Goal: Task Accomplishment & Management: Complete application form

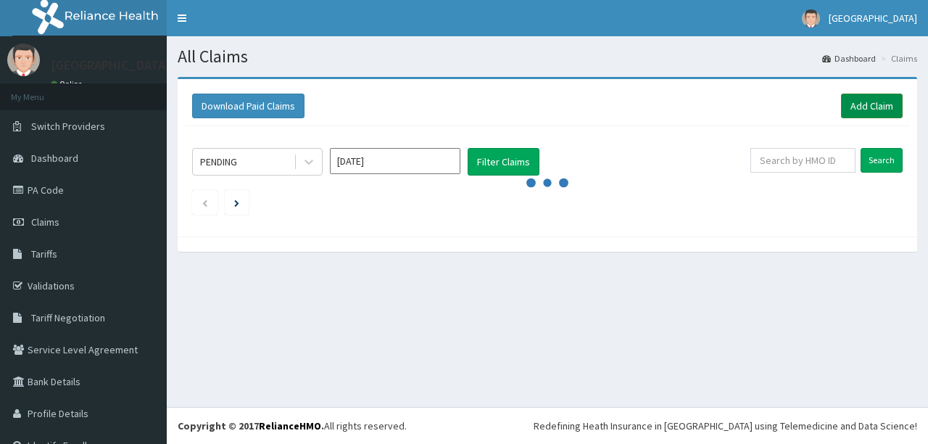
click at [856, 102] on link "Add Claim" at bounding box center [872, 106] width 62 height 25
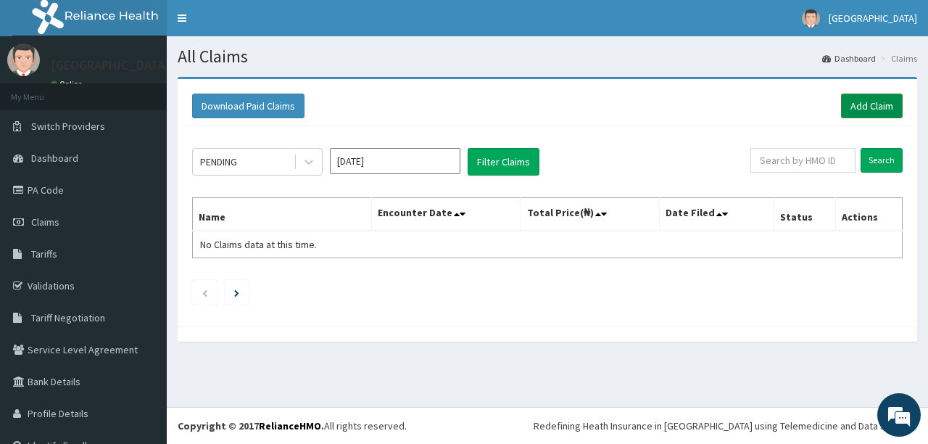
click at [864, 99] on link "Add Claim" at bounding box center [872, 106] width 62 height 25
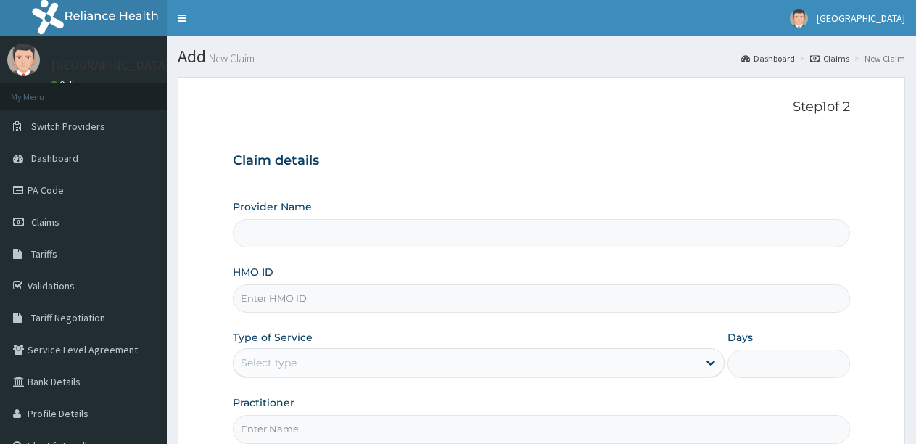
click at [250, 298] on input "HMO ID" at bounding box center [541, 298] width 617 height 28
click at [249, 299] on input "HMO ID" at bounding box center [541, 298] width 617 height 28
type input "[GEOGRAPHIC_DATA]"
type input "o"
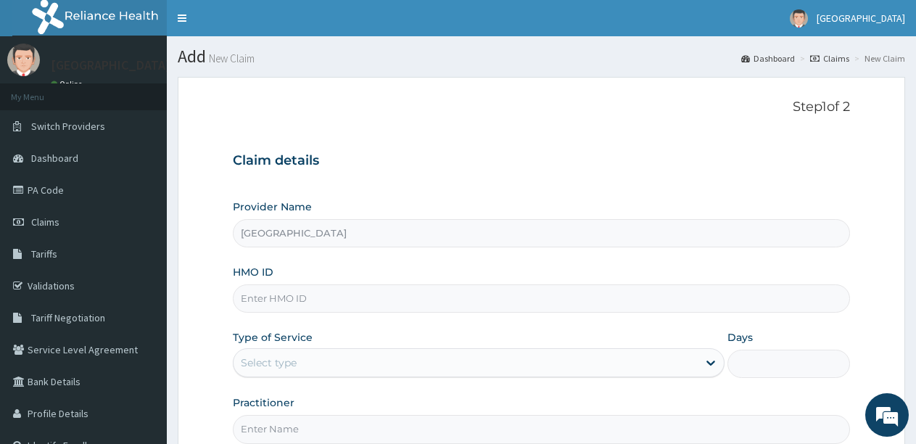
type input "o"
click at [307, 299] on input "olm/101102/" at bounding box center [541, 298] width 617 height 28
type input "o"
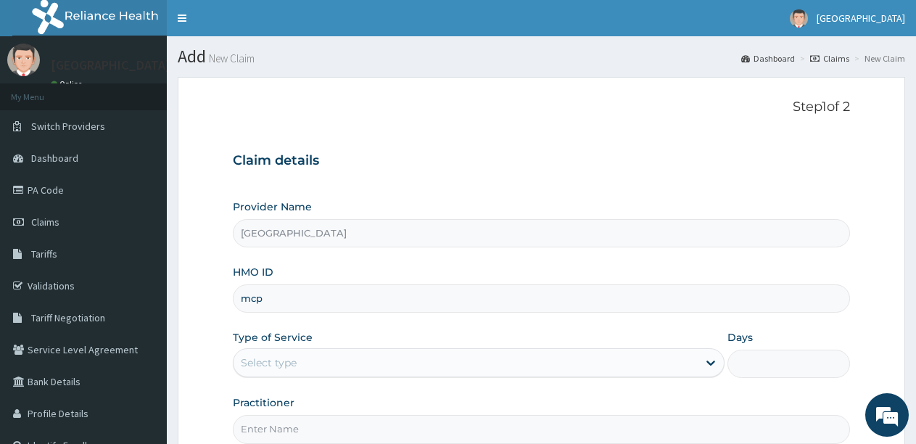
type input "mcp/10005/a"
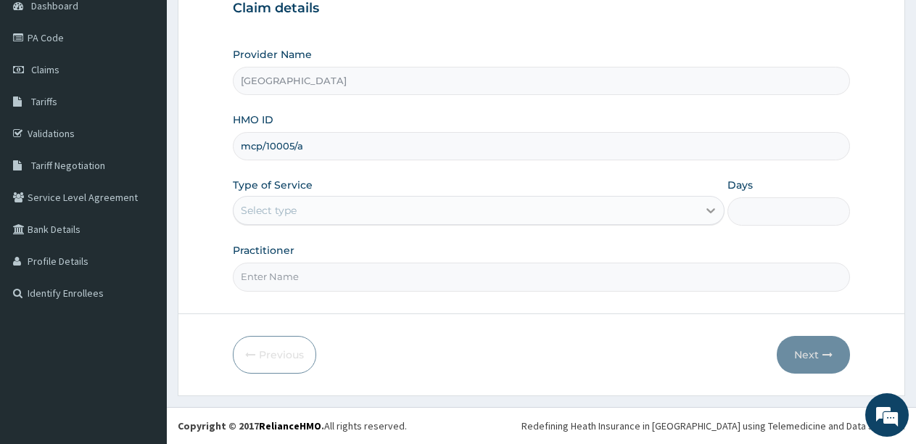
click at [706, 206] on icon at bounding box center [710, 210] width 15 height 15
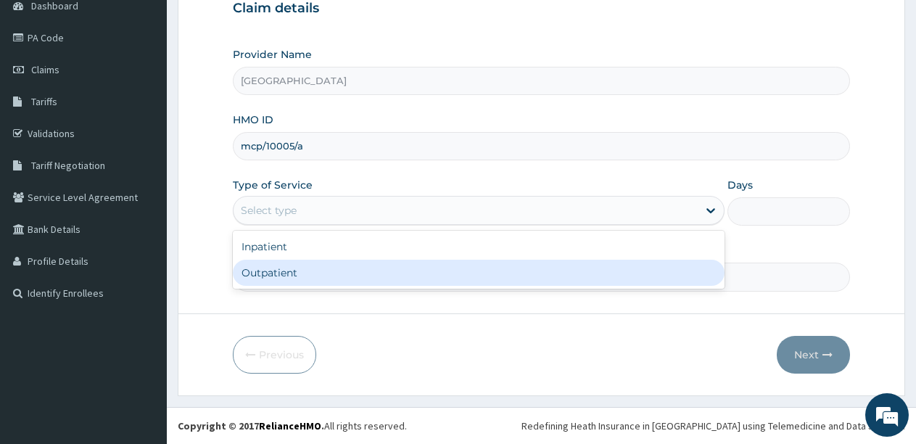
click at [553, 268] on div "Outpatient" at bounding box center [478, 273] width 491 height 26
type input "1"
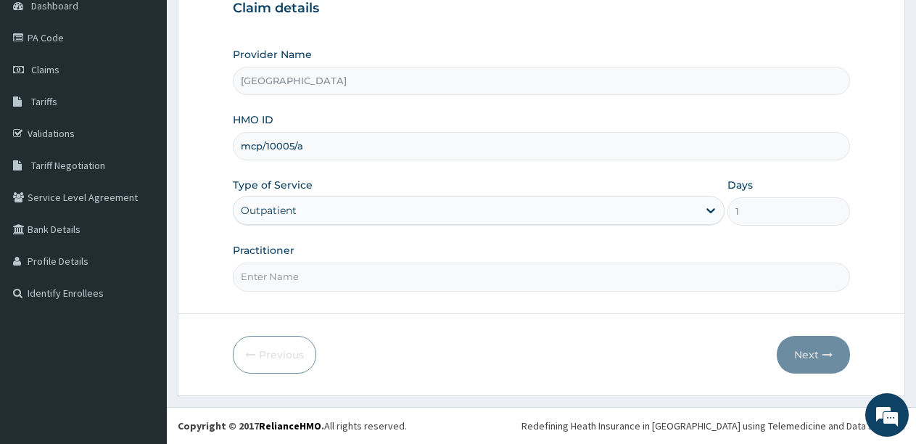
click at [648, 275] on input "Practitioner" at bounding box center [541, 276] width 617 height 28
type input "DOCTOR FAVOUR"
click at [816, 348] on button "Next" at bounding box center [813, 355] width 73 height 38
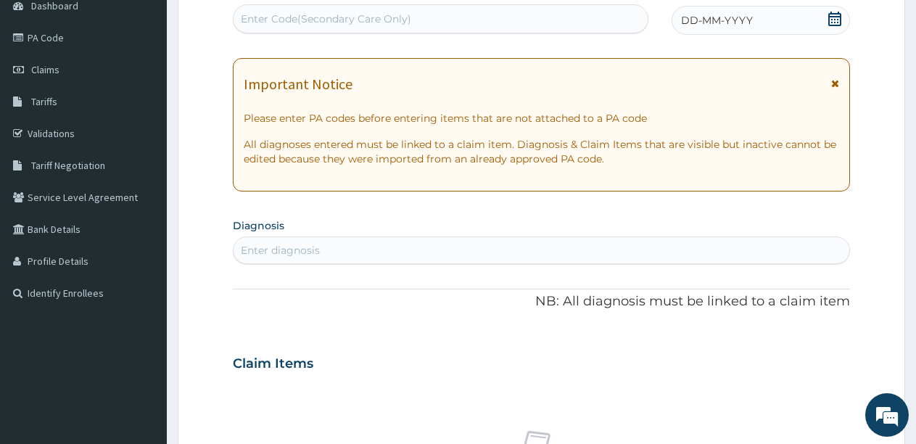
click at [299, 240] on div "Enter diagnosis" at bounding box center [541, 250] width 616 height 23
click at [690, 18] on span "DD-MM-YYYY" at bounding box center [717, 20] width 72 height 15
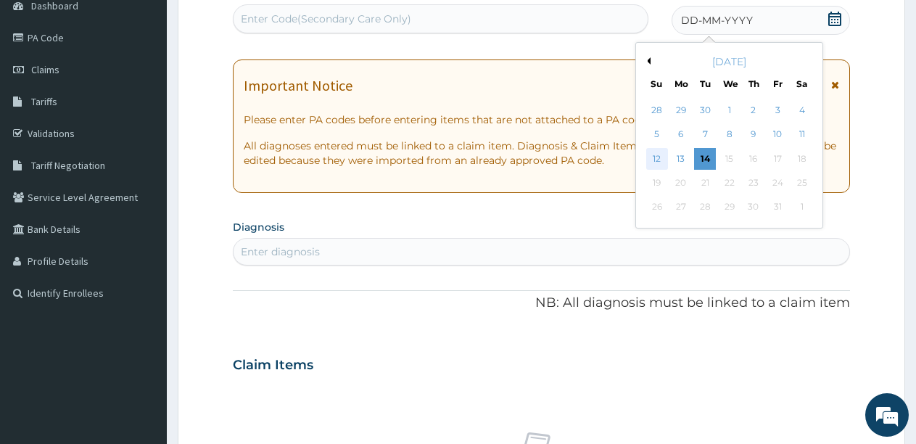
click at [660, 156] on div "12" at bounding box center [657, 159] width 22 height 22
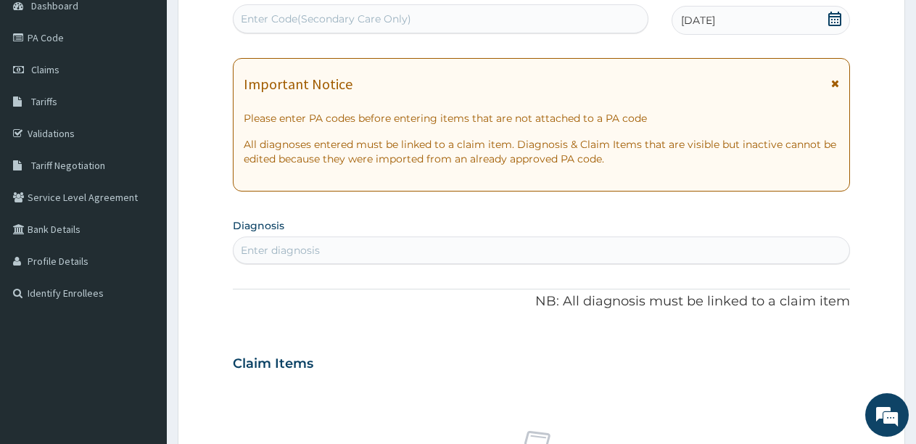
click at [502, 248] on div "Enter diagnosis" at bounding box center [541, 250] width 616 height 23
click at [341, 240] on div "Enter diagnosis" at bounding box center [541, 250] width 616 height 23
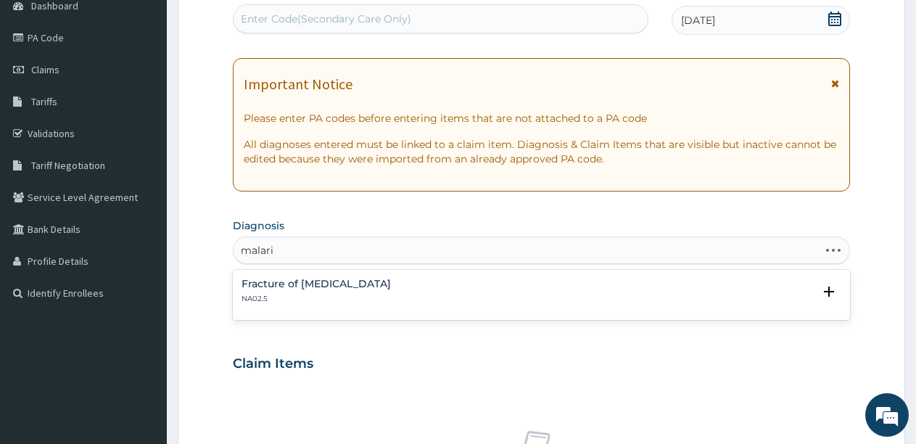
type input "malaria"
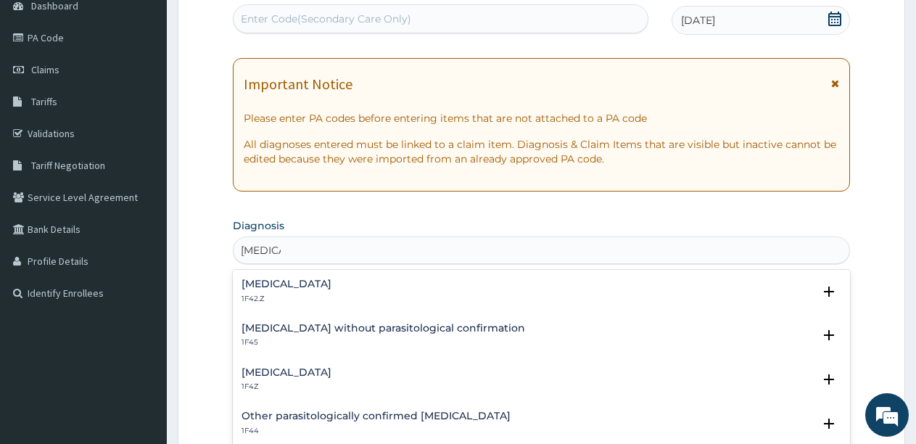
click at [331, 279] on h4 "Plasmodium malariae malaria without complication" at bounding box center [286, 283] width 90 height 11
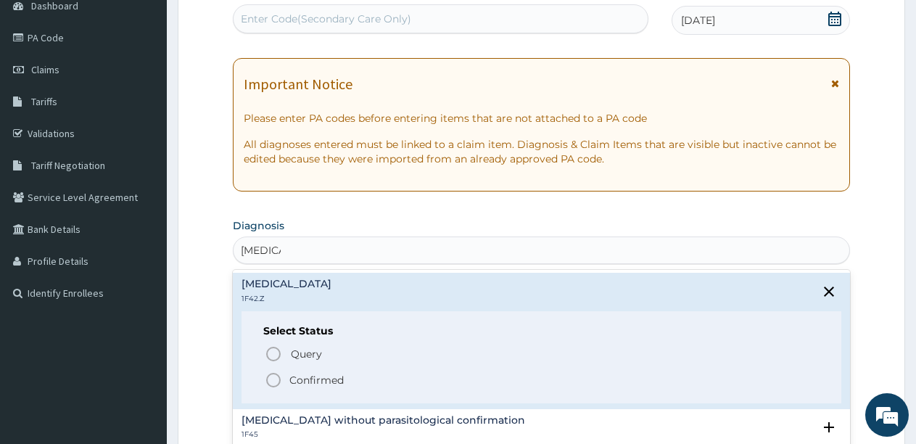
click at [272, 378] on icon "status option filled" at bounding box center [273, 379] width 17 height 17
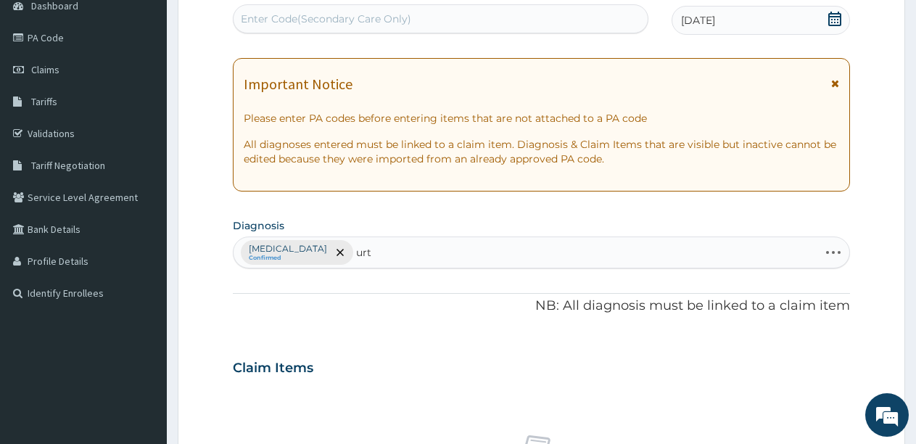
type input "urti"
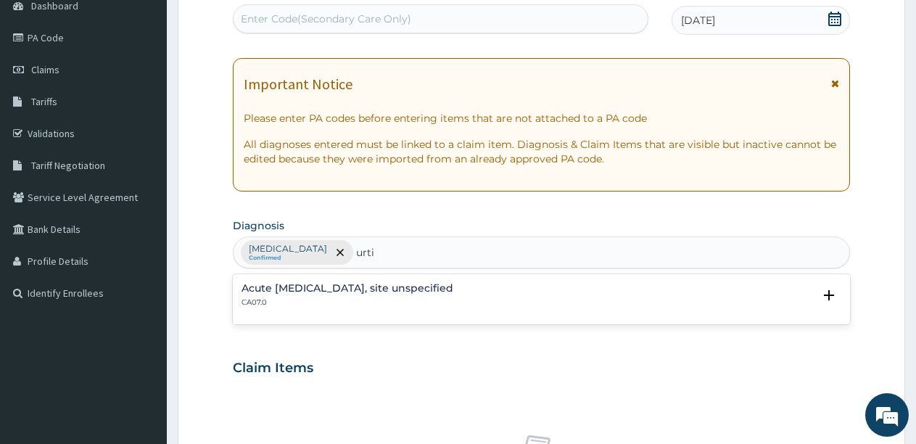
click at [511, 304] on div "Acute upper respiratory infection, site unspecified CA07.0" at bounding box center [541, 295] width 600 height 25
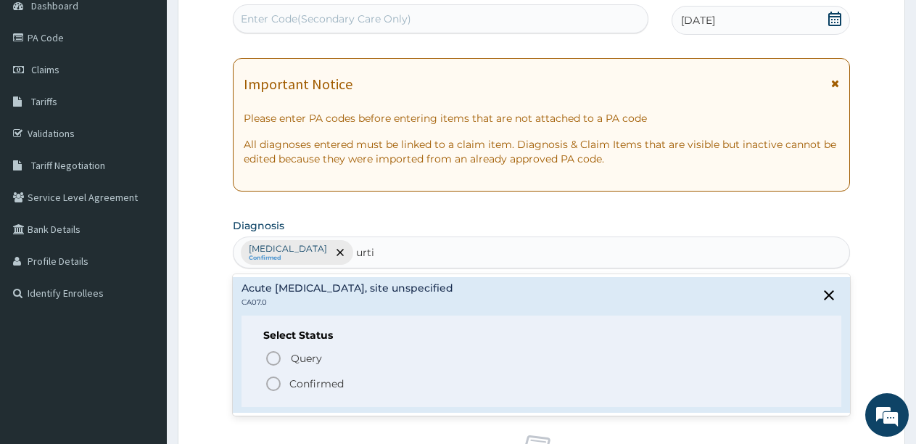
click at [284, 379] on span "Confirmed" at bounding box center [542, 383] width 555 height 17
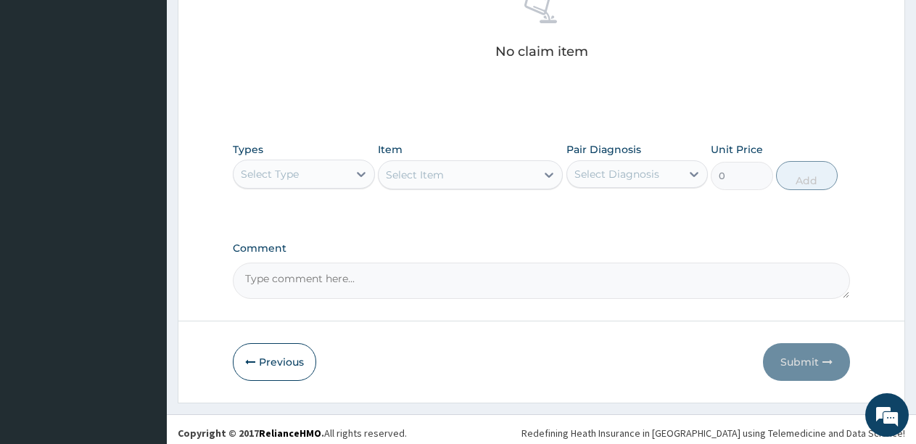
scroll to position [602, 0]
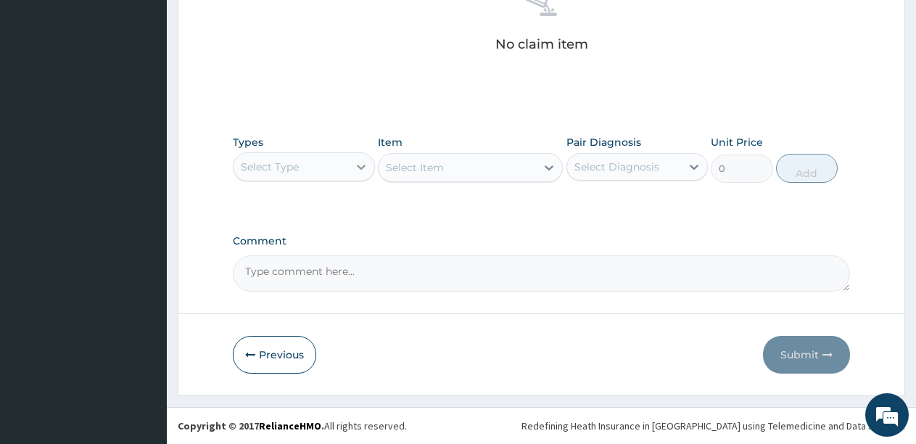
click at [359, 163] on icon at bounding box center [361, 167] width 15 height 15
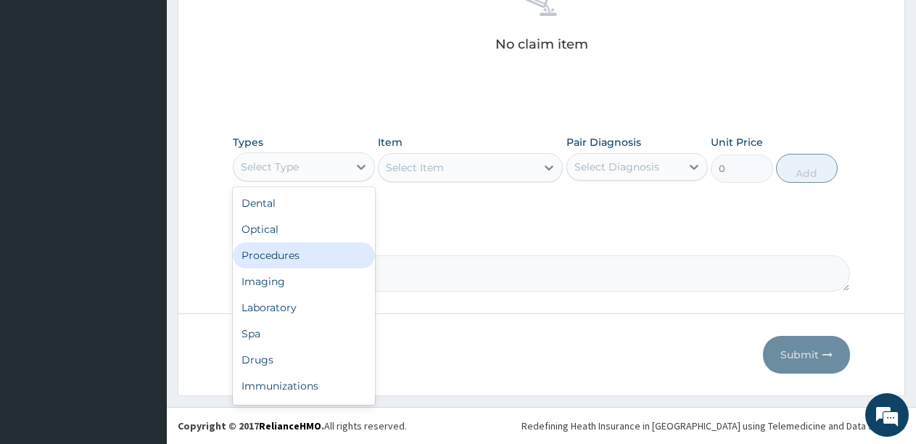
click at [326, 260] on div "Procedures" at bounding box center [304, 255] width 142 height 26
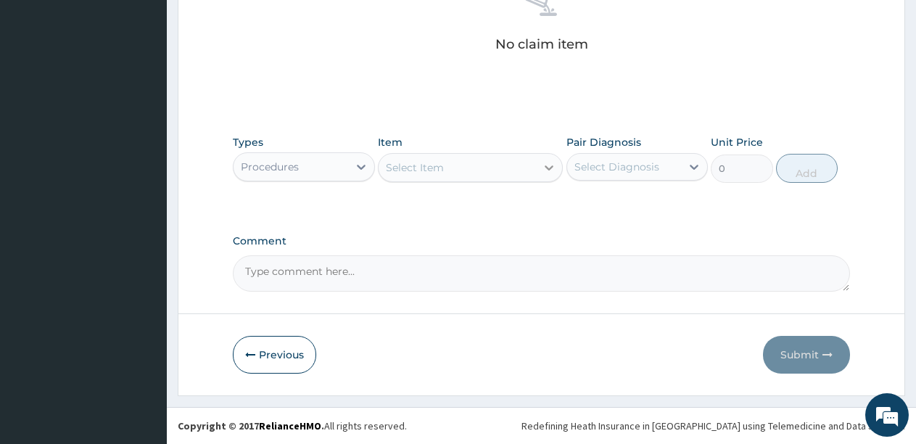
click at [547, 164] on icon at bounding box center [549, 167] width 15 height 15
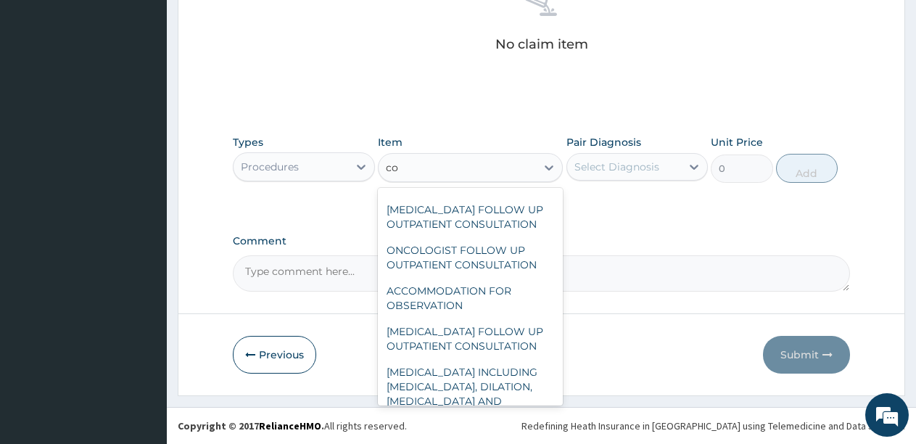
scroll to position [0, 0]
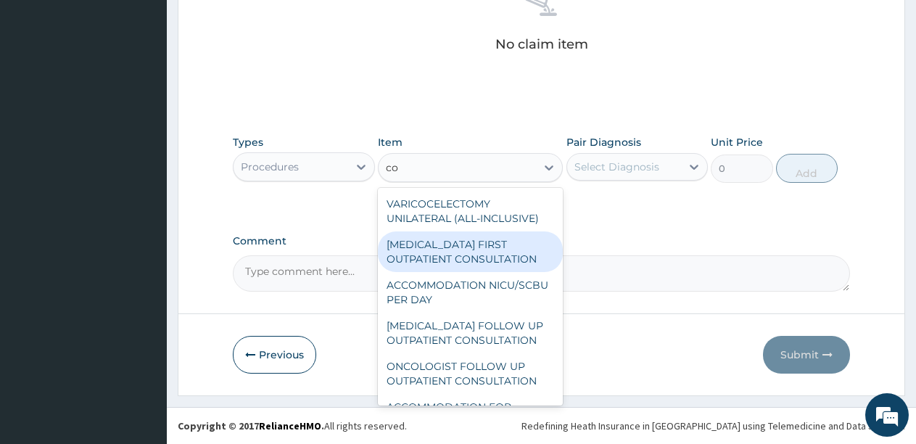
type input "c"
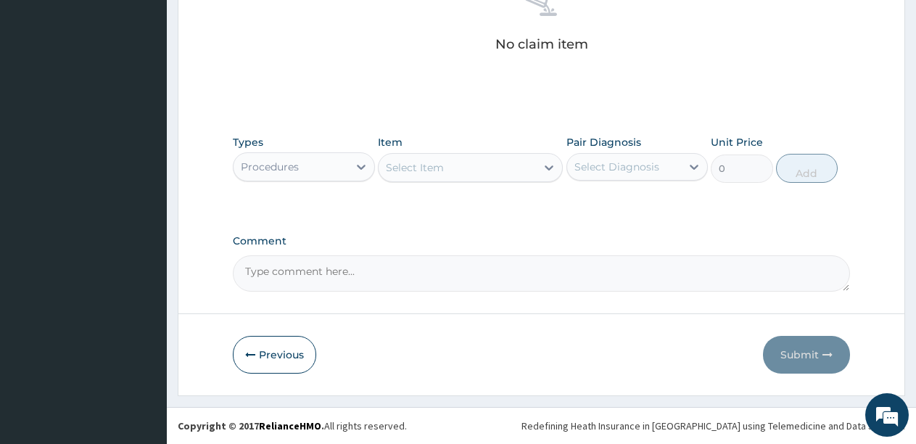
click at [578, 189] on div "Types Procedures Item Select Item Pair Diagnosis Select Diagnosis Unit Price 0 …" at bounding box center [541, 159] width 617 height 62
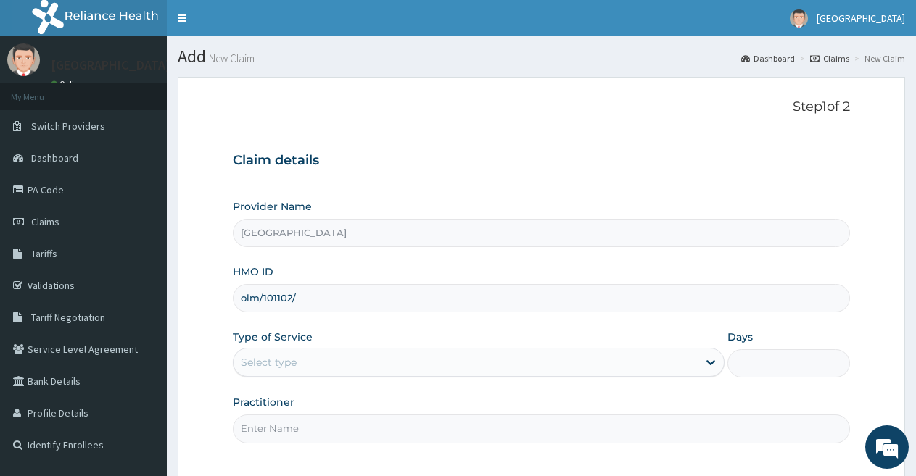
click at [289, 363] on div "Select type" at bounding box center [269, 362] width 56 height 15
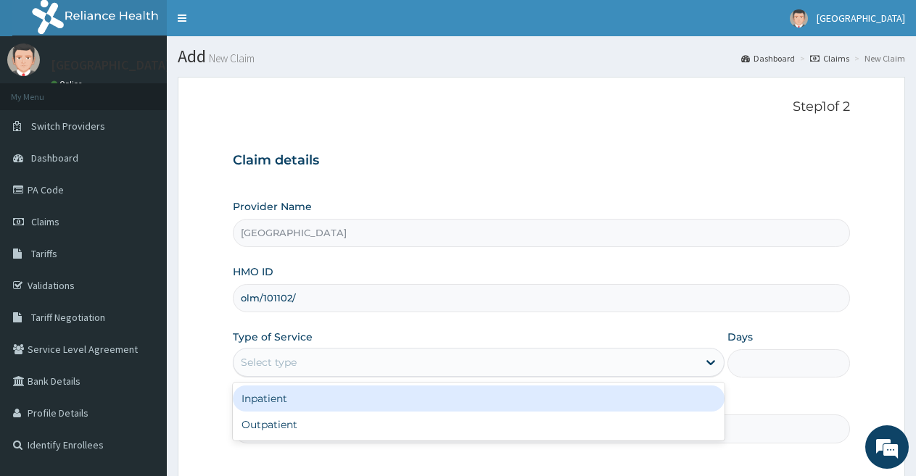
click at [289, 363] on div "Select type" at bounding box center [269, 362] width 56 height 15
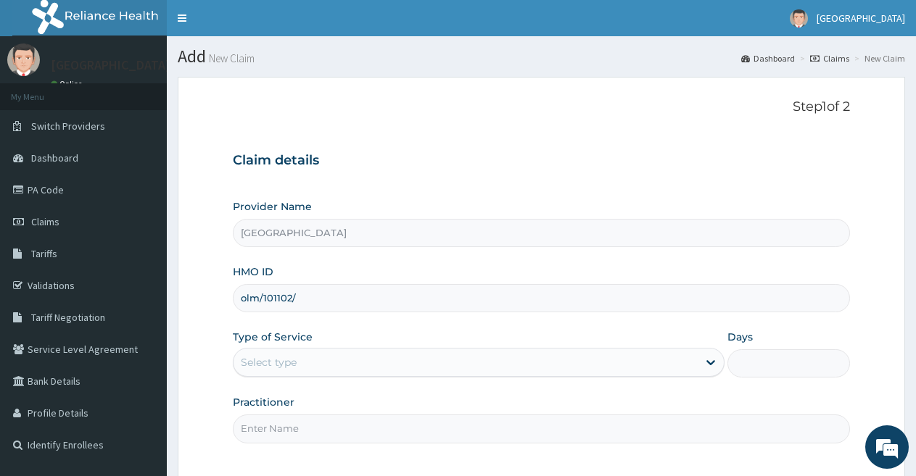
click at [286, 434] on input "Practitioner" at bounding box center [541, 429] width 617 height 28
click at [289, 434] on input "Practitioner" at bounding box center [541, 429] width 617 height 28
click at [221, 291] on form "Step 1 of 2 Claim details Provider Name Broadland Hospital HMO ID olm/101102/ T…" at bounding box center [541, 319] width 727 height 484
click at [285, 302] on input "olm/101102/" at bounding box center [541, 298] width 617 height 28
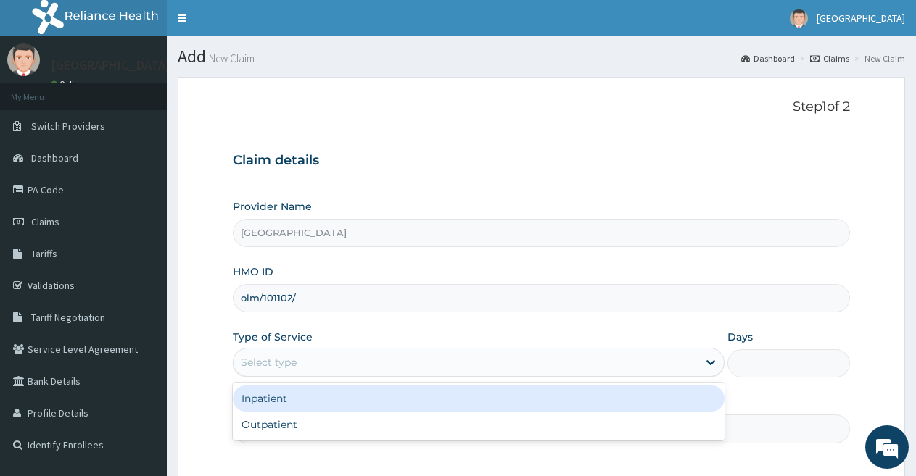
click at [335, 369] on div "Select type" at bounding box center [464, 362] width 463 height 23
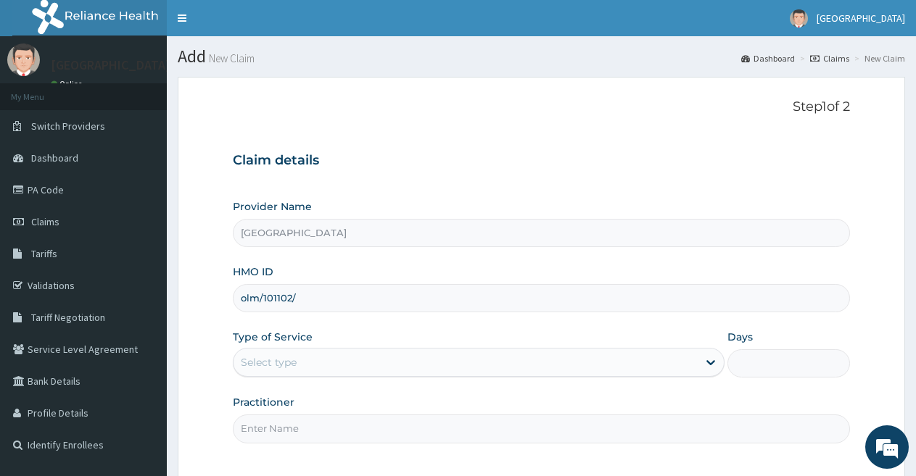
click at [335, 369] on div "Select type" at bounding box center [464, 362] width 463 height 23
click at [313, 441] on input "Practitioner" at bounding box center [541, 429] width 617 height 28
click at [313, 439] on input "Practitioner" at bounding box center [541, 429] width 617 height 28
click at [245, 234] on input "[GEOGRAPHIC_DATA]" at bounding box center [541, 233] width 617 height 28
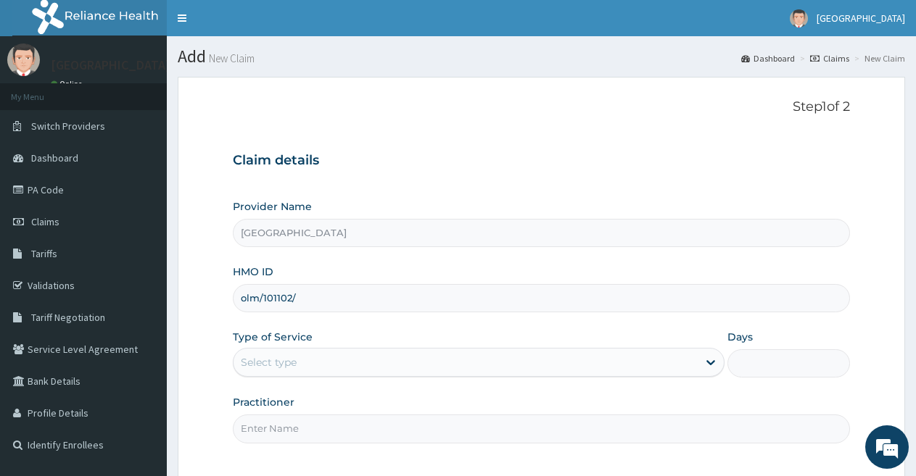
drag, startPoint x: 257, startPoint y: 239, endPoint x: 516, endPoint y: 393, distance: 300.8
click at [516, 393] on div "Provider Name Broadland Hospital HMO ID olm/101102/ Type of Service Select type…" at bounding box center [541, 321] width 617 height 244
click at [262, 233] on input "[GEOGRAPHIC_DATA]" at bounding box center [541, 233] width 617 height 28
drag, startPoint x: 247, startPoint y: 233, endPoint x: 239, endPoint y: 233, distance: 8.0
click at [239, 233] on input "[GEOGRAPHIC_DATA]" at bounding box center [541, 233] width 617 height 28
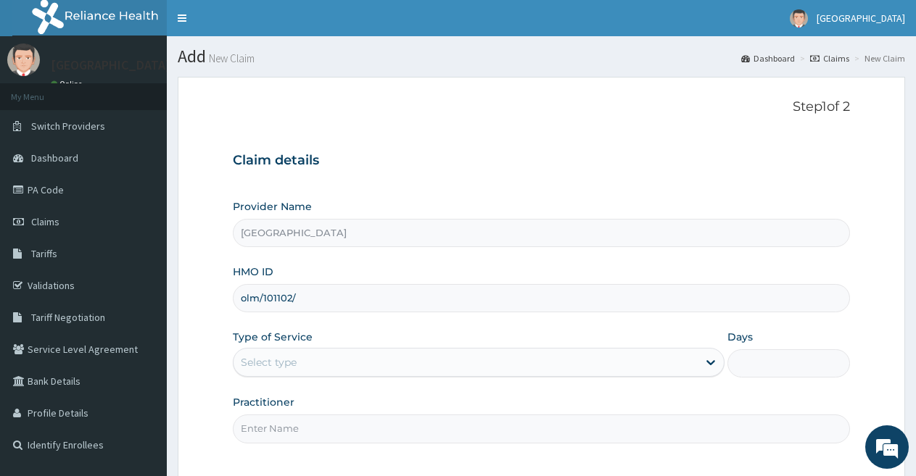
click at [315, 302] on input "olm/101102/" at bounding box center [541, 298] width 617 height 28
paste input "B"
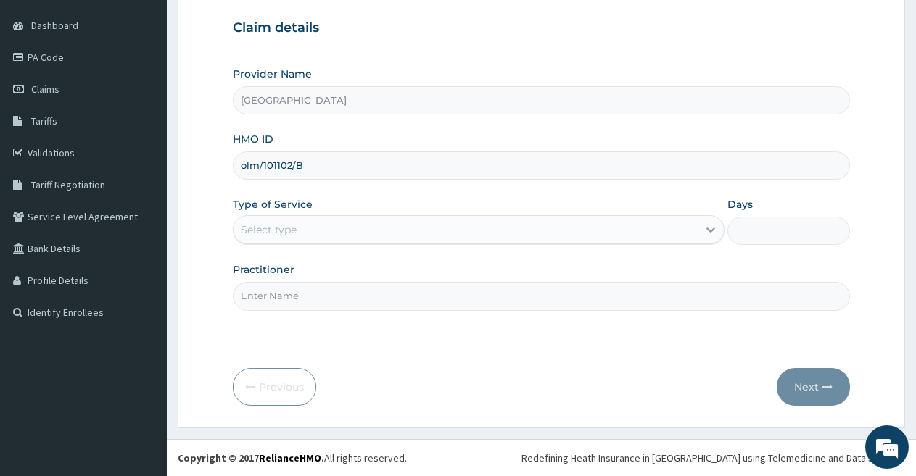
type input "olm/101102/B"
click at [710, 227] on icon at bounding box center [710, 230] width 15 height 15
click at [577, 320] on div "Step 1 of 2 Claim details Provider Name Broadland Hospital HMO ID olm/101102/B …" at bounding box center [541, 145] width 617 height 357
click at [549, 216] on div "Select type" at bounding box center [478, 229] width 491 height 29
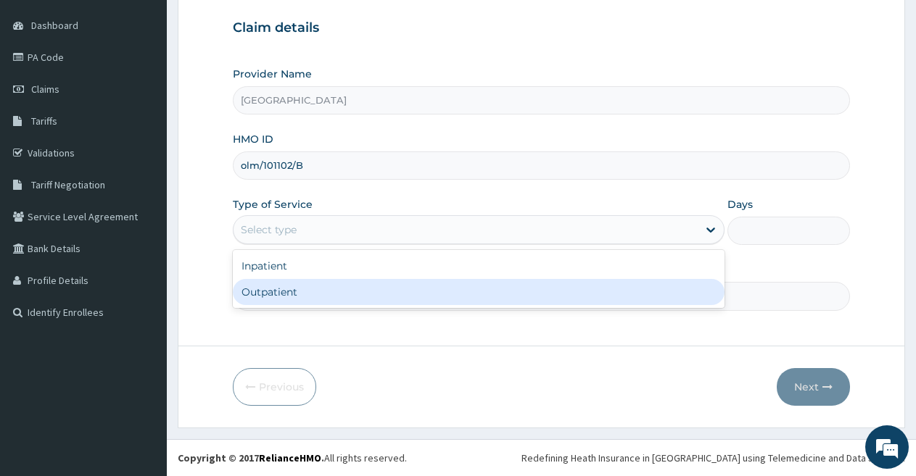
click at [449, 295] on div "Outpatient" at bounding box center [478, 292] width 491 height 26
type input "1"
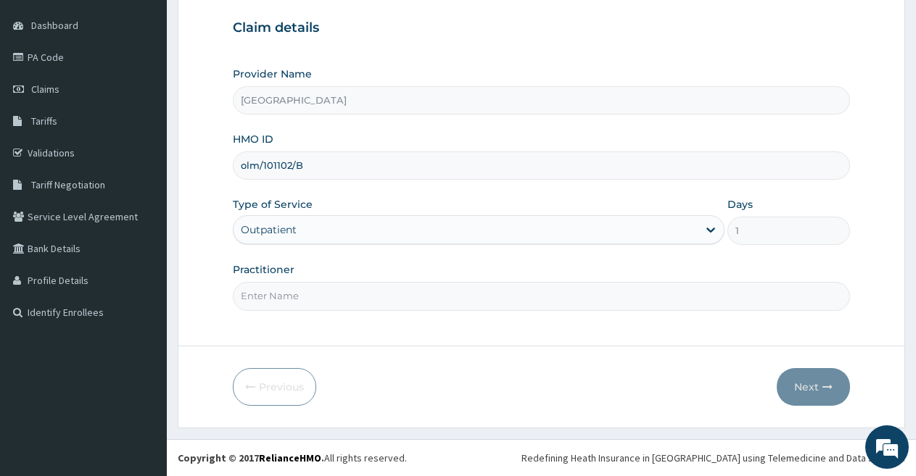
click at [444, 305] on input "Practitioner" at bounding box center [541, 296] width 617 height 28
type input "DOCTOR FAVOUR"
click at [826, 377] on button "Next" at bounding box center [813, 387] width 73 height 38
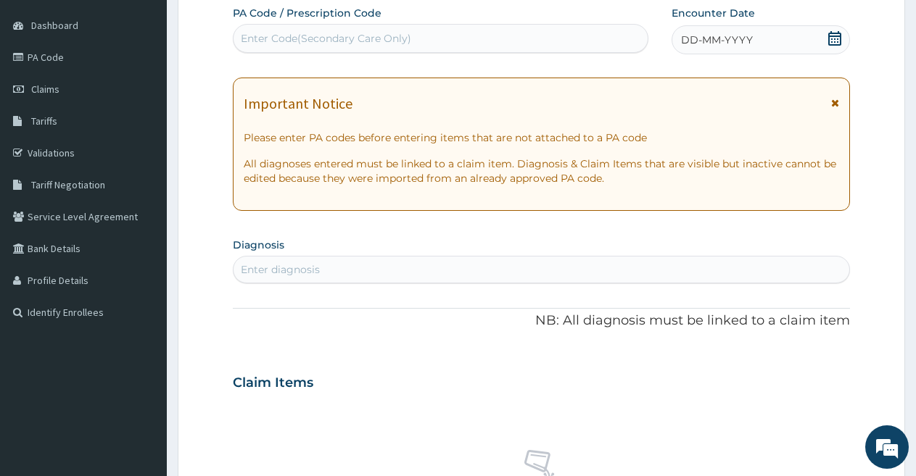
click at [693, 39] on span "DD-MM-YYYY" at bounding box center [717, 40] width 72 height 15
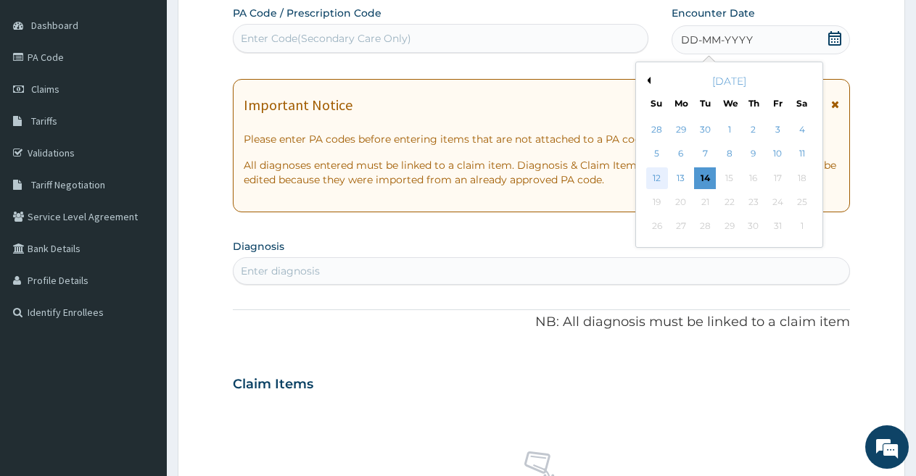
click at [650, 171] on div "12" at bounding box center [657, 178] width 22 height 22
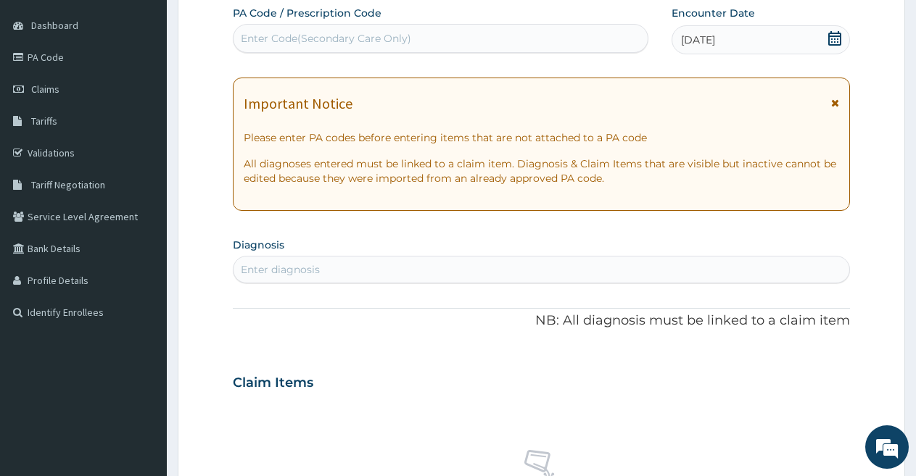
click at [476, 271] on div "Enter diagnosis" at bounding box center [541, 269] width 616 height 23
click at [400, 275] on div "Enter diagnosis" at bounding box center [541, 269] width 616 height 23
type input "m"
type input "l"
type input "lmp m"
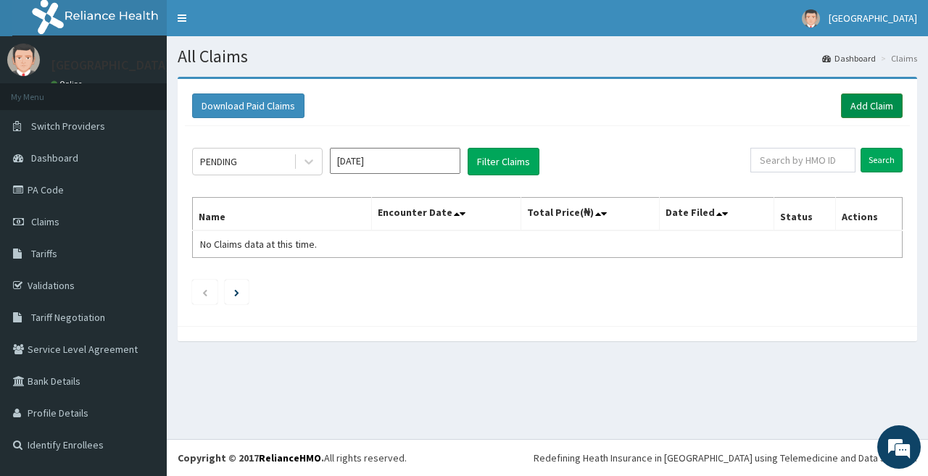
click at [879, 99] on link "Add Claim" at bounding box center [872, 106] width 62 height 25
click at [869, 100] on link "Add Claim" at bounding box center [872, 106] width 62 height 25
click at [861, 103] on link "Add Claim" at bounding box center [872, 106] width 62 height 25
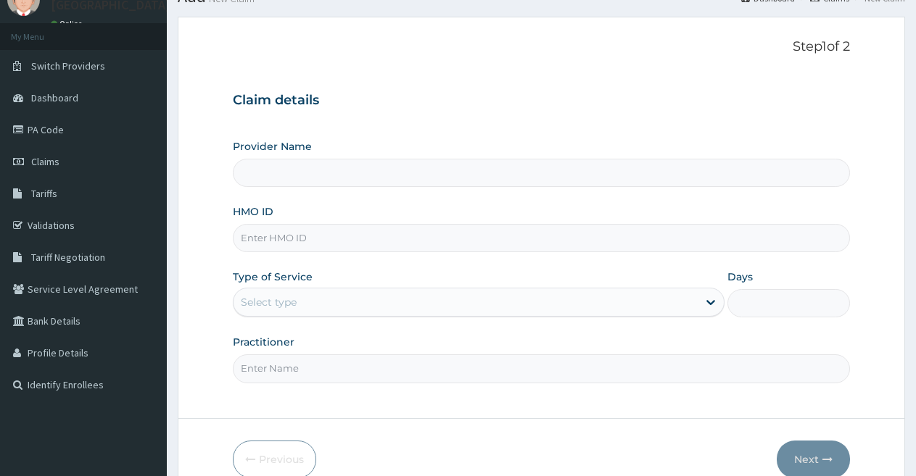
type input "[GEOGRAPHIC_DATA]"
click at [264, 235] on input "HMO ID" at bounding box center [541, 238] width 617 height 28
type input "o"
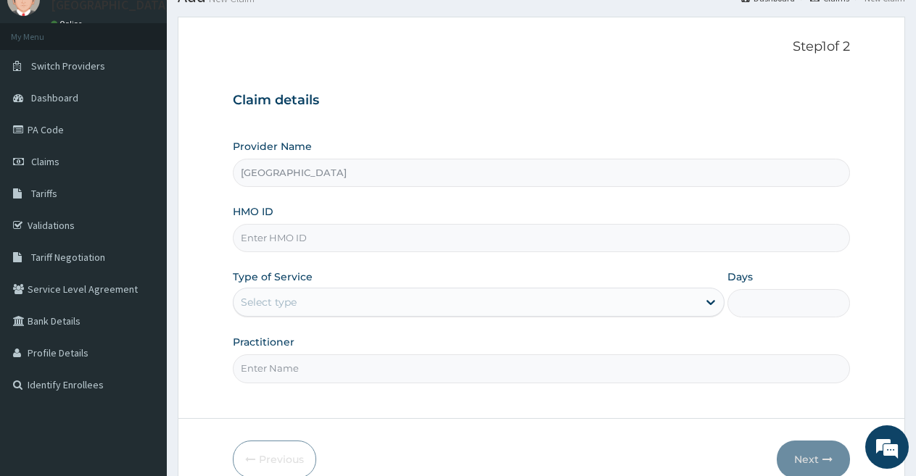
click at [249, 206] on label "HMO ID" at bounding box center [253, 211] width 41 height 15
click at [249, 224] on input "HMO ID" at bounding box center [541, 238] width 617 height 28
click at [249, 206] on label "HMO ID" at bounding box center [253, 211] width 41 height 15
click at [249, 224] on input "HMO ID" at bounding box center [541, 238] width 617 height 28
click at [249, 206] on label "HMO ID" at bounding box center [253, 211] width 41 height 15
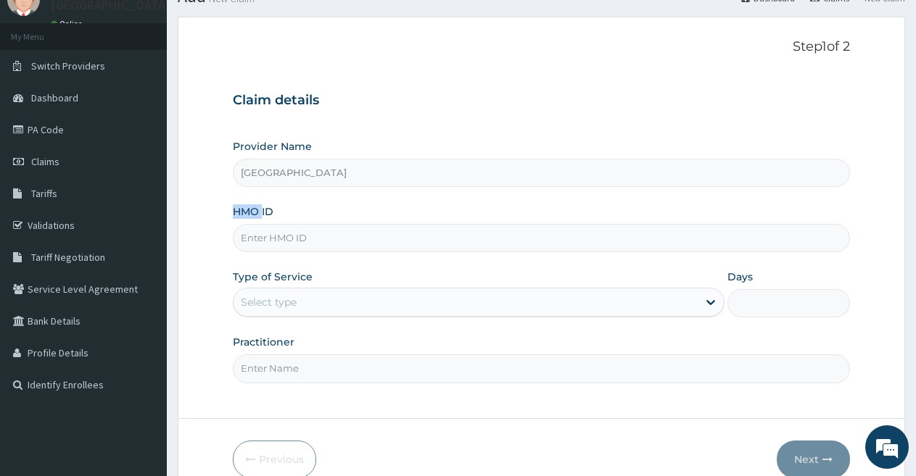
click at [249, 224] on input "HMO ID" at bounding box center [541, 238] width 617 height 28
click at [252, 206] on label "HMO ID" at bounding box center [253, 211] width 41 height 15
click at [252, 224] on input "HMO ID" at bounding box center [541, 238] width 617 height 28
click at [252, 207] on label "HMO ID" at bounding box center [253, 211] width 41 height 15
click at [252, 224] on input "HMO ID" at bounding box center [541, 238] width 617 height 28
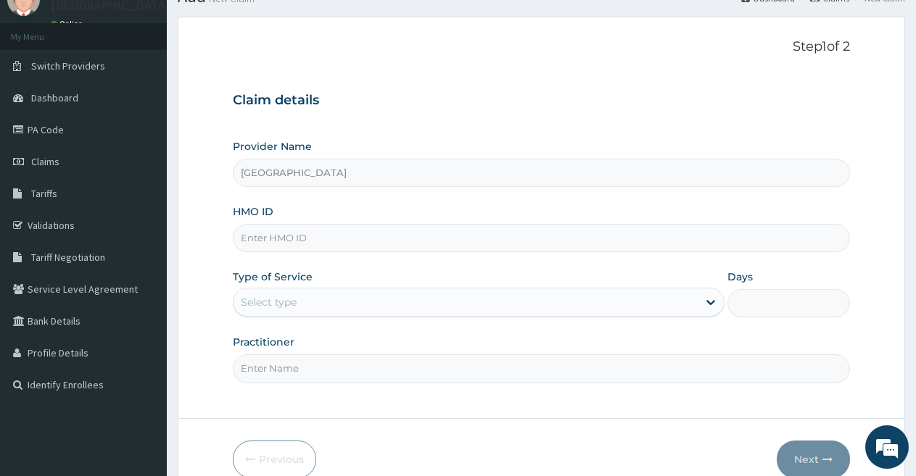
click at [252, 207] on label "HMO ID" at bounding box center [253, 211] width 41 height 15
click at [252, 224] on input "HMO ID" at bounding box center [541, 238] width 617 height 28
click at [252, 204] on label "HMO ID" at bounding box center [253, 211] width 41 height 15
click at [252, 224] on input "HMO ID" at bounding box center [541, 238] width 617 height 28
click at [252, 207] on label "HMO ID" at bounding box center [253, 211] width 41 height 15
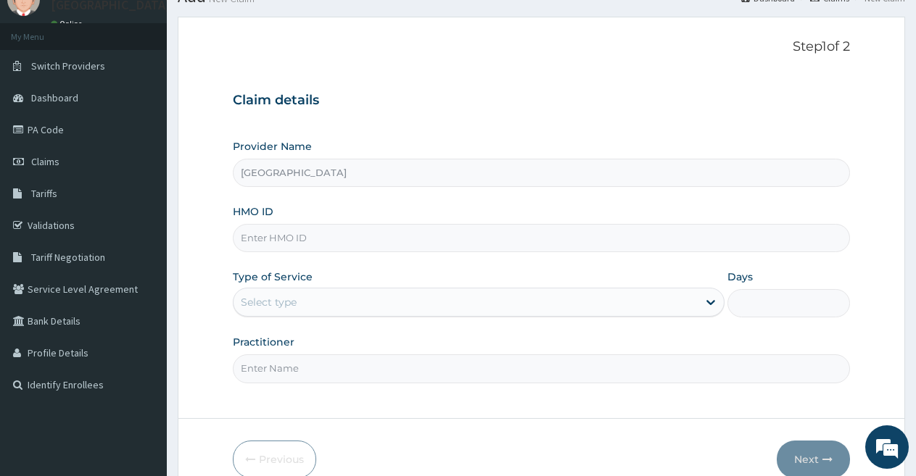
click at [252, 224] on input "HMO ID" at bounding box center [541, 238] width 617 height 28
click at [252, 207] on label "HMO ID" at bounding box center [253, 211] width 41 height 15
click at [252, 224] on input "HMO ID" at bounding box center [541, 238] width 617 height 28
click at [252, 207] on label "HMO ID" at bounding box center [253, 211] width 41 height 15
click at [252, 224] on input "HMO ID" at bounding box center [541, 238] width 617 height 28
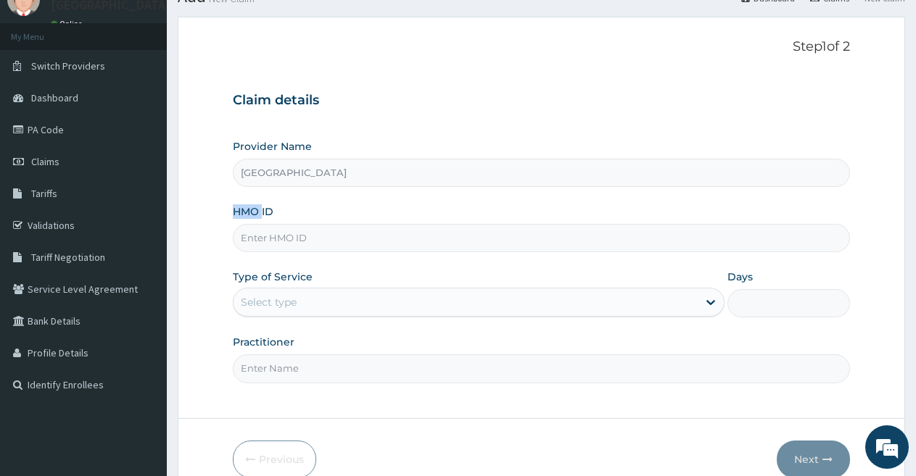
click at [252, 204] on label "HMO ID" at bounding box center [253, 211] width 41 height 15
click at [252, 224] on input "HMO ID" at bounding box center [541, 238] width 617 height 28
click at [251, 206] on label "HMO ID" at bounding box center [253, 211] width 41 height 15
click at [251, 224] on input "HMO ID" at bounding box center [541, 238] width 617 height 28
click at [247, 205] on label "HMO ID" at bounding box center [253, 211] width 41 height 15
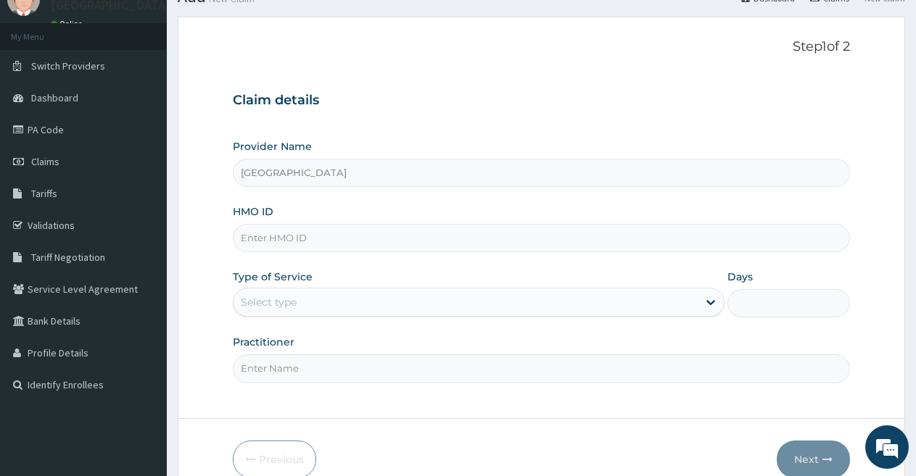
click at [247, 224] on input "HMO ID" at bounding box center [541, 238] width 617 height 28
click at [247, 205] on label "HMO ID" at bounding box center [253, 211] width 41 height 15
click at [247, 224] on input "HMO ID" at bounding box center [541, 238] width 617 height 28
click at [247, 205] on label "HMO ID" at bounding box center [253, 211] width 41 height 15
click at [247, 224] on input "HMO ID" at bounding box center [541, 238] width 617 height 28
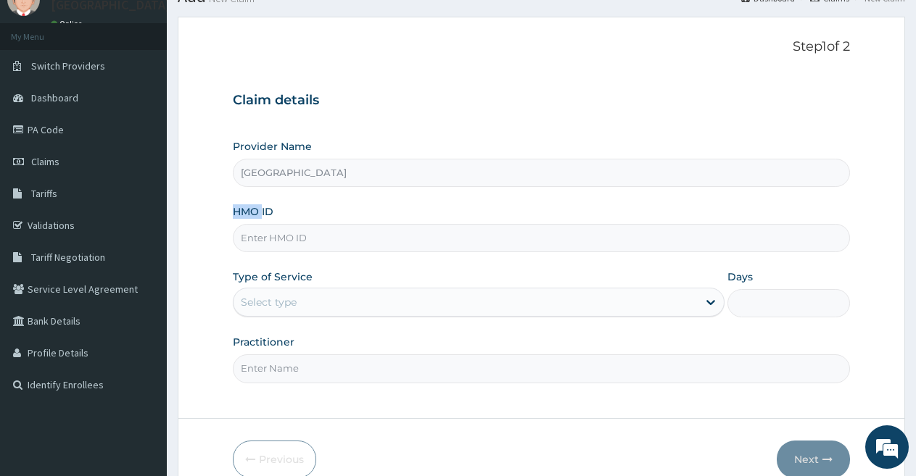
copy label "HMO"
click at [255, 239] on input "HMO ID" at bounding box center [541, 238] width 617 height 28
paste input "HMO"
type input "H"
click at [241, 207] on label "HMO ID" at bounding box center [253, 211] width 41 height 15
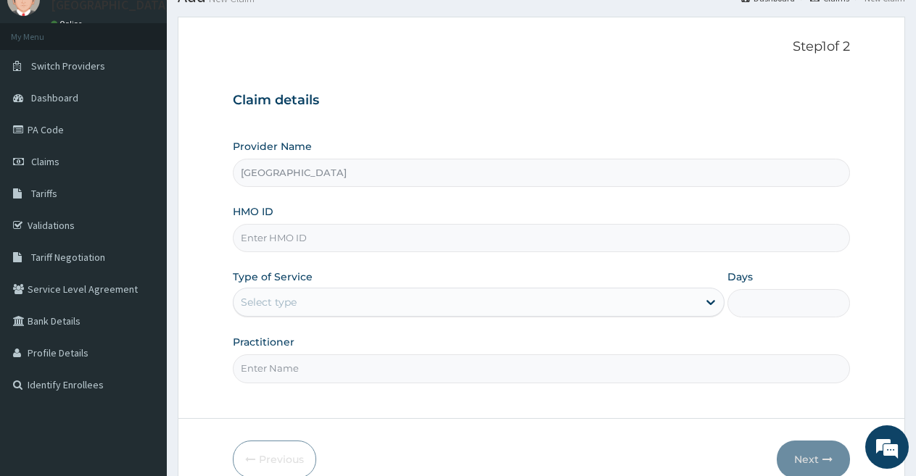
click at [241, 224] on input "HMO ID" at bounding box center [541, 238] width 617 height 28
click at [241, 207] on label "HMO ID" at bounding box center [253, 211] width 41 height 15
click at [241, 224] on input "HMO ID" at bounding box center [541, 238] width 617 height 28
click at [241, 207] on label "HMO ID" at bounding box center [253, 211] width 41 height 15
click at [241, 224] on input "HMO ID" at bounding box center [541, 238] width 617 height 28
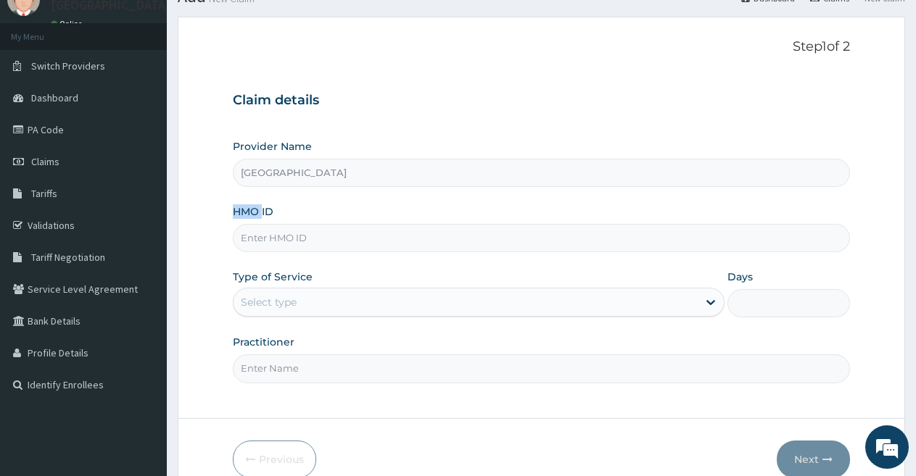
copy label "HMO"
click at [249, 236] on input "HMO ID" at bounding box center [541, 238] width 617 height 28
paste input "HMO"
click at [254, 238] on input "HMO" at bounding box center [541, 238] width 617 height 28
click at [255, 240] on input "O" at bounding box center [541, 238] width 617 height 28
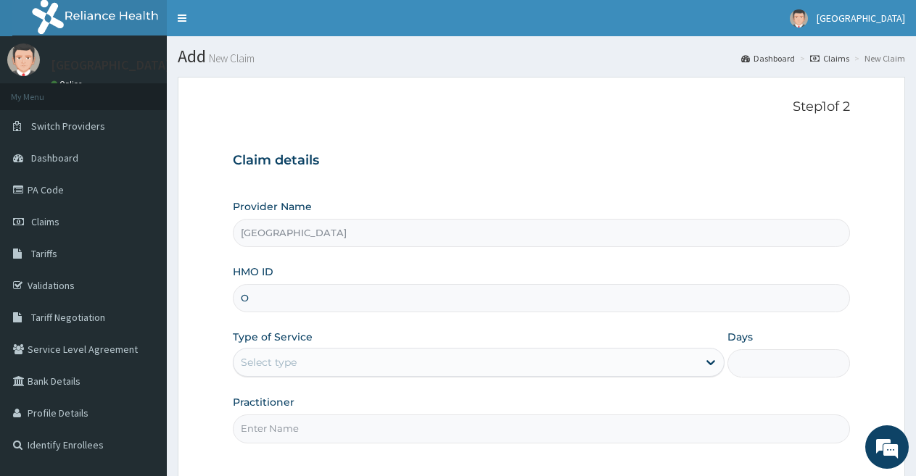
click at [274, 232] on input "[GEOGRAPHIC_DATA]" at bounding box center [541, 233] width 617 height 28
click at [266, 299] on input "O" at bounding box center [541, 298] width 617 height 28
paste input "Broadland"
click at [278, 298] on input "O Broadland" at bounding box center [541, 298] width 617 height 28
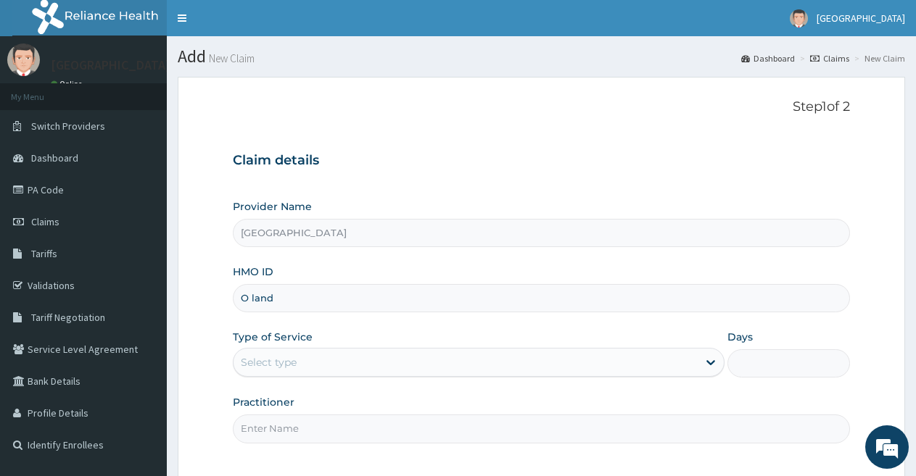
click at [275, 297] on input "O land" at bounding box center [541, 298] width 617 height 28
click at [255, 298] on input "O l" at bounding box center [541, 298] width 617 height 28
type input "O"
click at [241, 236] on input "[GEOGRAPHIC_DATA]" at bounding box center [541, 233] width 617 height 28
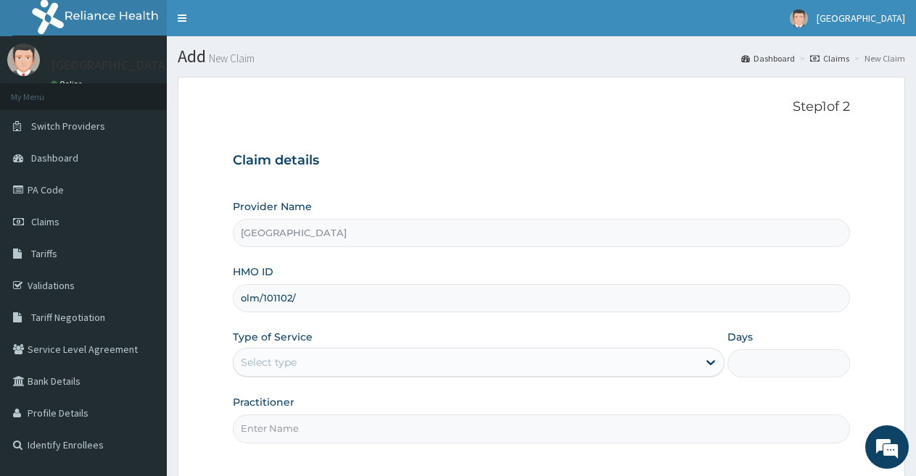
click at [241, 236] on input "[GEOGRAPHIC_DATA]" at bounding box center [541, 233] width 617 height 28
click at [308, 299] on input "olm/101102/" at bounding box center [541, 298] width 617 height 28
paste input "Broadland"
type input "olm/101102/ B"
click at [711, 362] on icon at bounding box center [710, 362] width 15 height 15
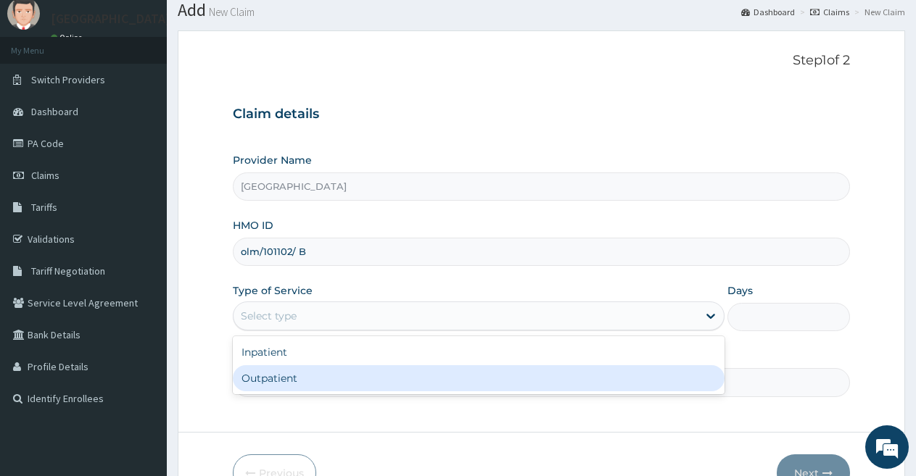
scroll to position [73, 0]
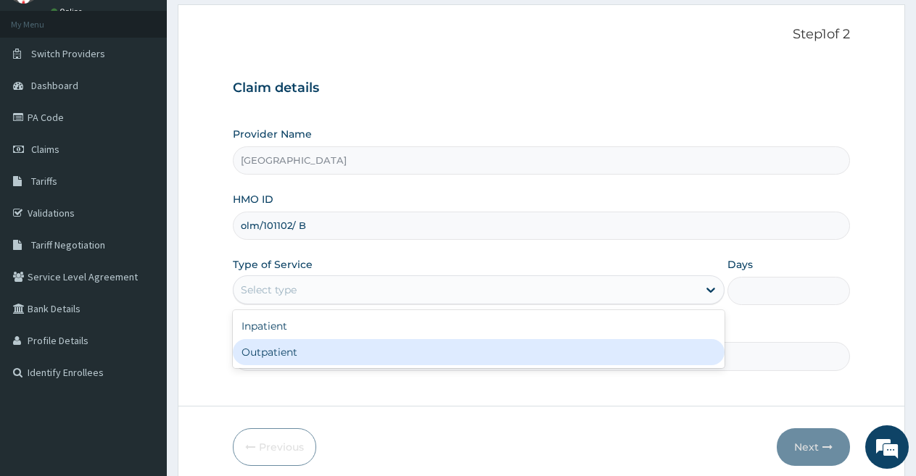
click at [492, 347] on div "Outpatient" at bounding box center [478, 352] width 491 height 26
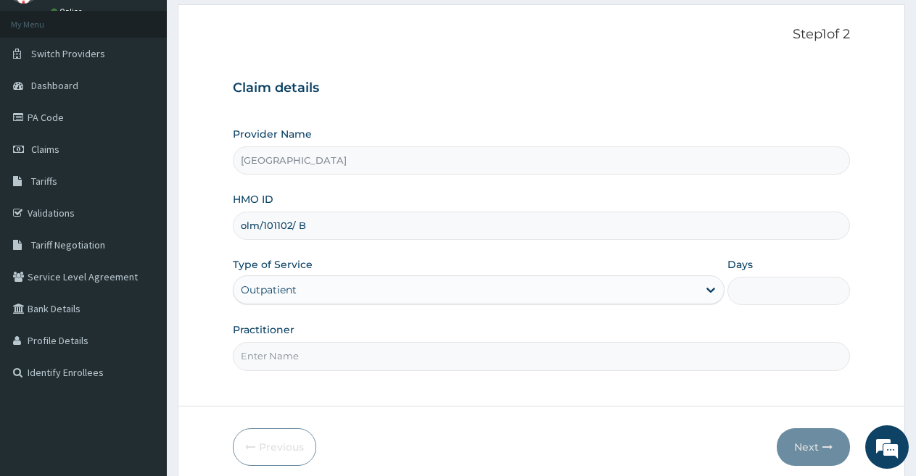
type input "1"
click at [573, 361] on input "Practitioner" at bounding box center [541, 356] width 617 height 28
type input "DOCTOR FAVOUR"
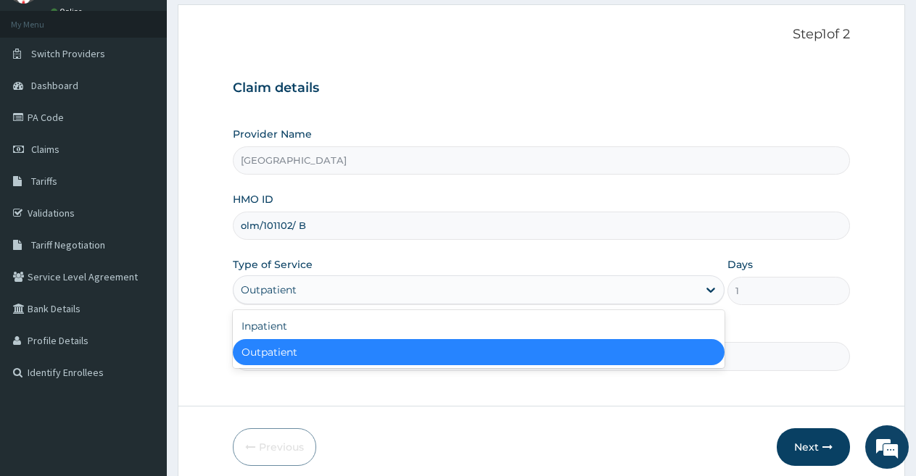
click at [377, 291] on div "Outpatient" at bounding box center [464, 289] width 463 height 23
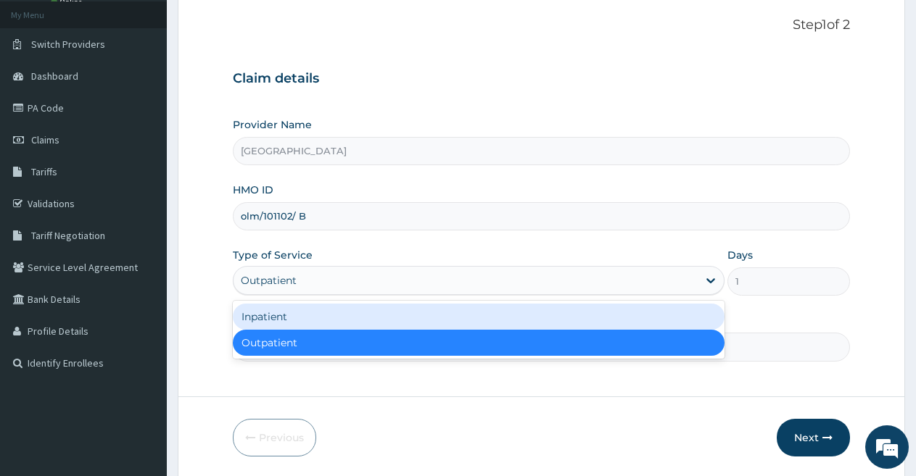
scroll to position [56, 0]
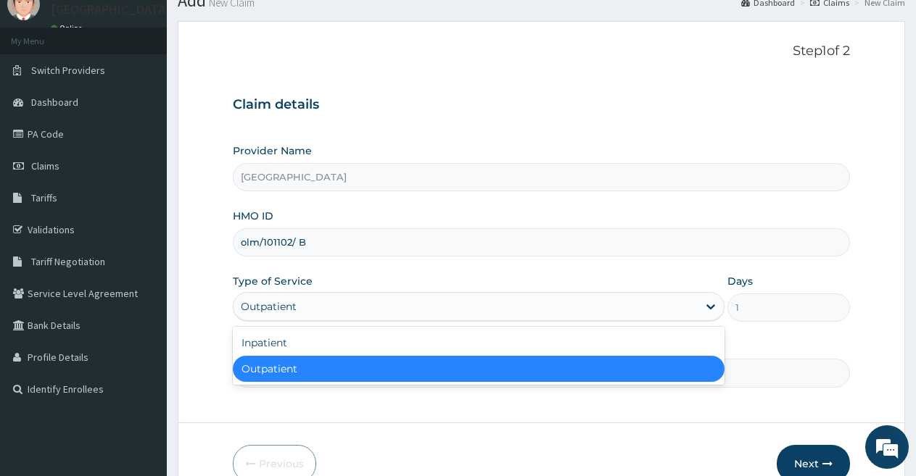
click at [644, 365] on div "Outpatient" at bounding box center [478, 369] width 491 height 26
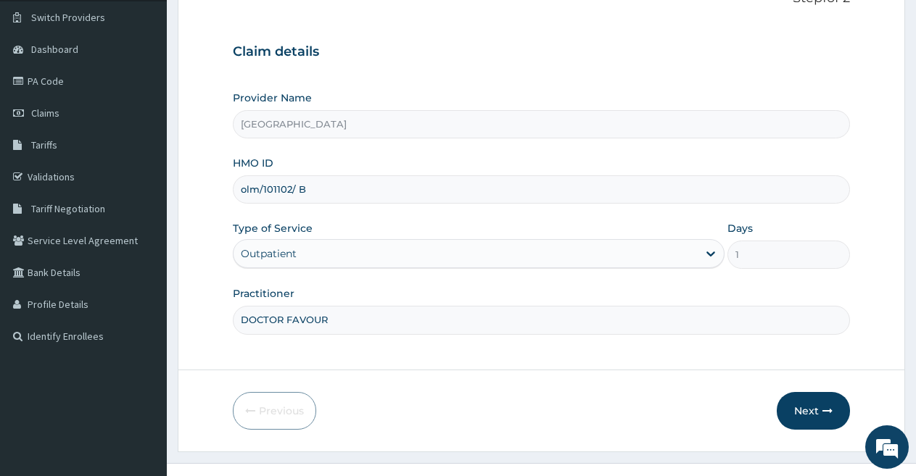
scroll to position [133, 0]
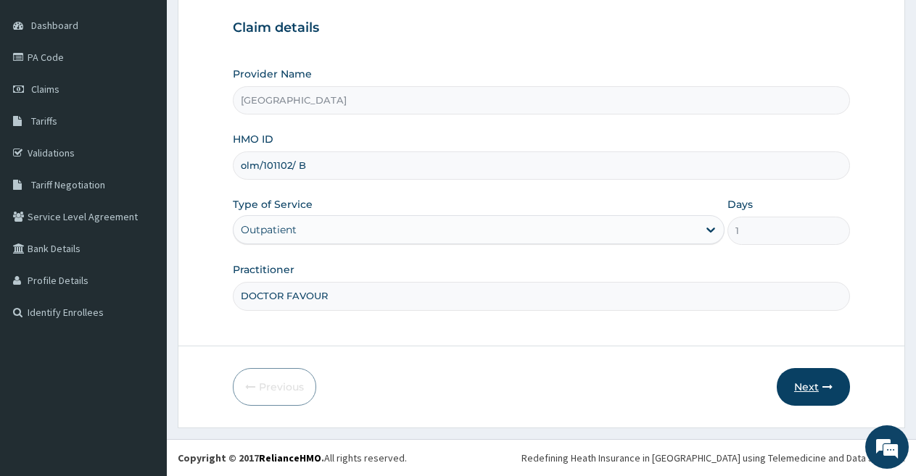
click at [811, 386] on button "Next" at bounding box center [813, 387] width 73 height 38
click at [812, 386] on button "Next" at bounding box center [813, 387] width 73 height 38
click at [314, 162] on input "olm/101102/ B" at bounding box center [541, 166] width 617 height 28
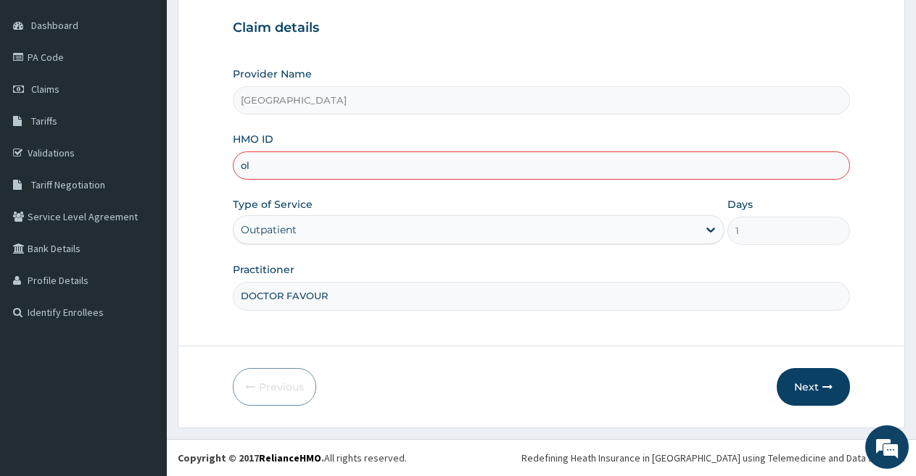
type input "o"
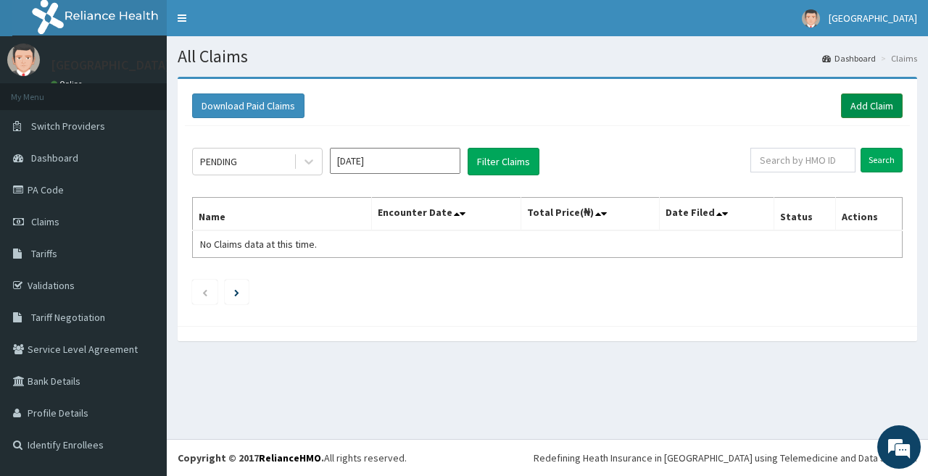
click at [871, 100] on link "Add Claim" at bounding box center [872, 106] width 62 height 25
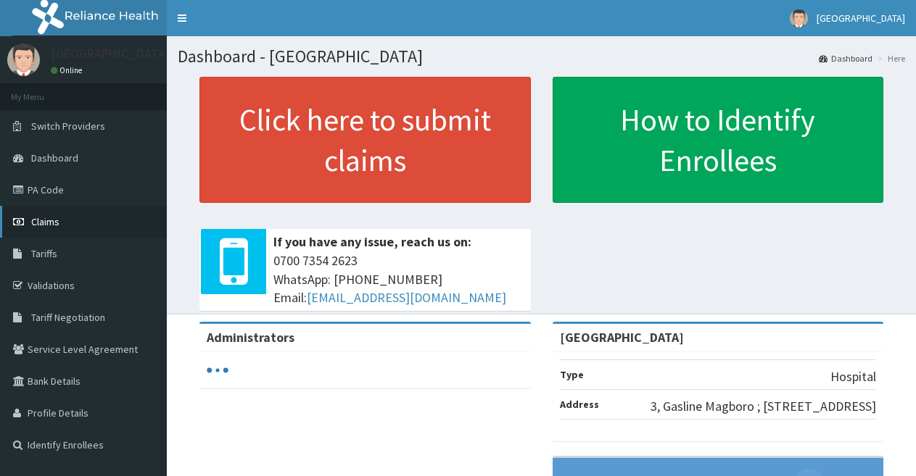
click at [63, 231] on link "Claims" at bounding box center [83, 222] width 167 height 32
click at [67, 219] on link "Claims" at bounding box center [83, 222] width 167 height 32
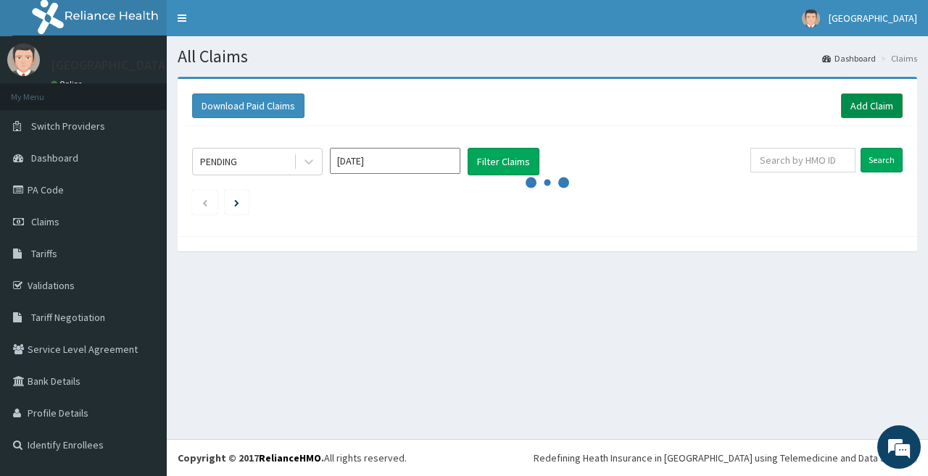
click at [871, 95] on link "Add Claim" at bounding box center [872, 106] width 62 height 25
click at [873, 101] on link "Add Claim" at bounding box center [872, 106] width 62 height 25
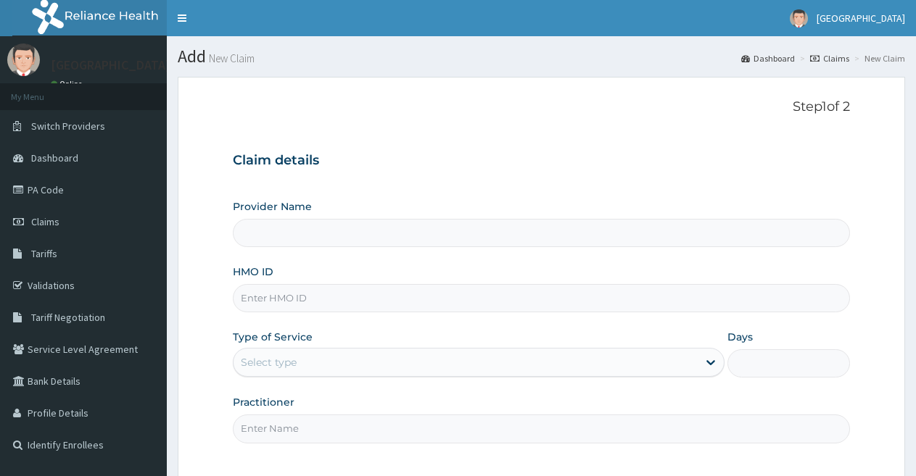
click at [284, 301] on input "HMO ID" at bounding box center [541, 298] width 617 height 28
click at [902, 235] on form "Step 1 of 2 Claim details Provider Name HMO ID Type of Service Select type Days…" at bounding box center [541, 319] width 727 height 484
click at [295, 299] on input "HMO ID" at bounding box center [541, 298] width 617 height 28
type input "[GEOGRAPHIC_DATA]"
click at [289, 296] on input "HMO ID" at bounding box center [541, 298] width 617 height 28
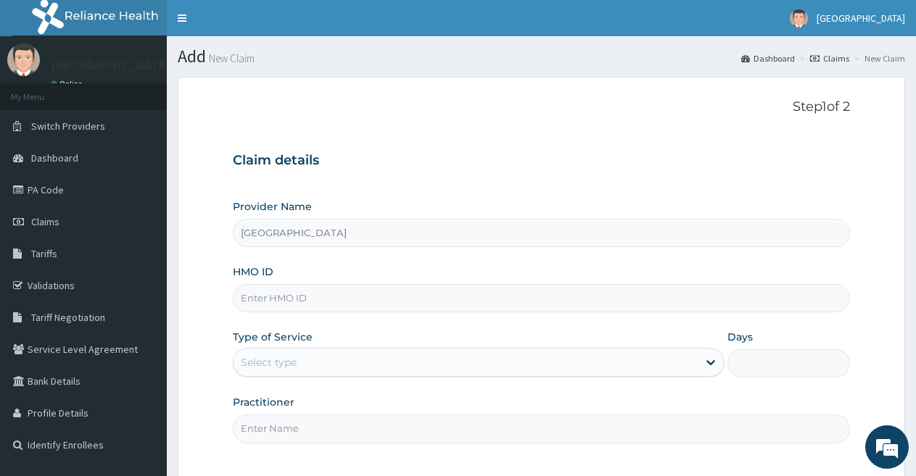
click at [289, 296] on input "HMO ID" at bounding box center [541, 298] width 617 height 28
click at [417, 148] on div "Claim details Provider Name Broadland Hospital HMO ID ic Type of Service Select…" at bounding box center [541, 290] width 617 height 305
click at [261, 307] on input "ic" at bounding box center [541, 298] width 617 height 28
type input "ICN/10159/B"
click at [553, 361] on div "Select type" at bounding box center [464, 362] width 463 height 23
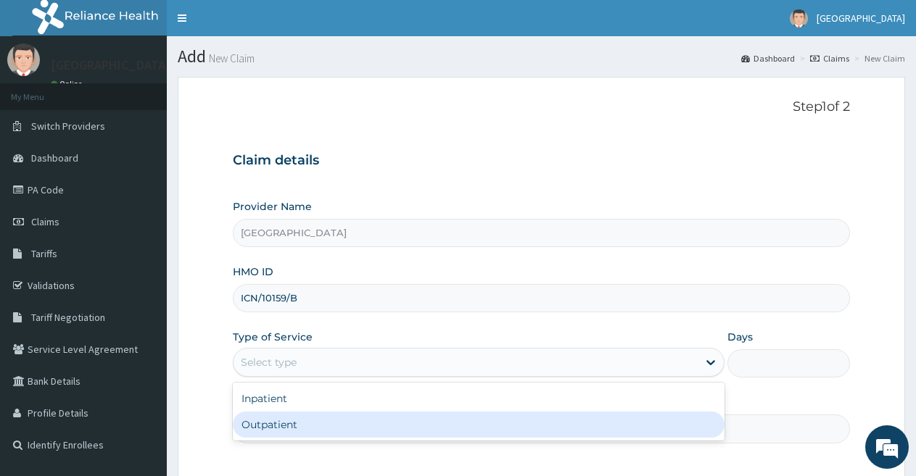
click at [502, 431] on div "Outpatient" at bounding box center [478, 425] width 491 height 26
type input "1"
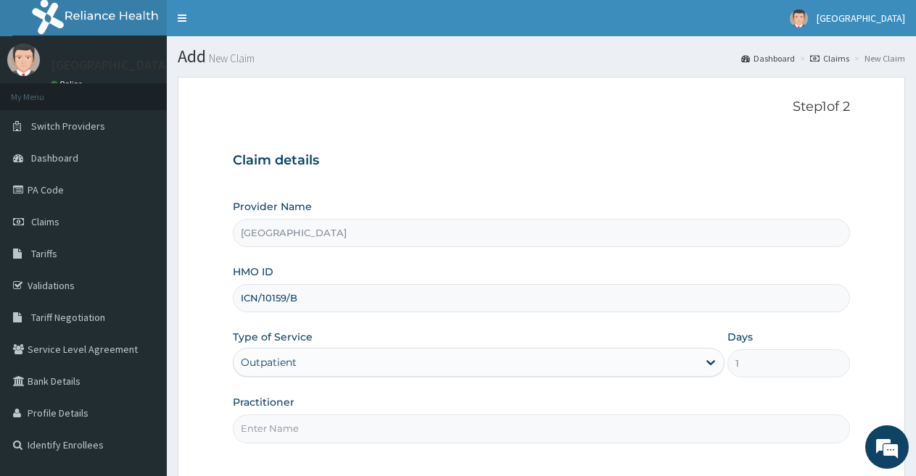
scroll to position [133, 0]
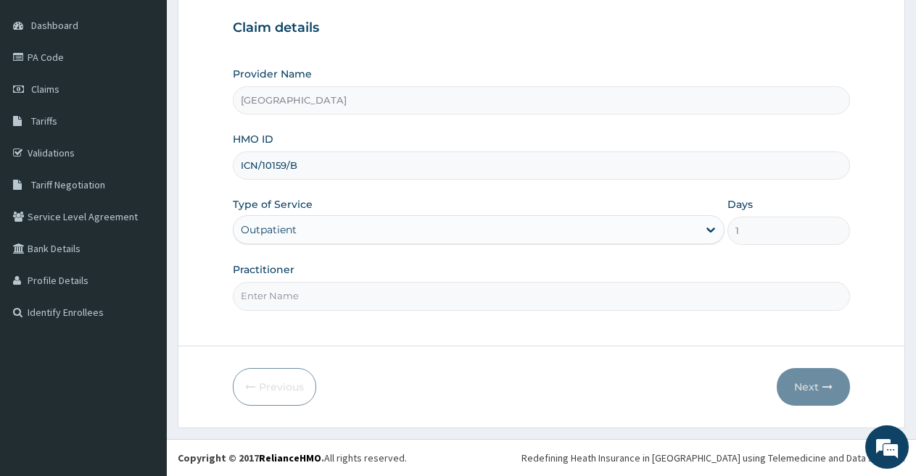
click at [621, 300] on input "Practitioner" at bounding box center [541, 296] width 617 height 28
type input "DOCTOR FAVOUR"
click at [796, 376] on button "Next" at bounding box center [813, 387] width 73 height 38
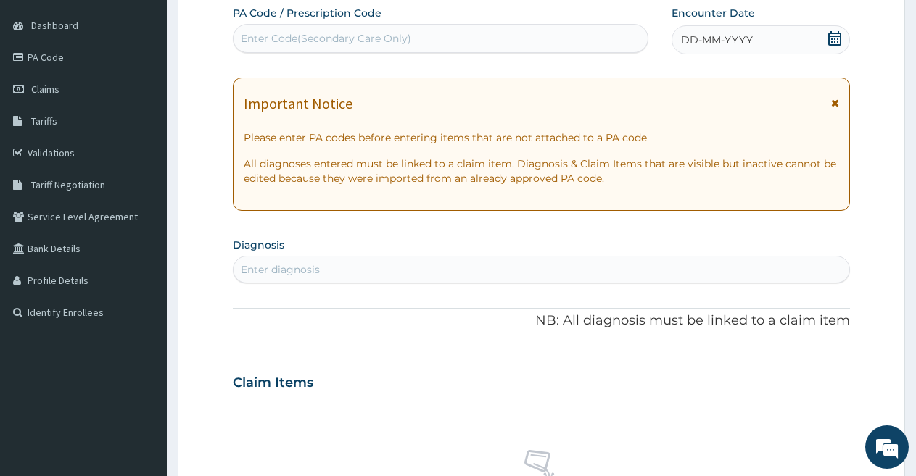
click at [696, 39] on span "DD-MM-YYYY" at bounding box center [717, 40] width 72 height 15
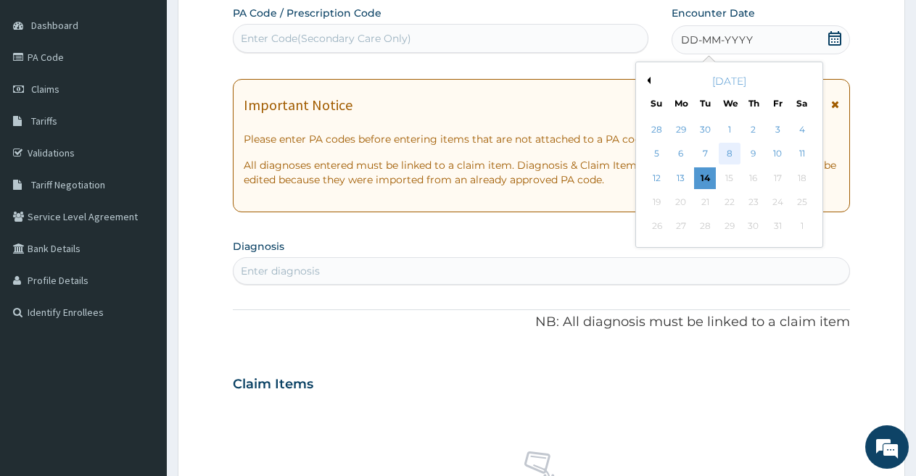
click at [726, 151] on div "8" at bounding box center [730, 155] width 22 height 22
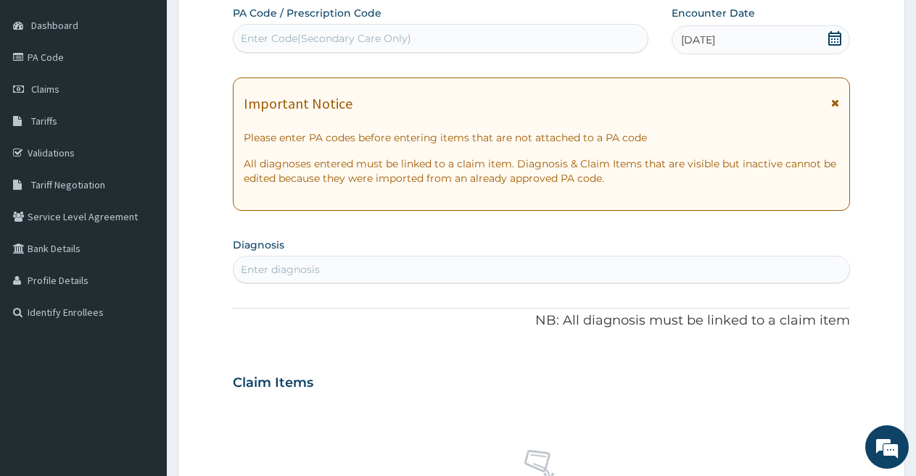
click at [456, 270] on div "Enter diagnosis" at bounding box center [541, 269] width 616 height 23
type input "malaria"
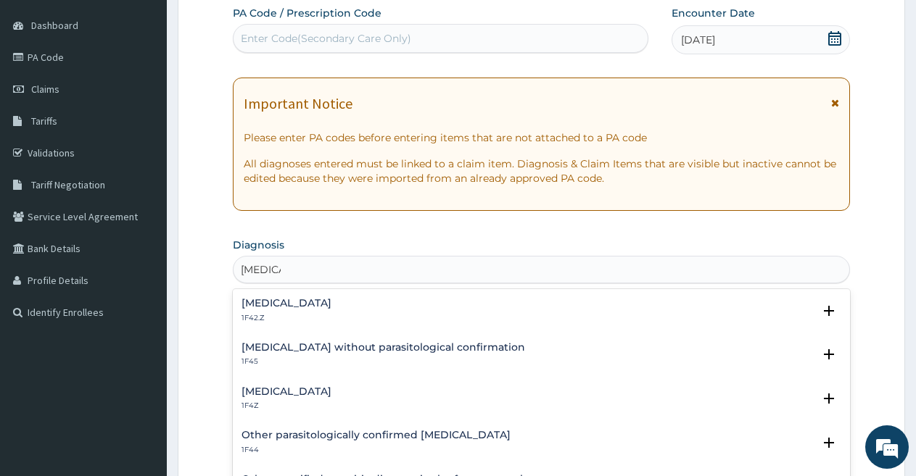
click at [331, 303] on h4 "Plasmodium malariae malaria without complication" at bounding box center [286, 303] width 90 height 11
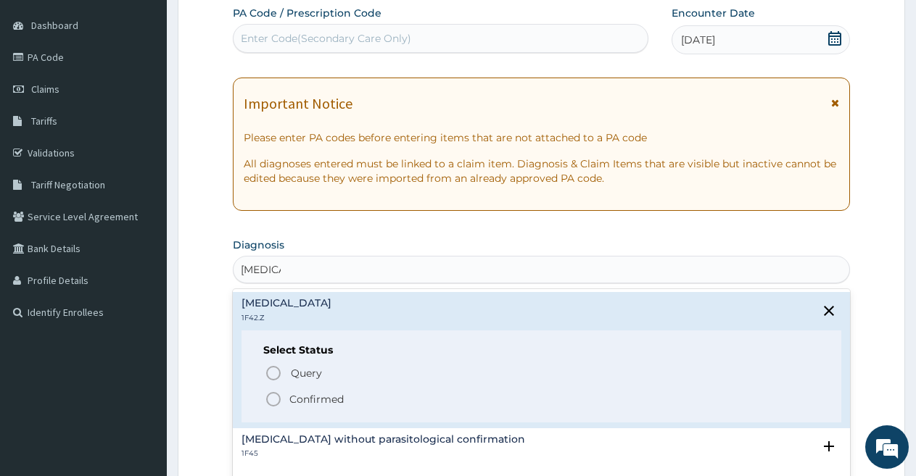
click at [334, 399] on p "Confirmed" at bounding box center [316, 399] width 54 height 15
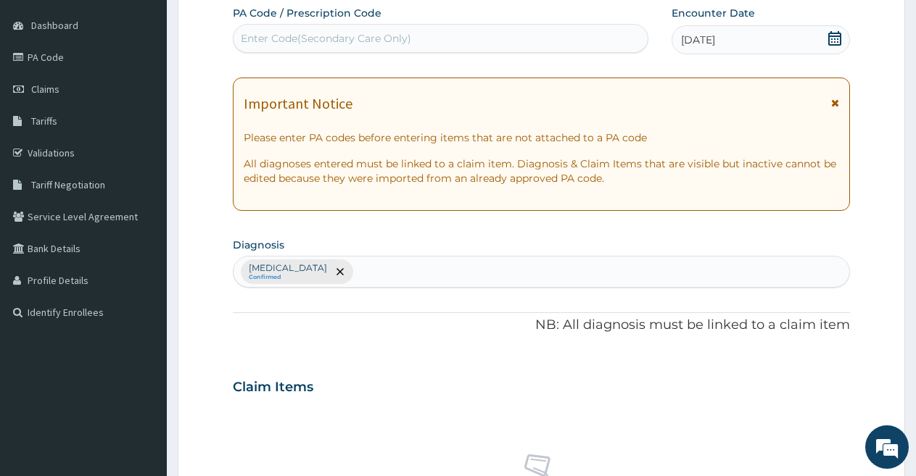
click at [567, 262] on div "Plasmodium malariae malaria without complication Confirmed" at bounding box center [541, 272] width 616 height 30
type input "urti"
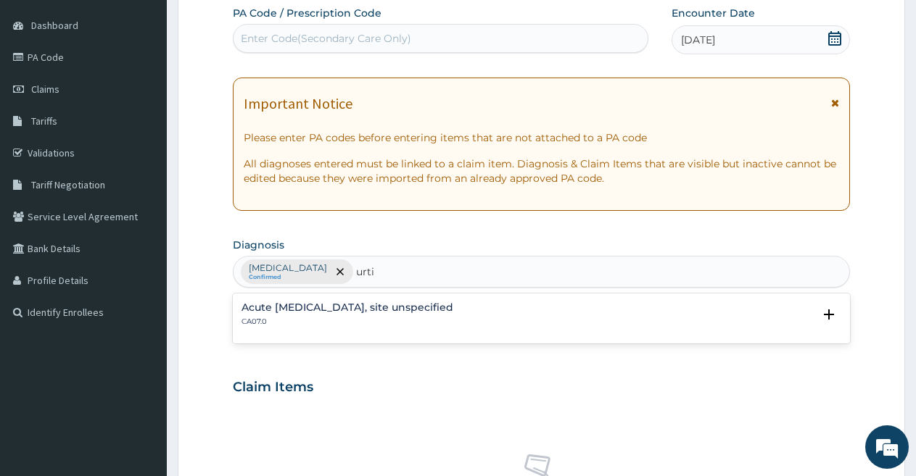
click at [453, 321] on p "CA07.0" at bounding box center [347, 322] width 212 height 10
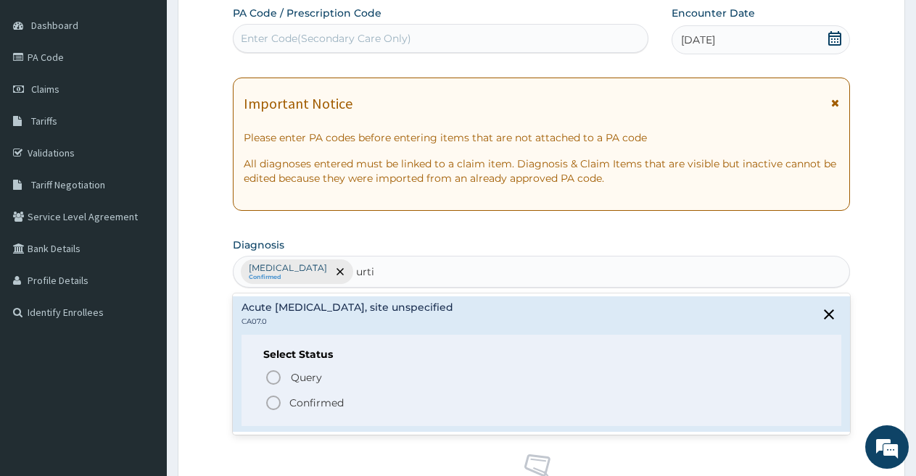
click at [334, 401] on p "Confirmed" at bounding box center [316, 403] width 54 height 15
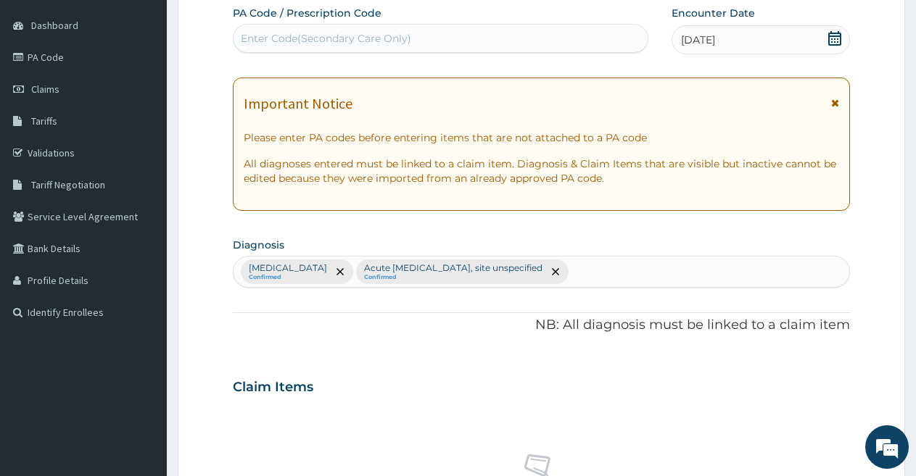
scroll to position [550, 0]
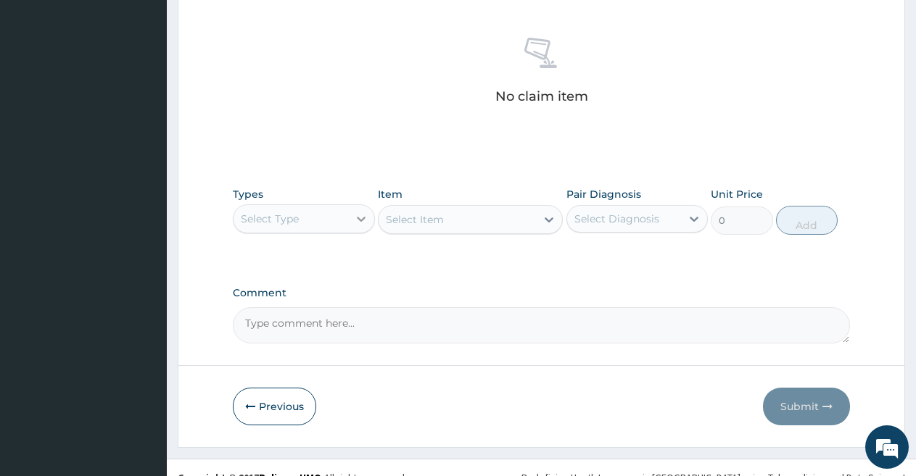
click at [360, 212] on icon at bounding box center [361, 219] width 15 height 15
type input "lll"
click at [360, 212] on icon at bounding box center [361, 219] width 15 height 15
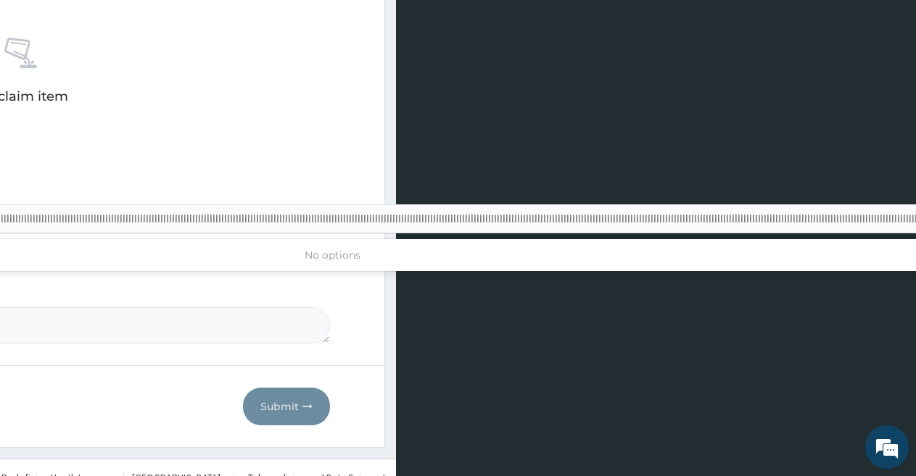
scroll to position [0, 532]
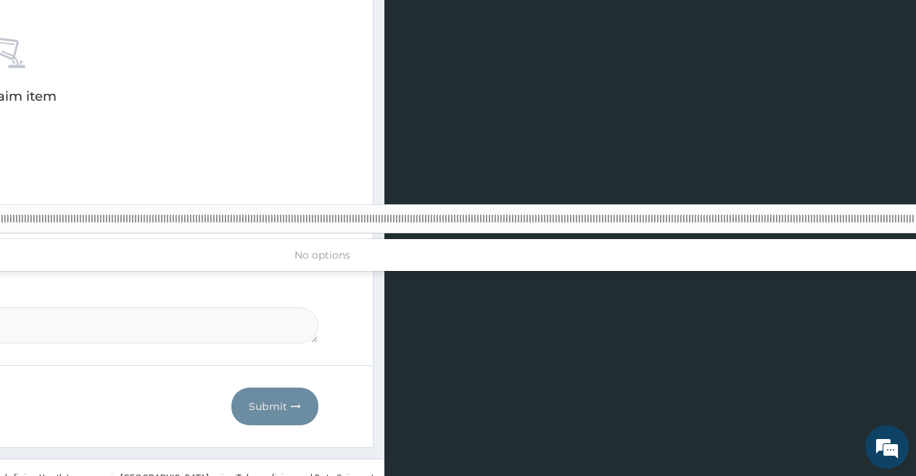
click at [360, 212] on input "lllllllllllllllllllllllllllllllllllllllllllllllllllllllllllllllllllllllllllllll…" at bounding box center [302, 219] width 1225 height 15
type input "lllllllllllllllllllllllllllllllllllllllllllllllllllllllllllllllllllllllllllllll…"
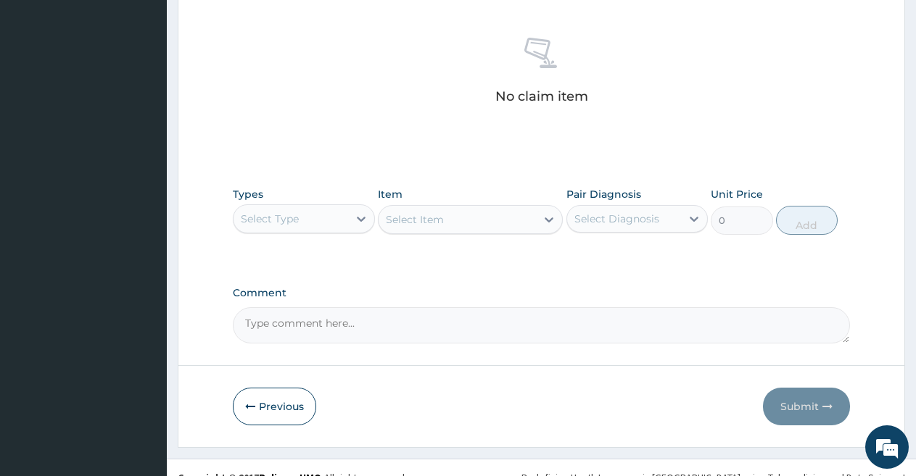
scroll to position [0, 0]
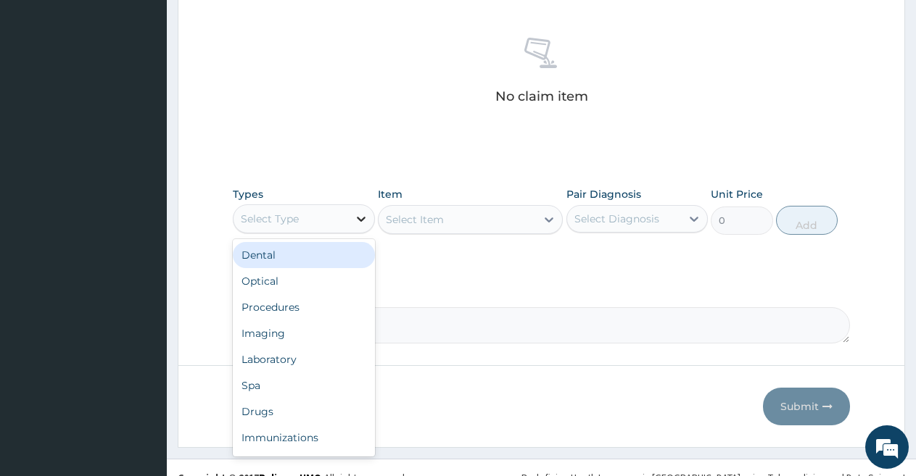
click at [354, 212] on icon at bounding box center [361, 219] width 15 height 15
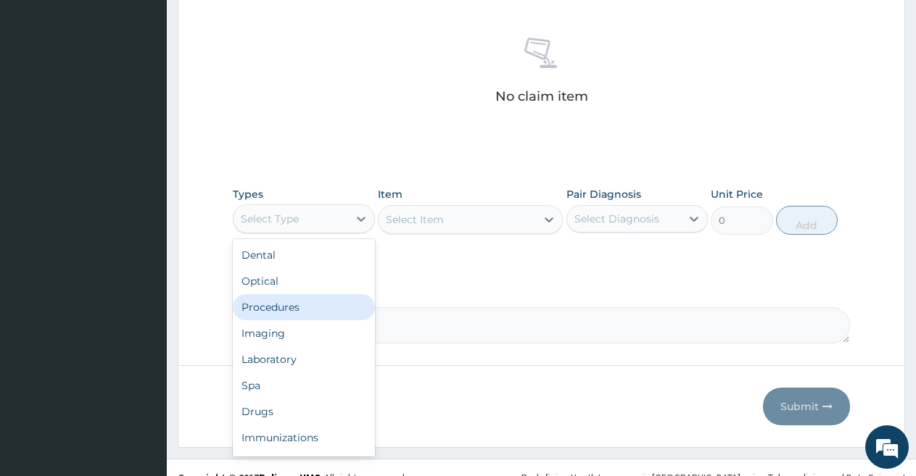
click at [301, 297] on div "Procedures" at bounding box center [304, 307] width 142 height 26
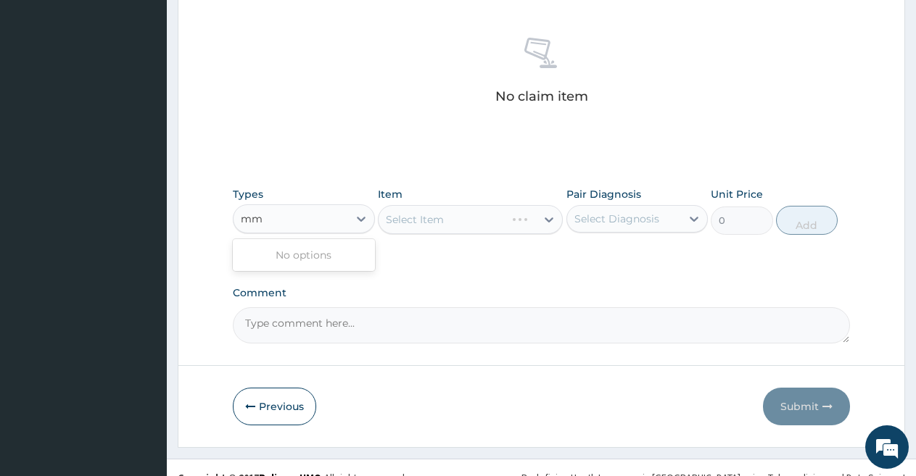
type input "m"
click at [509, 215] on div "Select Item" at bounding box center [470, 219] width 185 height 29
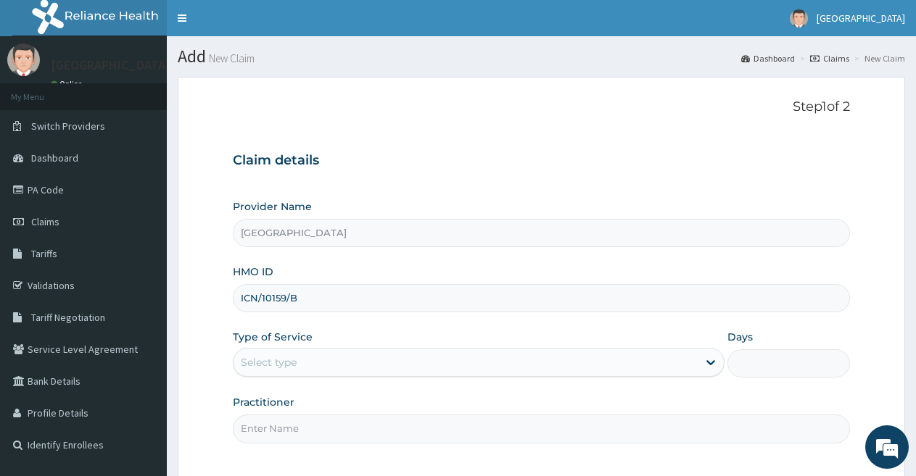
scroll to position [73, 0]
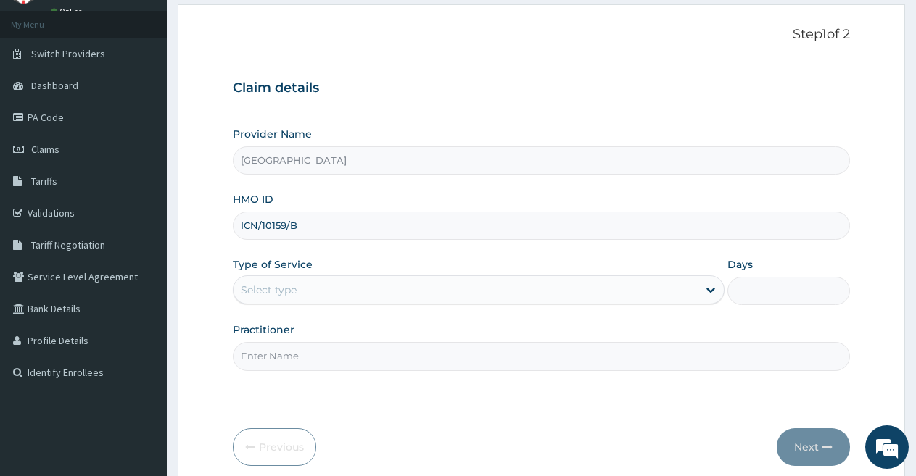
click at [298, 289] on div "Select type" at bounding box center [464, 289] width 463 height 23
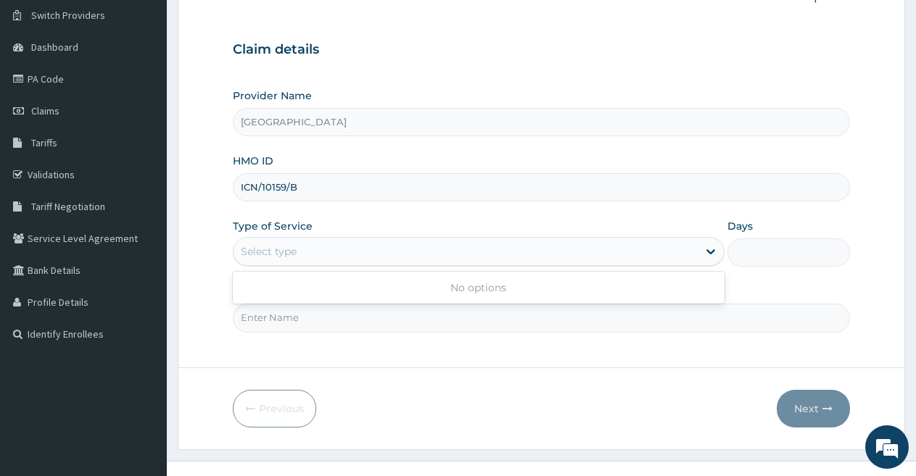
scroll to position [133, 0]
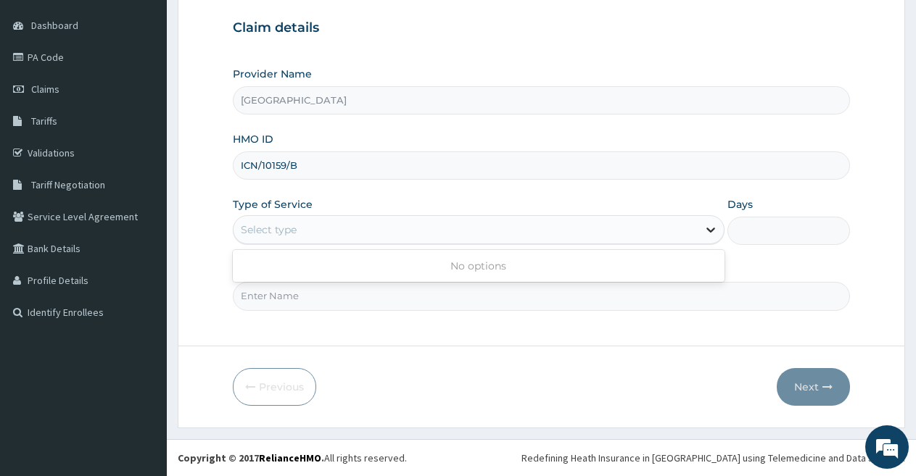
click at [710, 226] on icon at bounding box center [710, 230] width 15 height 15
click at [611, 299] on input "Practitioner" at bounding box center [541, 296] width 617 height 28
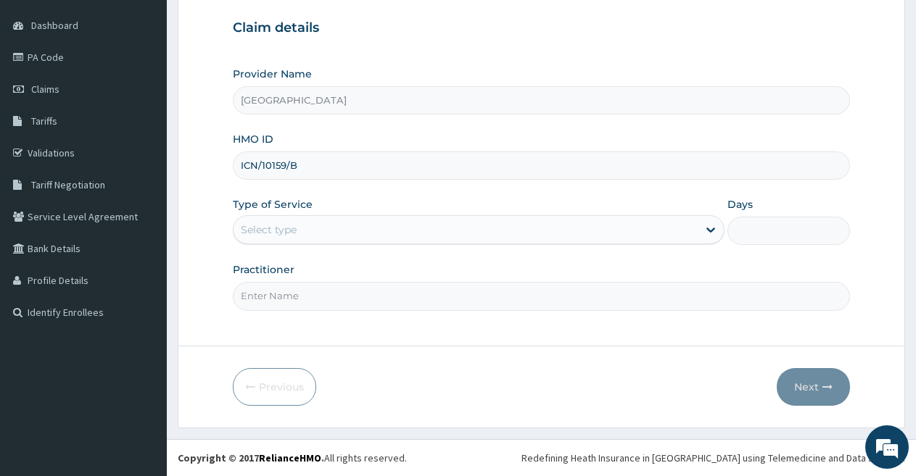
type input "DOCTOR FAVOUR"
click at [388, 223] on div "Select type" at bounding box center [464, 229] width 463 height 23
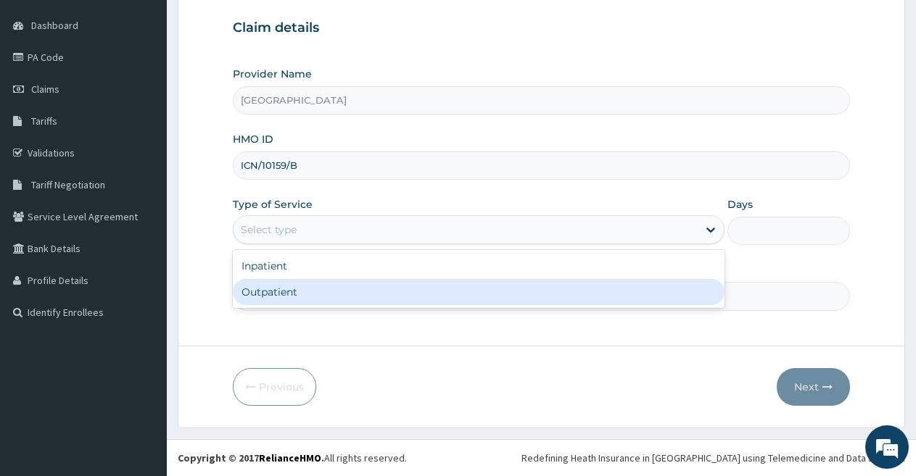
click at [451, 289] on div "Outpatient" at bounding box center [478, 292] width 491 height 26
type input "1"
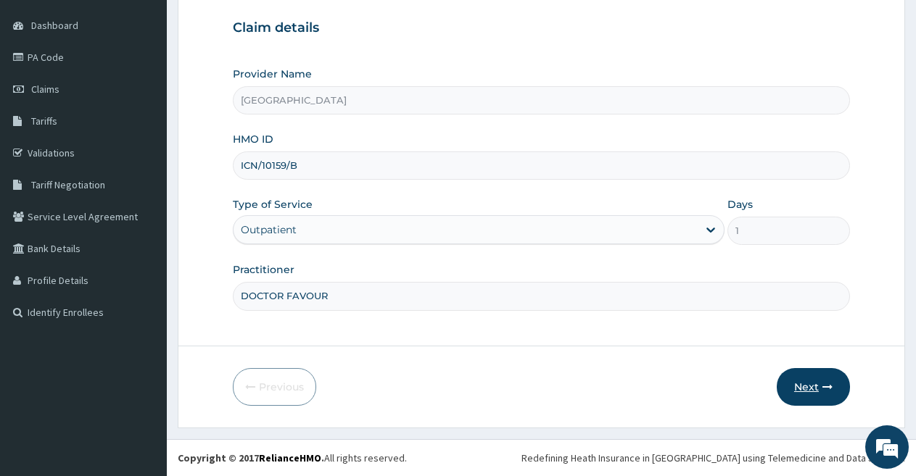
click at [810, 373] on button "Next" at bounding box center [813, 387] width 73 height 38
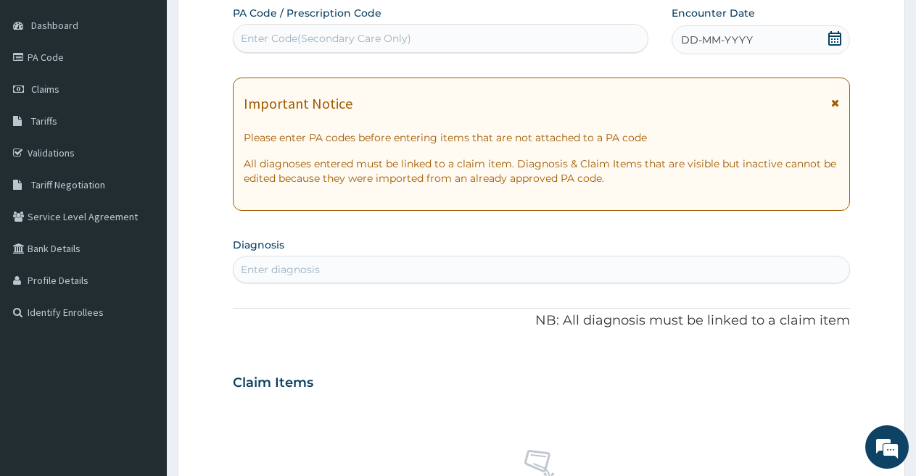
click at [713, 46] on span "DD-MM-YYYY" at bounding box center [717, 40] width 72 height 15
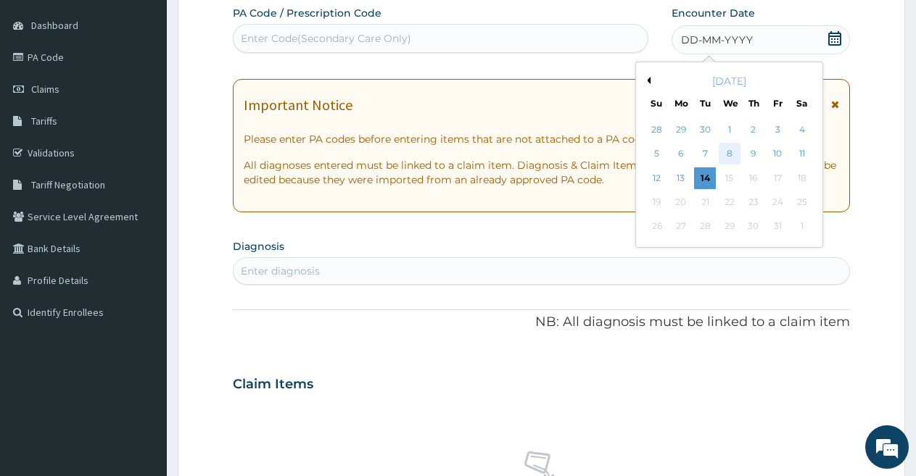
click at [728, 151] on div "8" at bounding box center [730, 155] width 22 height 22
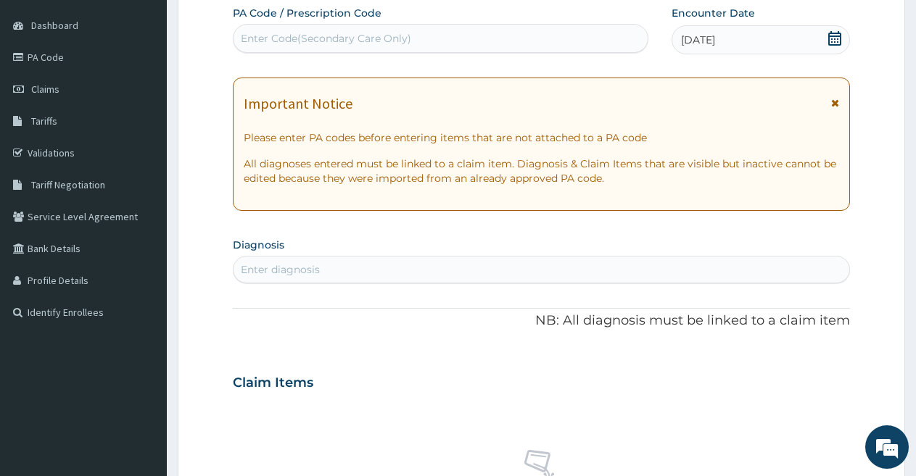
click at [350, 268] on div "Enter diagnosis" at bounding box center [541, 269] width 616 height 23
type input "malaria"
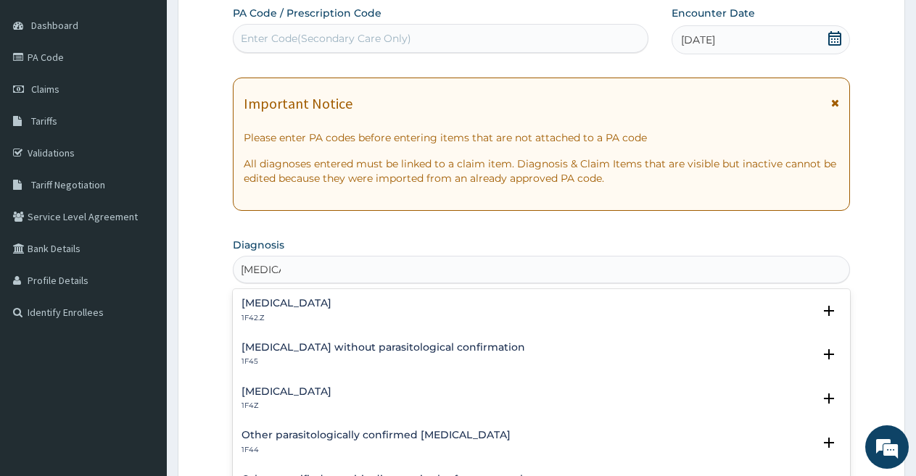
click at [331, 300] on h4 "Plasmodium malariae malaria without complication" at bounding box center [286, 303] width 90 height 11
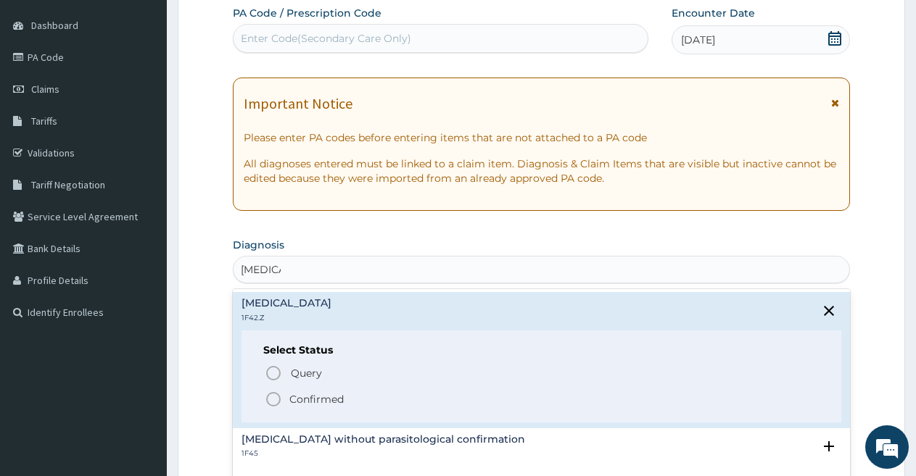
click at [312, 394] on p "Confirmed" at bounding box center [316, 399] width 54 height 15
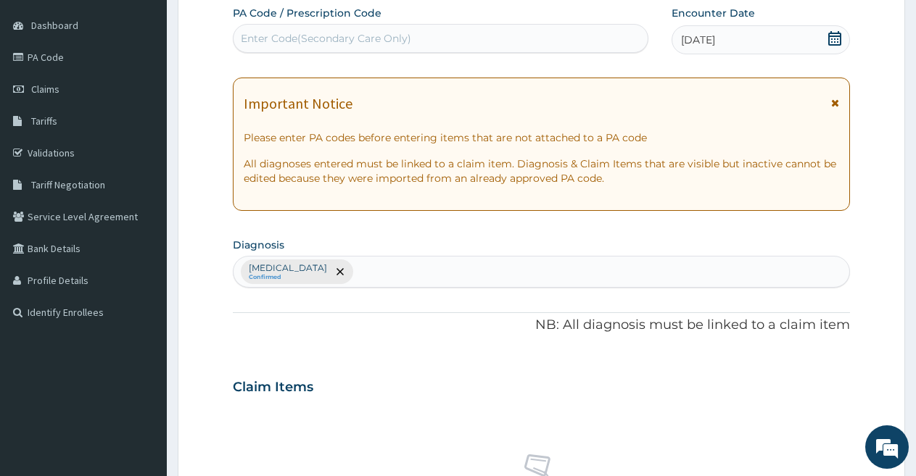
click at [312, 394] on h3 "Claim Items" at bounding box center [273, 388] width 80 height 16
click at [508, 270] on div "Plasmodium malariae malaria without complication Confirmed" at bounding box center [541, 272] width 616 height 30
type input "urti"
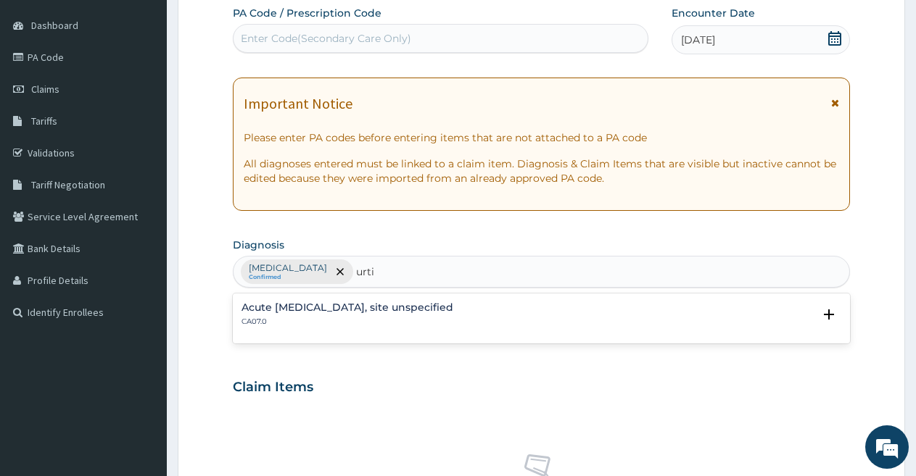
click at [453, 312] on h4 "Acute [MEDICAL_DATA], site unspecified" at bounding box center [347, 307] width 212 height 11
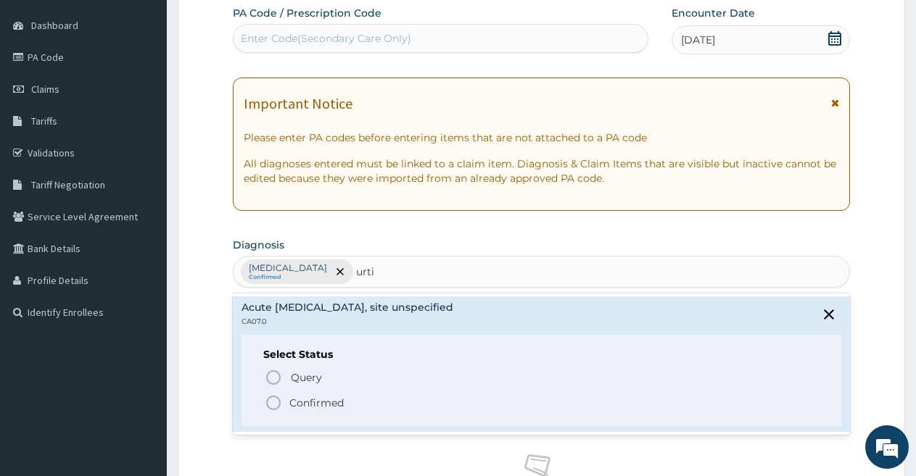
click at [360, 401] on span "Confirmed" at bounding box center [542, 402] width 555 height 17
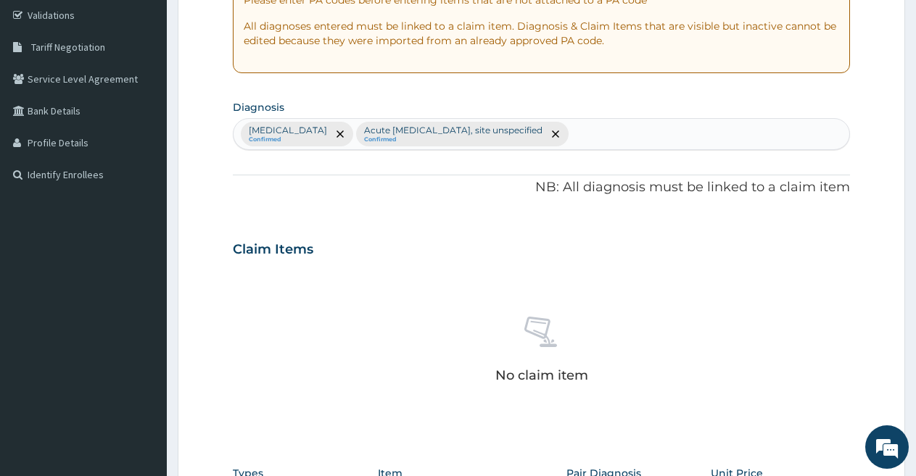
scroll to position [250, 0]
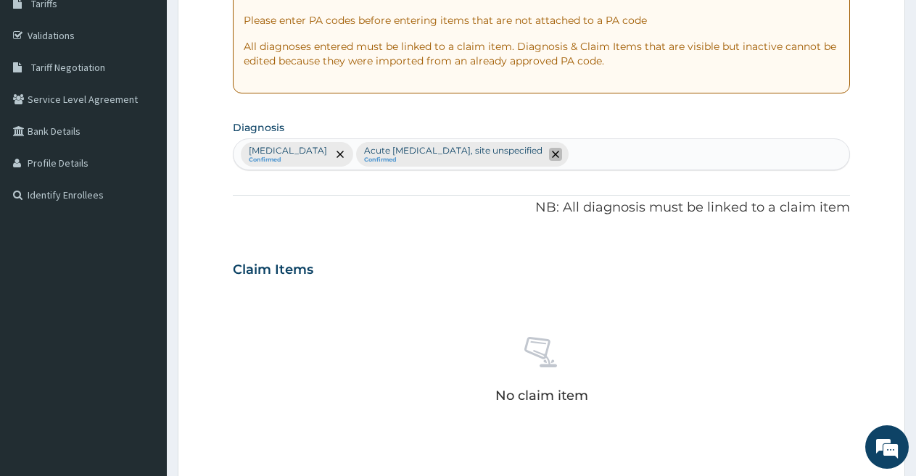
click at [562, 150] on span "remove selection option" at bounding box center [555, 154] width 13 height 13
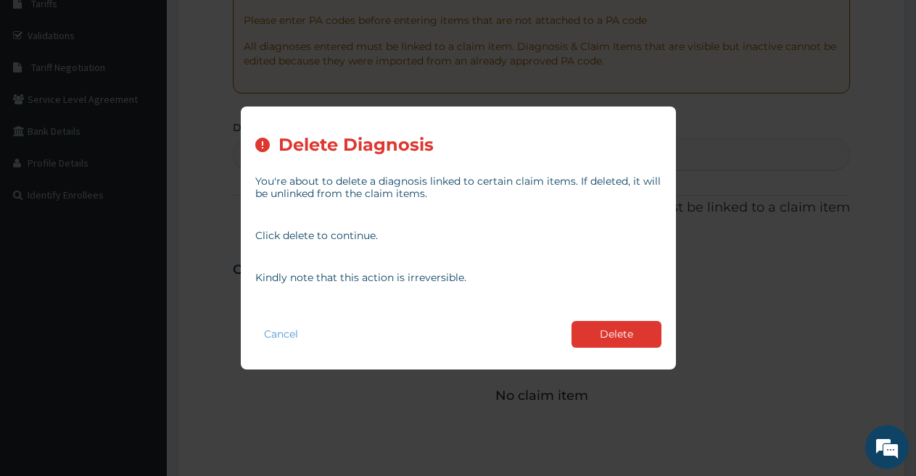
click at [618, 350] on div "Cancel Delete" at bounding box center [458, 334] width 406 height 41
click at [614, 331] on button "Delete" at bounding box center [616, 334] width 90 height 27
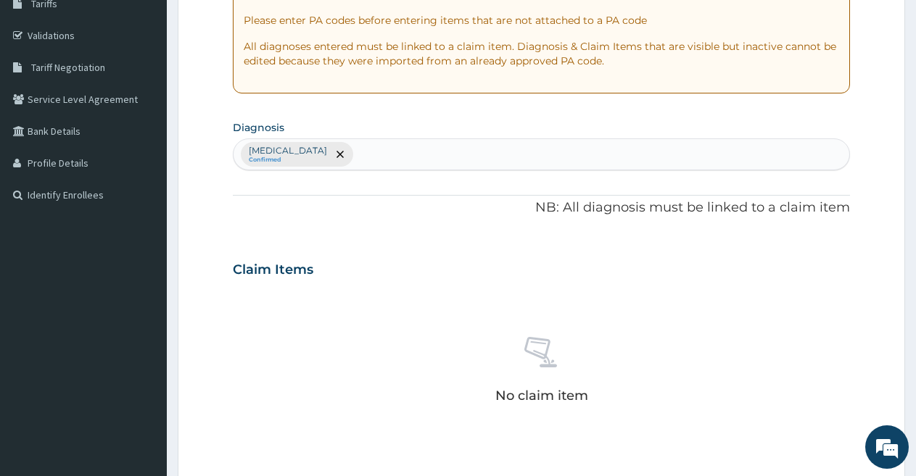
scroll to position [569, 0]
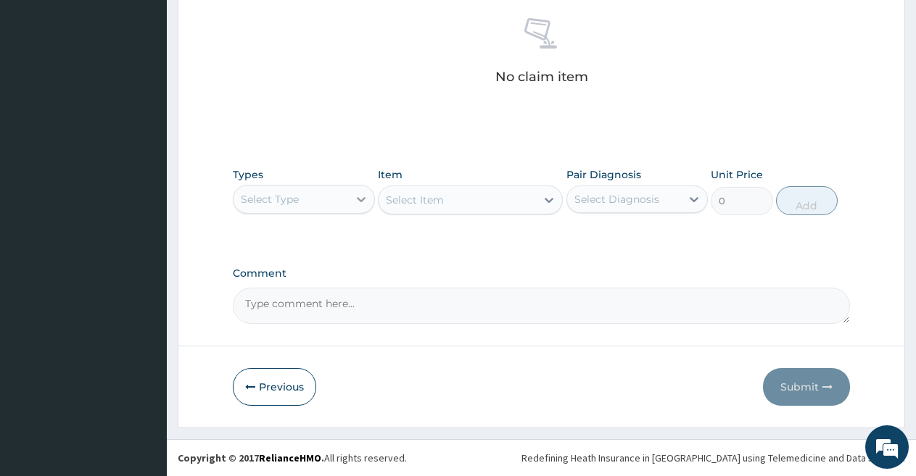
click at [357, 199] on icon at bounding box center [361, 199] width 9 height 5
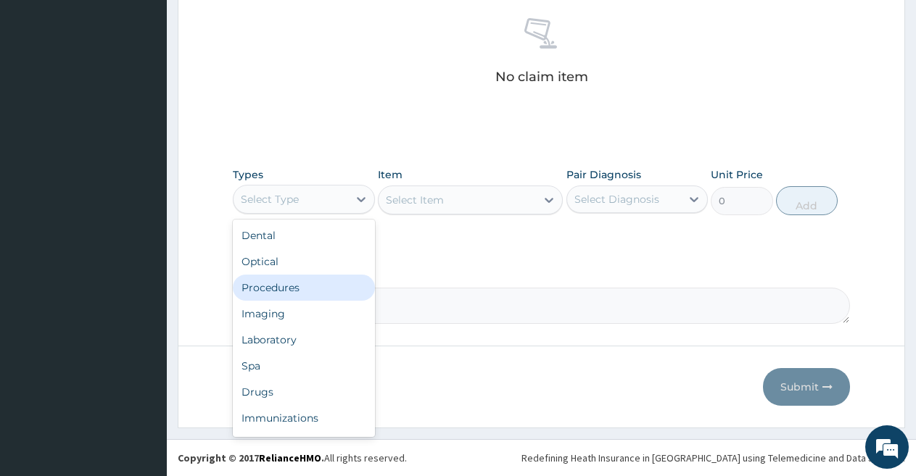
click at [270, 278] on div "Procedures" at bounding box center [304, 288] width 142 height 26
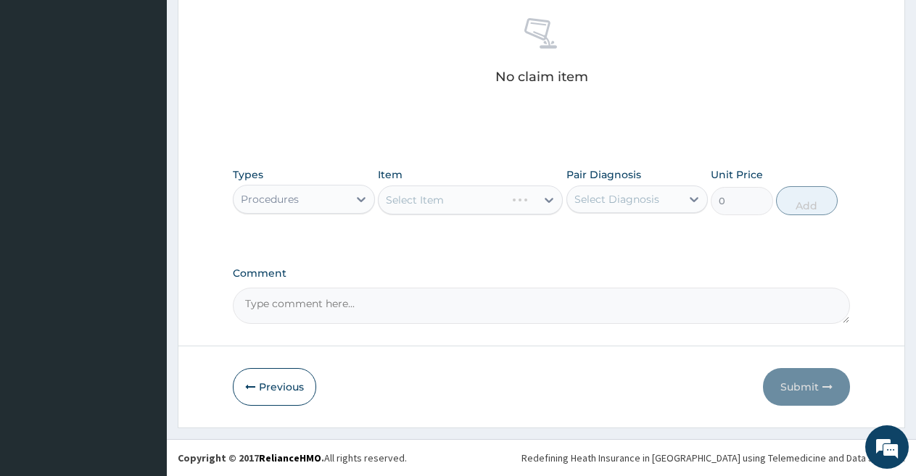
drag, startPoint x: 465, startPoint y: 211, endPoint x: 505, endPoint y: 204, distance: 40.5
click at [505, 204] on div "Select Item" at bounding box center [470, 200] width 185 height 29
click at [543, 193] on icon at bounding box center [549, 200] width 15 height 15
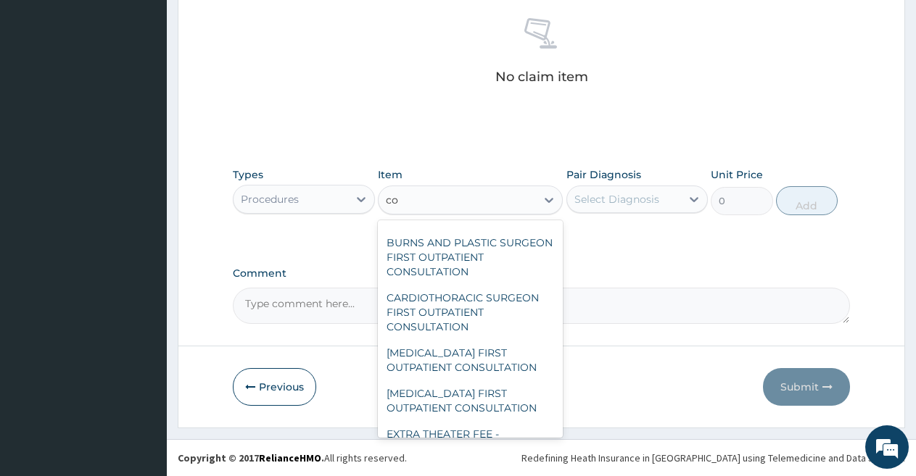
scroll to position [3771, 0]
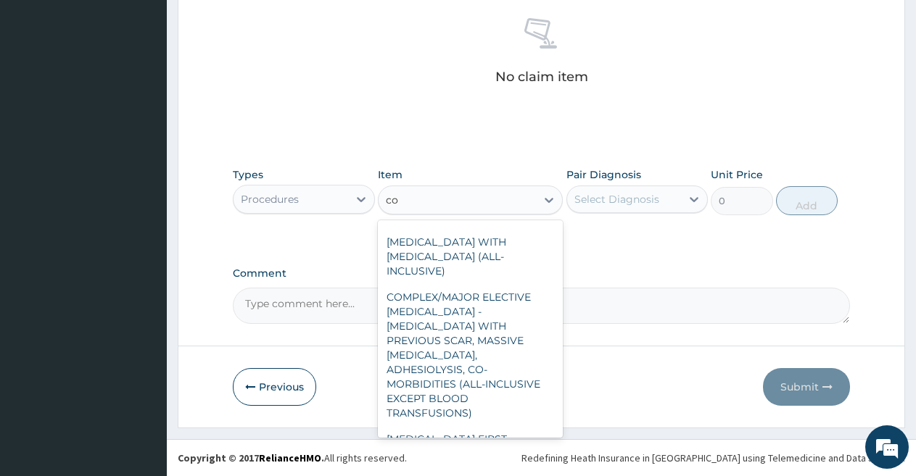
type input "c"
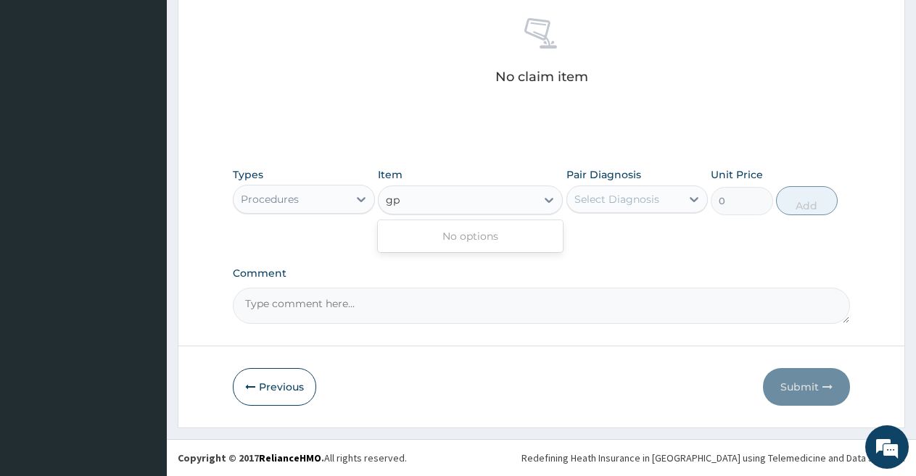
scroll to position [0, 0]
type input "g"
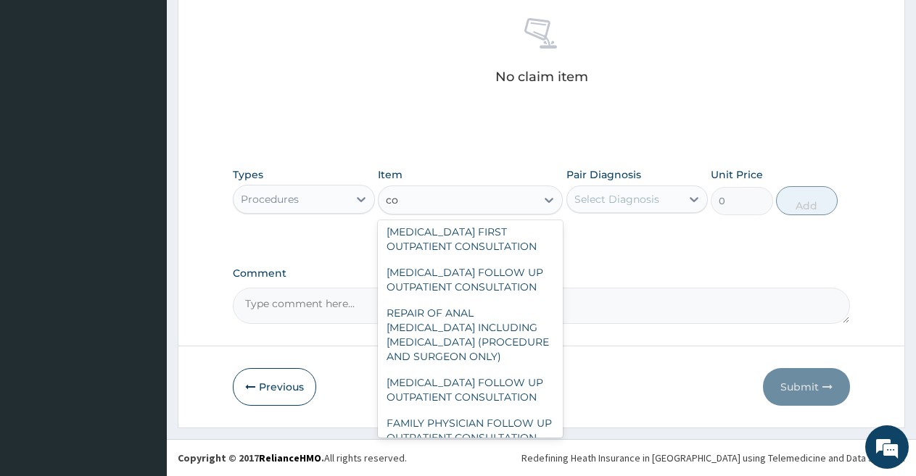
scroll to position [6691, 0]
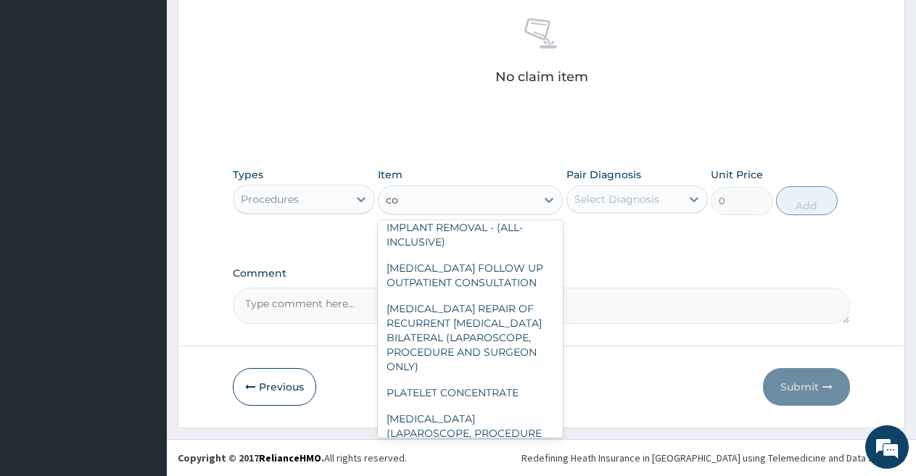
type input "co"
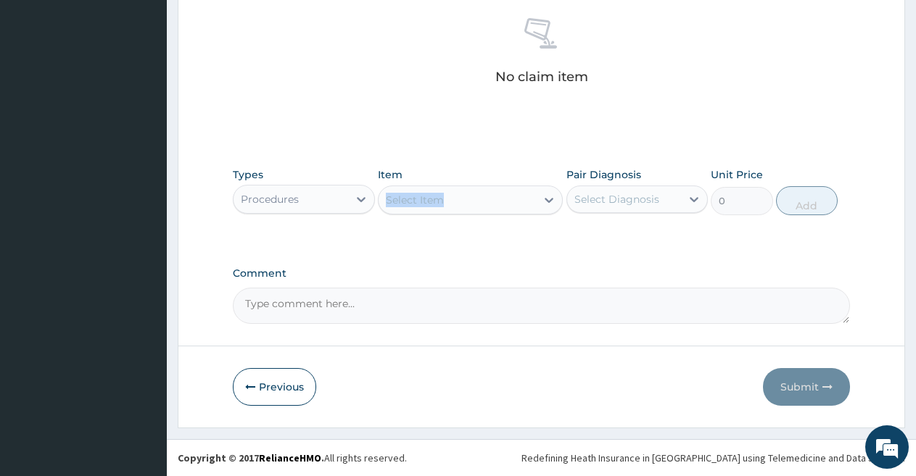
drag, startPoint x: 479, startPoint y: 179, endPoint x: 463, endPoint y: 193, distance: 21.1
click at [463, 193] on div "Item Select Item" at bounding box center [470, 191] width 185 height 48
click at [463, 193] on div "Select Item" at bounding box center [457, 200] width 157 height 23
click at [516, 195] on div "Select Item" at bounding box center [457, 200] width 157 height 23
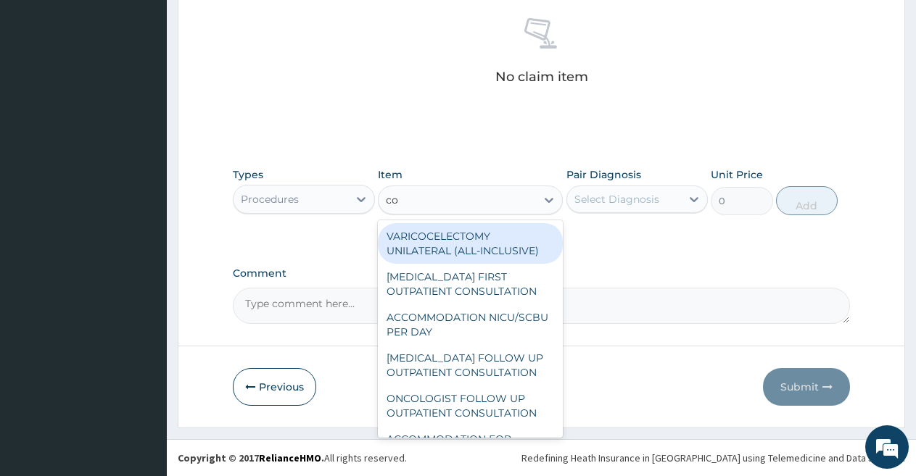
type input "co"
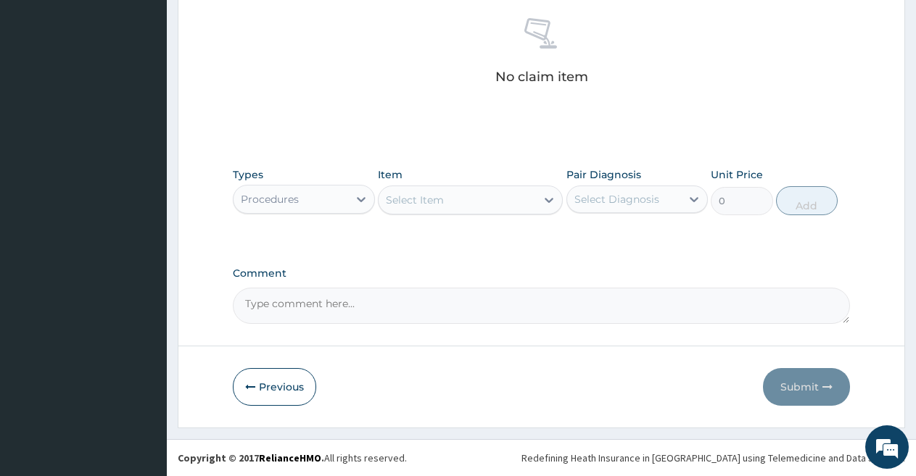
click at [493, 71] on div "No claim item" at bounding box center [541, 53] width 617 height 167
copy p "No"
click at [428, 198] on div "Select Item" at bounding box center [415, 200] width 58 height 15
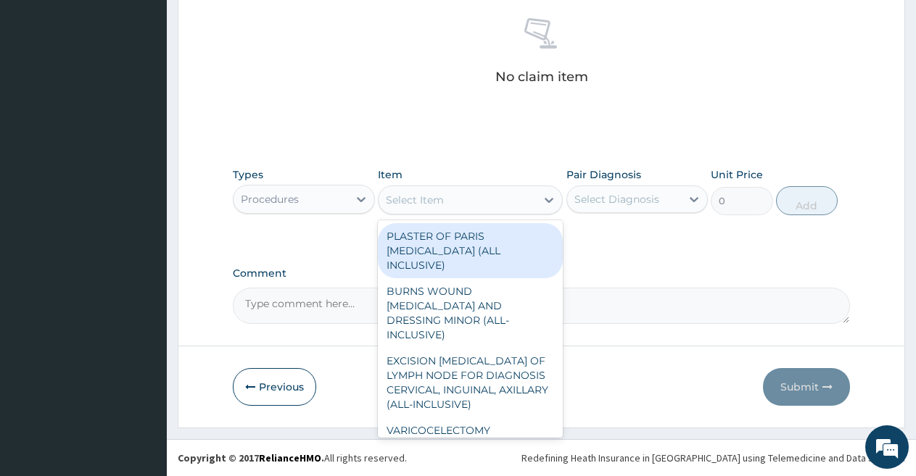
paste input "No"
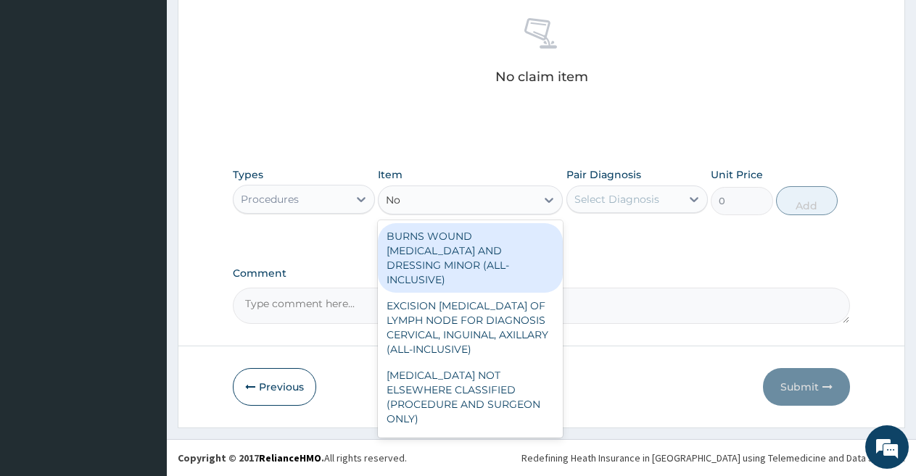
type input "N"
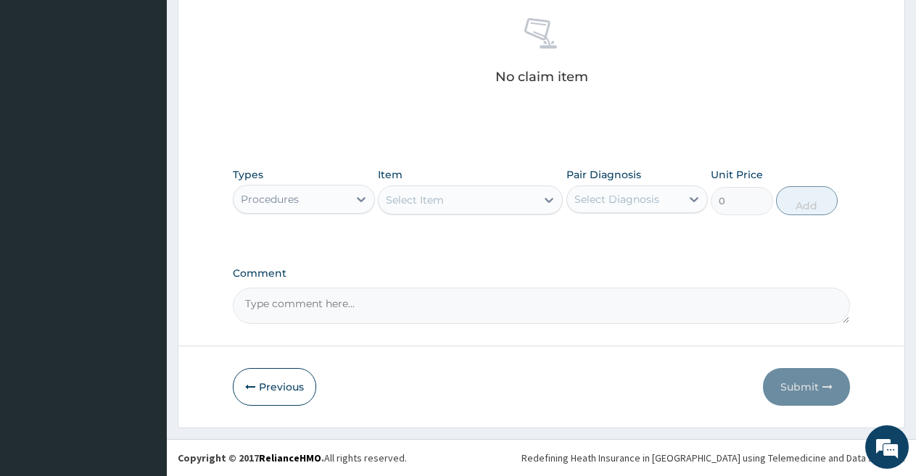
click at [381, 196] on div "Select Item" at bounding box center [457, 200] width 157 height 23
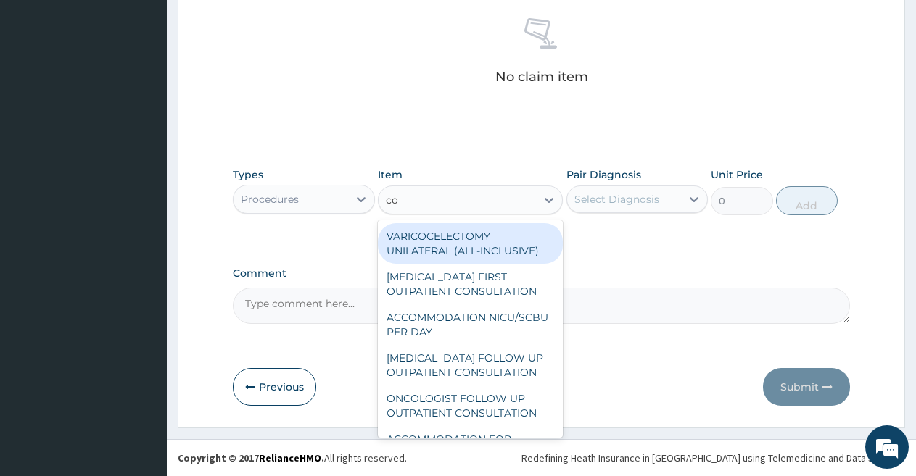
type input "co"
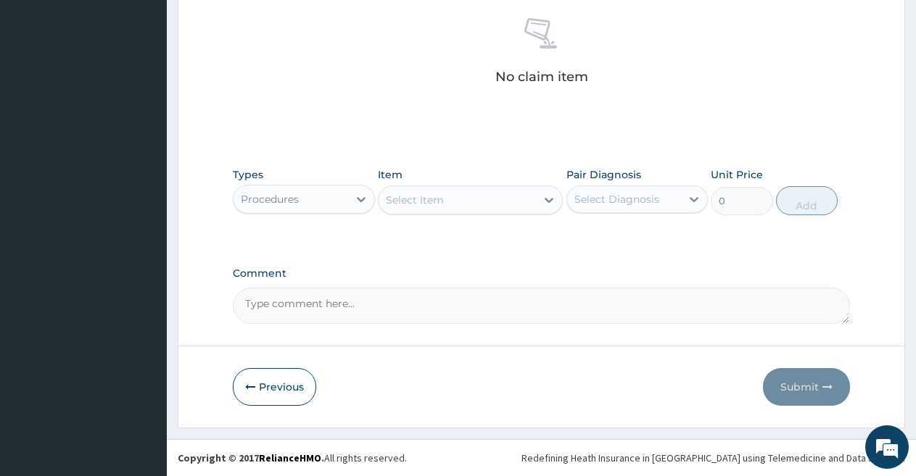
click at [497, 74] on p "No claim item" at bounding box center [541, 77] width 93 height 15
click at [466, 199] on div "Select Item" at bounding box center [457, 200] width 157 height 23
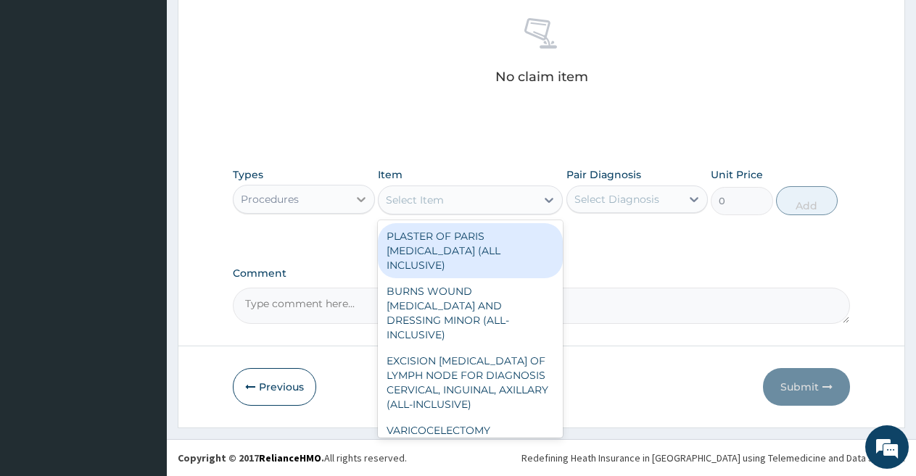
click at [360, 201] on icon at bounding box center [361, 199] width 9 height 5
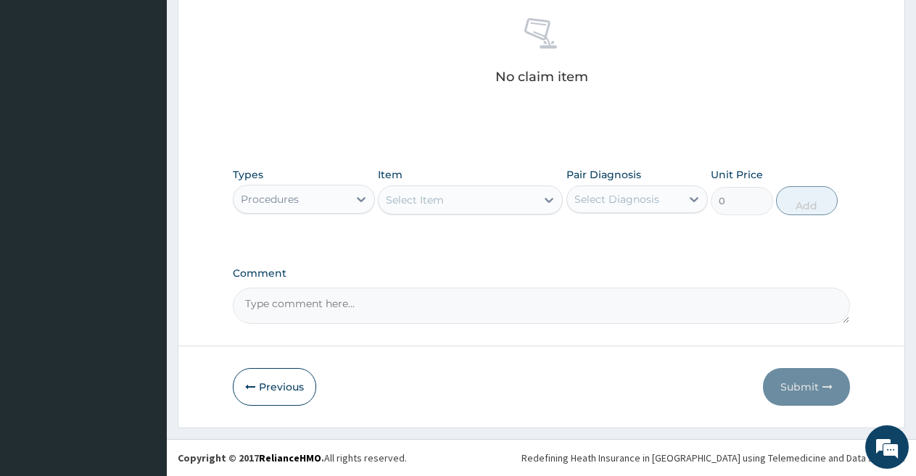
click at [497, 75] on p "No claim item" at bounding box center [541, 77] width 93 height 15
click at [450, 196] on div "Select Item" at bounding box center [457, 200] width 157 height 23
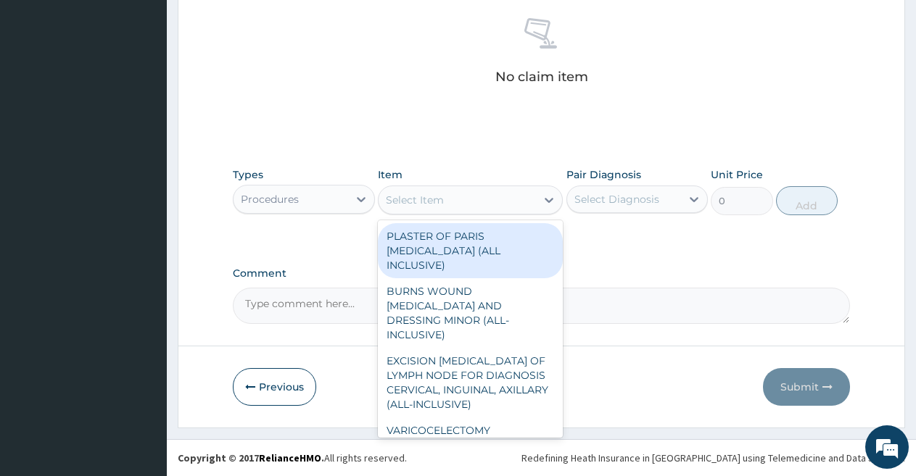
click at [494, 73] on div "No claim item" at bounding box center [541, 53] width 617 height 167
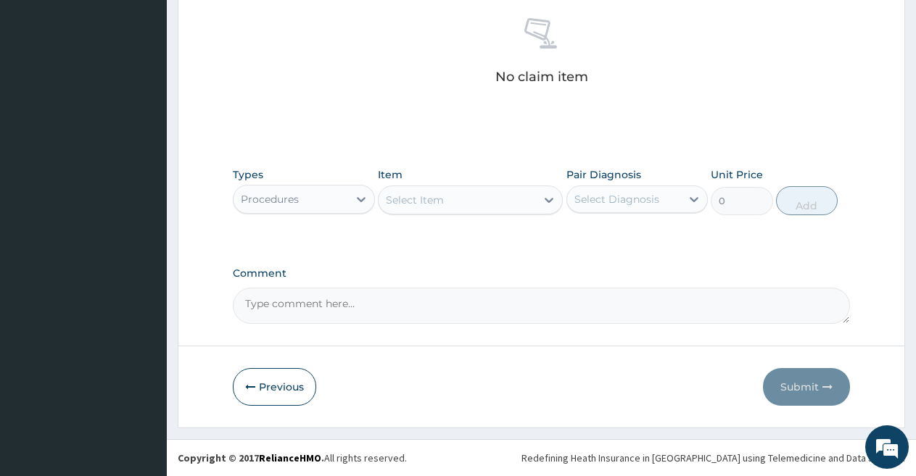
click at [499, 73] on p "No claim item" at bounding box center [541, 77] width 93 height 15
copy p "No"
click at [465, 198] on div "Select Item" at bounding box center [457, 200] width 157 height 23
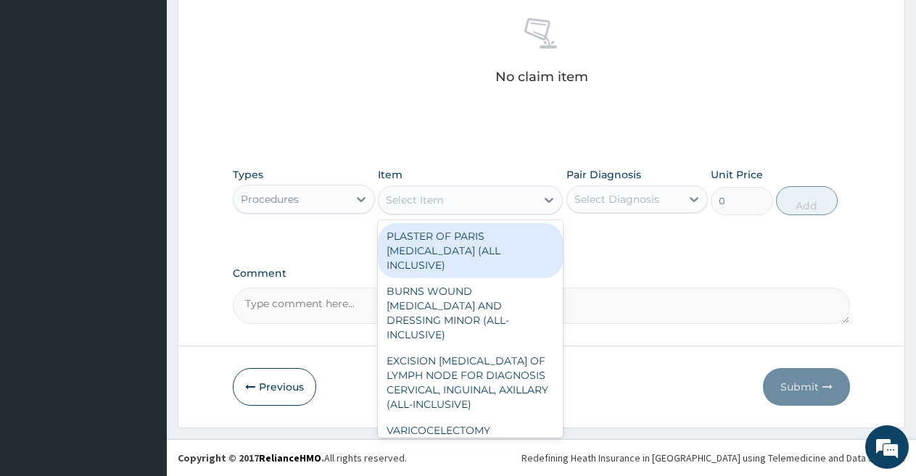
paste input "No"
type input "No"
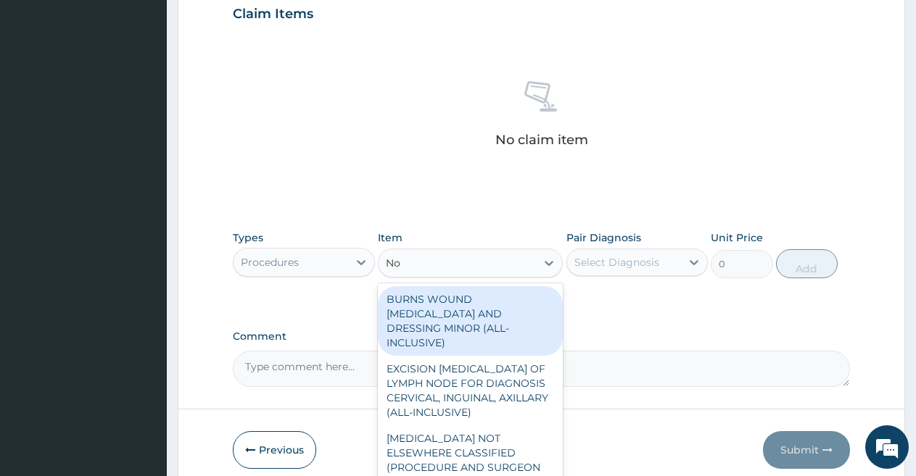
scroll to position [497, 0]
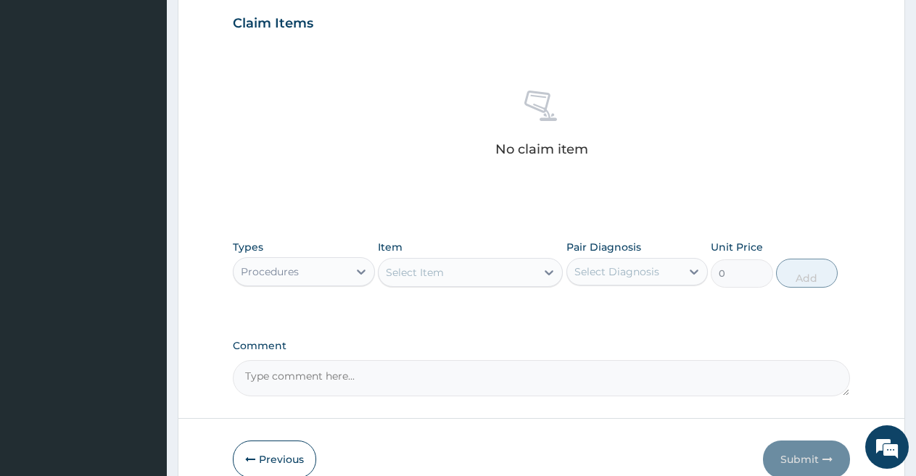
click at [380, 268] on div "Select Item" at bounding box center [457, 272] width 157 height 23
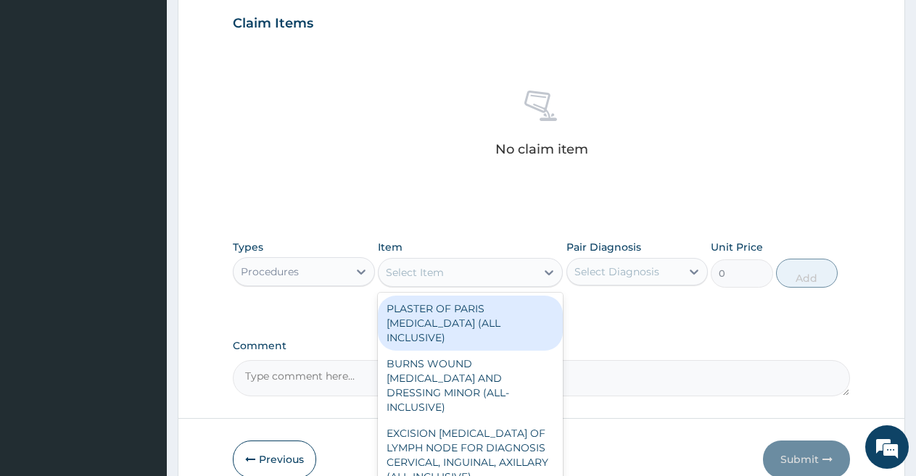
type input "62500"
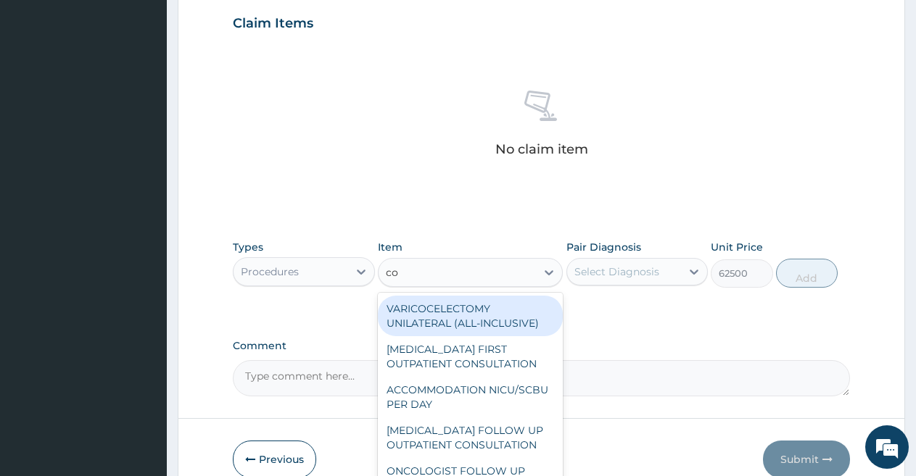
type input "co"
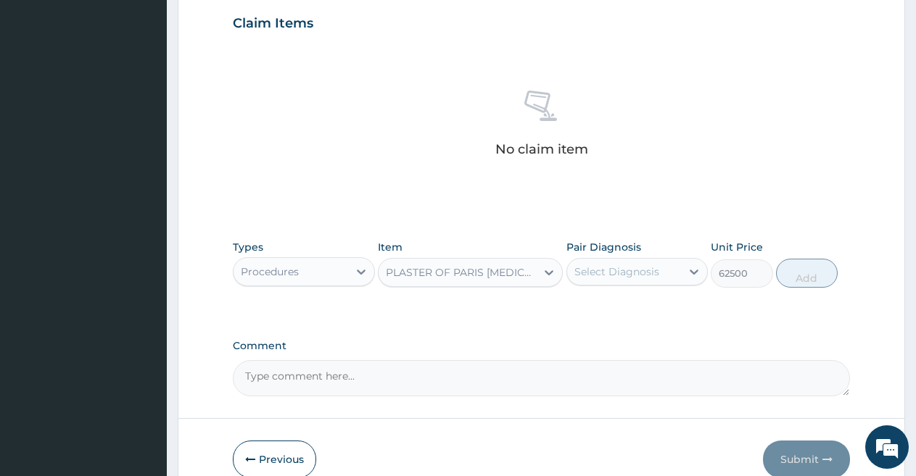
click at [498, 150] on p "No claim item" at bounding box center [541, 149] width 93 height 15
click at [547, 270] on icon at bounding box center [549, 272] width 15 height 15
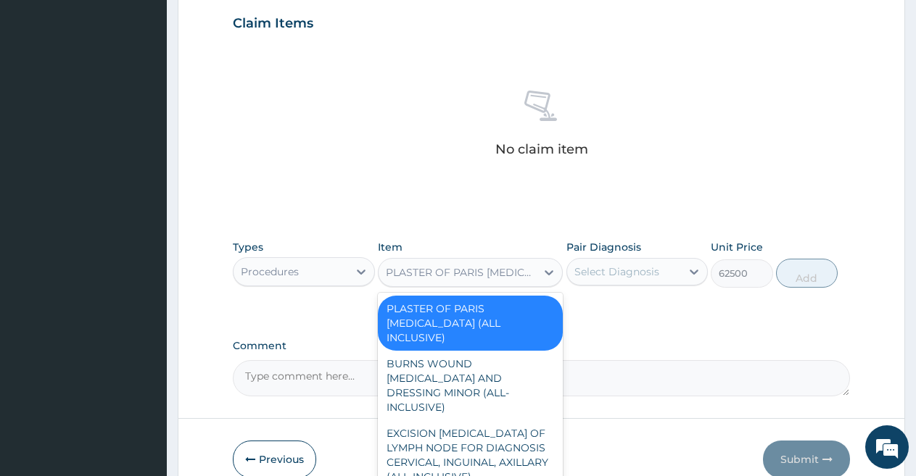
click at [529, 263] on div "PLASTER OF PARIS HIP SPICA (ALL INCLUSIVE)" at bounding box center [457, 272] width 157 height 23
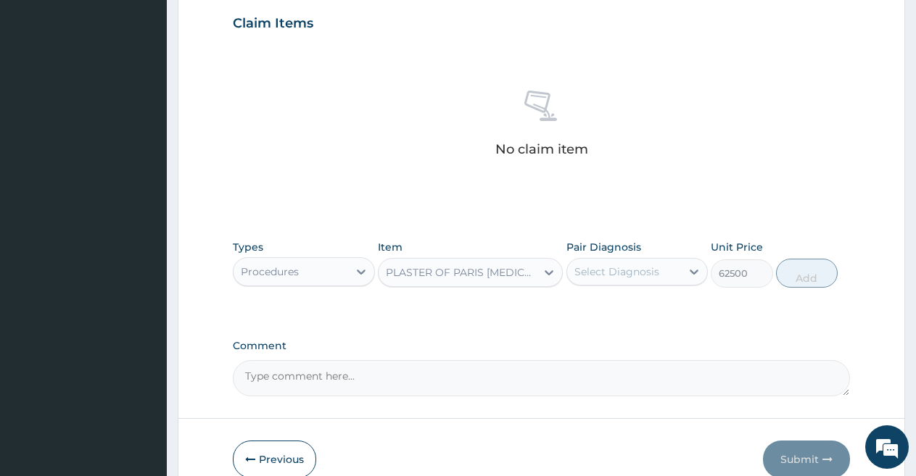
type input "g"
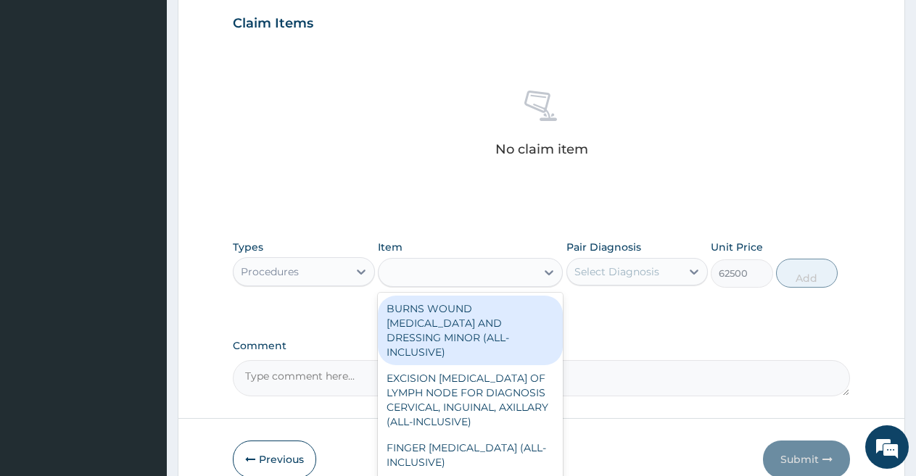
click at [529, 263] on div "g" at bounding box center [457, 272] width 157 height 23
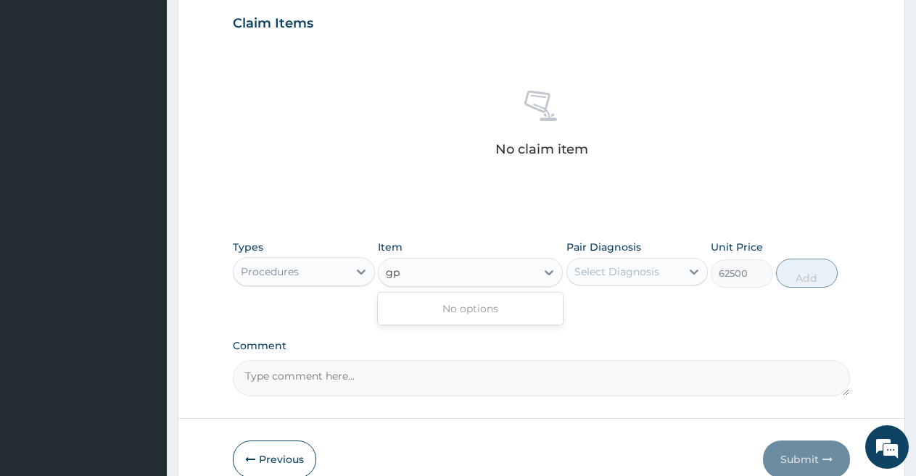
type input "g"
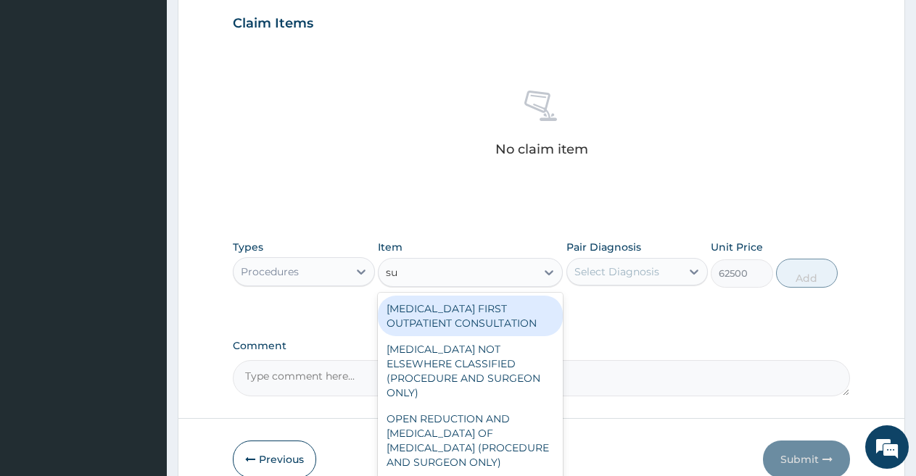
type input "sul"
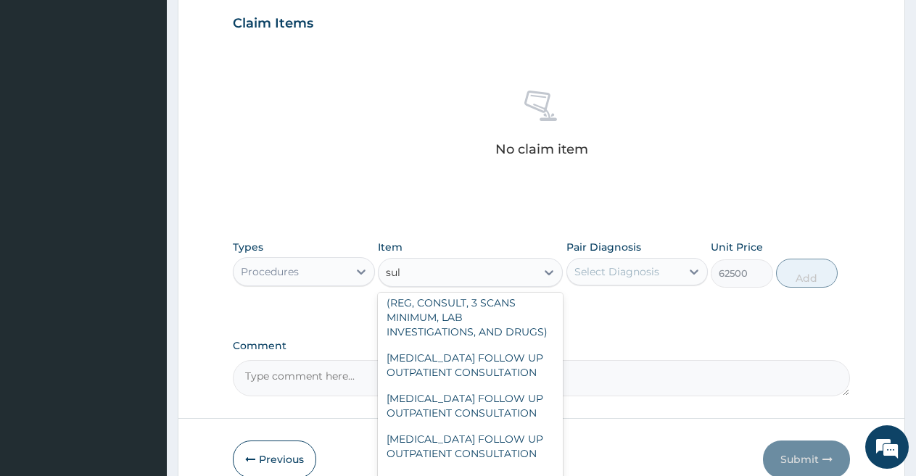
scroll to position [569, 0]
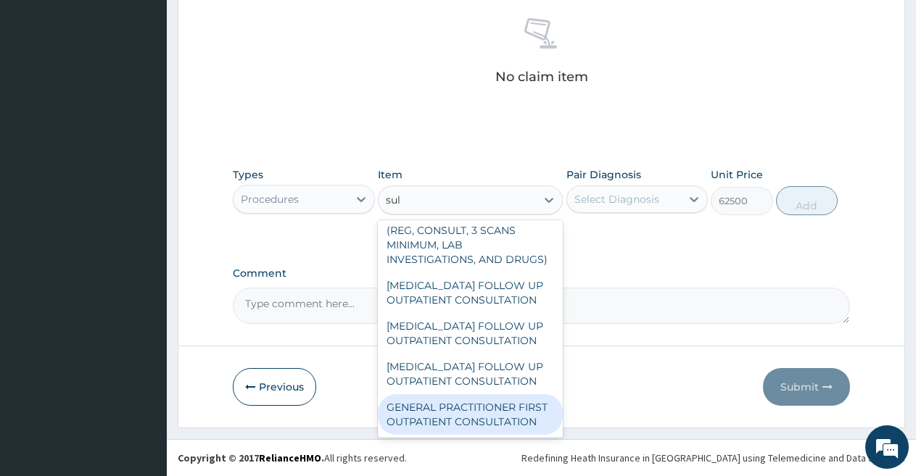
click at [431, 410] on div "GENERAL PRACTITIONER FIRST OUTPATIENT CONSULTATION" at bounding box center [470, 414] width 185 height 41
type input "3750"
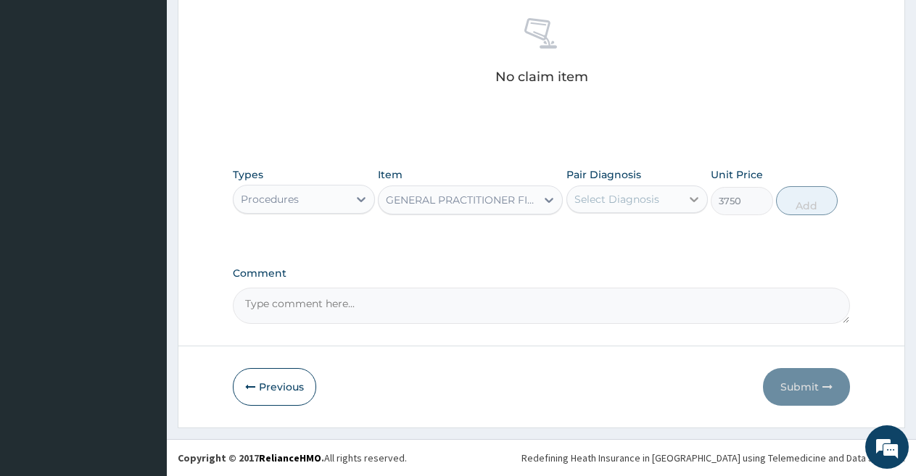
click at [687, 192] on icon at bounding box center [694, 199] width 15 height 15
click at [663, 242] on label "Plasmodium malariae malaria without complication" at bounding box center [635, 235] width 90 height 15
checkbox input "true"
click at [801, 194] on button "Add" at bounding box center [807, 200] width 62 height 29
type input "0"
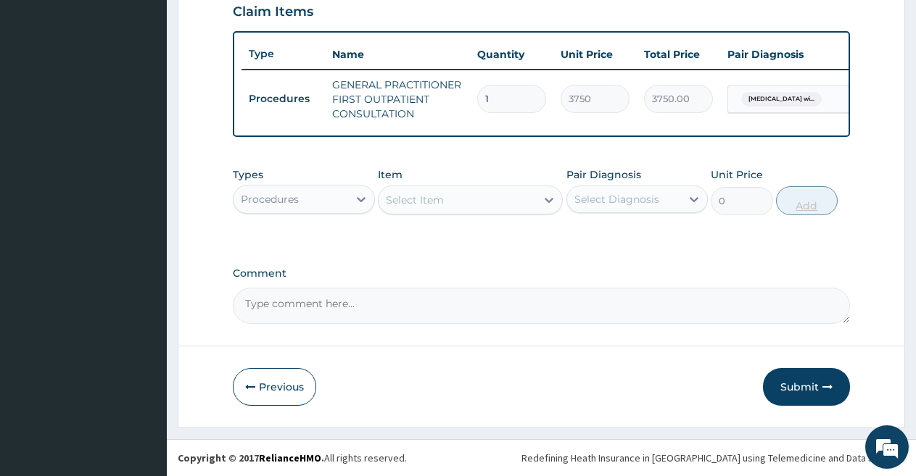
scroll to position [521, 0]
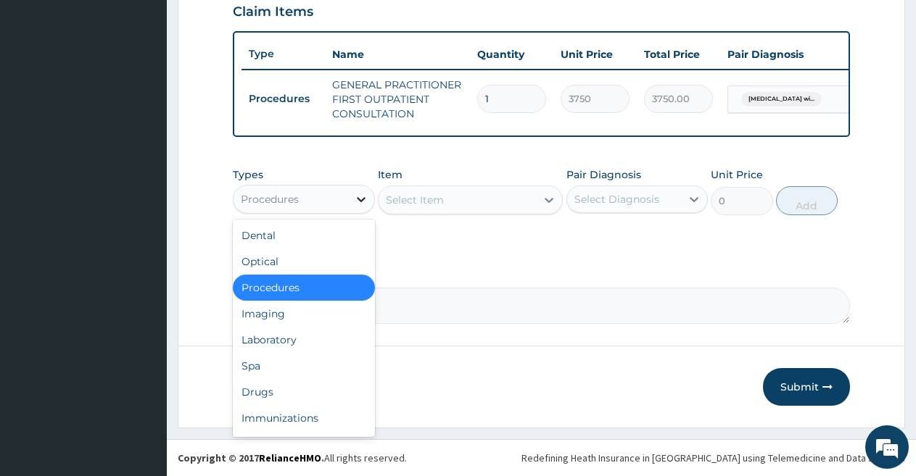
click at [357, 199] on icon at bounding box center [361, 199] width 9 height 5
click at [299, 347] on div "Laboratory" at bounding box center [304, 340] width 142 height 26
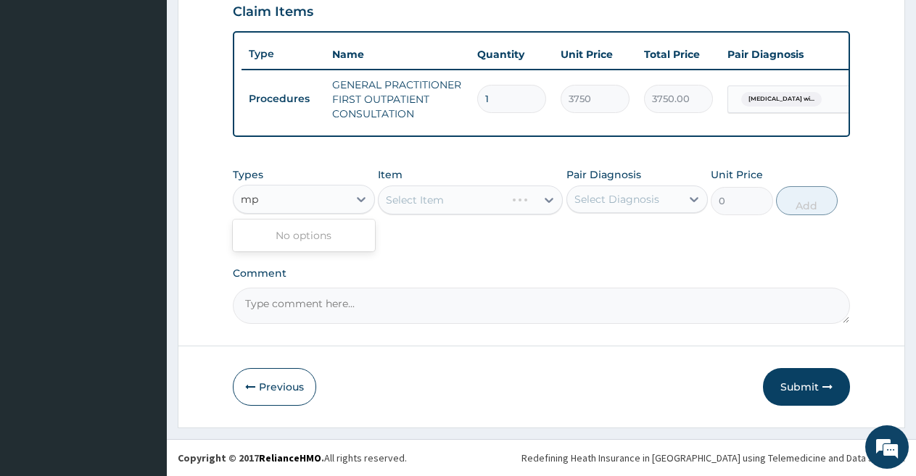
type input "m"
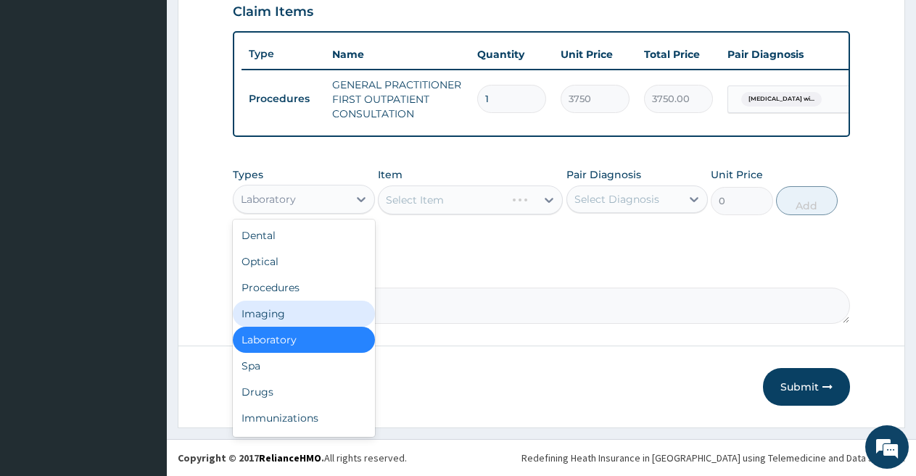
click at [299, 347] on div "Laboratory" at bounding box center [304, 340] width 142 height 26
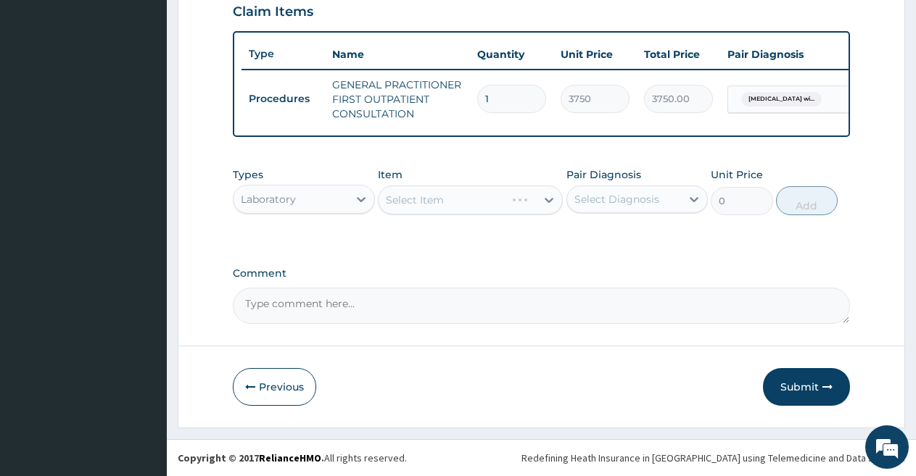
click at [508, 192] on div "Select Item" at bounding box center [470, 200] width 185 height 29
click at [550, 196] on icon at bounding box center [549, 200] width 15 height 15
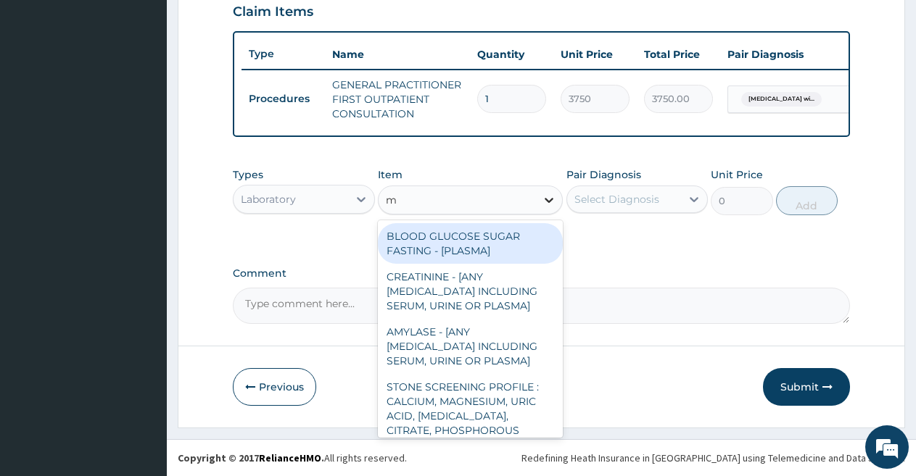
type input "mp"
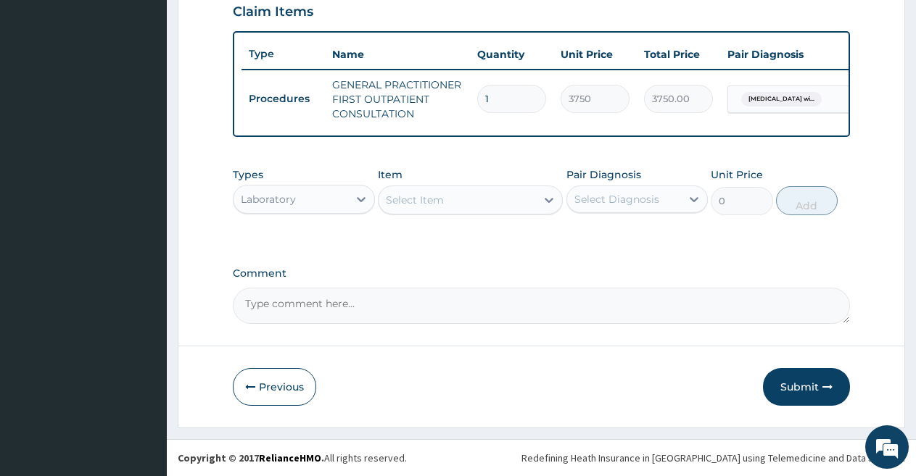
click at [516, 198] on div "Select Item" at bounding box center [457, 200] width 157 height 23
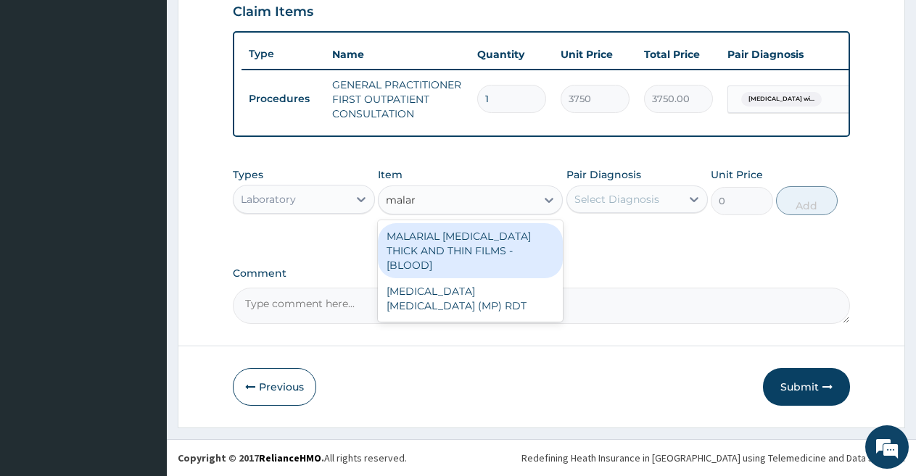
type input "malari"
click at [504, 237] on div "MALARIAL PARASITE THICK AND THIN FILMS - [BLOOD]" at bounding box center [470, 250] width 185 height 55
type input "2187.5"
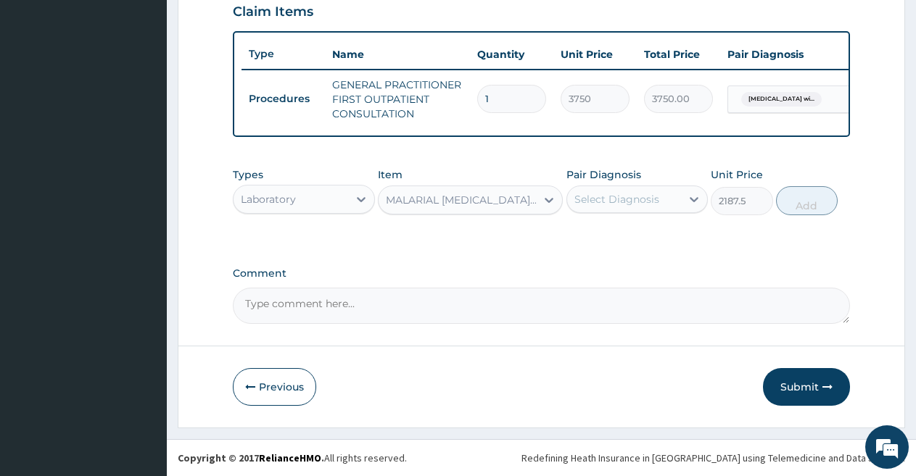
click at [677, 194] on div "Select Diagnosis" at bounding box center [624, 199] width 115 height 23
click at [661, 240] on label "Plasmodium malariae malaria without complication" at bounding box center [635, 235] width 90 height 15
checkbox input "true"
click at [794, 204] on button "Add" at bounding box center [807, 200] width 62 height 29
type input "0"
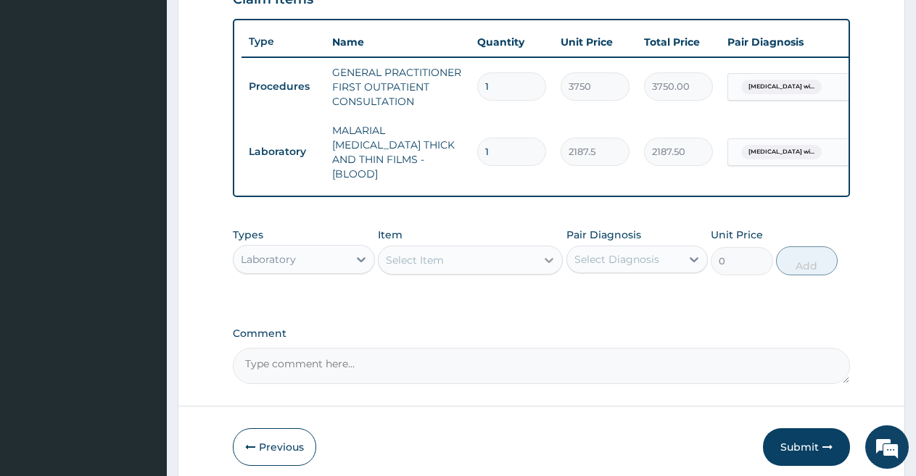
click at [544, 249] on div at bounding box center [549, 260] width 26 height 26
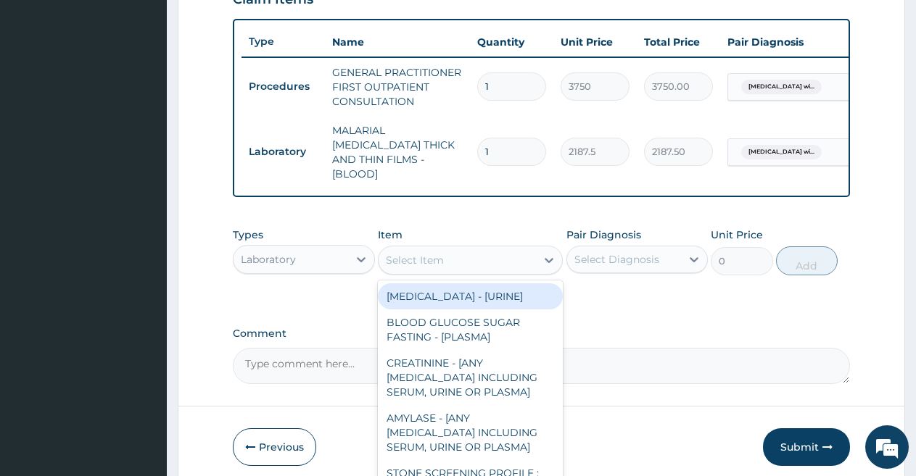
click at [508, 253] on div "Select Item" at bounding box center [457, 260] width 157 height 23
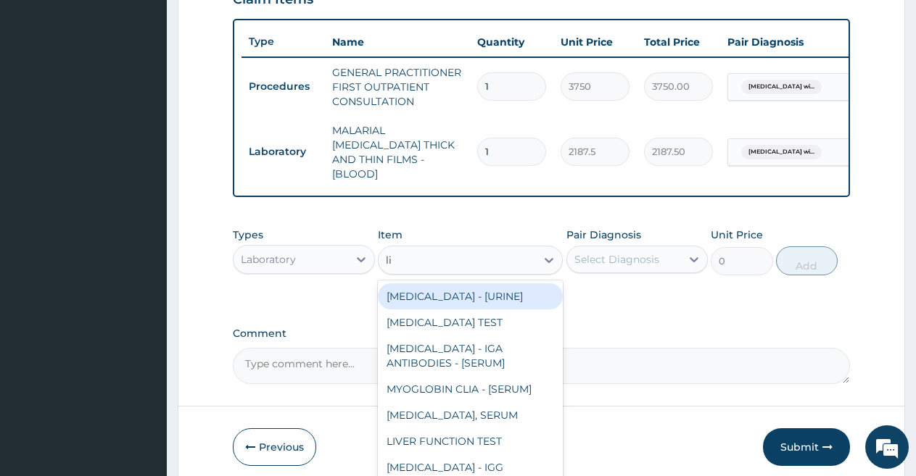
type input "lip"
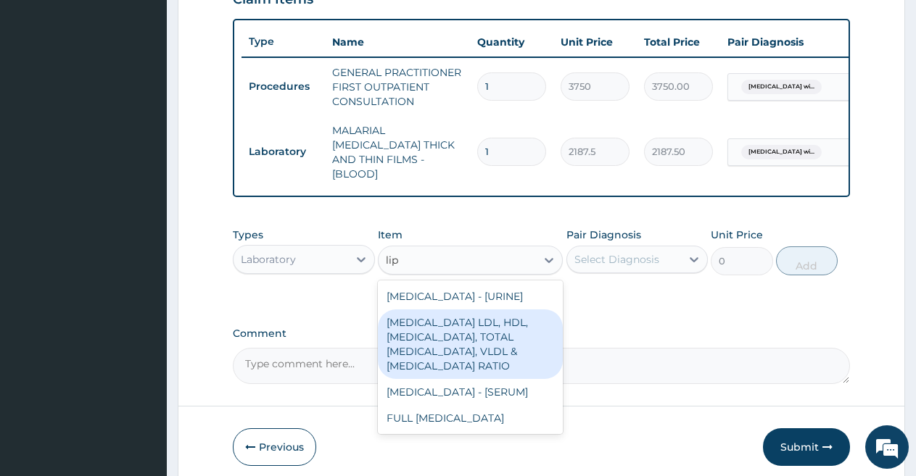
click at [498, 350] on div "LIPID PROFILE LDL, HDL, TRIGLYCERIDES, TOTAL CHOLESTEROL, VLDL & CHOLESTEROL:HD…" at bounding box center [470, 345] width 185 height 70
type input "11250"
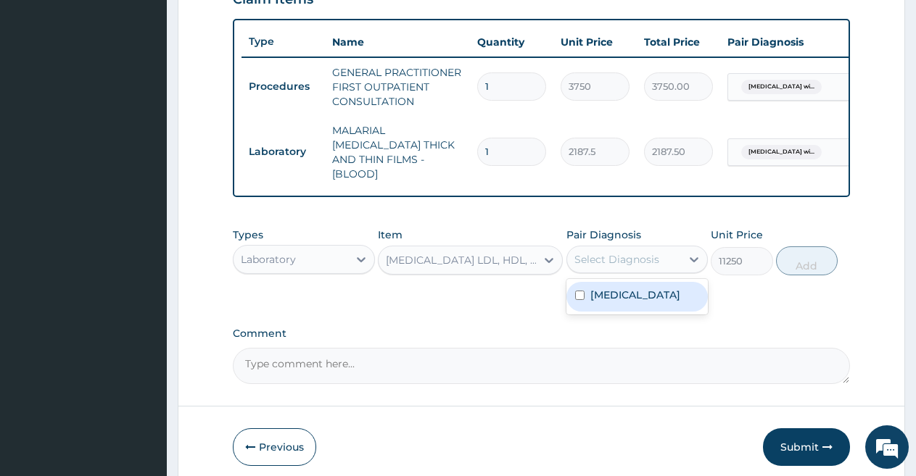
click at [667, 248] on div "Select Diagnosis" at bounding box center [624, 259] width 115 height 23
click at [655, 302] on label "Plasmodium malariae malaria without complication" at bounding box center [635, 295] width 90 height 15
checkbox input "true"
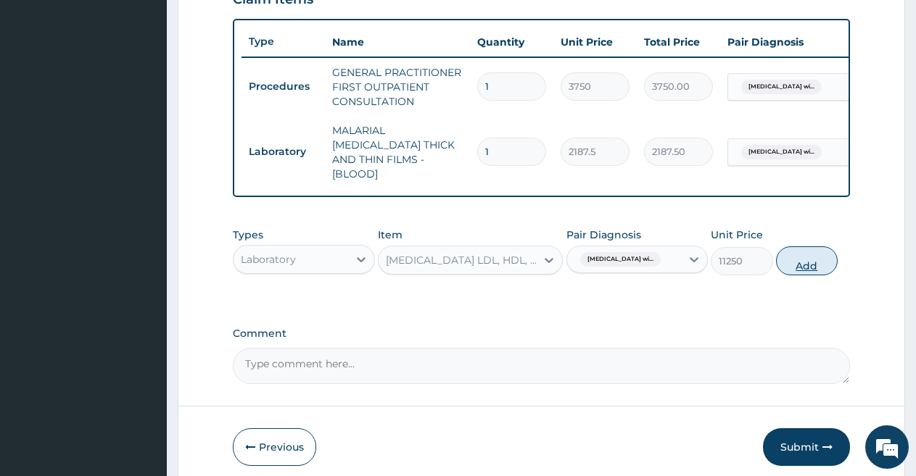
click at [796, 254] on button "Add" at bounding box center [807, 261] width 62 height 29
type input "0"
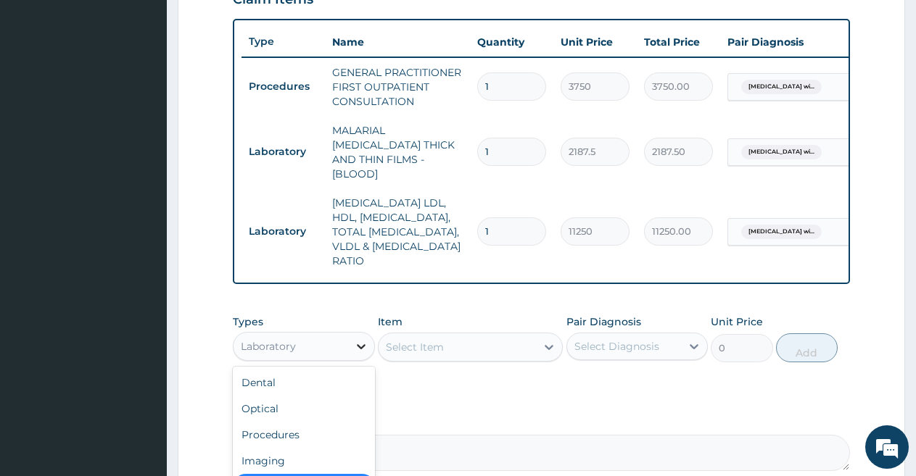
click at [354, 342] on icon at bounding box center [361, 346] width 15 height 15
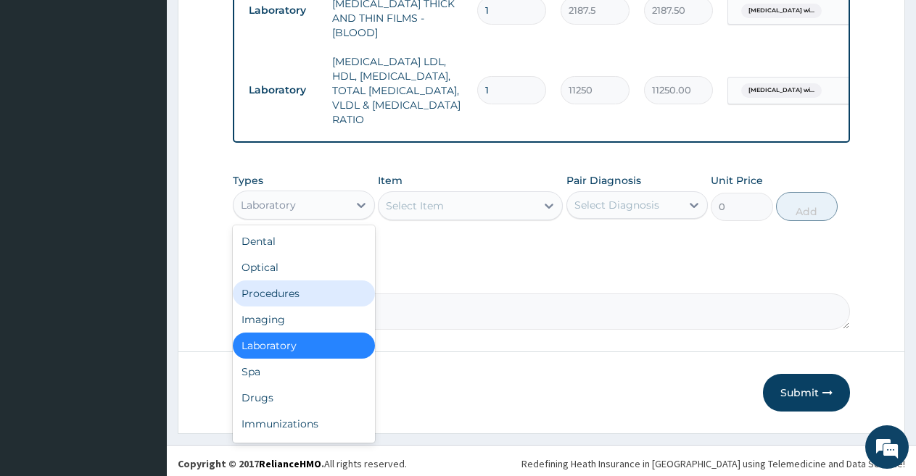
scroll to position [662, 0]
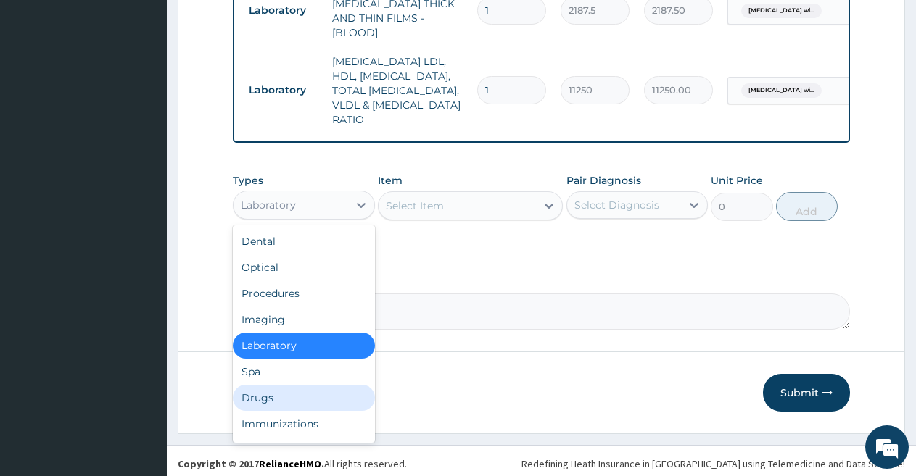
click at [299, 390] on div "Drugs" at bounding box center [304, 398] width 142 height 26
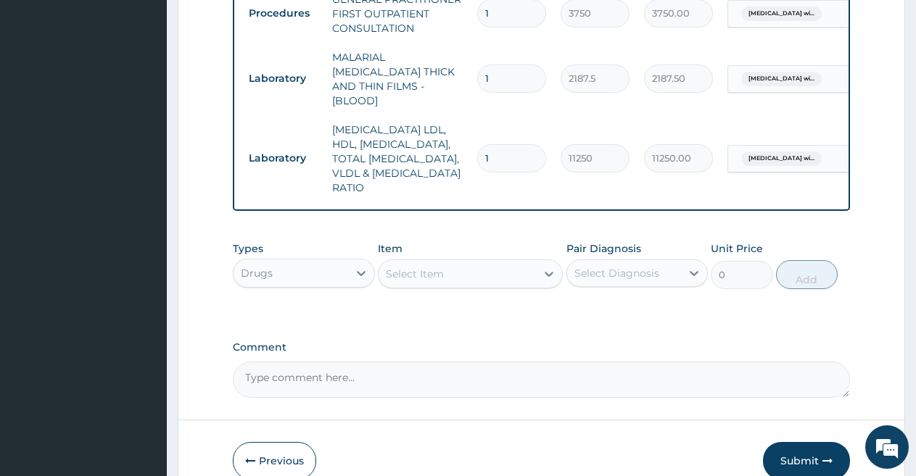
scroll to position [590, 0]
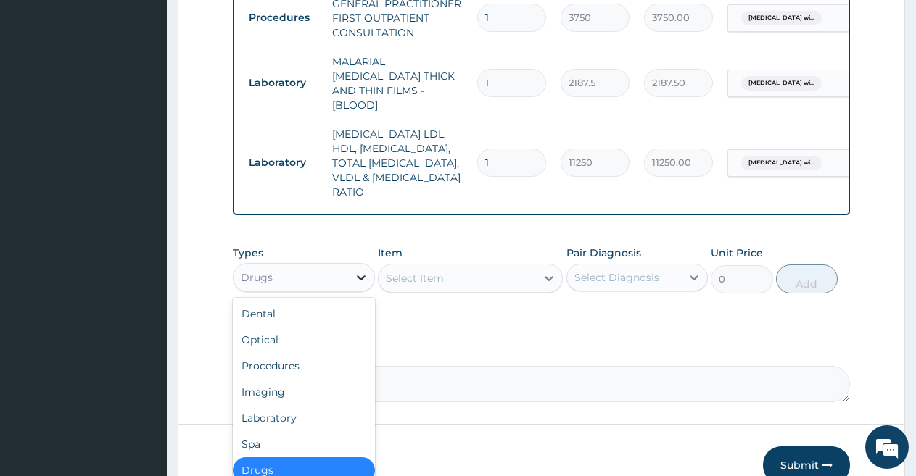
click at [360, 270] on icon at bounding box center [361, 277] width 15 height 15
click at [547, 265] on div at bounding box center [549, 278] width 26 height 26
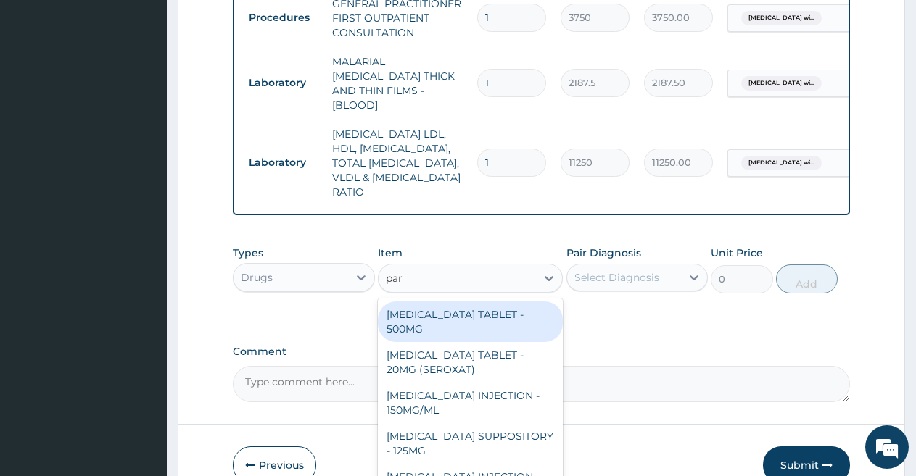
type input "para"
click at [478, 306] on div "PARACETAMOL TABLET - 500MG" at bounding box center [470, 322] width 185 height 41
type input "33.599999999999994"
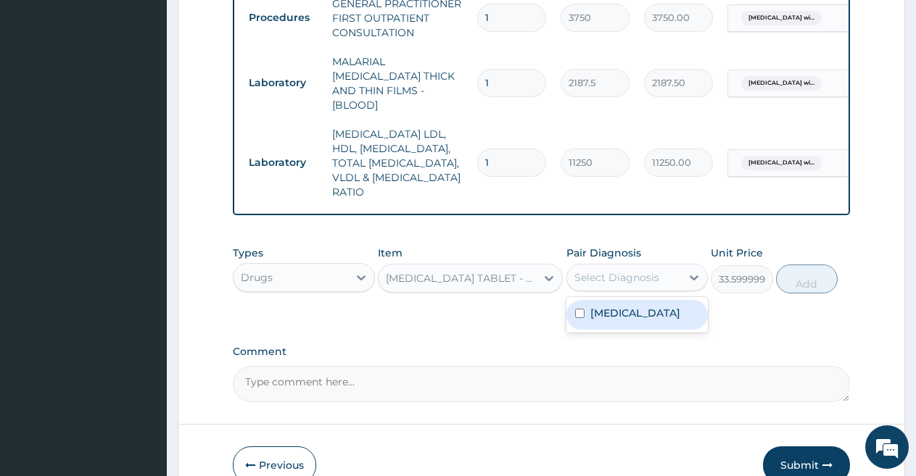
click at [626, 273] on div "Select Diagnosis" at bounding box center [616, 277] width 85 height 15
click at [631, 312] on label "Plasmodium malariae malaria without complication" at bounding box center [635, 313] width 90 height 15
checkbox input "true"
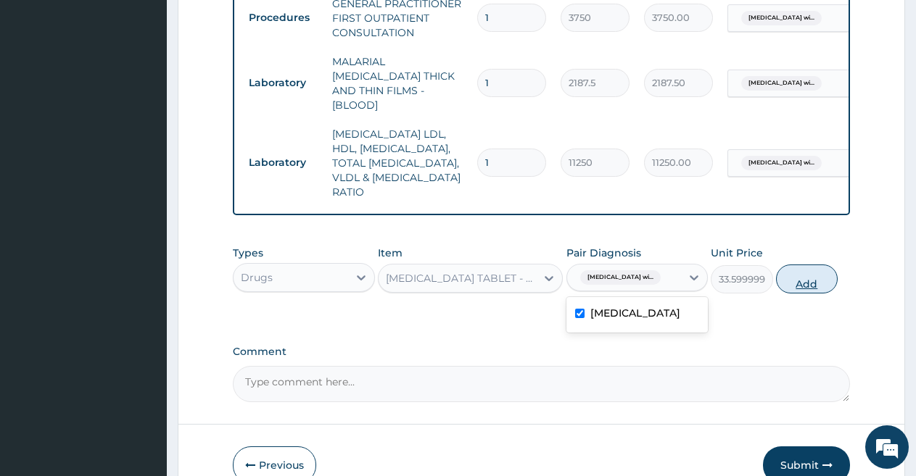
click at [803, 269] on button "Add" at bounding box center [807, 279] width 62 height 29
type input "0"
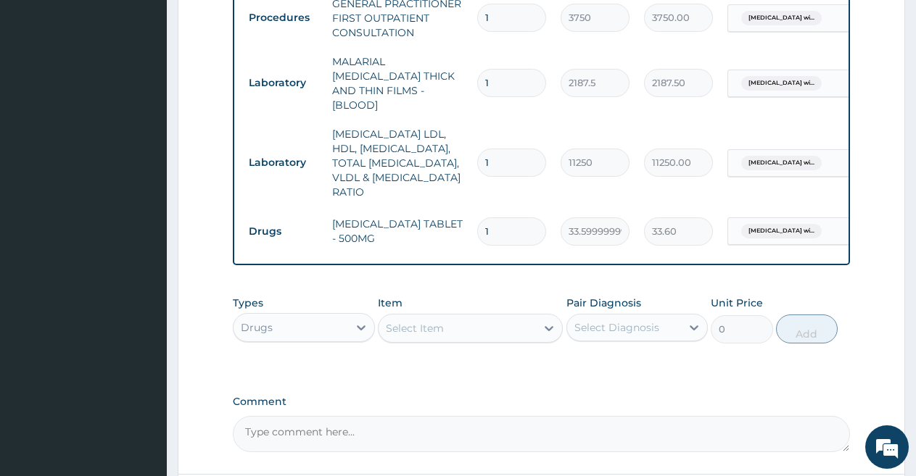
click at [503, 218] on input "1" at bounding box center [511, 232] width 69 height 28
type input "15"
type input "504.00"
type input "1"
type input "33.60"
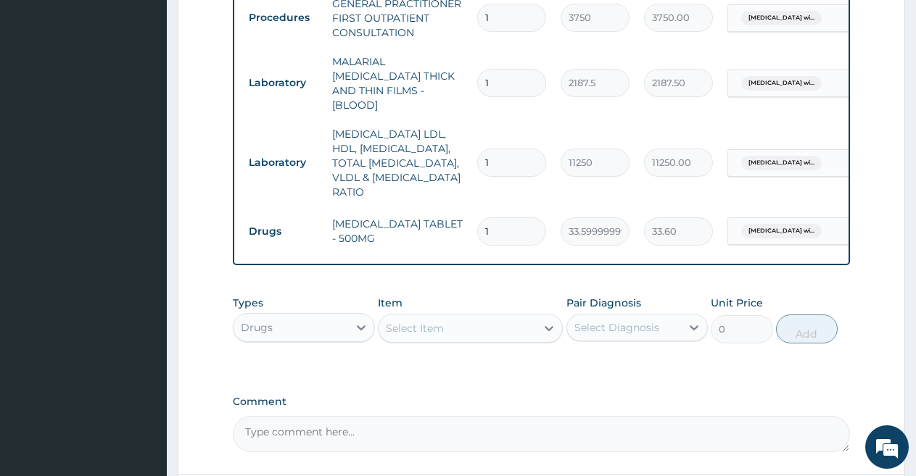
type input "0.00"
type input "3"
type input "100.80"
type input "30"
type input "1008.00"
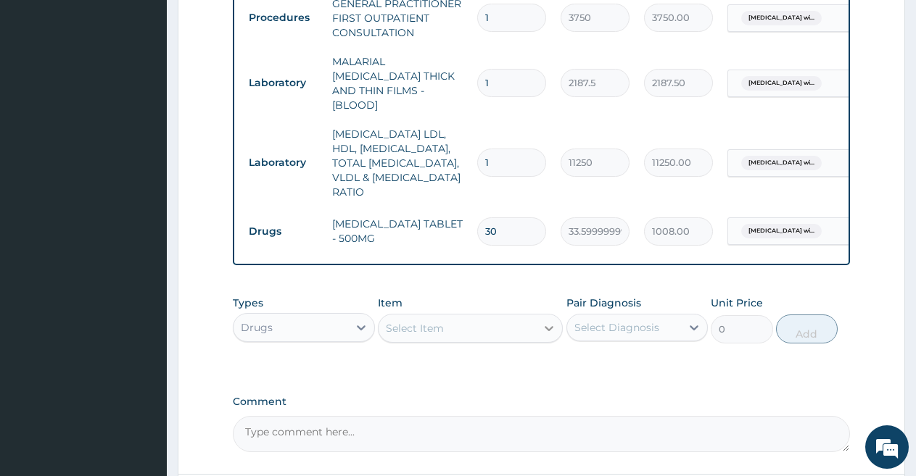
type input "30"
click at [542, 321] on icon at bounding box center [549, 328] width 15 height 15
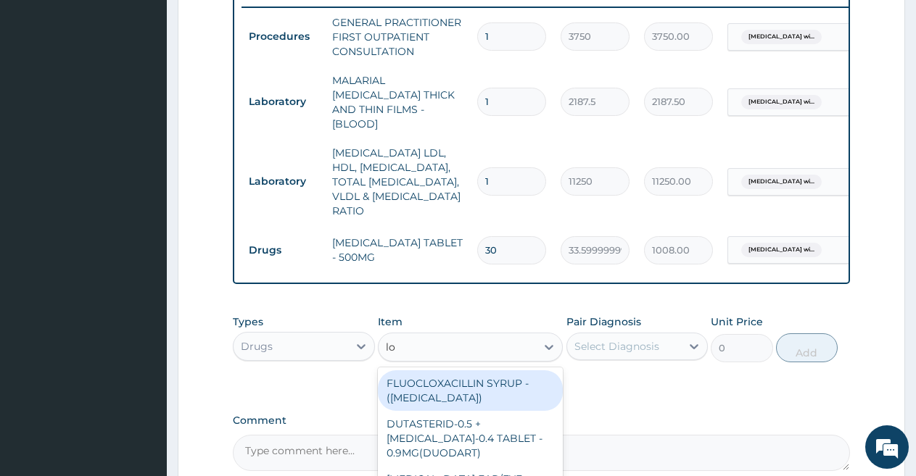
scroll to position [716, 0]
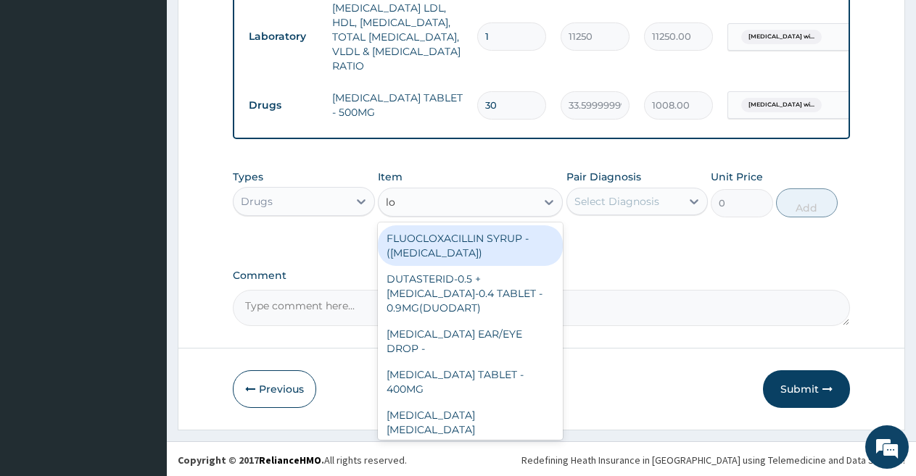
type input "lo"
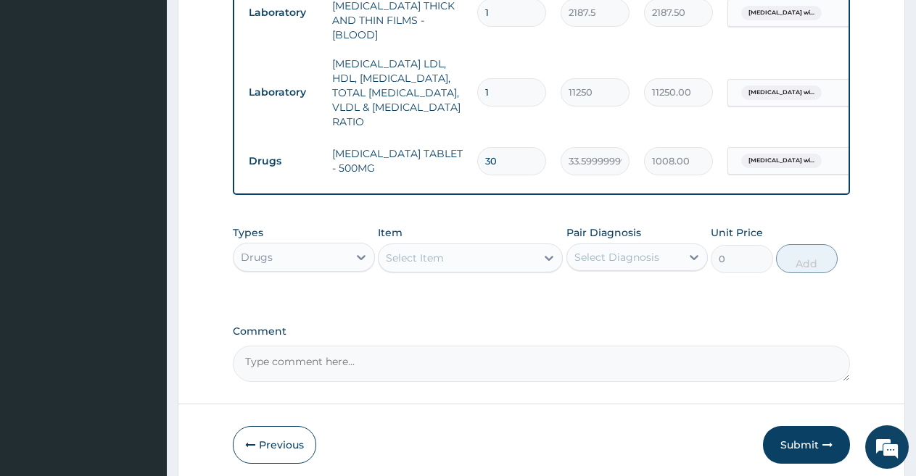
scroll to position [643, 0]
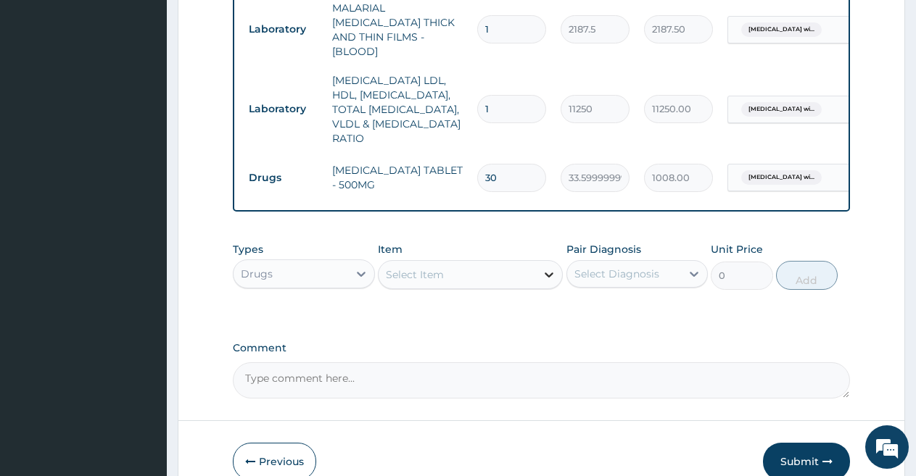
click at [551, 268] on icon at bounding box center [549, 275] width 15 height 15
click at [498, 263] on div "Select Item" at bounding box center [457, 274] width 157 height 23
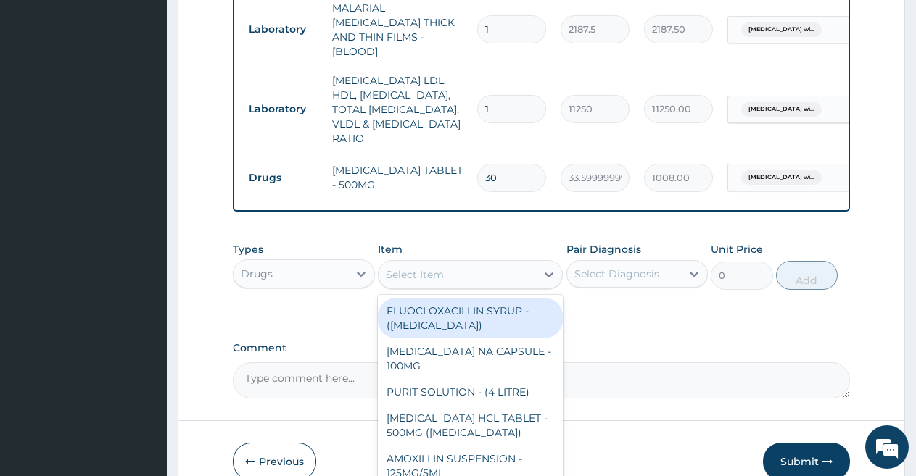
click at [498, 263] on div "Select Item" at bounding box center [457, 274] width 157 height 23
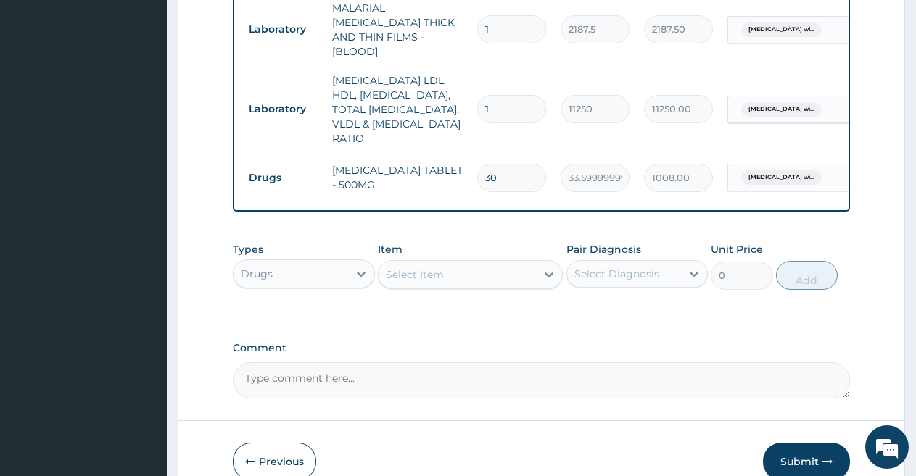
click at [498, 263] on div "Select Item" at bounding box center [457, 274] width 157 height 23
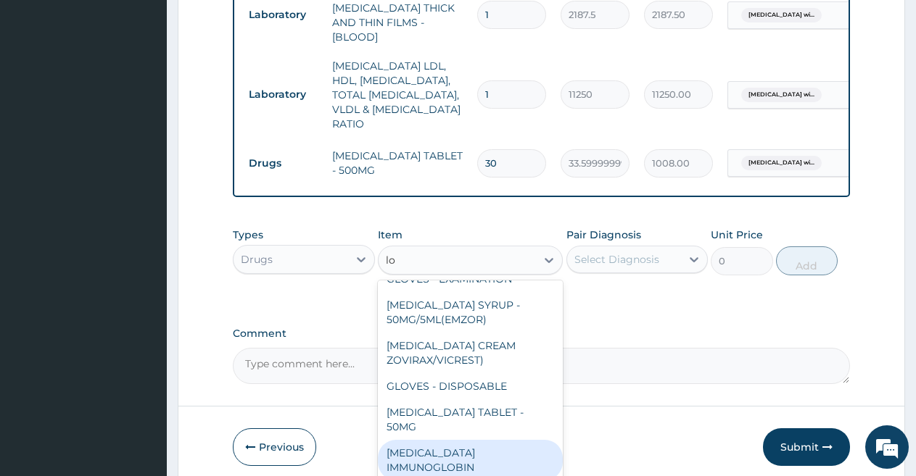
scroll to position [629, 0]
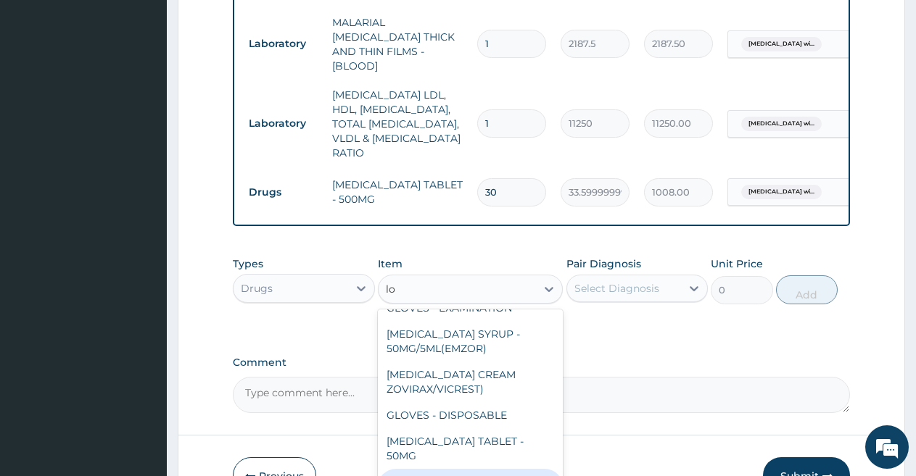
type input "lo"
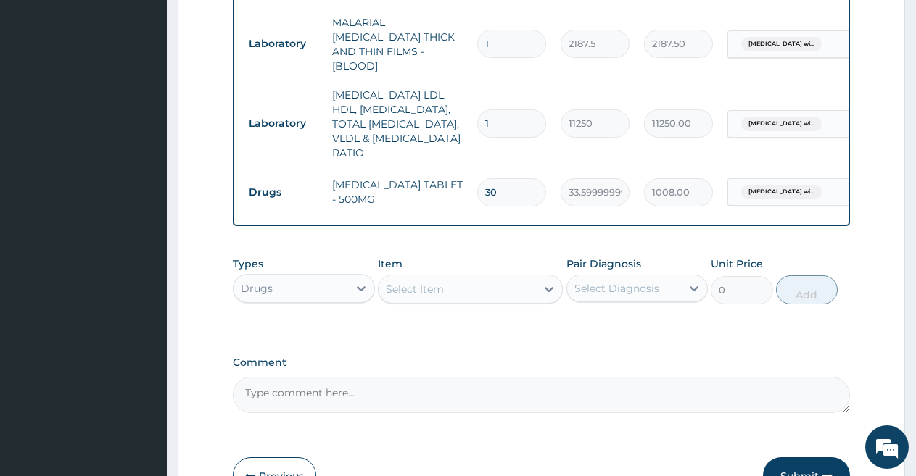
click at [410, 38] on td "MALARIAL PARASITE THICK AND THIN FILMS - [BLOOD]" at bounding box center [397, 44] width 145 height 73
copy td "THIN"
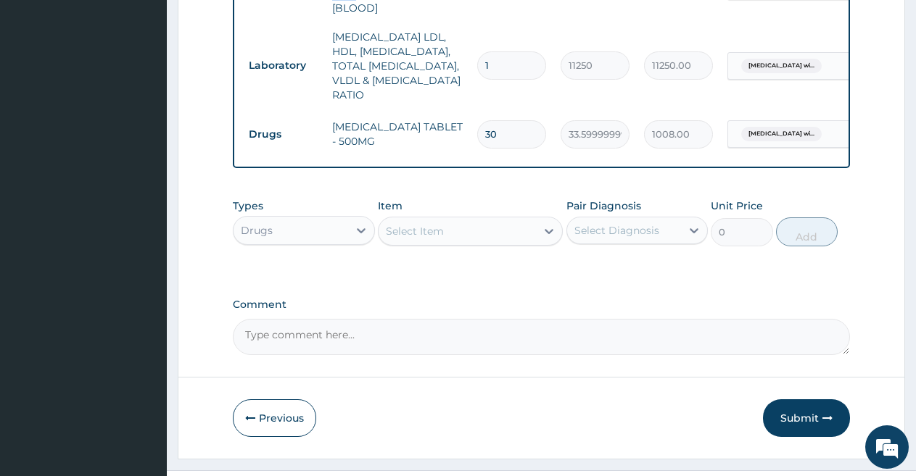
scroll to position [716, 0]
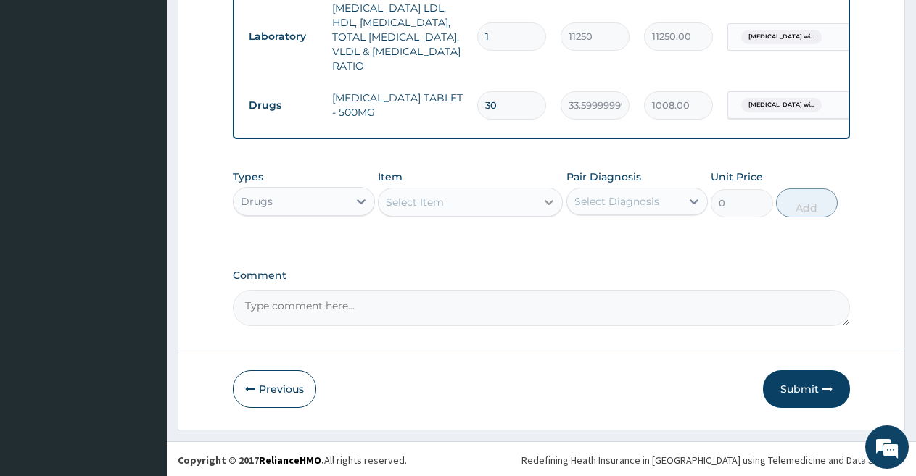
click at [546, 195] on icon at bounding box center [549, 202] width 15 height 15
click at [506, 193] on div "Select Item" at bounding box center [457, 202] width 157 height 23
paste input "THIN"
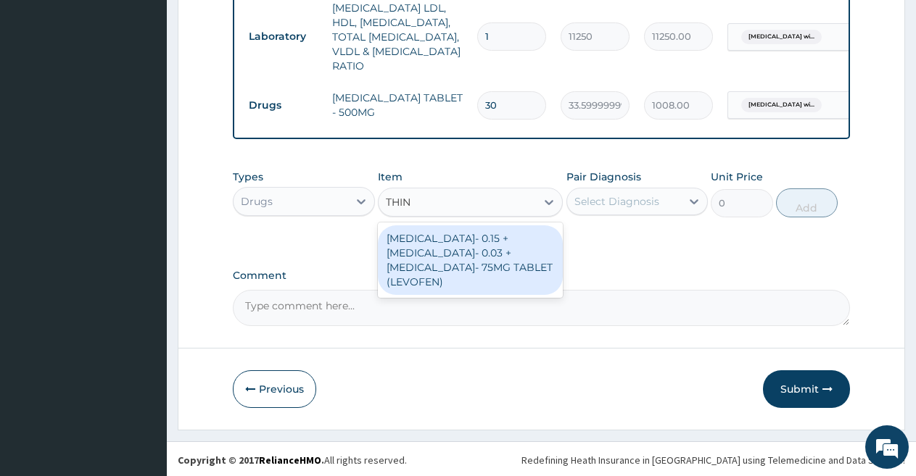
click at [402, 199] on input "THIN" at bounding box center [400, 202] width 29 height 15
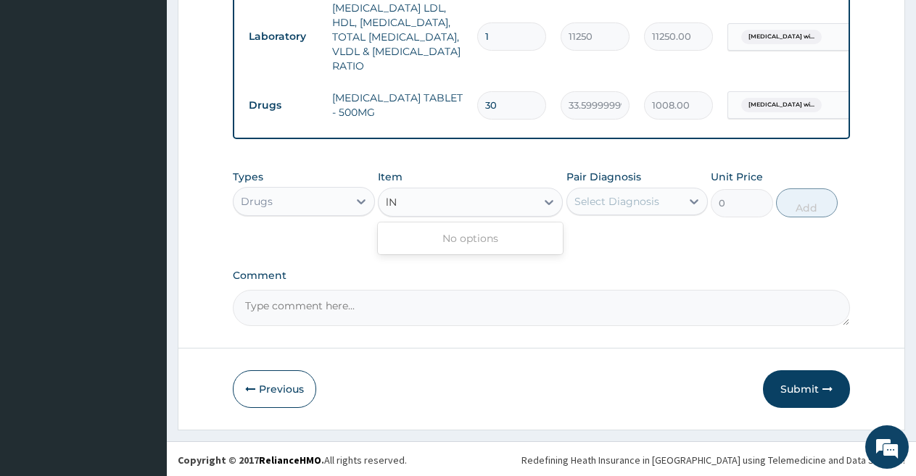
type input "loN"
click at [417, 193] on div "Select Item" at bounding box center [457, 202] width 157 height 23
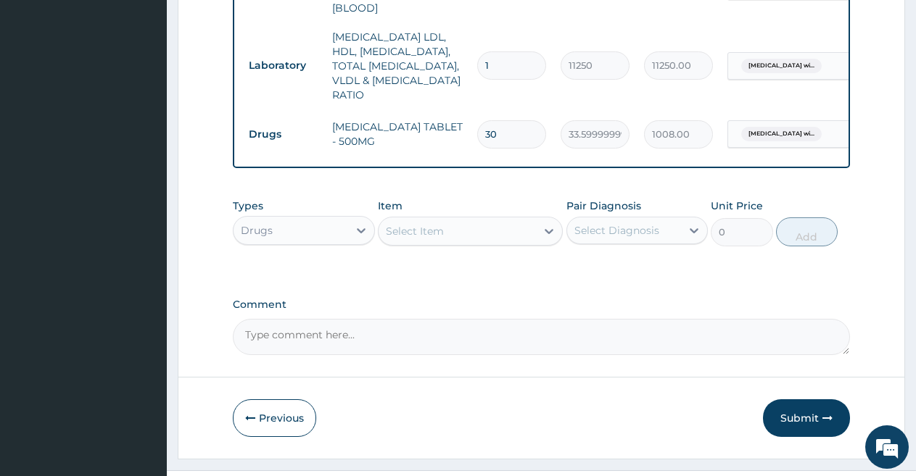
scroll to position [658, 0]
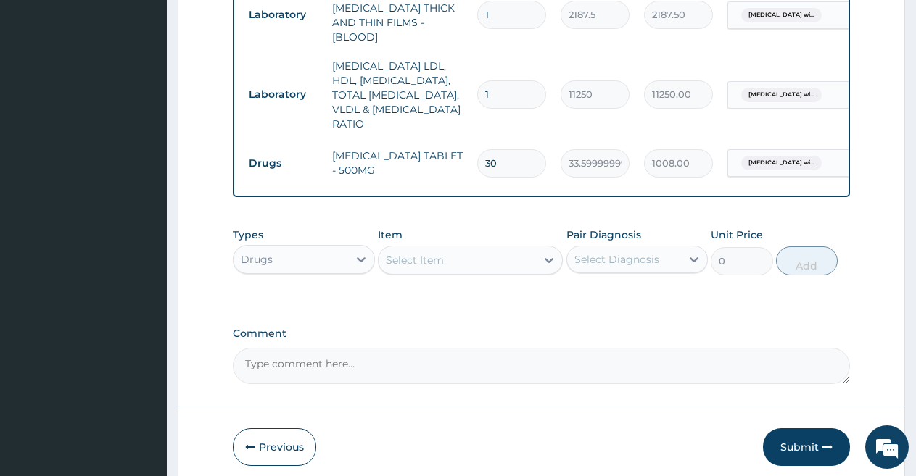
click at [402, 9] on td "MALARIAL PARASITE THICK AND THIN FILMS - [BLOOD]" at bounding box center [397, 15] width 145 height 73
copy td "THIN"
click at [456, 257] on div "Select Item" at bounding box center [457, 260] width 157 height 23
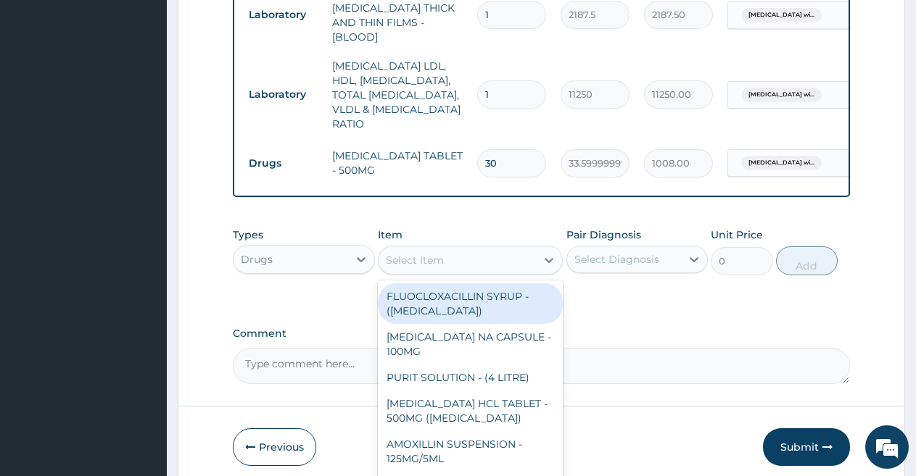
paste input "THIN"
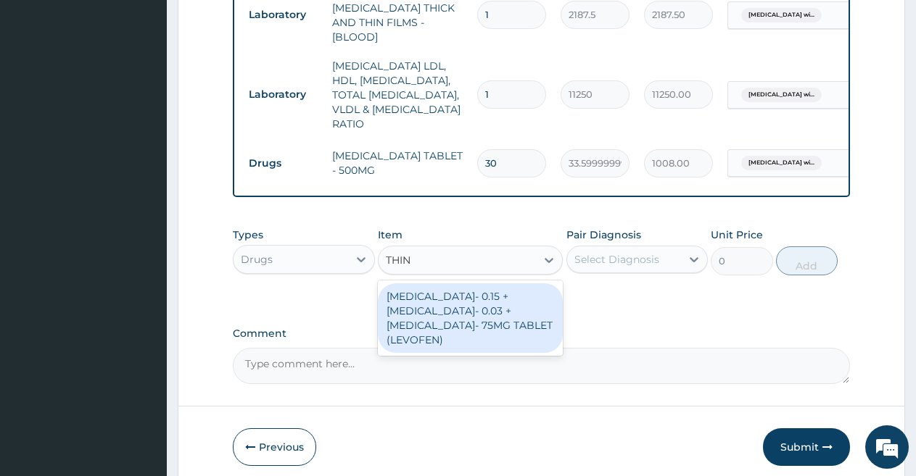
click at [400, 257] on input "THIN" at bounding box center [400, 260] width 29 height 15
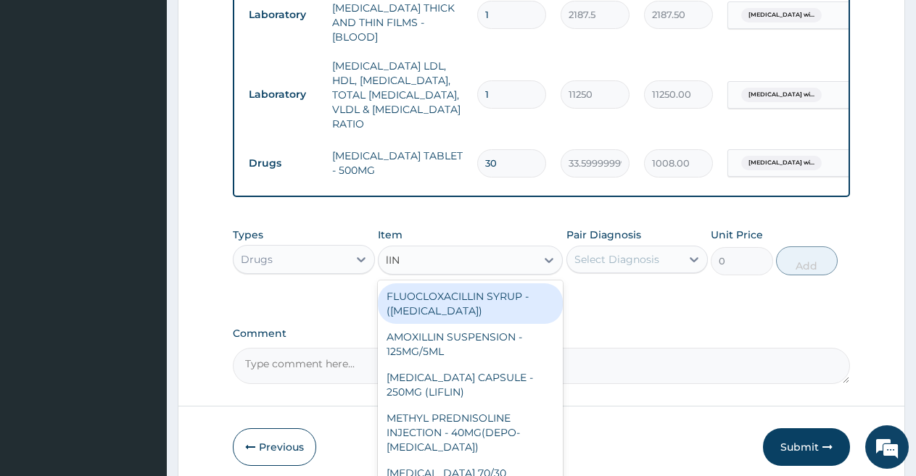
click at [392, 257] on input "lIN" at bounding box center [395, 260] width 18 height 15
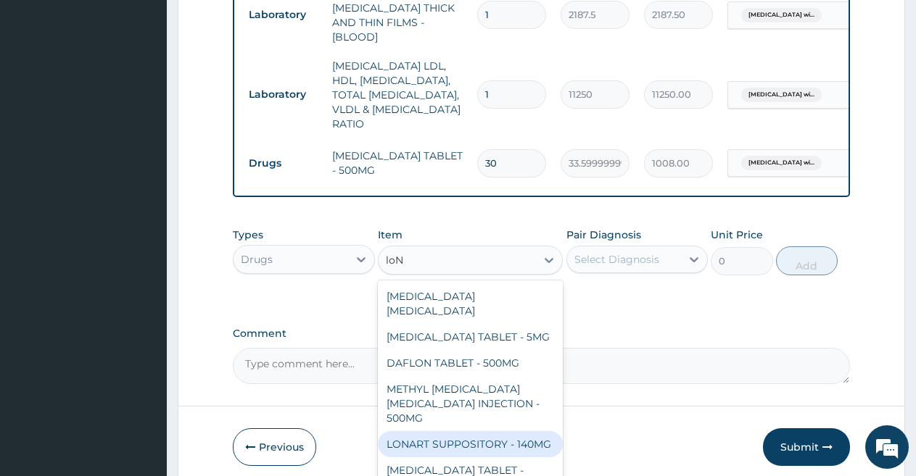
type input "loN"
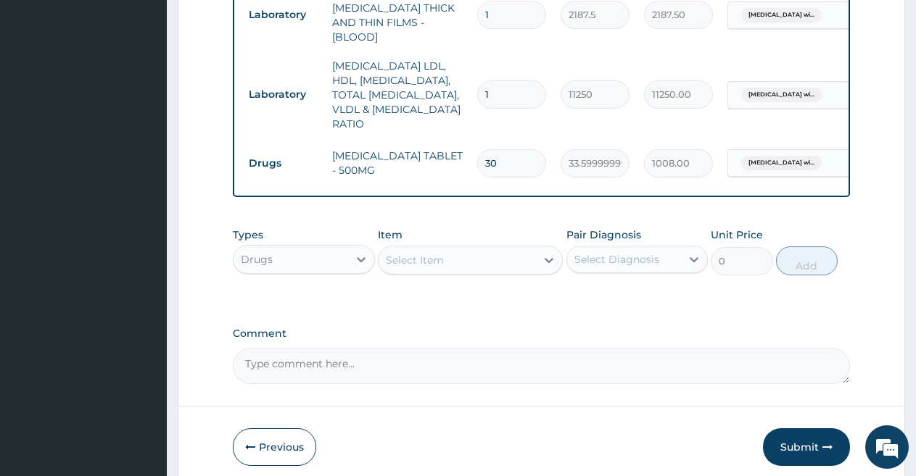
click at [394, 10] on td "MALARIAL PARASITE THICK AND THIN FILMS - [BLOOD]" at bounding box center [397, 15] width 145 height 73
copy td "THIN"
click at [424, 253] on div "Select Item" at bounding box center [415, 260] width 58 height 15
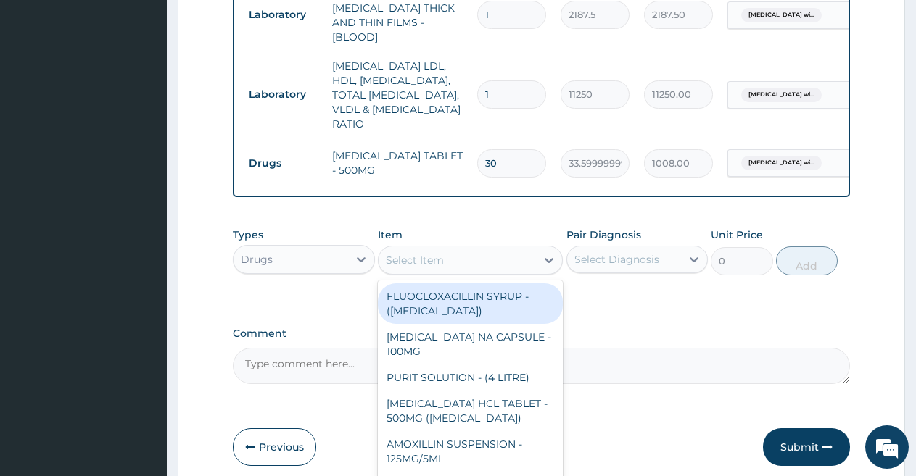
paste input "THIN"
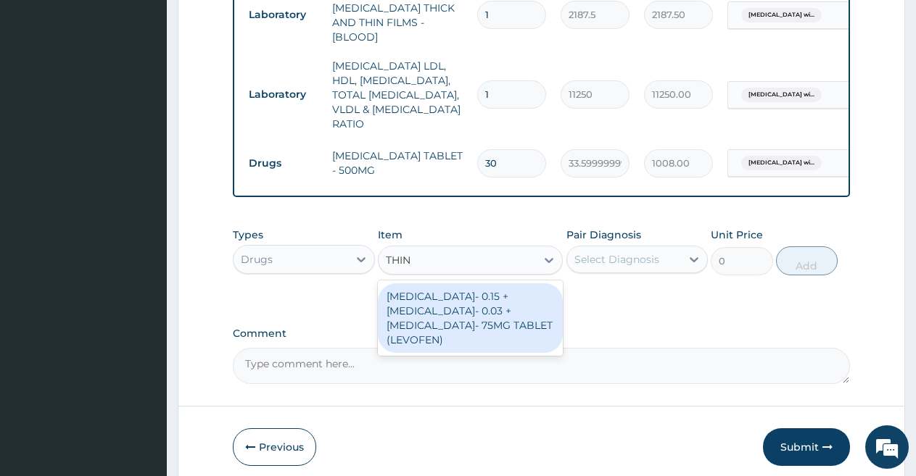
click at [402, 256] on input "THIN" at bounding box center [400, 260] width 29 height 15
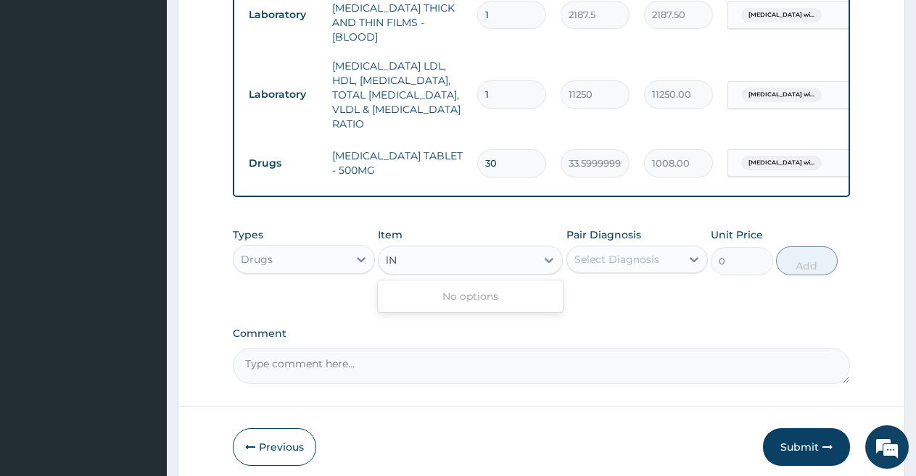
type input "loN"
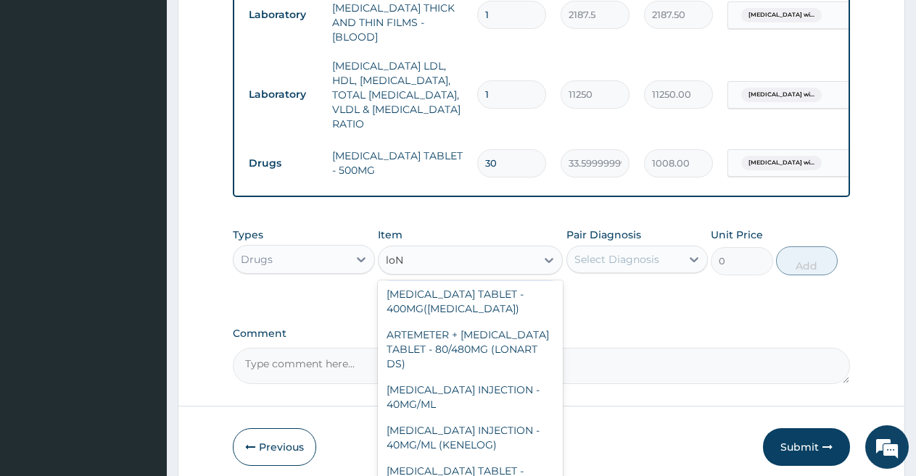
scroll to position [191, 0]
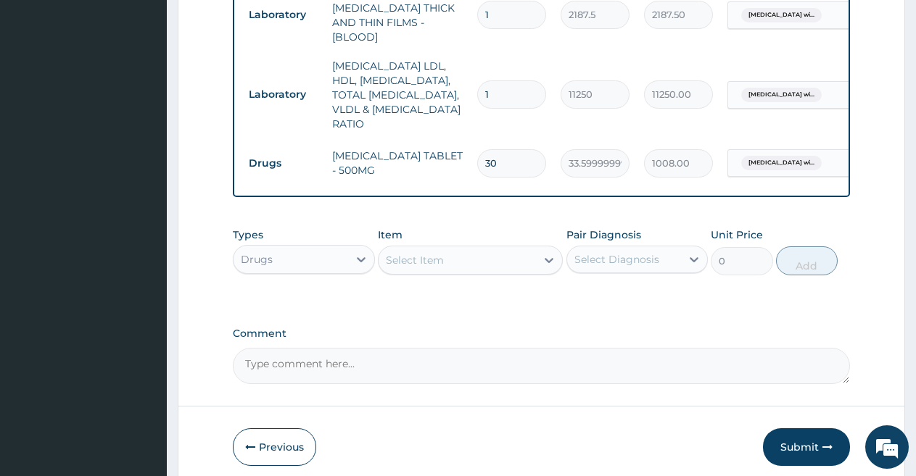
click at [416, 254] on div "Select Item" at bounding box center [457, 260] width 157 height 23
click at [416, 254] on div "Select Item" at bounding box center [415, 260] width 58 height 15
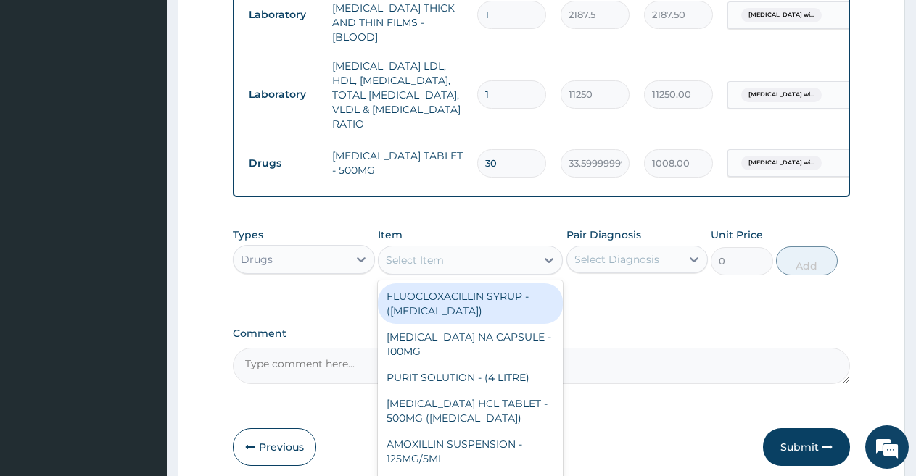
click at [398, 0] on td "MALARIAL PARASITE THICK AND THIN FILMS - [BLOOD]" at bounding box center [397, 15] width 145 height 73
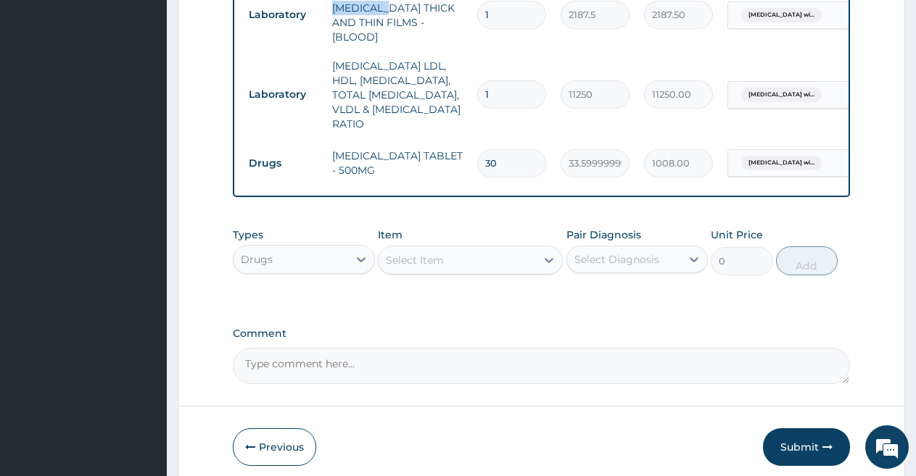
click at [398, 0] on td "MALARIAL PARASITE THICK AND THIN FILMS - [BLOOD]" at bounding box center [397, 15] width 145 height 73
click at [400, 11] on td "MALARIAL PARASITE THICK AND THIN FILMS - [BLOOD]" at bounding box center [397, 15] width 145 height 73
copy td "THIN"
click at [457, 252] on div "Select Item" at bounding box center [457, 260] width 157 height 23
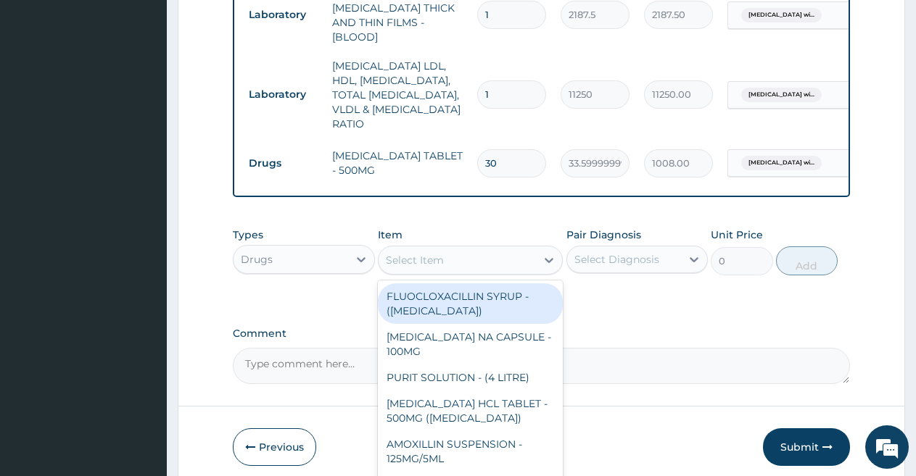
paste input "THIN"
type input "THIN"
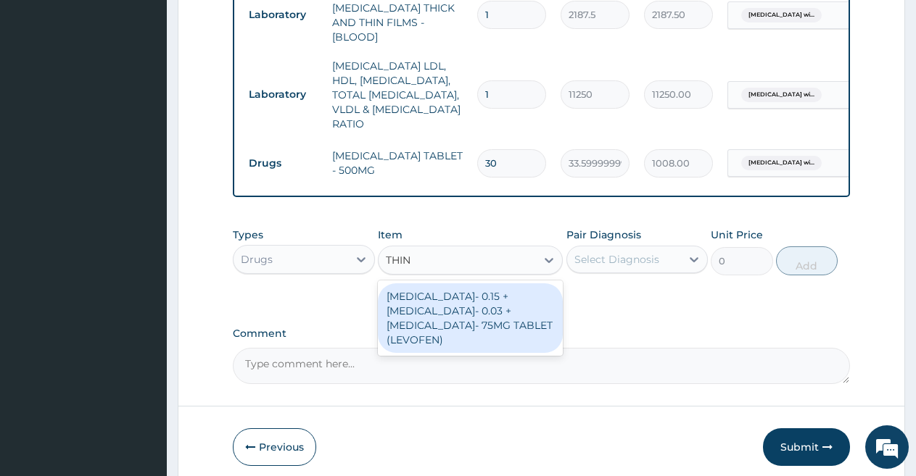
click at [400, 258] on input "THIN" at bounding box center [400, 260] width 29 height 15
click at [400, 257] on input "THIN" at bounding box center [400, 260] width 29 height 15
click at [401, 257] on input "THIN" at bounding box center [400, 260] width 29 height 15
click at [401, 258] on input "THIN" at bounding box center [400, 260] width 29 height 15
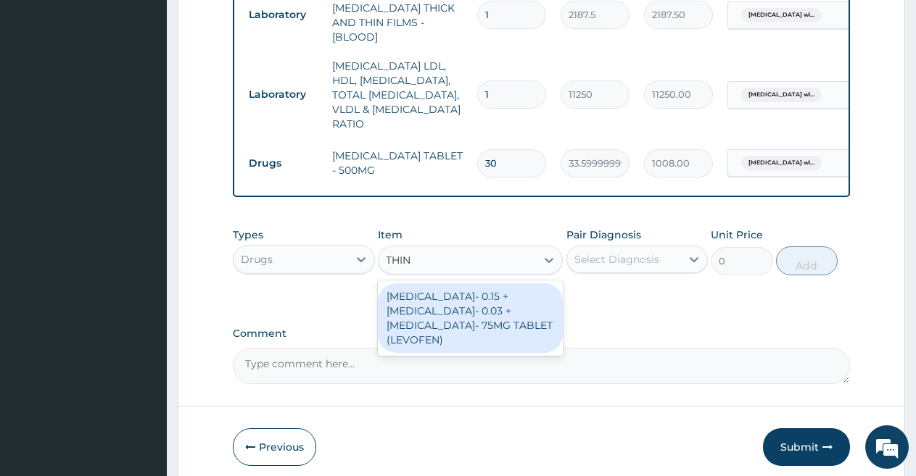
click at [401, 257] on input "THIN" at bounding box center [400, 260] width 29 height 15
click at [413, 259] on input "THIN" at bounding box center [400, 260] width 29 height 15
click at [413, 258] on input "THIN" at bounding box center [400, 260] width 29 height 15
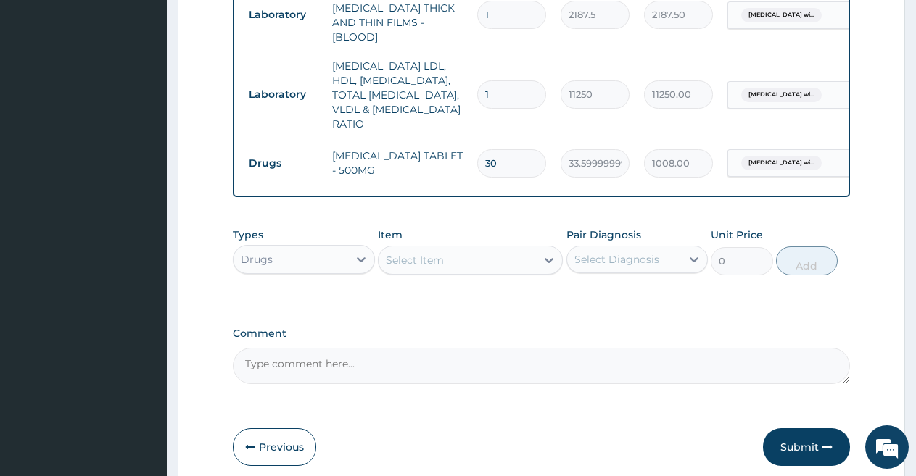
click at [429, 255] on div "Select Item" at bounding box center [457, 260] width 157 height 23
click at [400, 11] on td "MALARIAL PARASITE THICK AND THIN FILMS - [BLOOD]" at bounding box center [397, 15] width 145 height 73
copy td "THIN"
click at [445, 249] on div "Select Item" at bounding box center [457, 260] width 157 height 23
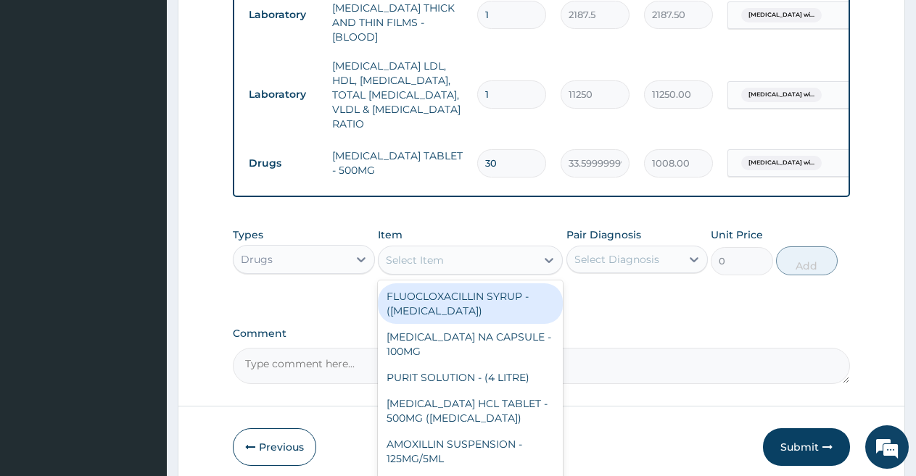
paste input "THIN"
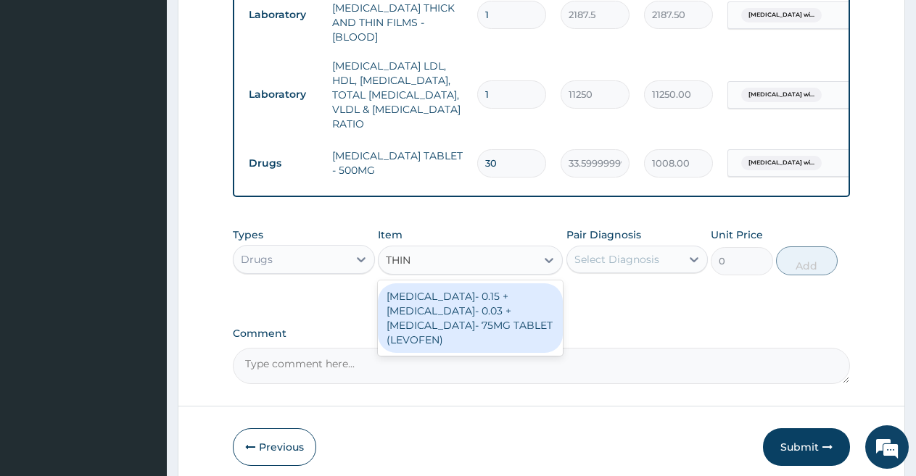
click at [402, 257] on input "THIN" at bounding box center [400, 260] width 29 height 15
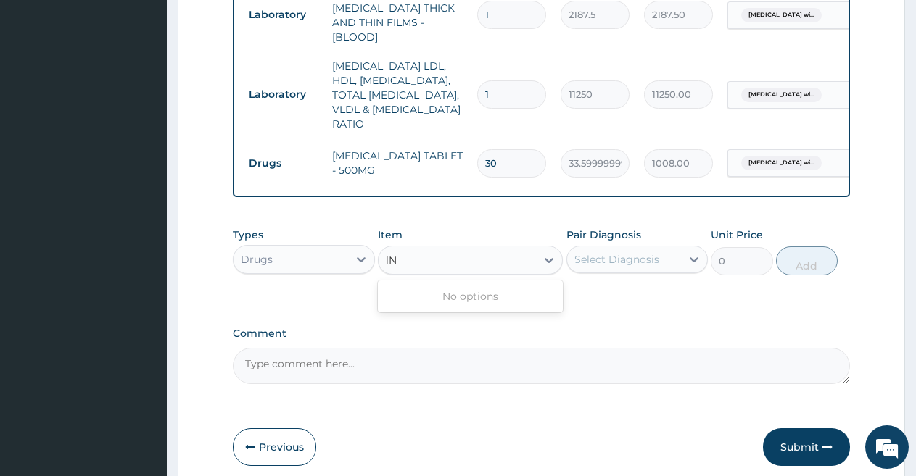
type input "loN"
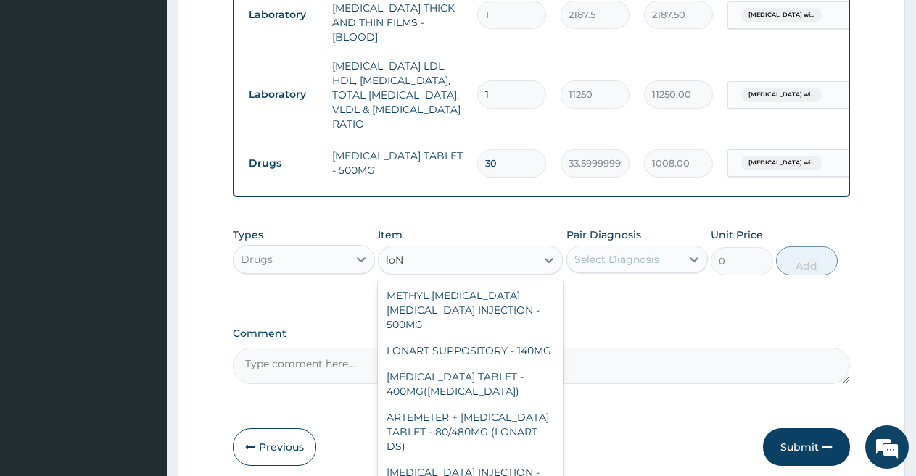
scroll to position [0, 0]
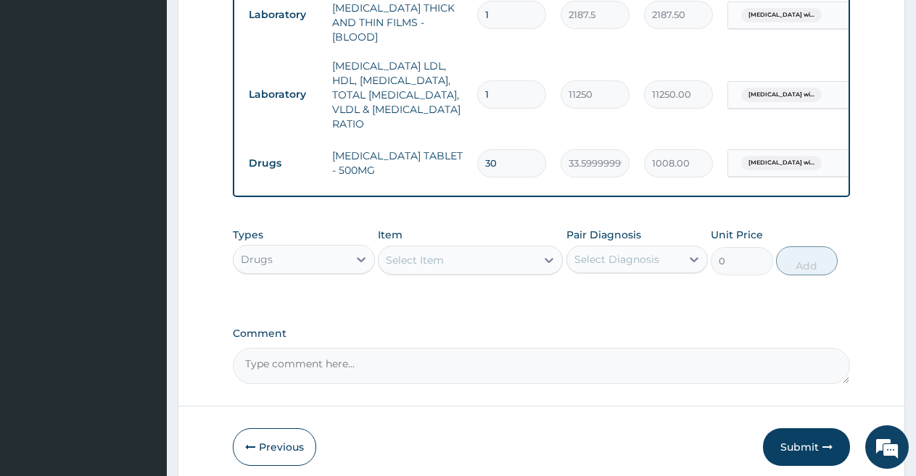
click at [439, 259] on div "Select Item" at bounding box center [457, 260] width 157 height 23
click at [409, 141] on td "PARACETAMOL TABLET - 500MG" at bounding box center [397, 163] width 145 height 44
click at [407, 142] on td "PARACETAMOL TABLET - 500MG" at bounding box center [397, 163] width 145 height 44
copy td "L"
click at [418, 254] on div "Select Item" at bounding box center [415, 260] width 58 height 15
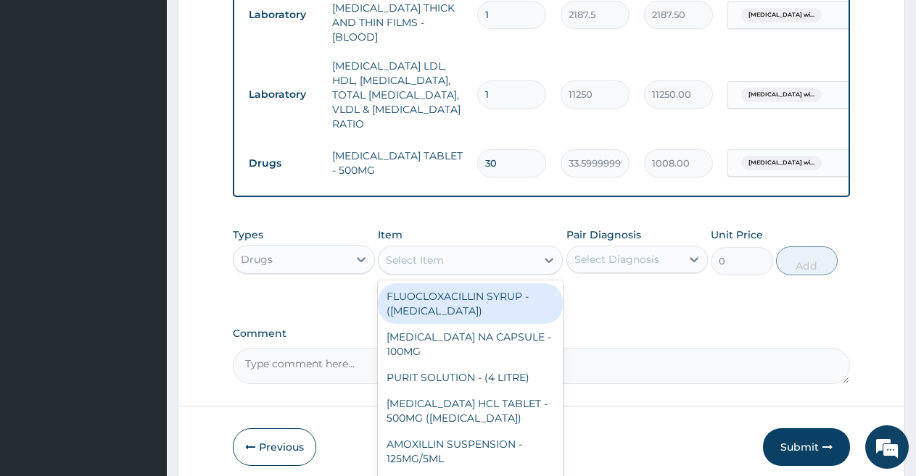
type input "l"
paste input "L"
type input "L"
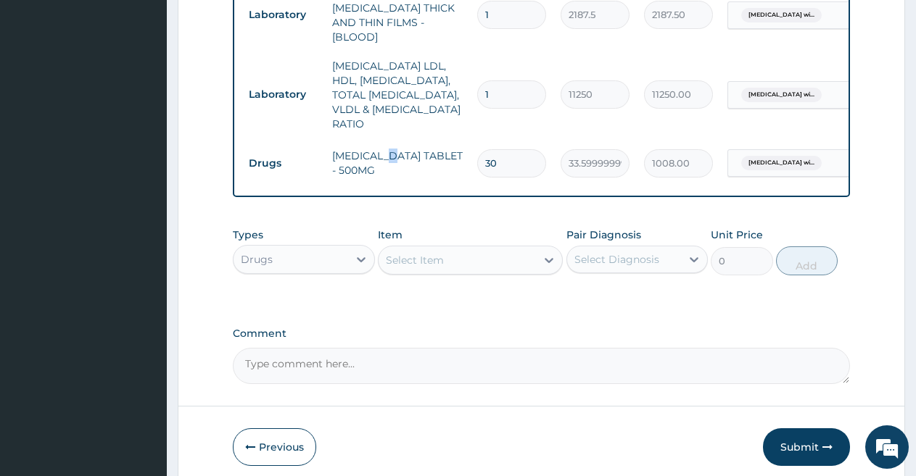
click at [398, 141] on td "PARACETAMOL TABLET - 500MG" at bounding box center [397, 163] width 145 height 44
click at [415, 257] on div "Select Item" at bounding box center [415, 260] width 58 height 15
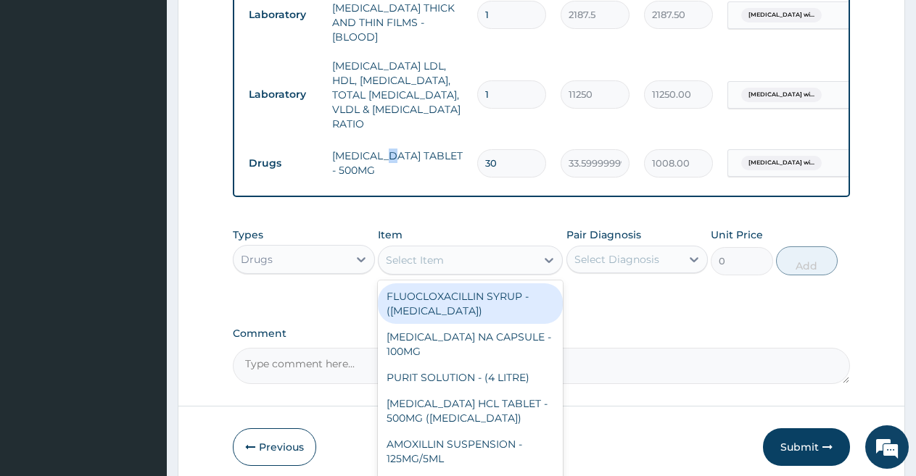
click at [415, 257] on div "Select Item" at bounding box center [415, 260] width 58 height 15
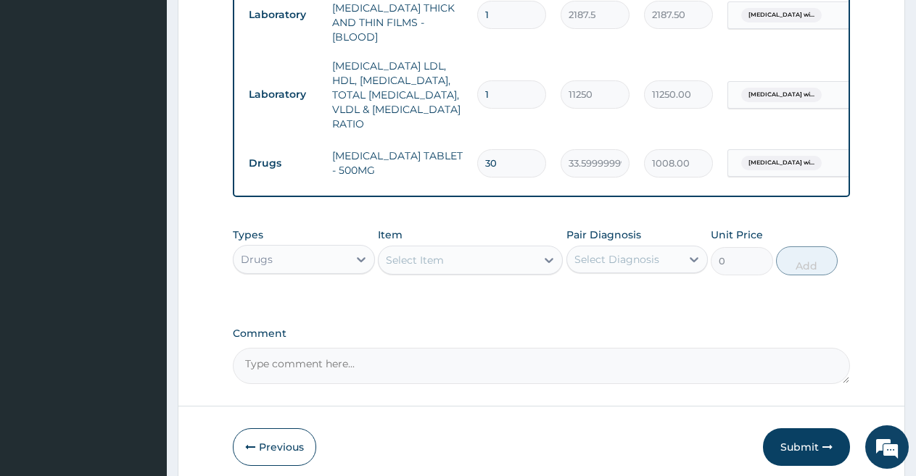
click at [415, 257] on div "Select Item" at bounding box center [415, 260] width 58 height 15
click at [392, 25] on td "MALARIAL PARASITE THICK AND THIN FILMS - [BLOOD]" at bounding box center [397, 15] width 145 height 73
drag, startPoint x: 356, startPoint y: 24, endPoint x: 268, endPoint y: 24, distance: 88.5
click at [268, 24] on tr "Laboratory MALARIAL PARASITE THICK AND THIN FILMS - [BLOOD] 1 2187.5 2187.50 Pl…" at bounding box center [596, 15] width 711 height 73
click at [273, 26] on tr "Laboratory MALARIAL PARASITE THICK AND THIN FILMS - [BLOOD] 1 2187.5 2187.50 Pl…" at bounding box center [596, 15] width 711 height 73
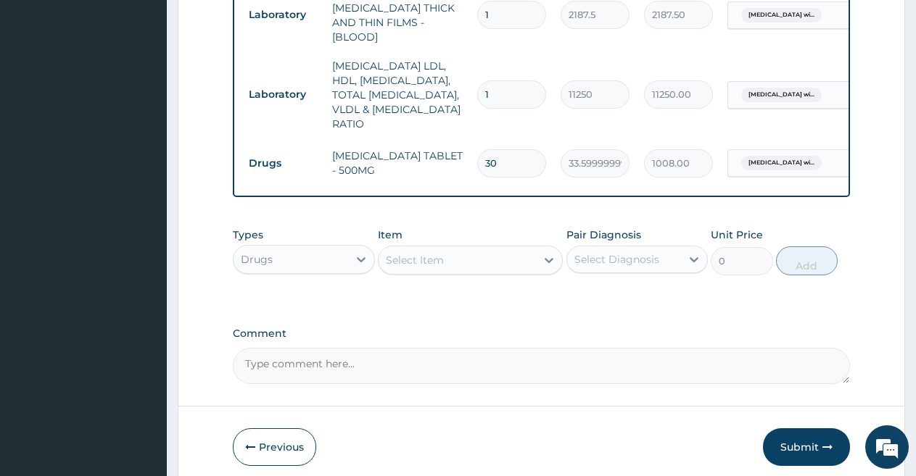
click at [453, 1] on td "MALARIAL PARASITE THICK AND THIN FILMS - [BLOOD]" at bounding box center [397, 15] width 145 height 73
drag, startPoint x: 447, startPoint y: 9, endPoint x: 343, endPoint y: 25, distance: 105.7
click at [343, 25] on td "MALARIAL PARASITE THICK AND THIN FILMS - [BLOOD]" at bounding box center [397, 15] width 145 height 73
click at [374, 20] on td "MALARIAL PARASITE THICK AND THIN FILMS - [BLOOD]" at bounding box center [397, 15] width 145 height 73
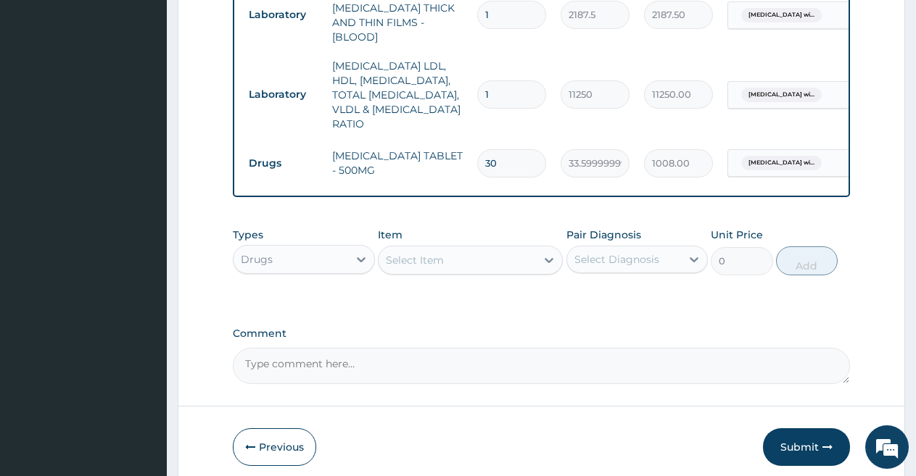
click at [450, 8] on td "MALARIAL PARASITE THICK AND THIN FILMS - [BLOOD]" at bounding box center [397, 15] width 145 height 73
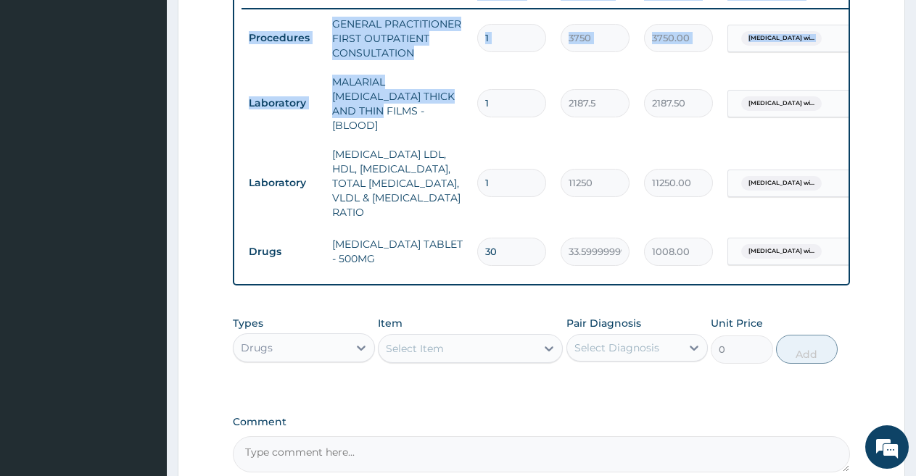
drag, startPoint x: 450, startPoint y: 8, endPoint x: 402, endPoint y: -3, distance: 49.1
click at [402, 0] on html "R EL Toggle navigation Broadland Hospital Broadland Hospital - broadlandhospita…" at bounding box center [458, 28] width 916 height 1194
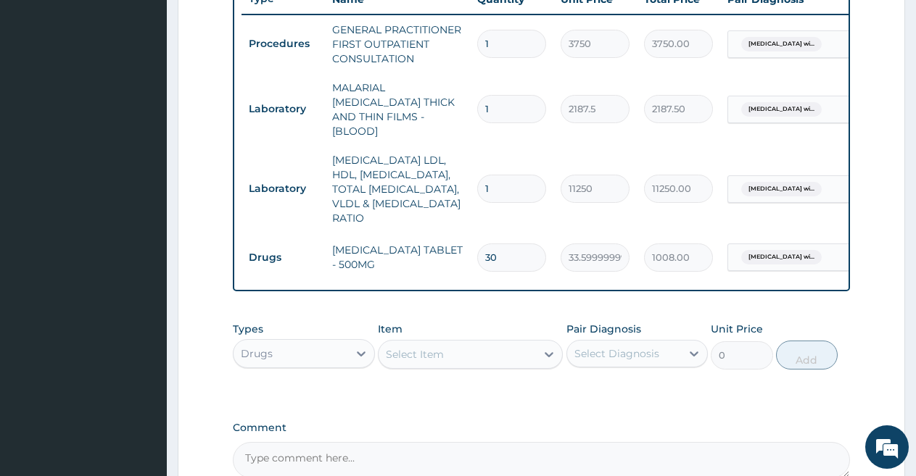
click at [878, 278] on form "Step 2 of 2 PA Code / Prescription Code Enter Code(Secondary Care Only) Encount…" at bounding box center [541, 47] width 727 height 1069
click at [449, 102] on td "MALARIAL PARASITE THICK AND THIN FILMS - [BLOOD]" at bounding box center [397, 109] width 145 height 73
click at [447, 99] on td "MALARIAL PARASITE THICK AND THIN FILMS - [BLOOD]" at bounding box center [397, 109] width 145 height 73
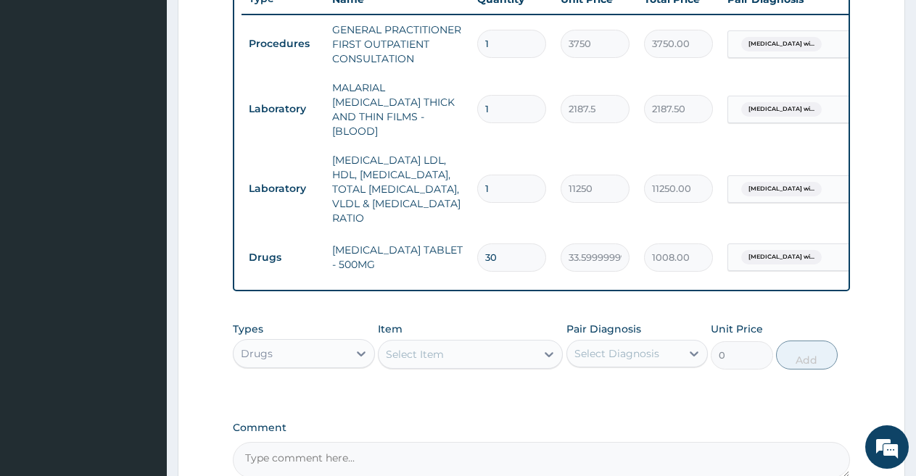
click at [404, 104] on td "MALARIAL PARASITE THICK AND THIN FILMS - [BLOOD]" at bounding box center [397, 109] width 145 height 73
drag, startPoint x: 702, startPoint y: 455, endPoint x: 753, endPoint y: 397, distance: 77.6
click at [753, 397] on div "PA Code / Prescription Code Enter Code(Secondary Care Only) Encounter Date 08-1…" at bounding box center [541, 26] width 617 height 903
click at [506, 363] on div "Select Item" at bounding box center [457, 354] width 157 height 23
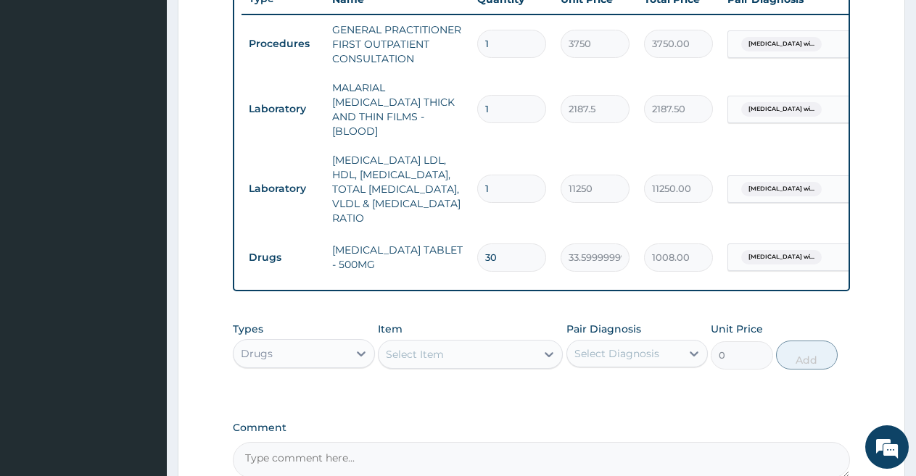
click at [500, 353] on div "Select Item" at bounding box center [457, 354] width 157 height 23
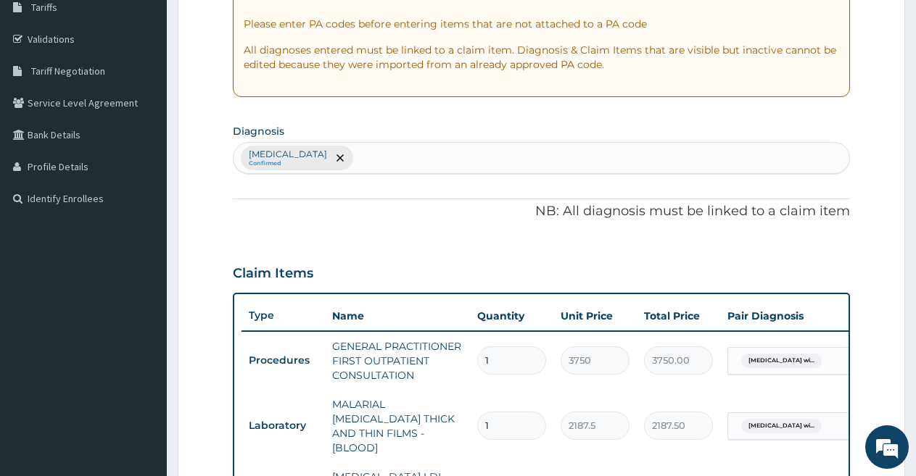
scroll to position [245, 0]
type input "lo"
drag, startPoint x: 287, startPoint y: 51, endPoint x: 280, endPoint y: 57, distance: 9.3
click at [280, 57] on p "All diagnoses entered must be linked to a claim item. Diagnosis & Claim Items t…" at bounding box center [541, 58] width 595 height 29
copy p "n"
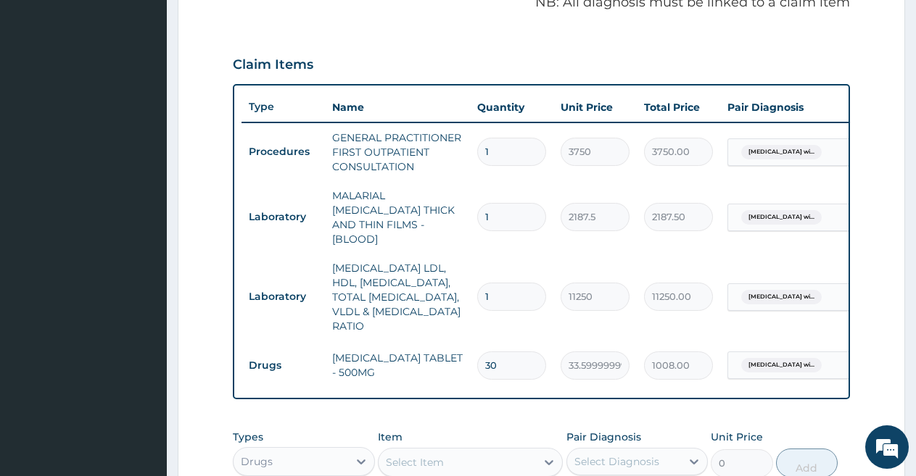
scroll to position [494, 0]
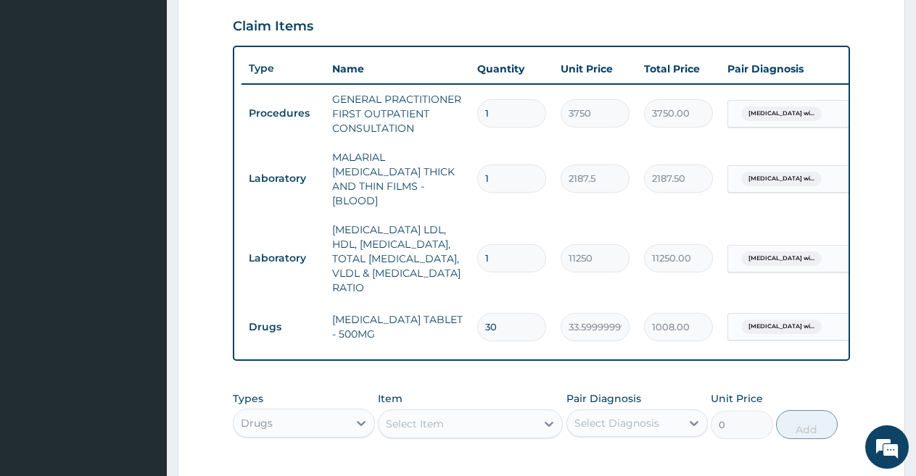
click at [447, 416] on div "Select Item" at bounding box center [457, 424] width 157 height 23
paste input "n"
type input "n"
click at [384, 425] on div "Select Item" at bounding box center [457, 424] width 157 height 23
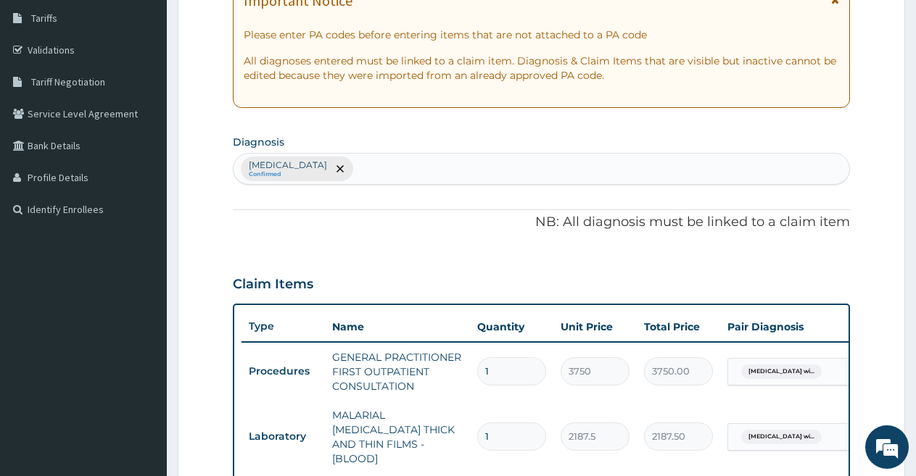
scroll to position [446, 0]
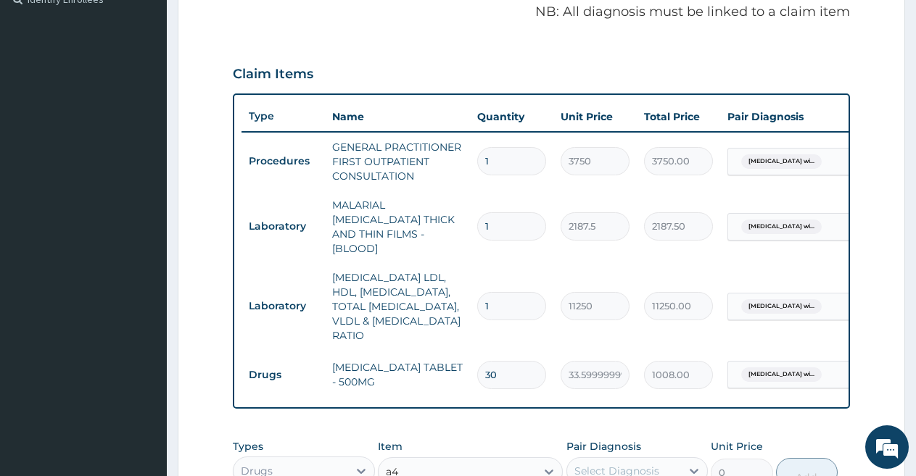
type input "a"
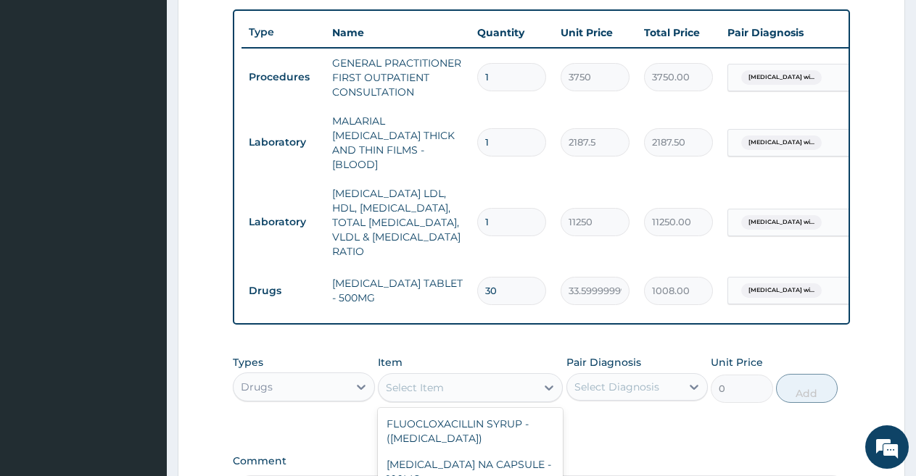
scroll to position [533, 0]
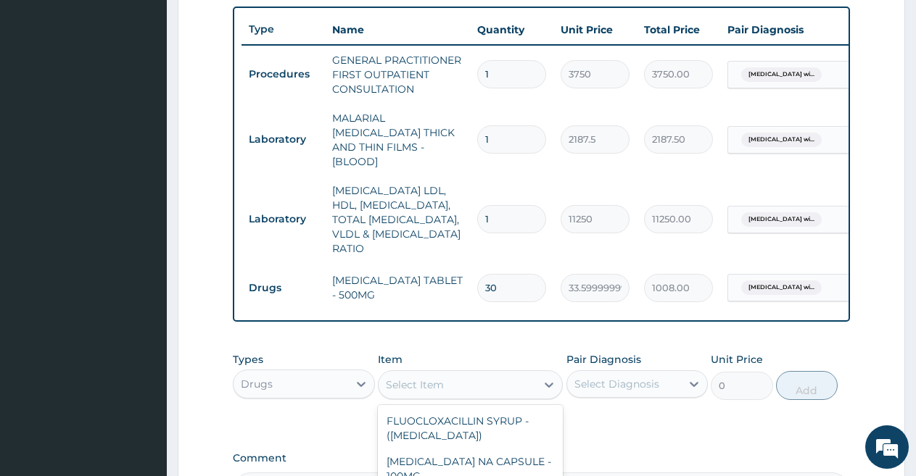
click at [458, 376] on div "Select Item" at bounding box center [457, 384] width 157 height 23
type input "coa"
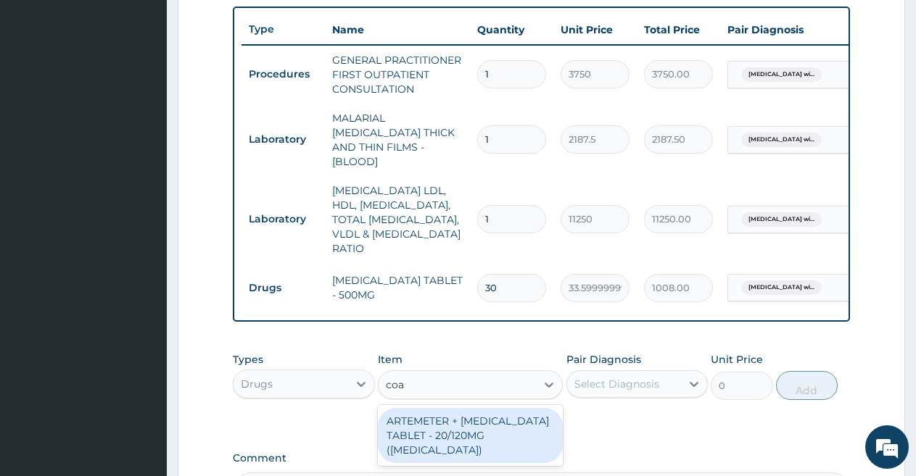
click at [462, 426] on div "ARTEMETER + LUMEFANTRINE TABLET - 20/120MG (COARTEM)" at bounding box center [470, 435] width 185 height 55
type input "210"
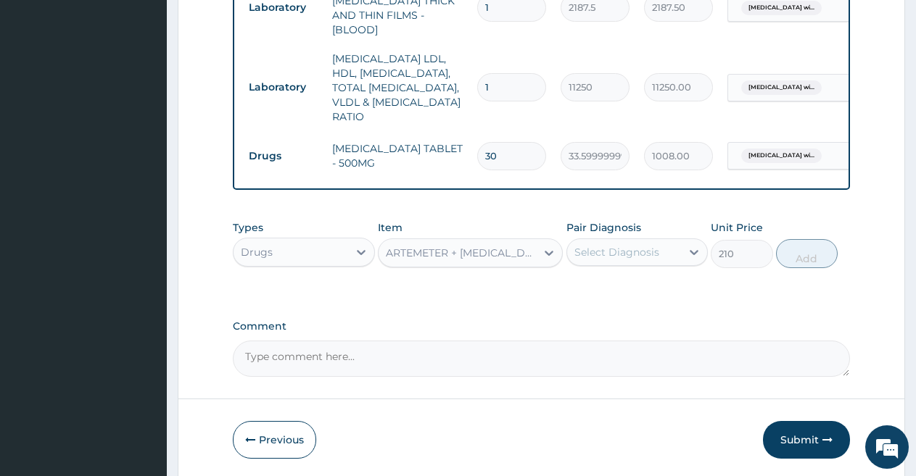
drag, startPoint x: 740, startPoint y: 321, endPoint x: 718, endPoint y: 354, distance: 39.6
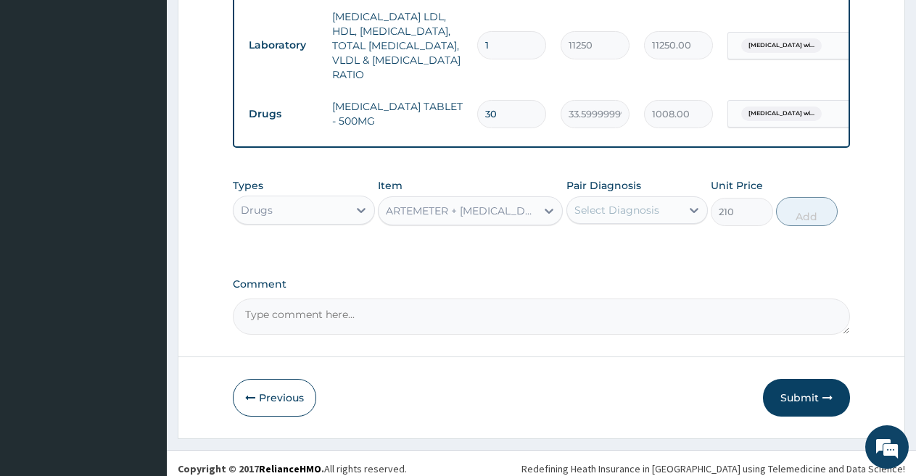
scroll to position [716, 0]
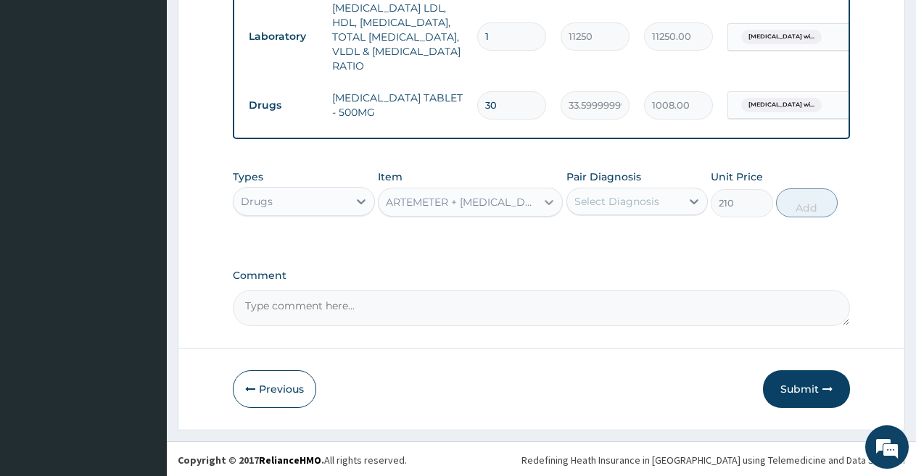
click at [546, 198] on icon at bounding box center [549, 202] width 15 height 15
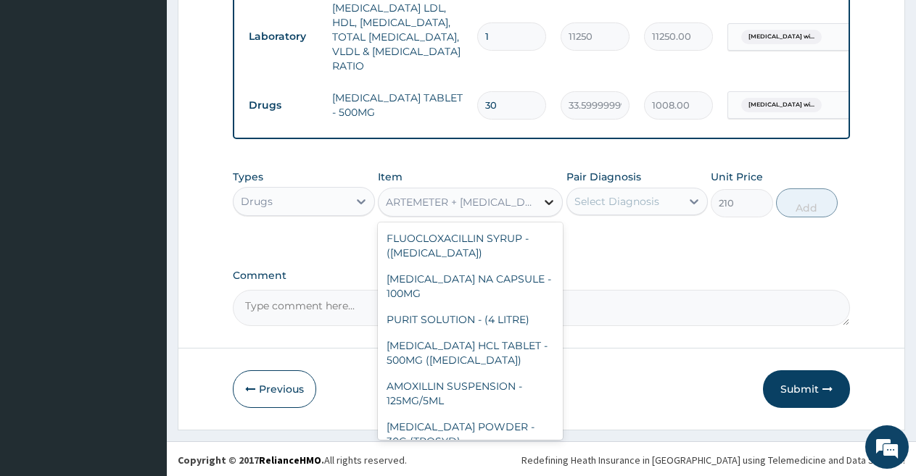
scroll to position [9137, 0]
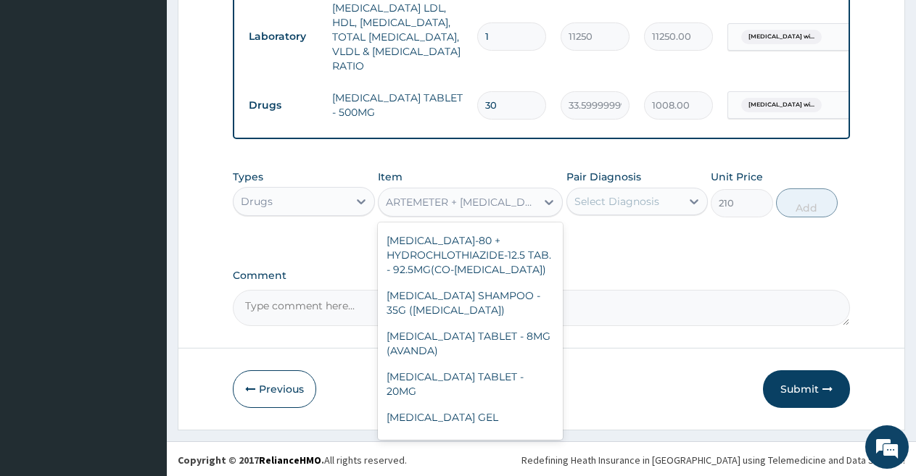
click at [631, 201] on div "Select Diagnosis" at bounding box center [616, 201] width 85 height 15
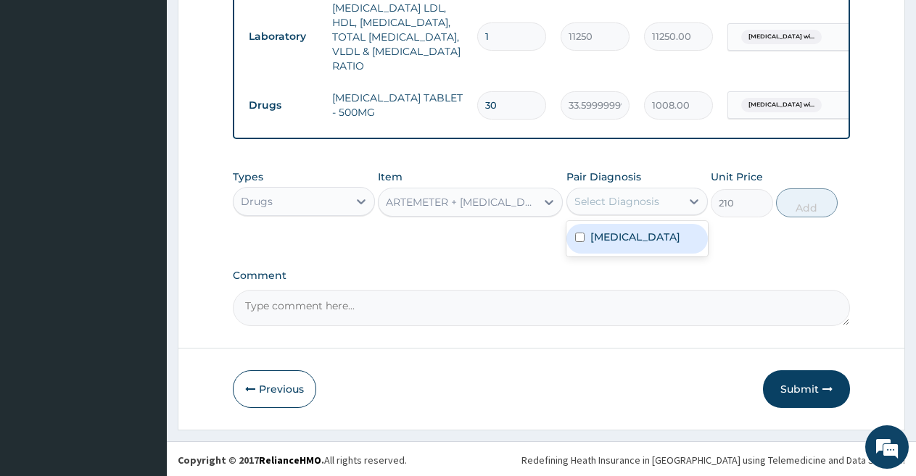
click at [634, 244] on label "Plasmodium malariae malaria without complication" at bounding box center [635, 237] width 90 height 15
checkbox input "true"
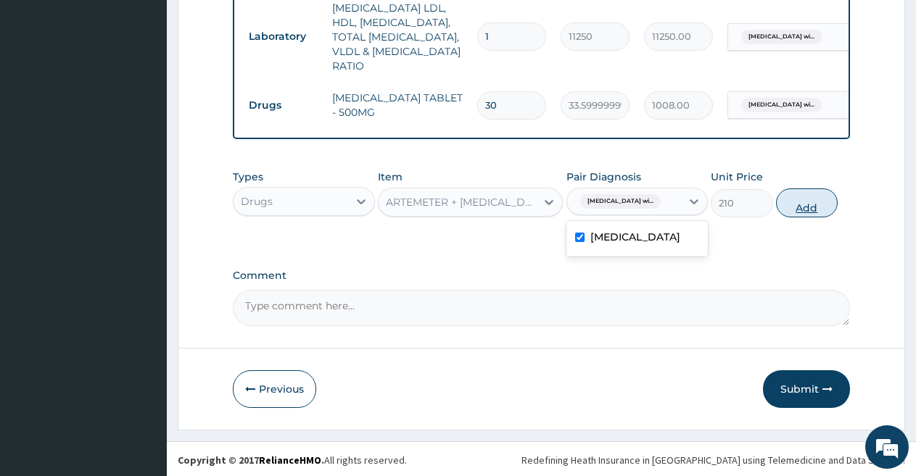
click at [799, 195] on button "Add" at bounding box center [807, 203] width 62 height 29
type input "0"
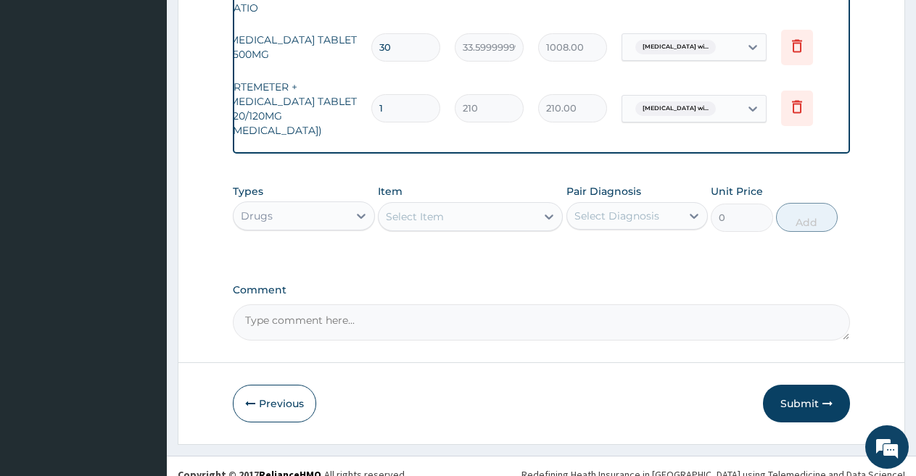
scroll to position [0, 111]
click at [792, 98] on icon at bounding box center [791, 106] width 17 height 17
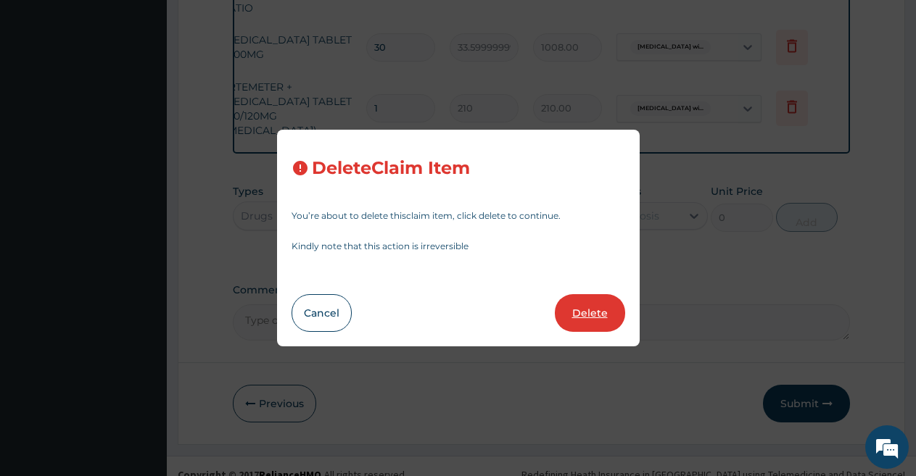
click at [600, 310] on button "Delete" at bounding box center [590, 313] width 70 height 38
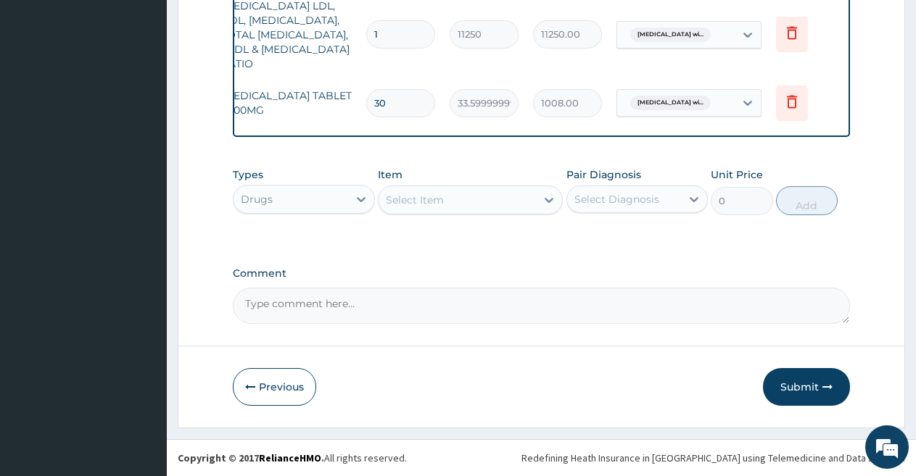
scroll to position [716, 0]
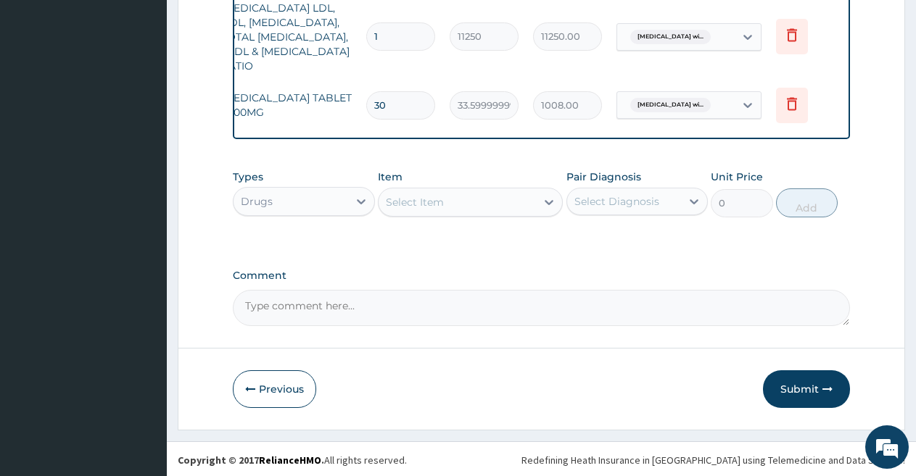
click at [444, 201] on div "Select Item" at bounding box center [457, 202] width 157 height 23
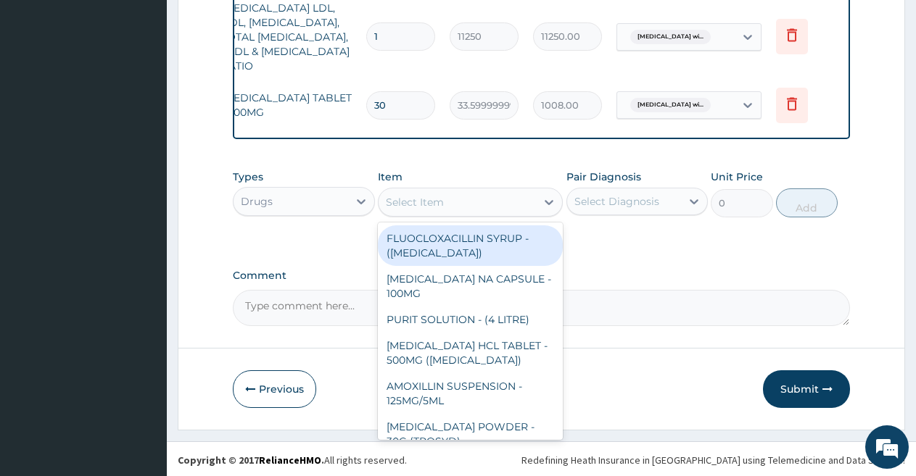
click at [444, 192] on div "Select Item" at bounding box center [457, 202] width 157 height 23
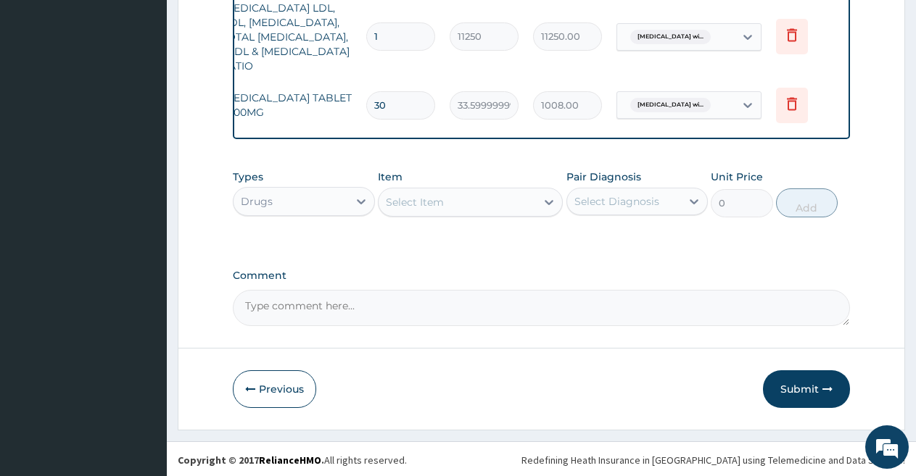
click at [444, 192] on div "Select Item" at bounding box center [457, 202] width 157 height 23
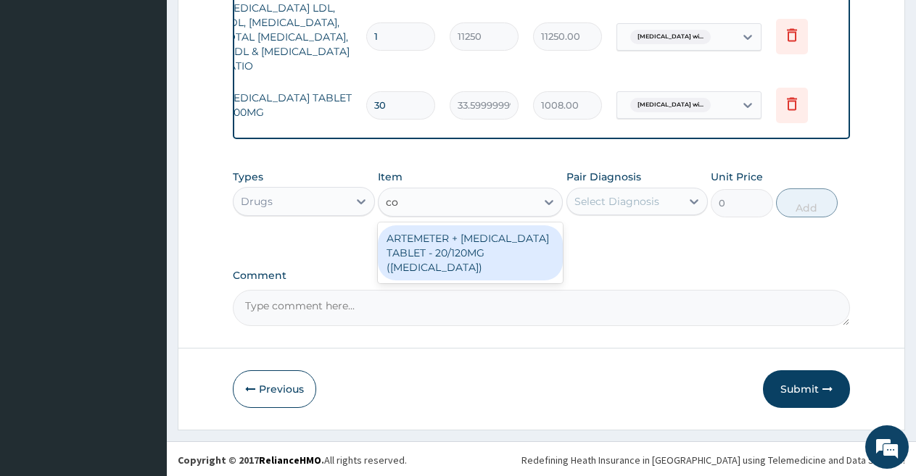
type input "c"
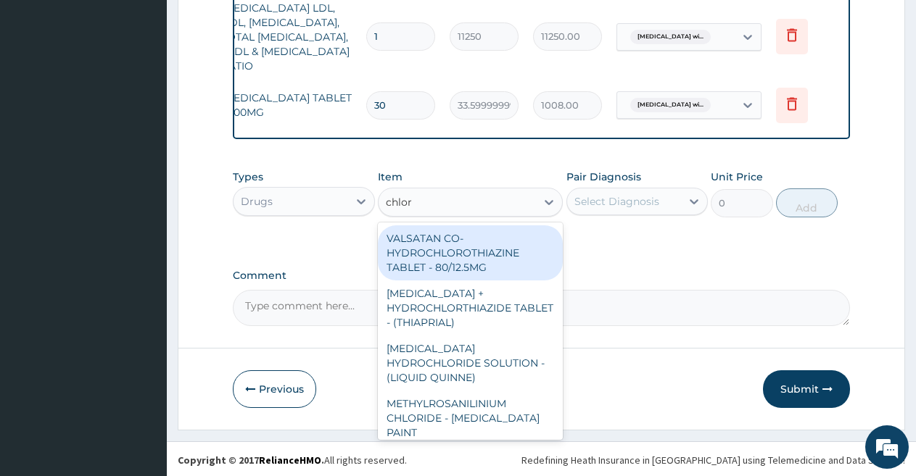
type input "chloro"
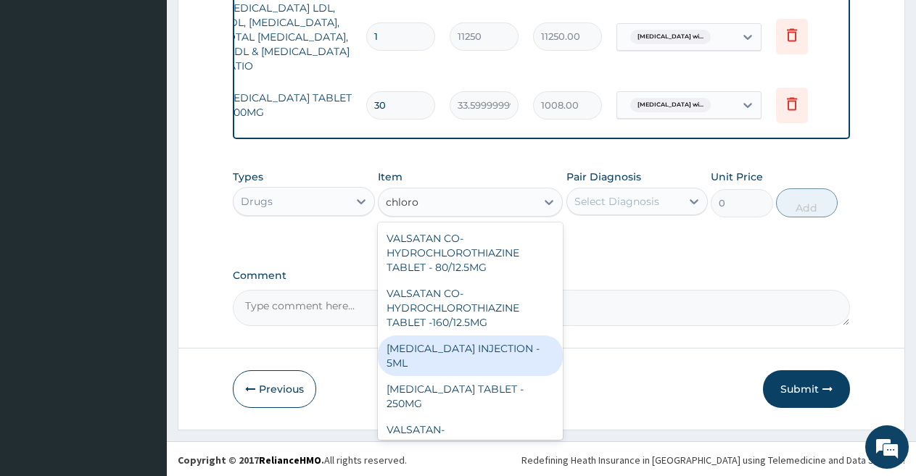
click at [426, 357] on div "CHLOROQUINE PHOSPHATE INJECTION - 5ML" at bounding box center [470, 356] width 185 height 41
type input "168"
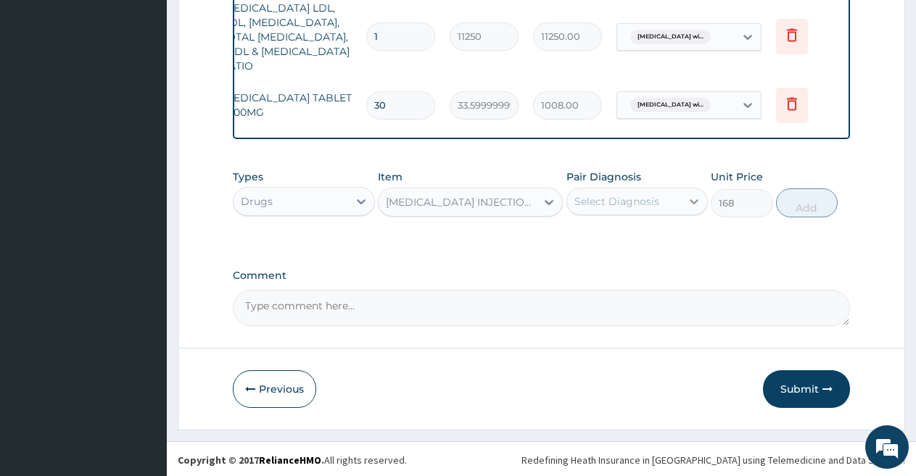
click at [687, 194] on icon at bounding box center [694, 201] width 15 height 15
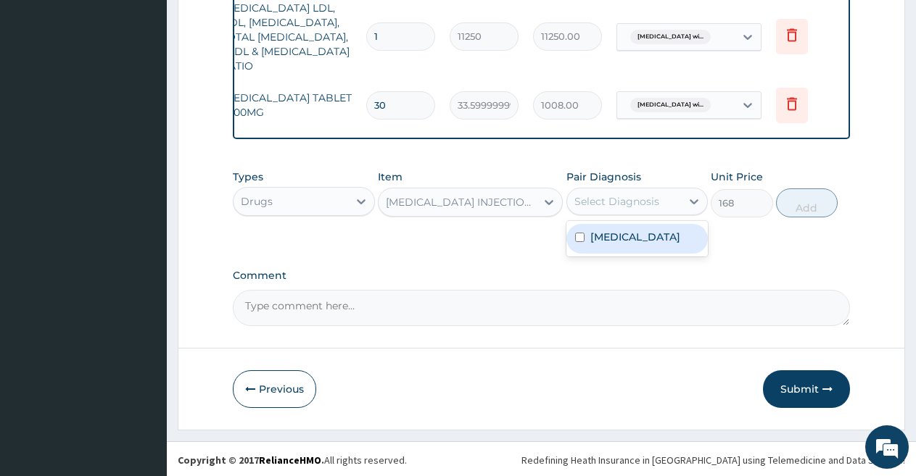
click at [662, 244] on label "Plasmodium malariae malaria without complication" at bounding box center [635, 237] width 90 height 15
checkbox input "true"
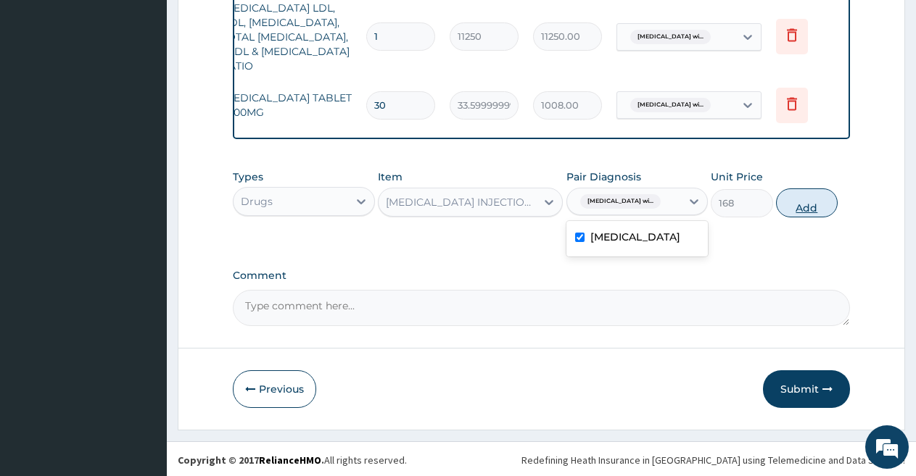
click at [798, 198] on button "Add" at bounding box center [807, 203] width 62 height 29
type input "0"
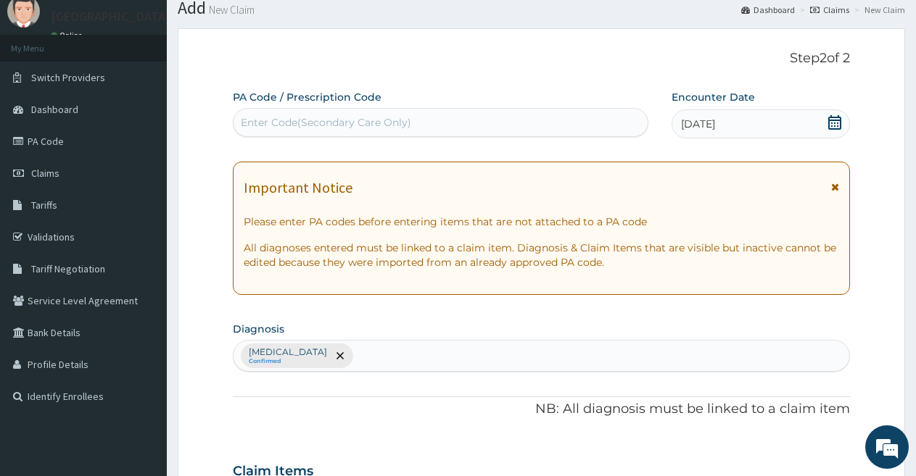
scroll to position [0, 0]
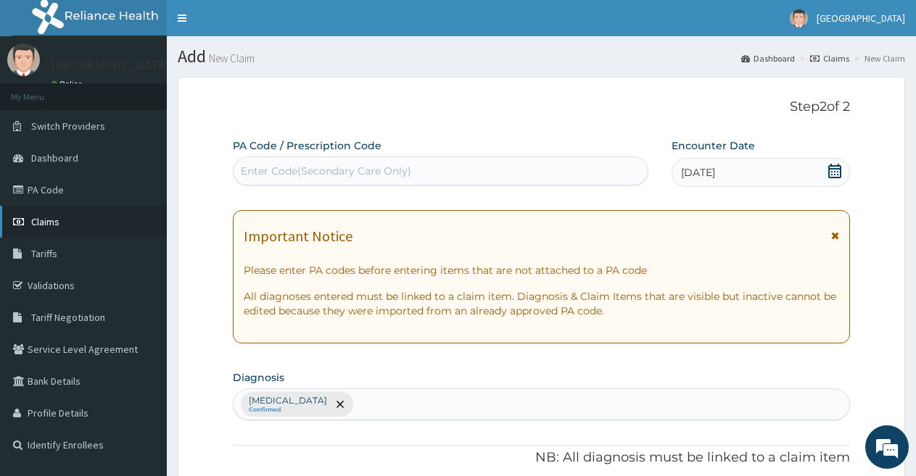
click at [112, 211] on link "Claims" at bounding box center [83, 222] width 167 height 32
click at [39, 219] on span "Claims" at bounding box center [45, 221] width 28 height 13
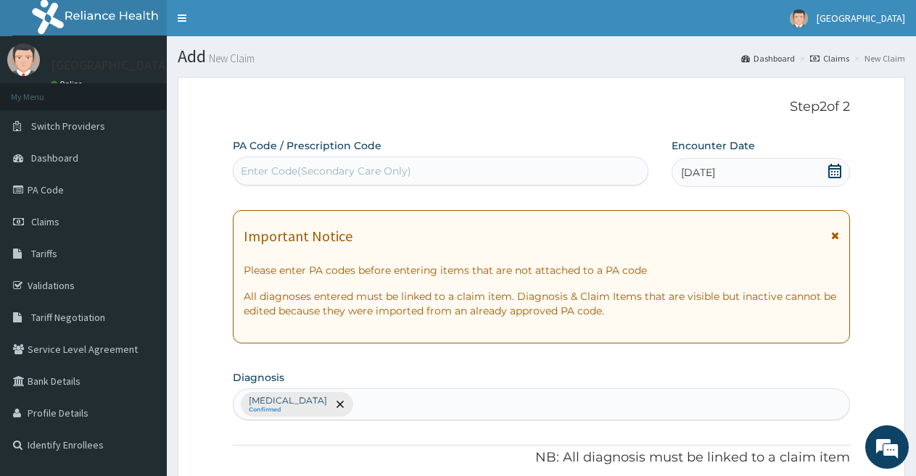
click at [236, 57] on small "New Claim" at bounding box center [230, 58] width 49 height 11
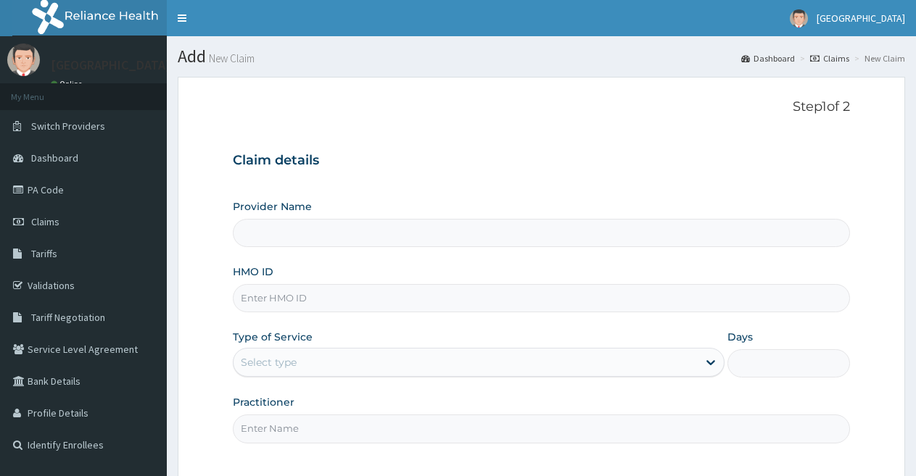
type input "[GEOGRAPHIC_DATA]"
click at [479, 299] on input "HMO ID" at bounding box center [541, 298] width 617 height 28
type input "mcp/10005/a"
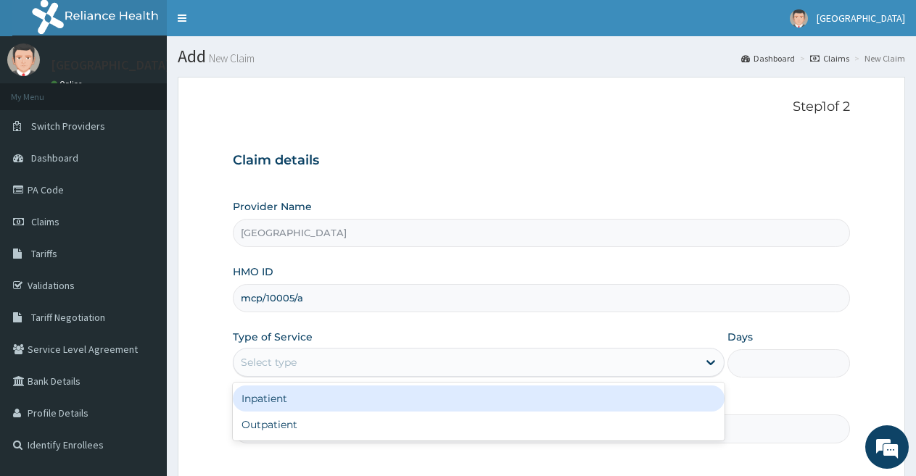
click at [326, 349] on div "Select type" at bounding box center [478, 362] width 491 height 29
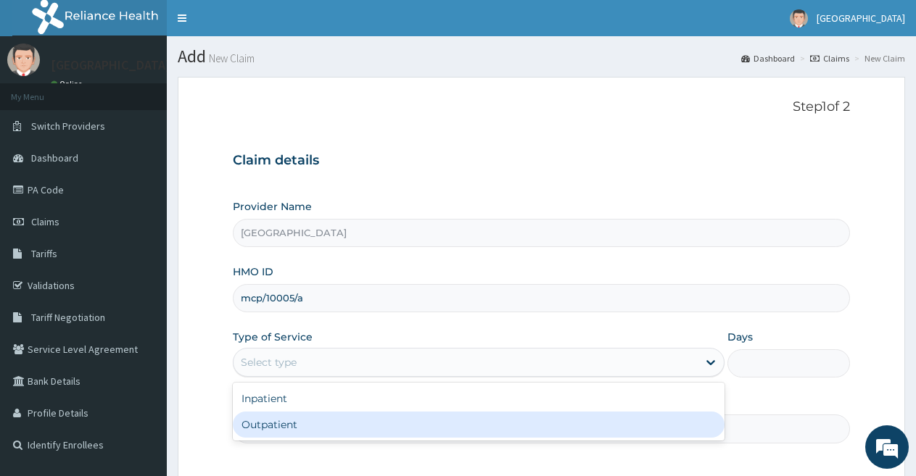
click at [297, 425] on div "Outpatient" at bounding box center [478, 425] width 491 height 26
type input "1"
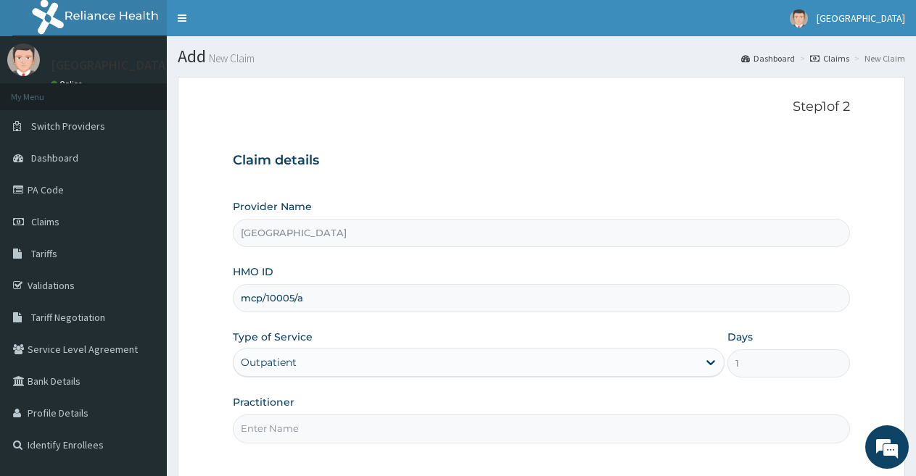
scroll to position [133, 0]
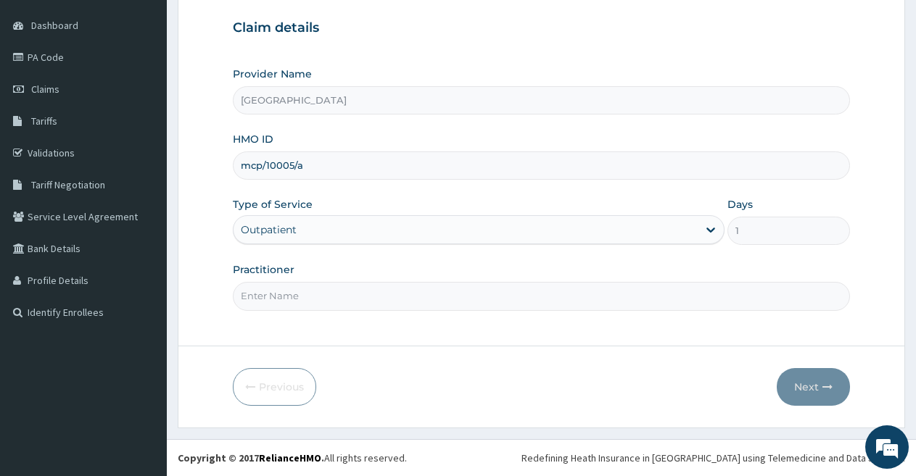
click at [619, 299] on input "Practitioner" at bounding box center [541, 296] width 617 height 28
type input "DOCTOR FAVOUR"
click at [824, 386] on icon "button" at bounding box center [827, 387] width 10 height 10
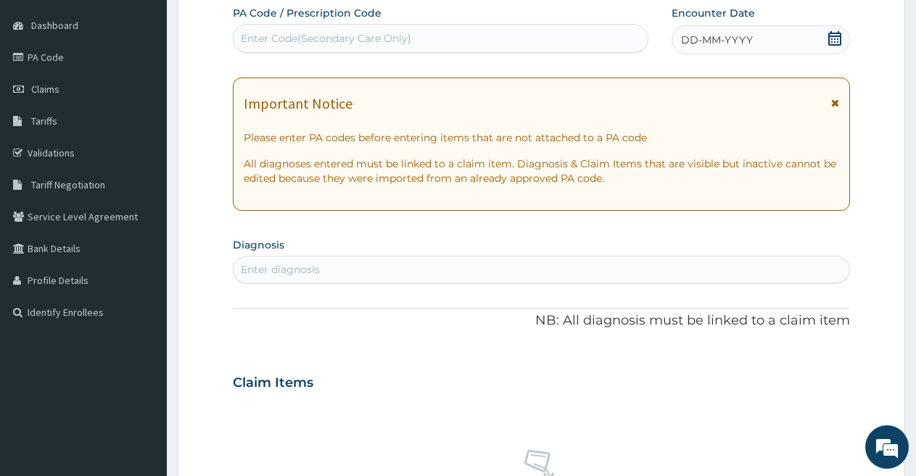
click at [682, 48] on div "DD-MM-YYYY" at bounding box center [760, 39] width 178 height 29
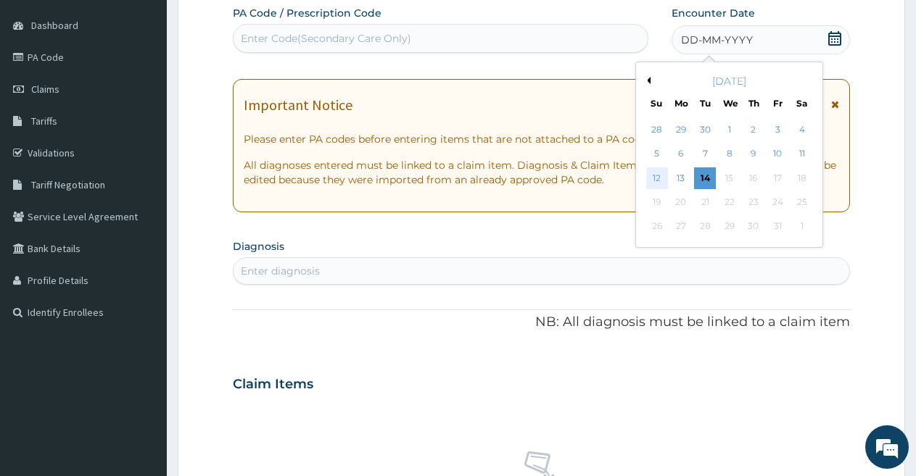
click at [658, 178] on div "12" at bounding box center [657, 178] width 22 height 22
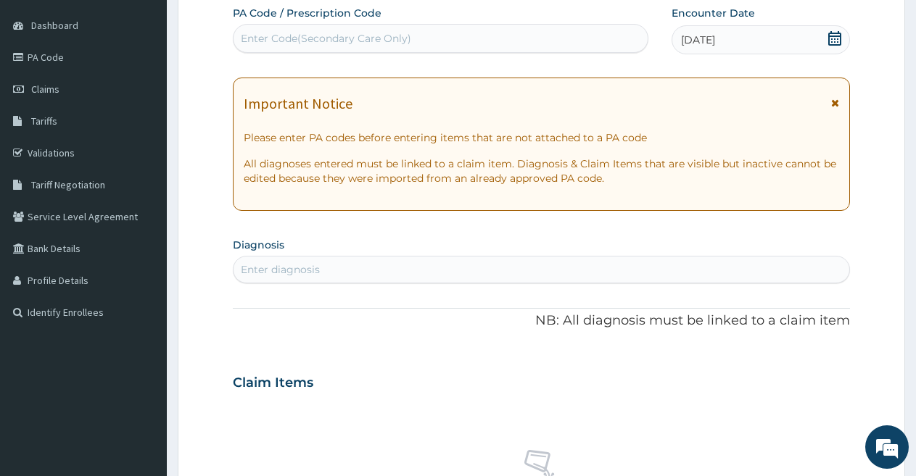
click at [486, 264] on div "Enter diagnosis" at bounding box center [541, 269] width 616 height 23
type input "u"
type input "upper respiratory"
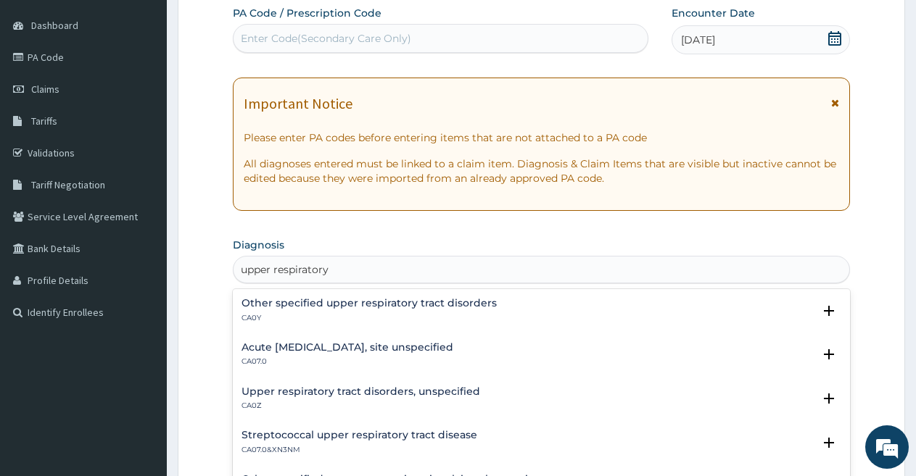
click at [371, 336] on div "Acute [MEDICAL_DATA], site unspecified CA07.0 Select Status Query Query covers …" at bounding box center [541, 358] width 617 height 44
click at [368, 346] on h4 "Acute upper respiratory infection, site unspecified" at bounding box center [347, 347] width 212 height 11
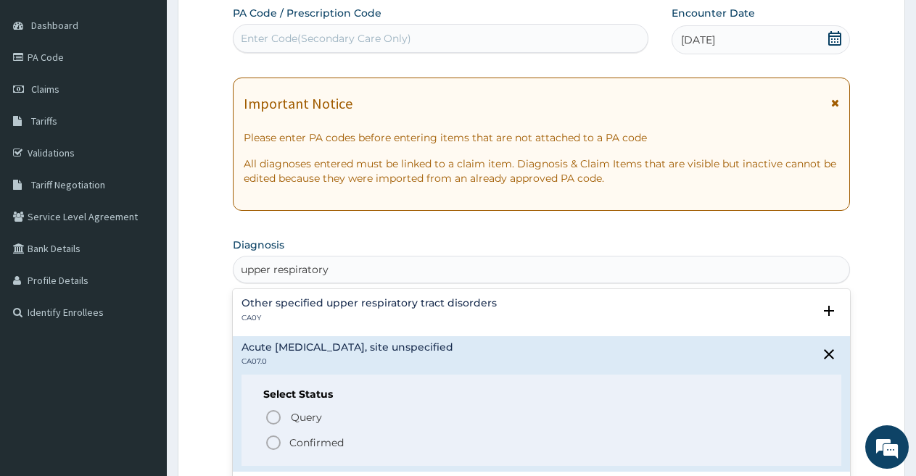
click at [270, 444] on icon "status option filled" at bounding box center [273, 442] width 17 height 17
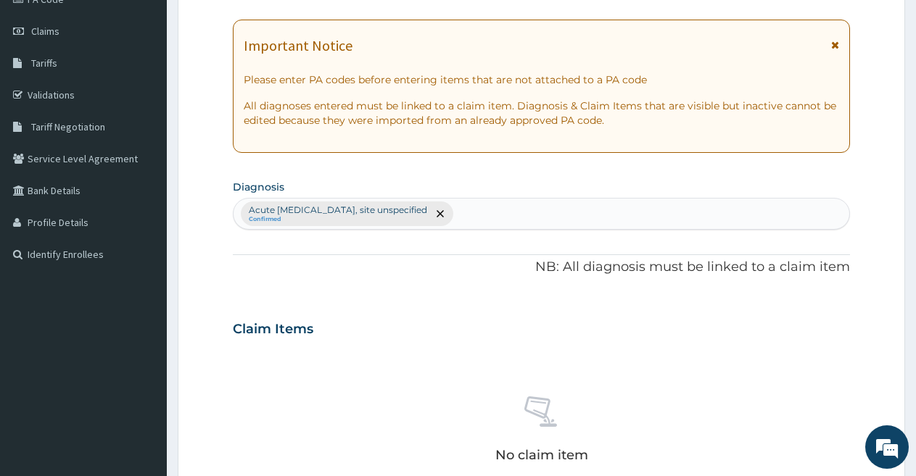
scroll to position [569, 0]
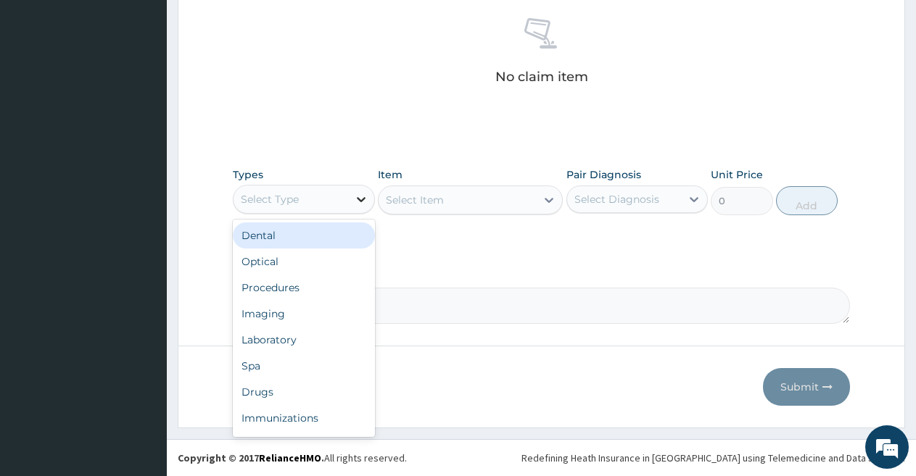
click at [363, 192] on icon at bounding box center [361, 199] width 15 height 15
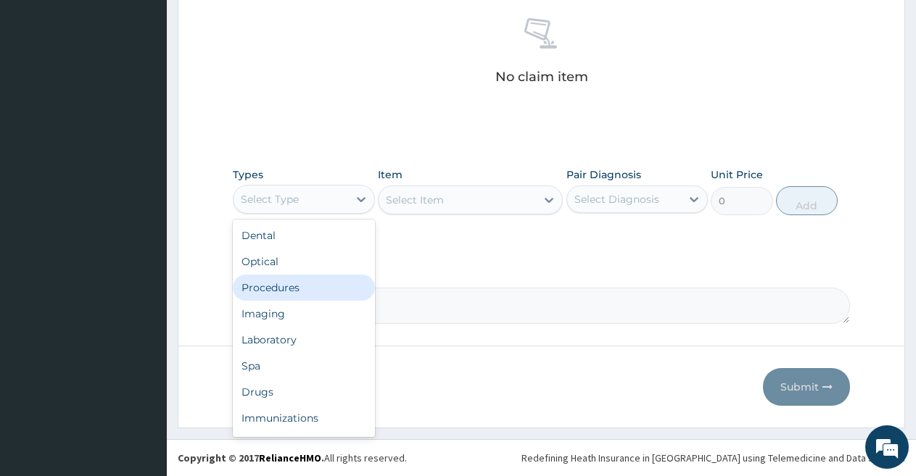
click at [305, 278] on div "Procedures" at bounding box center [304, 288] width 142 height 26
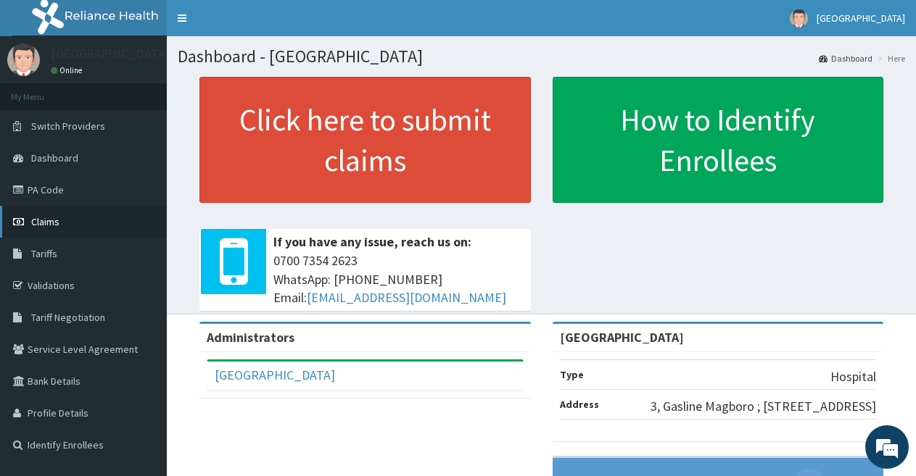
click at [54, 225] on span "Claims" at bounding box center [45, 221] width 28 height 13
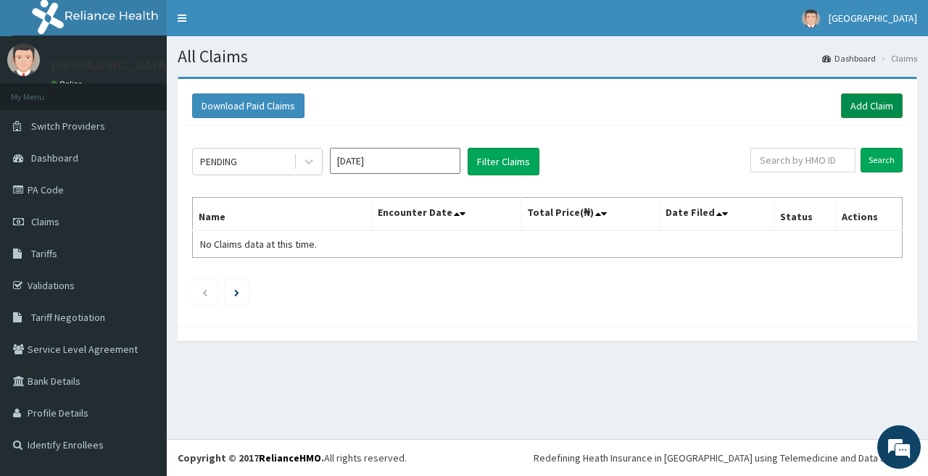
click at [858, 99] on link "Add Claim" at bounding box center [872, 106] width 62 height 25
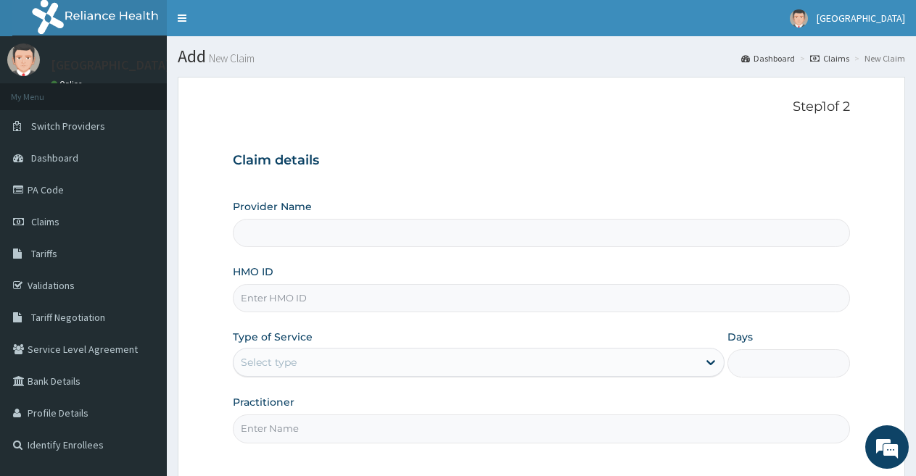
type input "[GEOGRAPHIC_DATA]"
click at [361, 299] on input "HMO ID" at bounding box center [541, 298] width 617 height 28
type input "mcp/10005/a"
click at [317, 356] on div "Select type" at bounding box center [464, 362] width 463 height 23
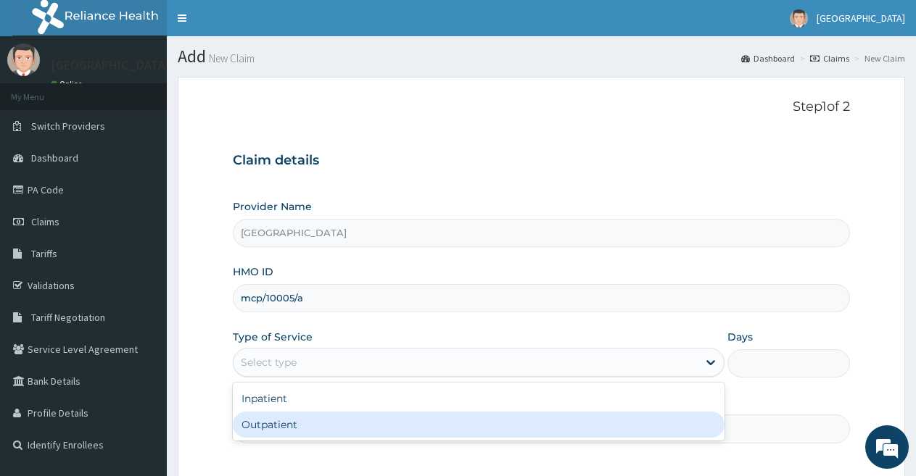
click at [315, 429] on div "Outpatient" at bounding box center [478, 425] width 491 height 26
type input "1"
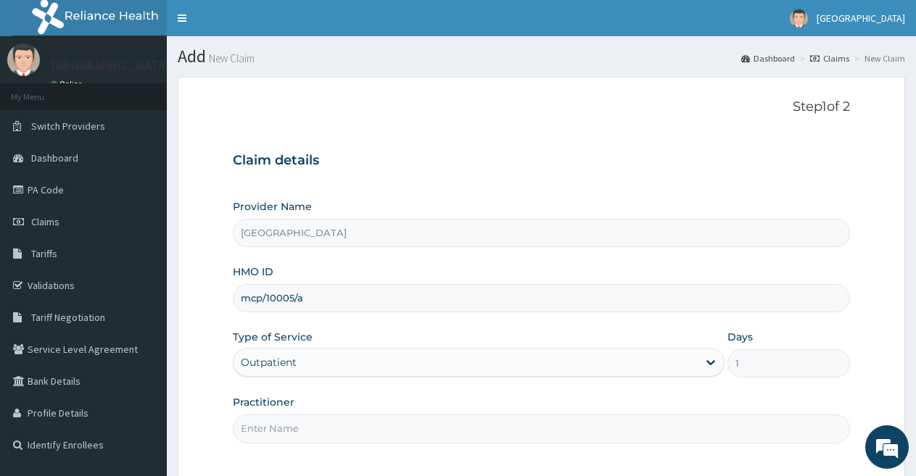
click at [434, 426] on input "Practitioner" at bounding box center [541, 429] width 617 height 28
type input "DOCTOR FAVOUR"
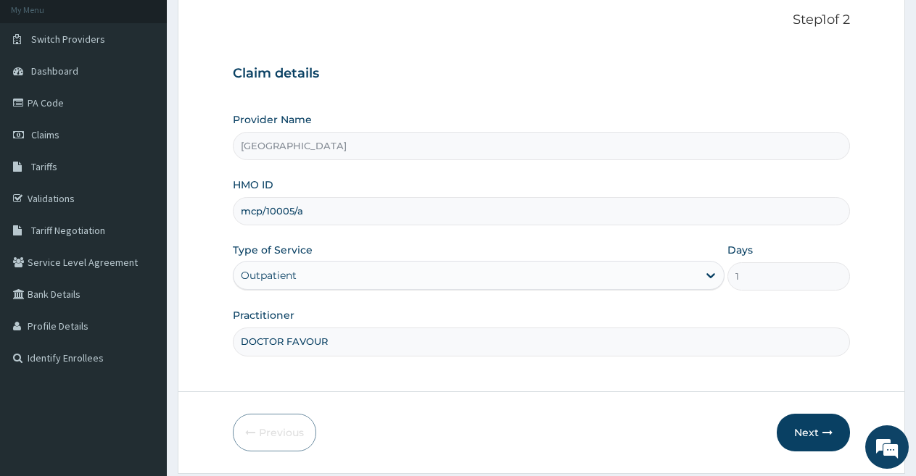
scroll to position [116, 0]
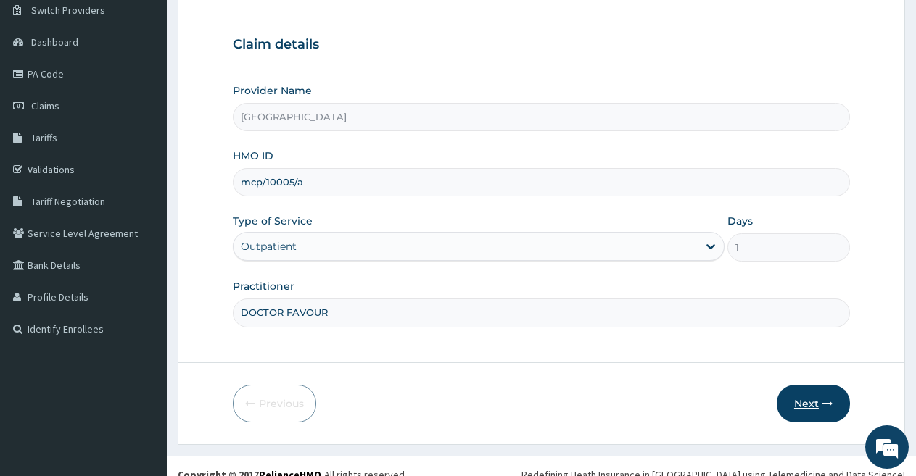
click at [808, 398] on button "Next" at bounding box center [813, 404] width 73 height 38
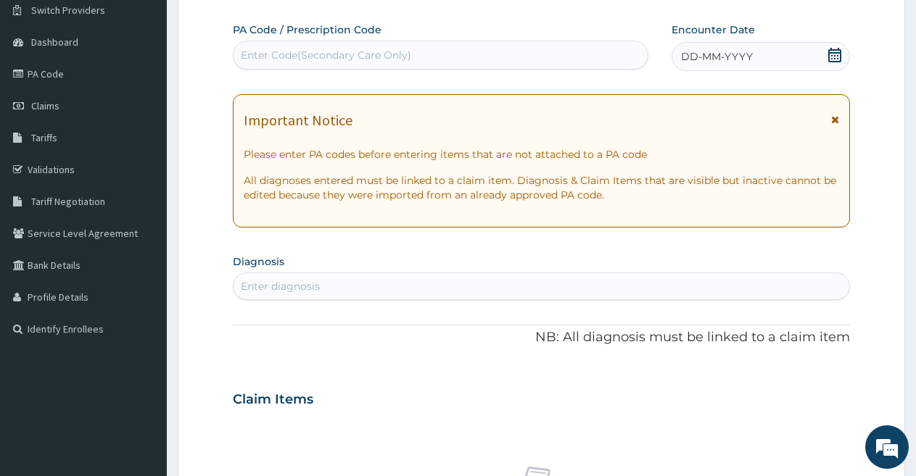
click at [552, 289] on div "Enter diagnosis" at bounding box center [541, 286] width 616 height 23
click at [533, 282] on div "Enter diagnosis" at bounding box center [541, 286] width 616 height 23
type input "upper respiratory"
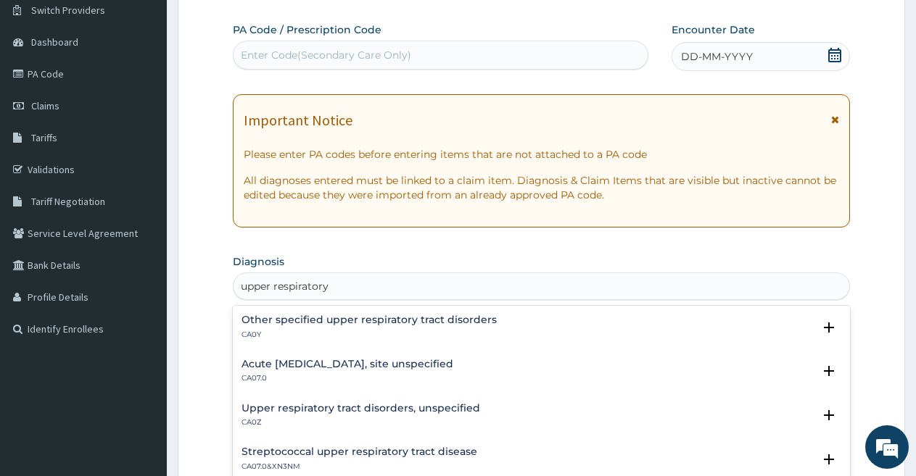
click at [453, 373] on div "Acute [MEDICAL_DATA], site unspecified CA07.0" at bounding box center [347, 371] width 212 height 25
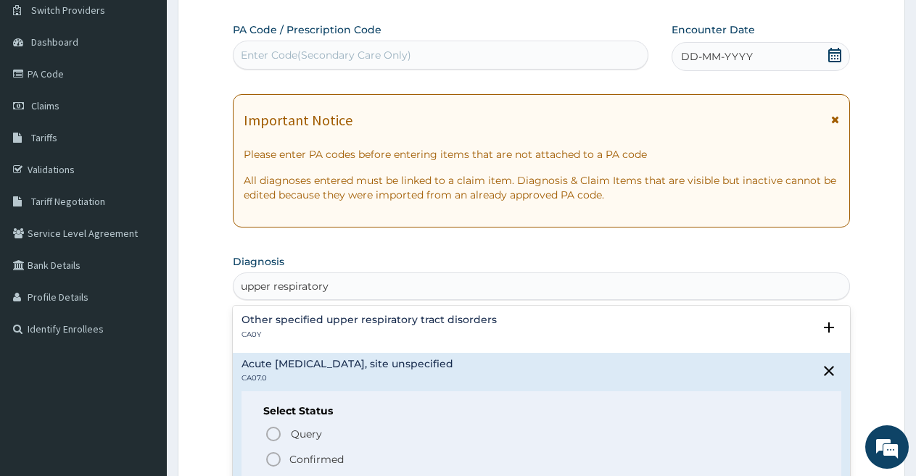
drag, startPoint x: 479, startPoint y: 373, endPoint x: 345, endPoint y: 461, distance: 160.1
click at [345, 461] on div "Acute [MEDICAL_DATA], site unspecified CA07.0 Select Status Query Query covers …" at bounding box center [541, 421] width 600 height 124
click at [345, 461] on span "Confirmed" at bounding box center [542, 459] width 555 height 17
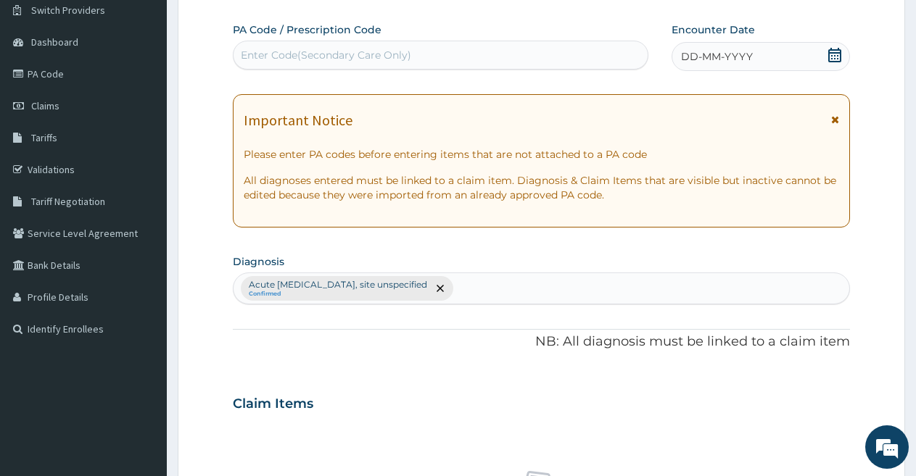
scroll to position [533, 0]
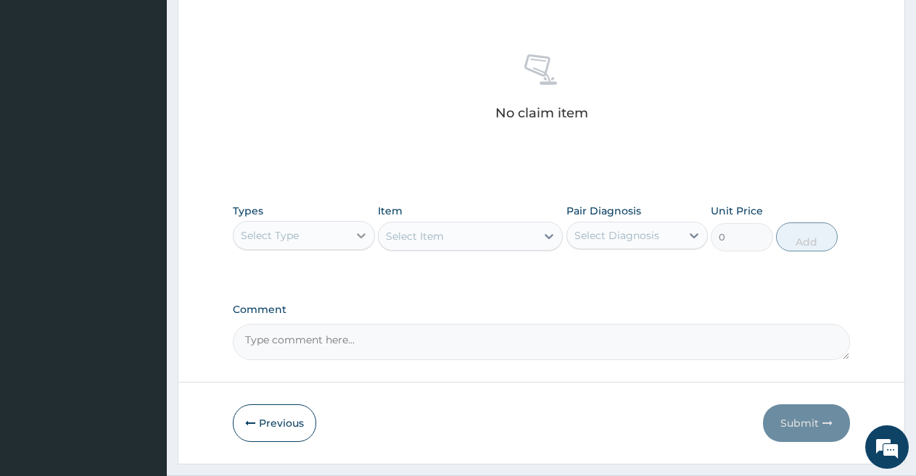
click at [359, 231] on icon at bounding box center [361, 235] width 15 height 15
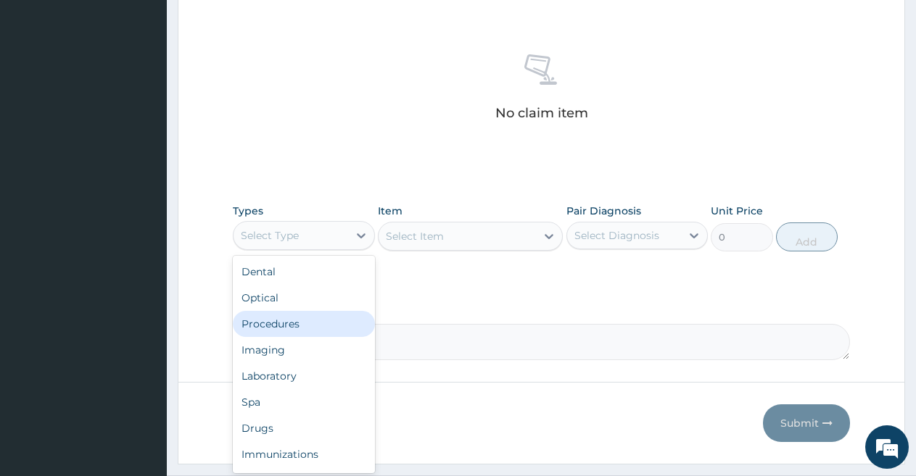
click at [291, 317] on div "Procedures" at bounding box center [304, 324] width 142 height 26
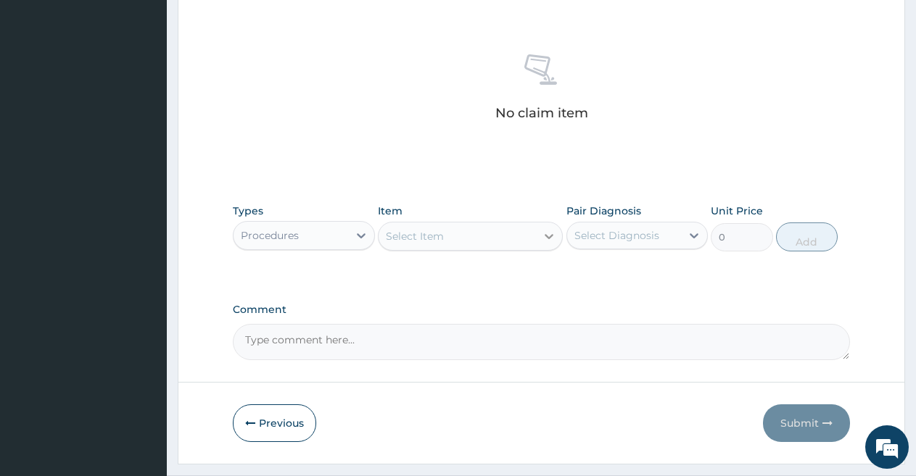
click at [545, 233] on icon at bounding box center [549, 236] width 15 height 15
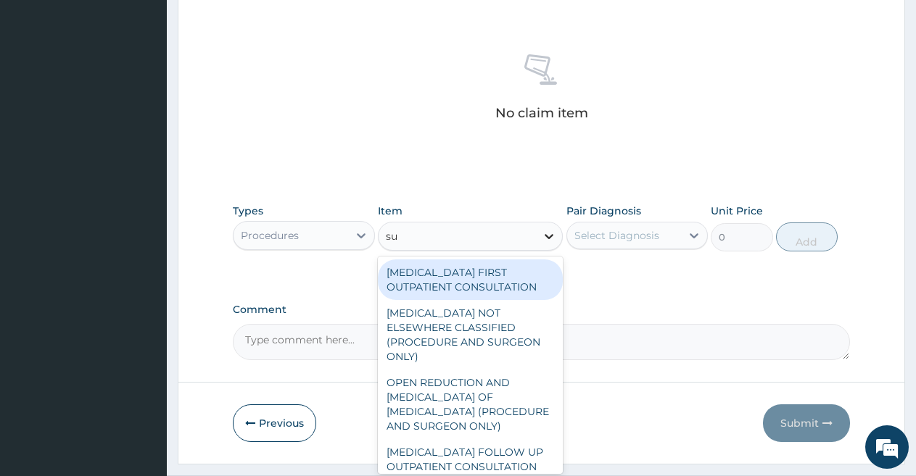
type input "sul"
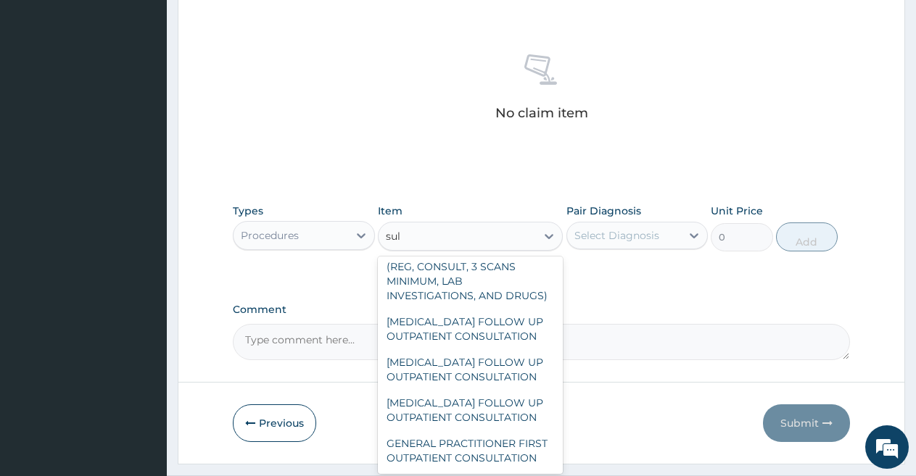
scroll to position [2573, 0]
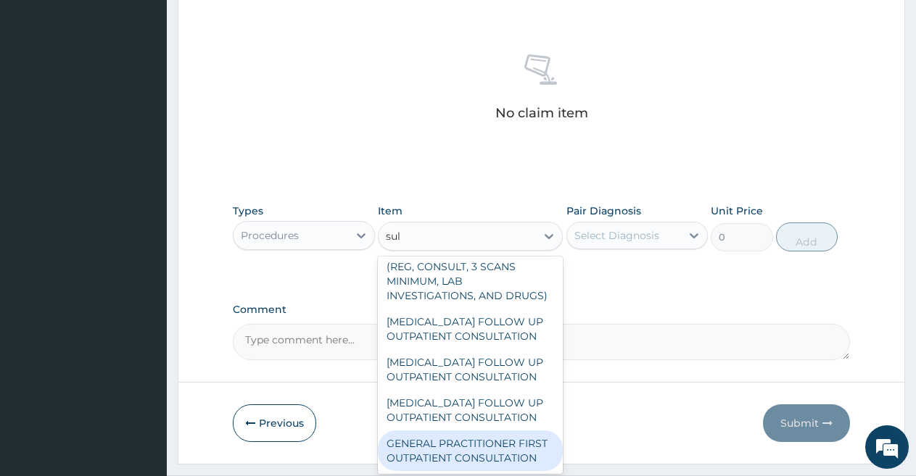
click at [482, 439] on div "GENERAL PRACTITIONER FIRST OUTPATIENT CONSULTATION" at bounding box center [470, 451] width 185 height 41
type input "3750"
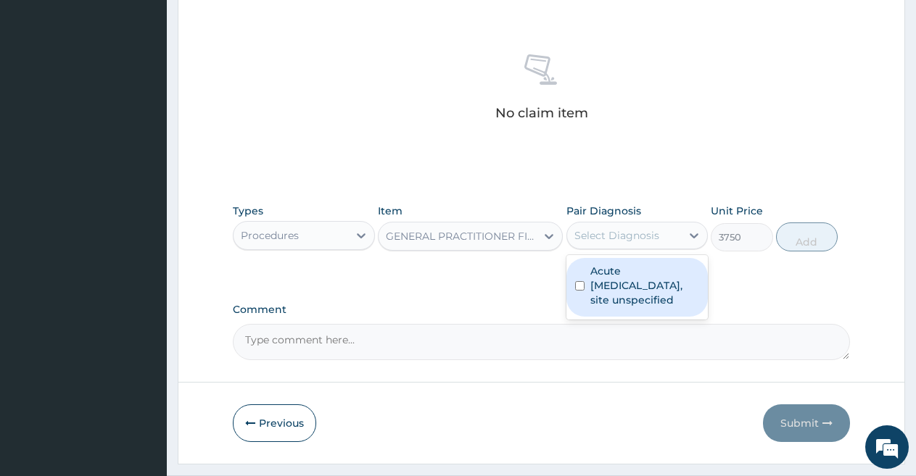
click at [667, 230] on div "Select Diagnosis" at bounding box center [624, 235] width 115 height 23
click at [656, 262] on div "Acute upper respiratory infection, site unspecified" at bounding box center [637, 287] width 142 height 59
checkbox input "true"
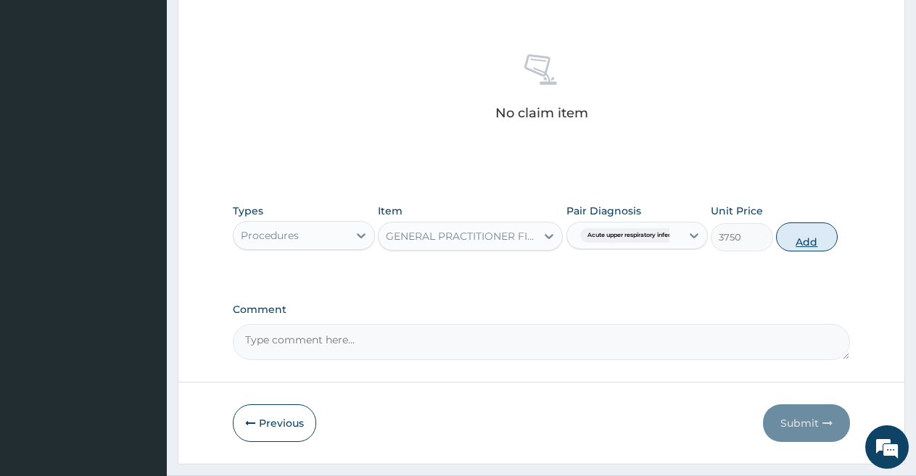
click at [787, 232] on button "Add" at bounding box center [807, 237] width 62 height 29
type input "0"
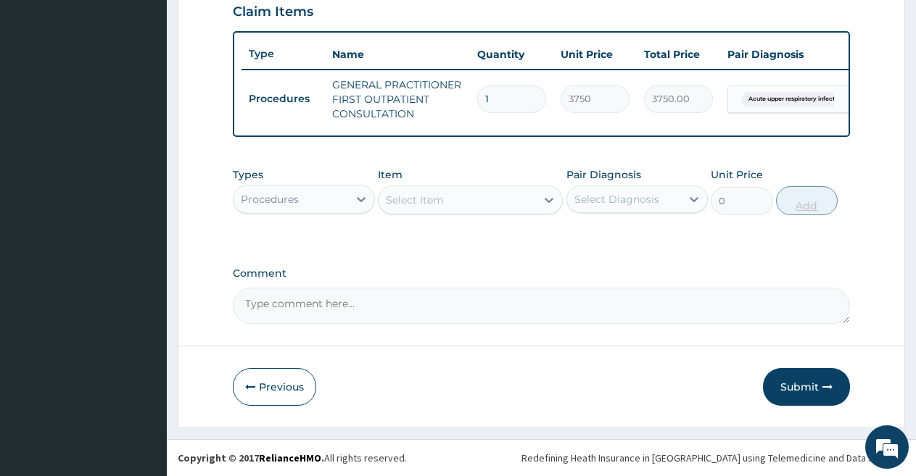
scroll to position [521, 0]
click at [365, 199] on icon at bounding box center [361, 199] width 9 height 5
click at [357, 196] on icon at bounding box center [361, 199] width 15 height 15
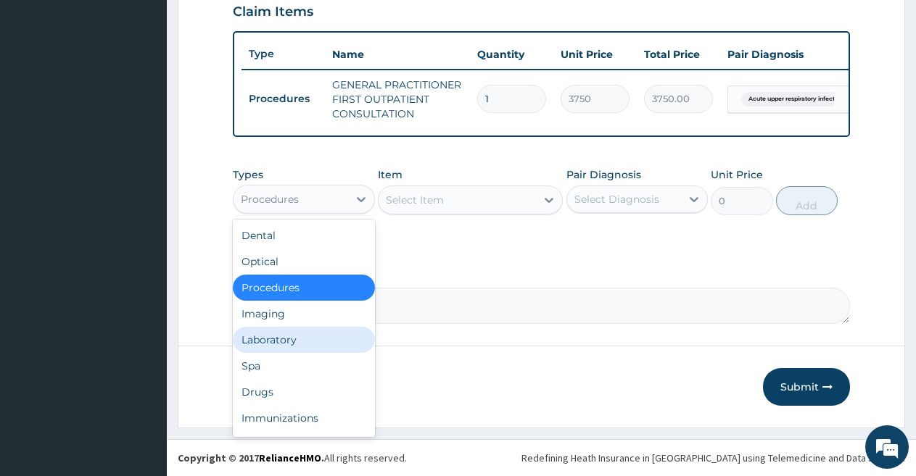
click at [301, 336] on div "Laboratory" at bounding box center [304, 340] width 142 height 26
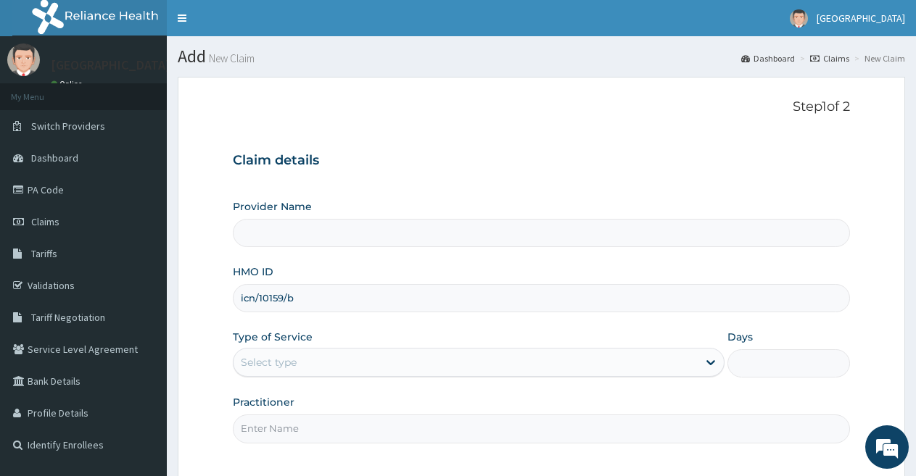
type input "icn/10159/b"
click at [592, 364] on div "Select type" at bounding box center [464, 362] width 463 height 23
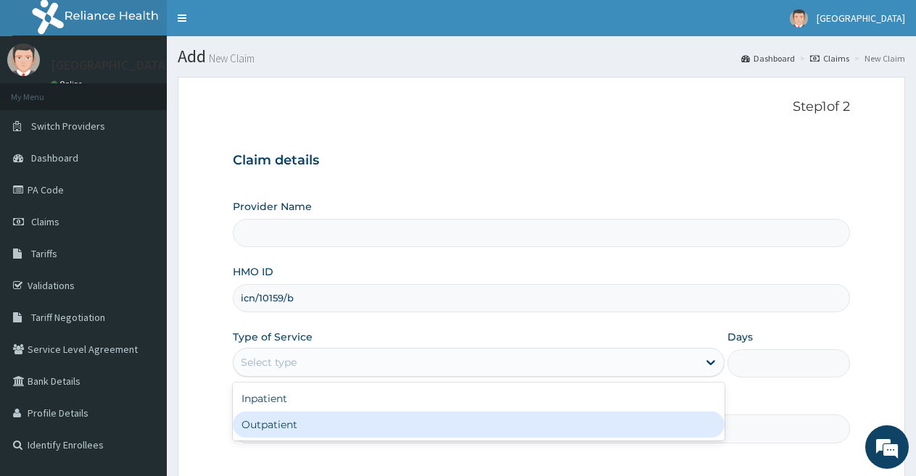
click at [318, 435] on div "Outpatient" at bounding box center [478, 425] width 491 height 26
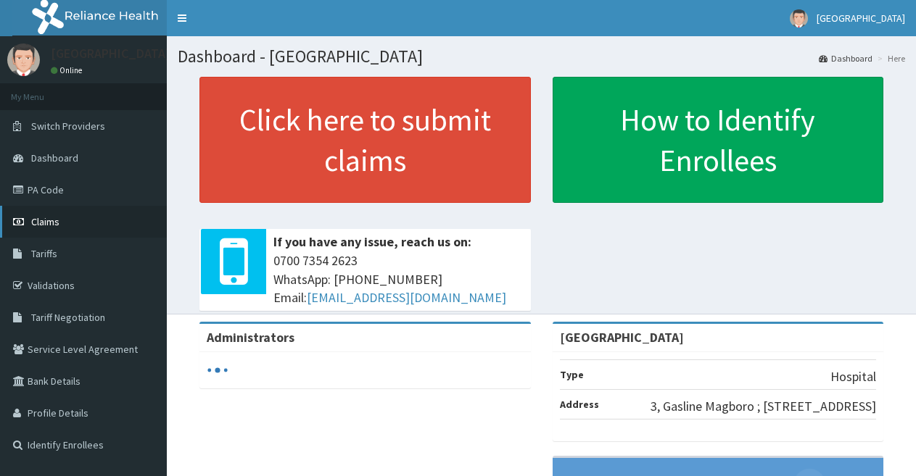
click at [93, 210] on link "Claims" at bounding box center [83, 222] width 167 height 32
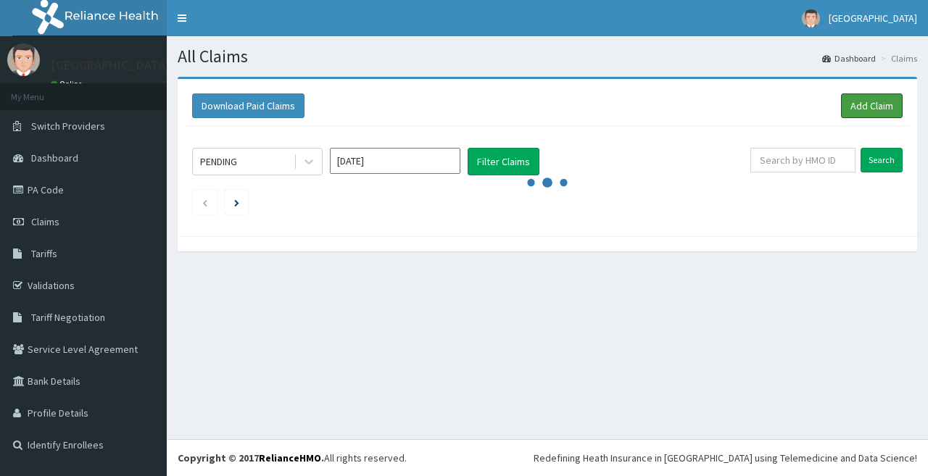
click at [858, 109] on link "Add Claim" at bounding box center [872, 106] width 62 height 25
drag, startPoint x: 0, startPoint y: 0, endPoint x: 858, endPoint y: 109, distance: 864.7
click at [858, 109] on link "Add Claim" at bounding box center [872, 106] width 62 height 25
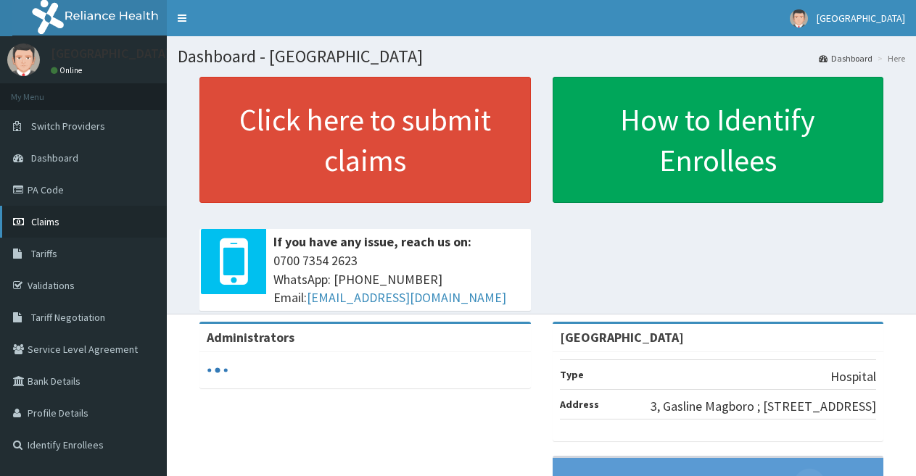
click at [80, 210] on link "Claims" at bounding box center [83, 222] width 167 height 32
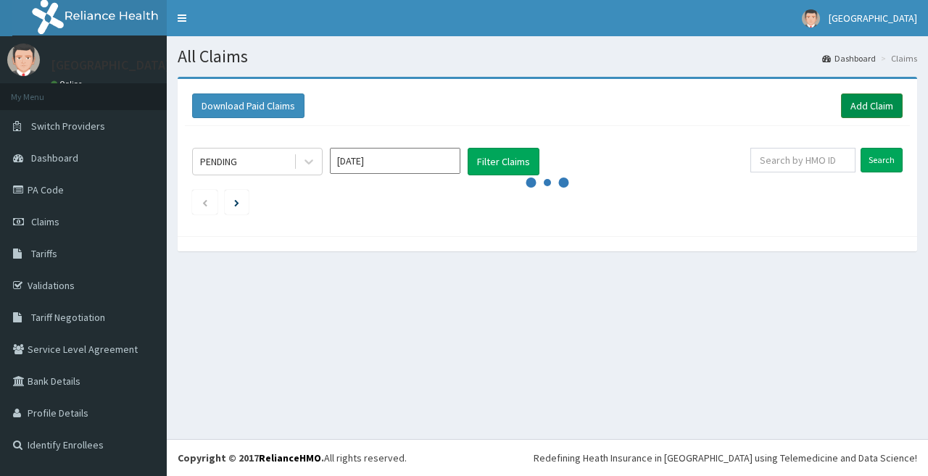
click at [864, 94] on link "Add Claim" at bounding box center [872, 106] width 62 height 25
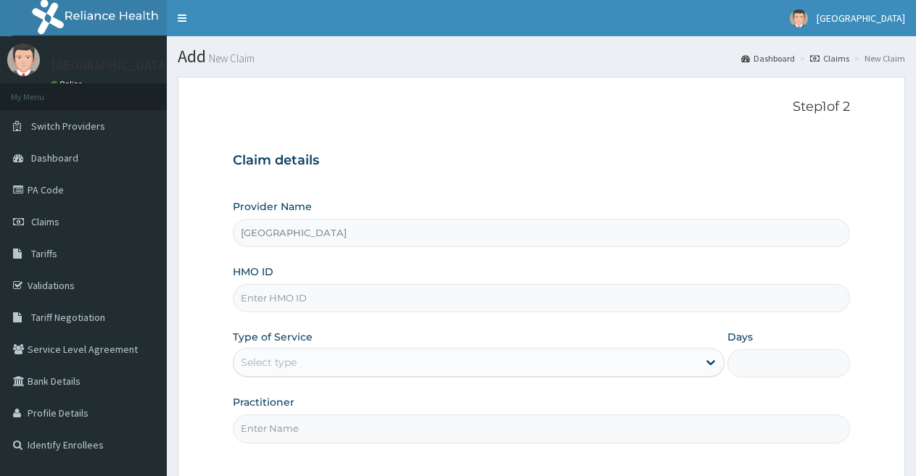
click at [275, 298] on input "HMO ID" at bounding box center [541, 298] width 617 height 28
type input "ICN/10159/B"
click at [704, 359] on icon at bounding box center [710, 362] width 15 height 15
click at [624, 447] on div "Step 1 of 2 Claim details Provider Name Broadland Hospital HMO ID ICN/10159/B T…" at bounding box center [541, 277] width 617 height 357
click at [680, 361] on div "Select type" at bounding box center [464, 362] width 463 height 23
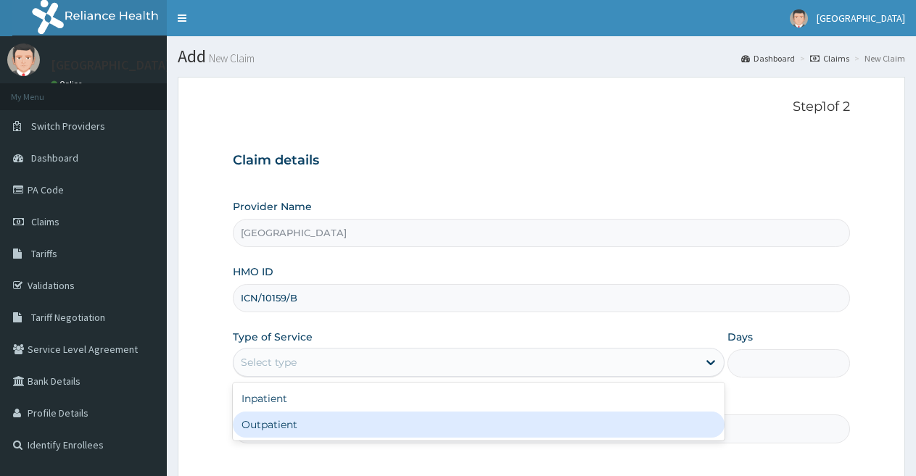
click at [613, 417] on div "Outpatient" at bounding box center [478, 425] width 491 height 26
type input "1"
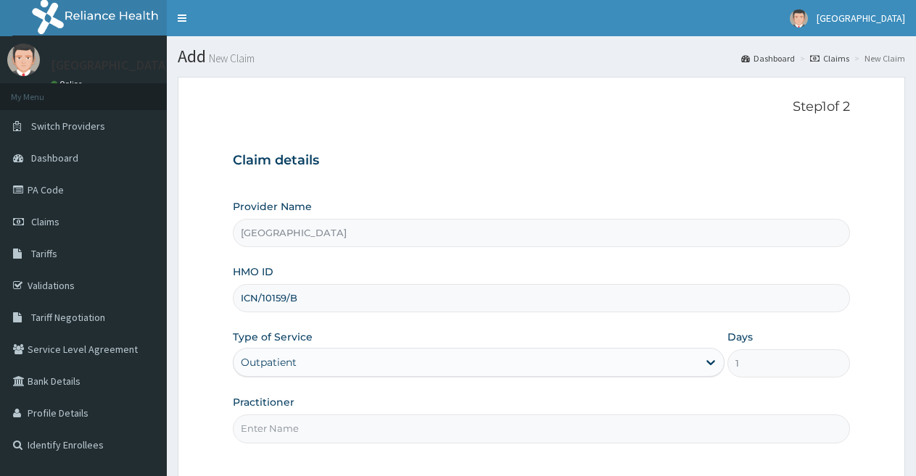
scroll to position [133, 0]
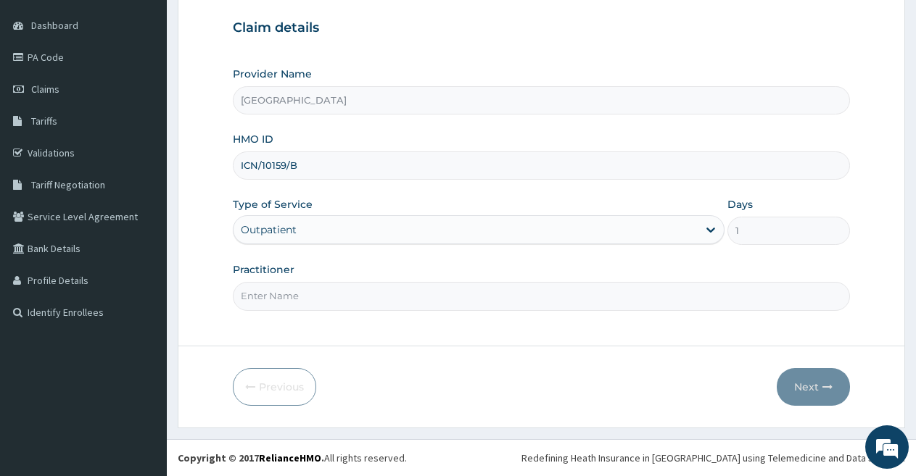
click at [634, 296] on input "Practitioner" at bounding box center [541, 296] width 617 height 28
type input "DOCTOR FAVOUR"
click at [806, 379] on button "Next" at bounding box center [813, 387] width 73 height 38
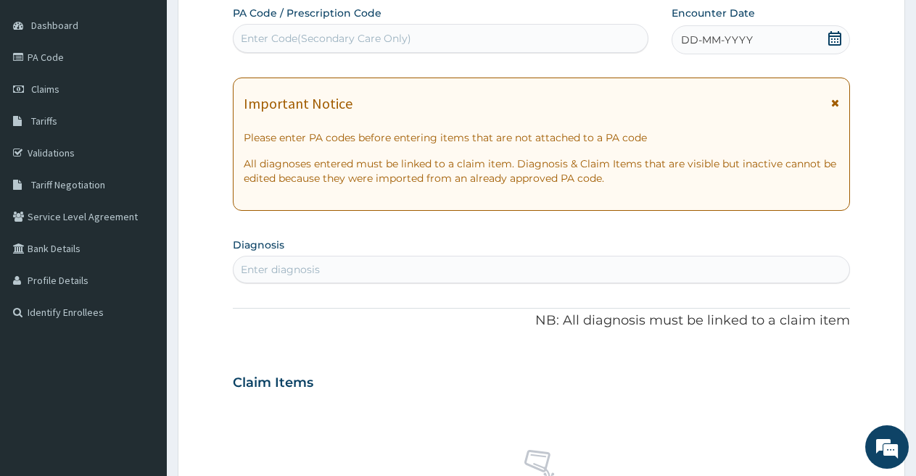
scroll to position [0, 0]
click at [688, 33] on span "DD-MM-YYYY" at bounding box center [717, 40] width 72 height 15
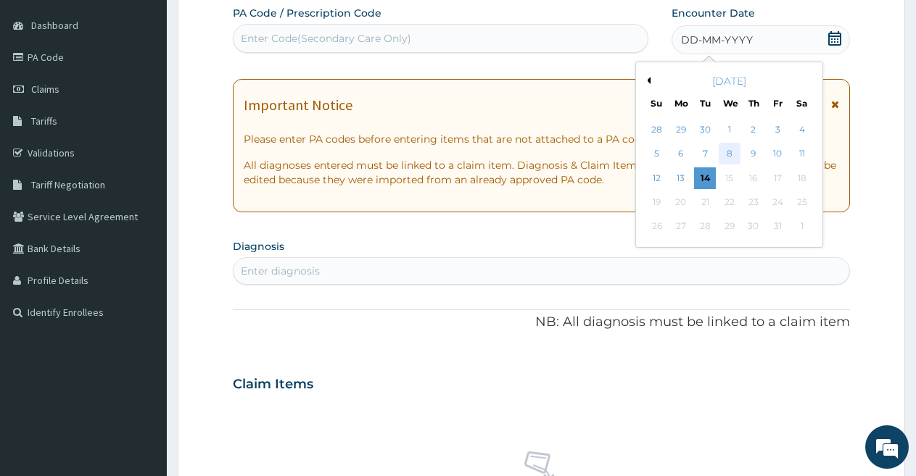
click at [724, 148] on div "8" at bounding box center [730, 155] width 22 height 22
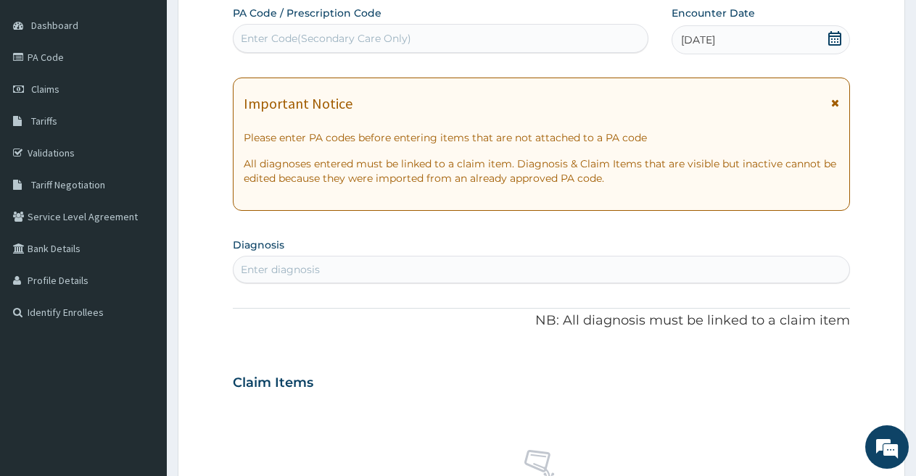
click at [386, 272] on div "Enter diagnosis" at bounding box center [541, 269] width 616 height 23
type input "m"
type input "MALARIA"
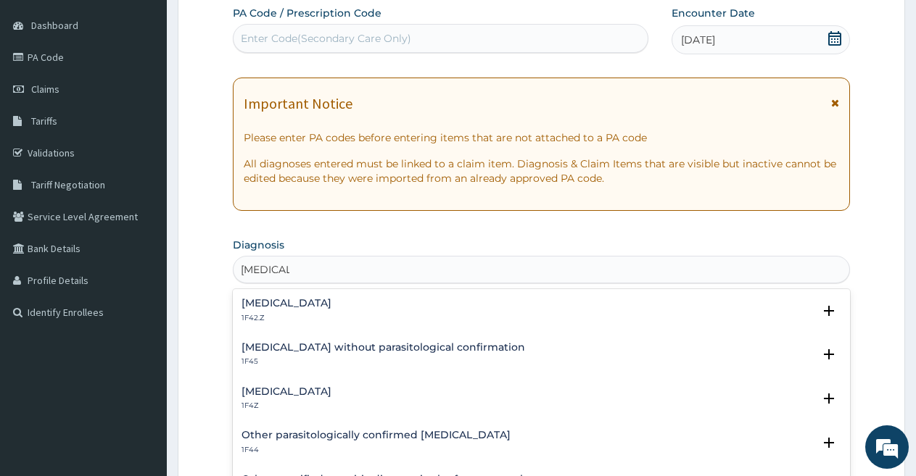
click at [331, 299] on h4 "Plasmodium malariae malaria without complication" at bounding box center [286, 303] width 90 height 11
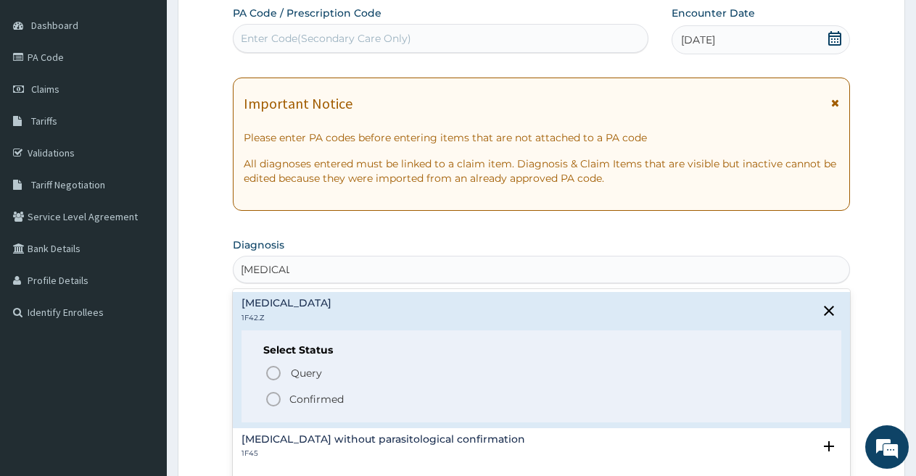
click at [338, 402] on p "Confirmed" at bounding box center [316, 399] width 54 height 15
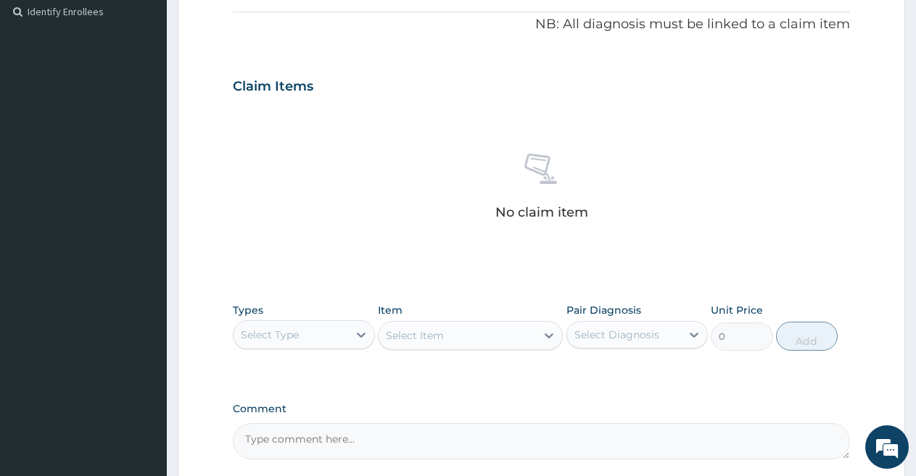
scroll to position [424, 0]
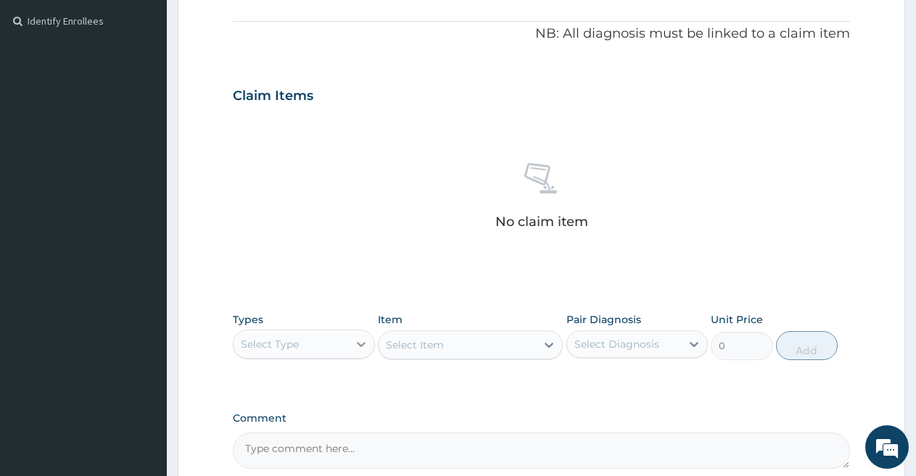
click at [361, 343] on icon at bounding box center [361, 344] width 15 height 15
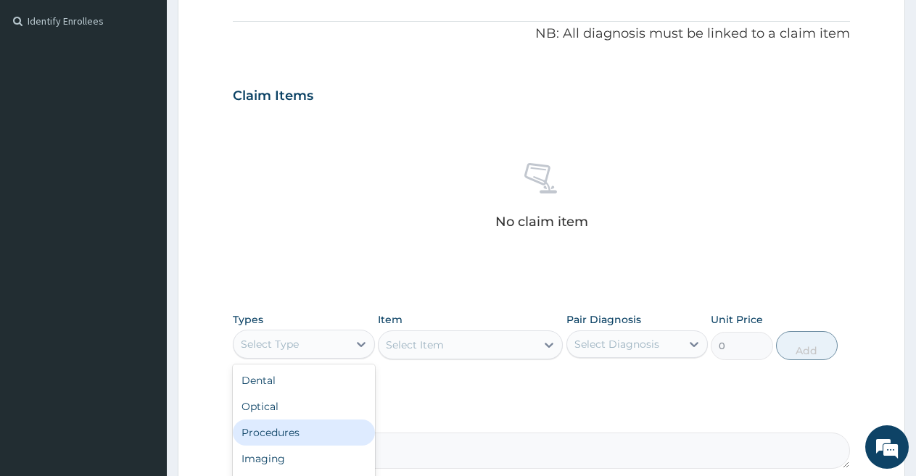
click at [305, 422] on div "Procedures" at bounding box center [304, 433] width 142 height 26
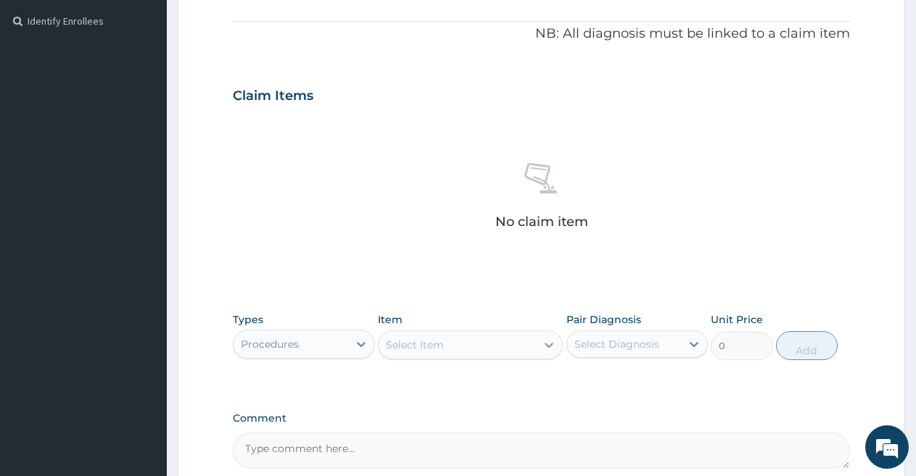
click at [539, 343] on div at bounding box center [549, 345] width 26 height 26
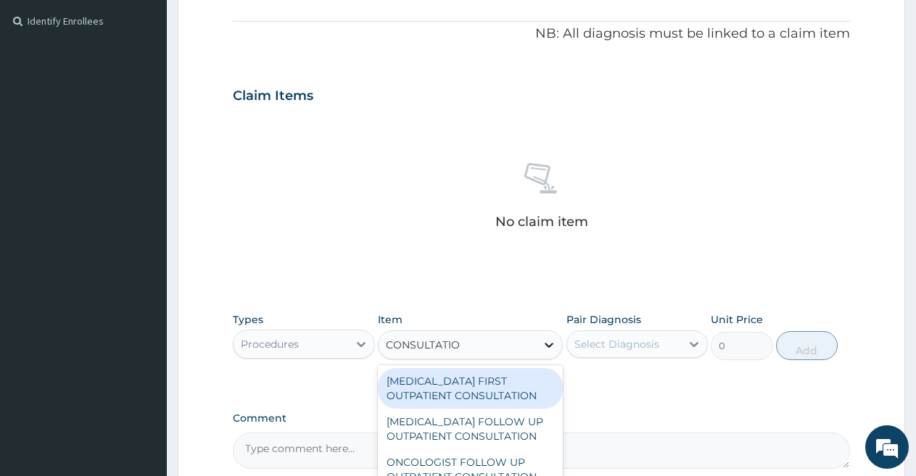
type input "CONSULTATION"
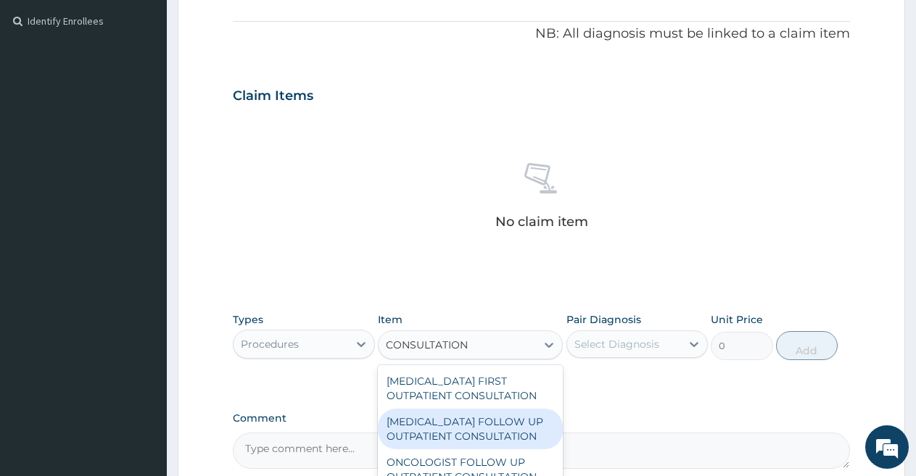
click at [550, 444] on div "HEMATOLOGIST FIRST OUTPATIENT CONSULTATION HEMATOLOGIST FOLLOW UP OUTPATIENT CO…" at bounding box center [470, 474] width 185 height 218
drag, startPoint x: 550, startPoint y: 444, endPoint x: 694, endPoint y: 489, distance: 151.4
click at [694, 476] on html "R EL Toggle navigation Broadland Hospital Broadland Hospital - broadlandhospita…" at bounding box center [458, 99] width 916 height 1046
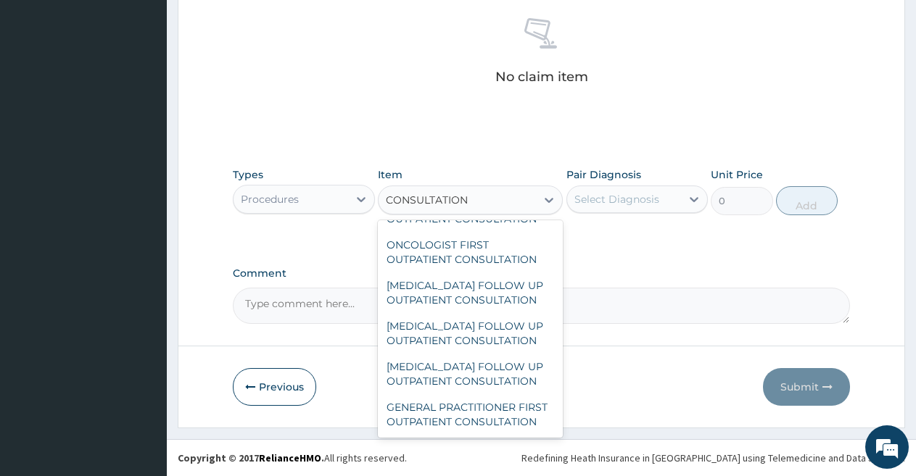
scroll to position [2448, 0]
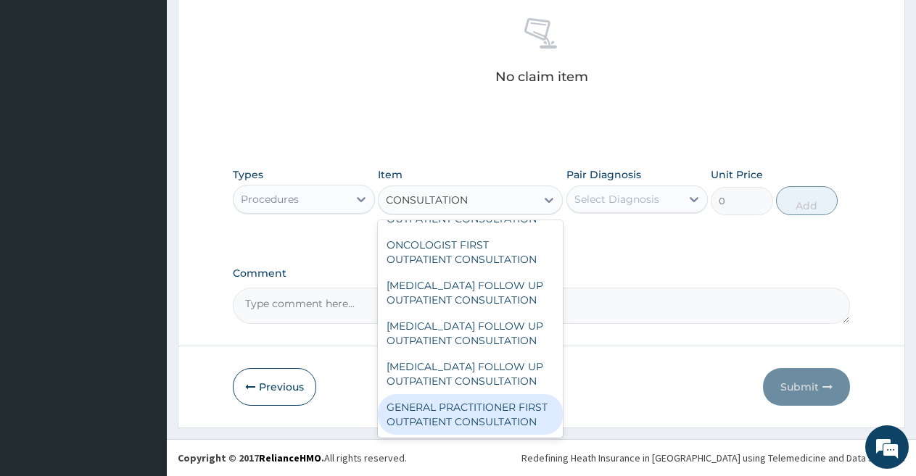
click at [509, 409] on div "GENERAL PRACTITIONER FIRST OUTPATIENT CONSULTATION" at bounding box center [470, 414] width 185 height 41
type input "3750"
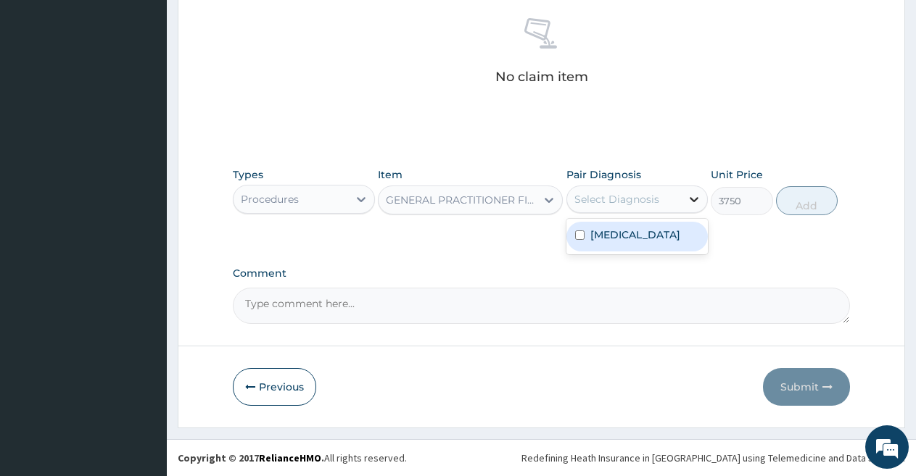
click at [692, 198] on icon at bounding box center [694, 199] width 9 height 5
click at [670, 242] on label "Plasmodium malariae malaria without complication" at bounding box center [635, 235] width 90 height 15
checkbox input "true"
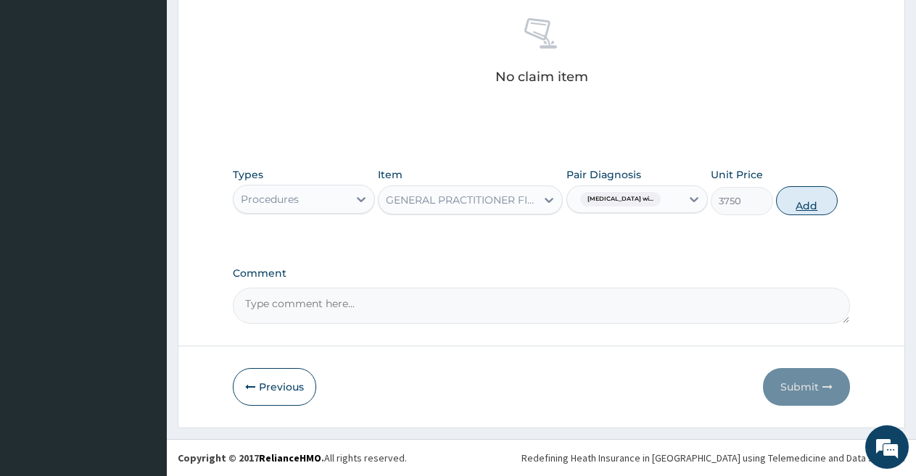
click at [805, 194] on button "Add" at bounding box center [807, 200] width 62 height 29
type input "0"
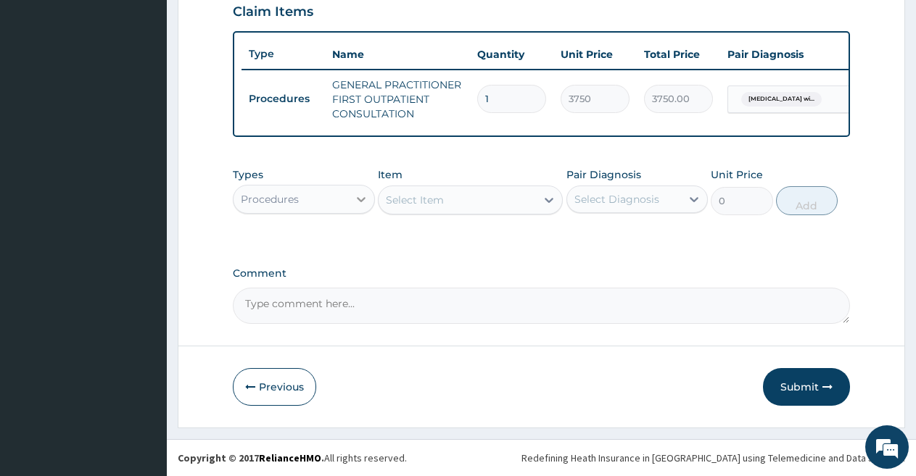
scroll to position [521, 0]
click at [360, 200] on icon at bounding box center [361, 199] width 9 height 5
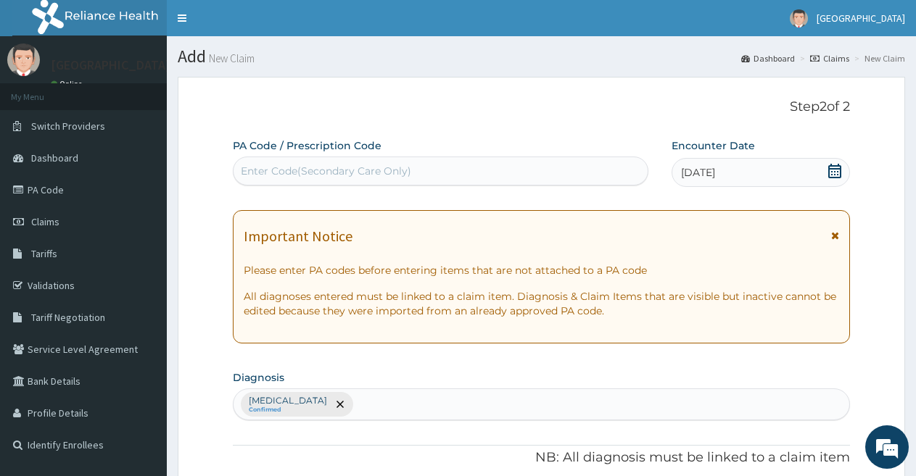
scroll to position [3, 0]
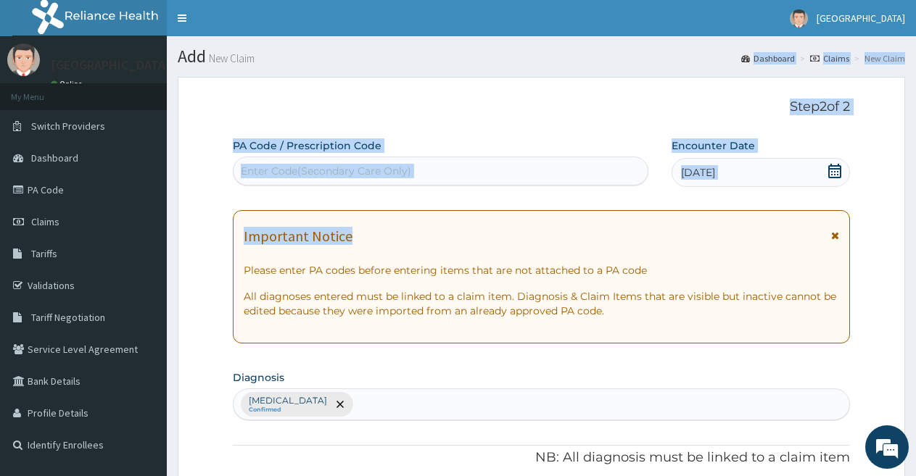
drag, startPoint x: 914, startPoint y: 60, endPoint x: 927, endPoint y: 163, distance: 103.8
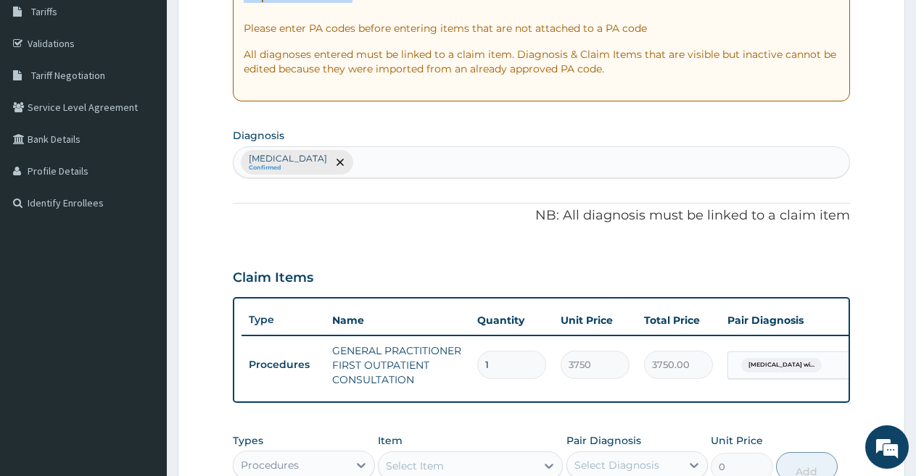
scroll to position [521, 0]
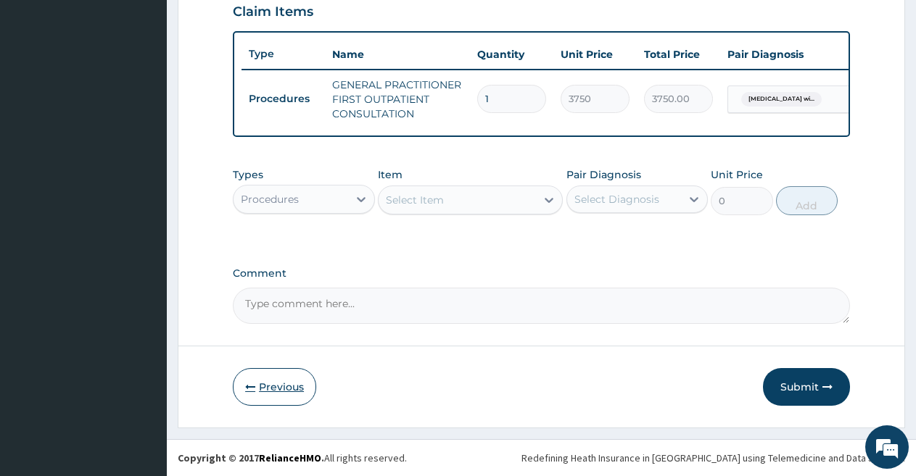
click at [253, 377] on button "Previous" at bounding box center [274, 387] width 83 height 38
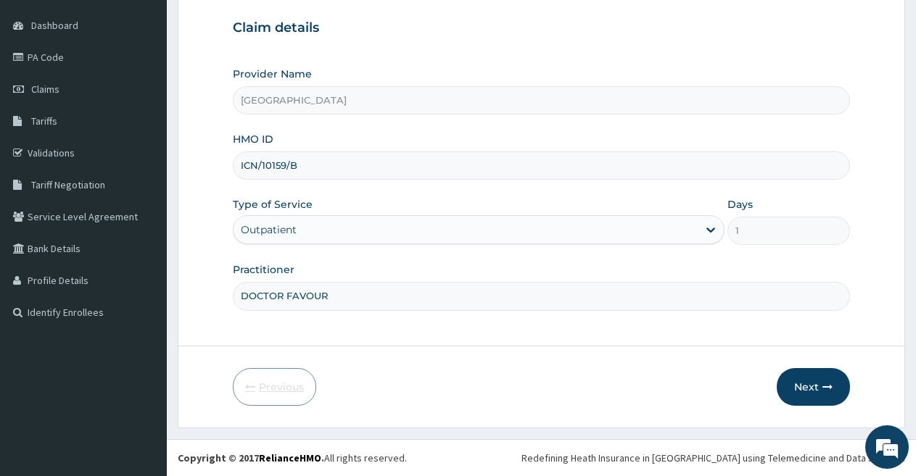
scroll to position [133, 0]
click at [310, 167] on input "ICN/10159/B" at bounding box center [541, 166] width 617 height 28
type input "I"
type input "mcp/10005/a"
click at [806, 381] on button "Next" at bounding box center [813, 387] width 73 height 38
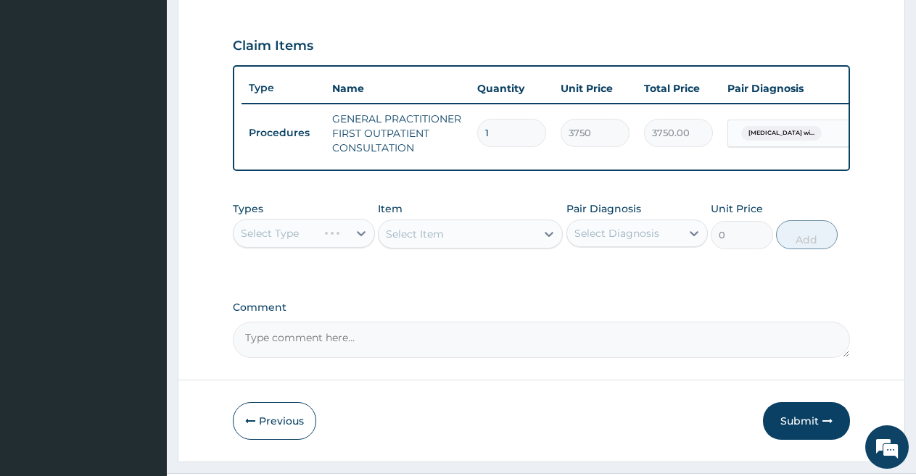
scroll to position [448, 0]
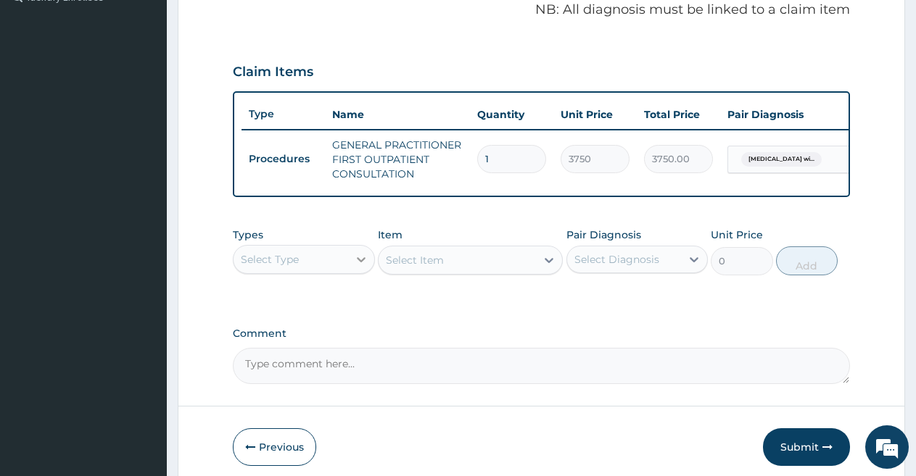
click at [360, 266] on icon at bounding box center [361, 259] width 15 height 15
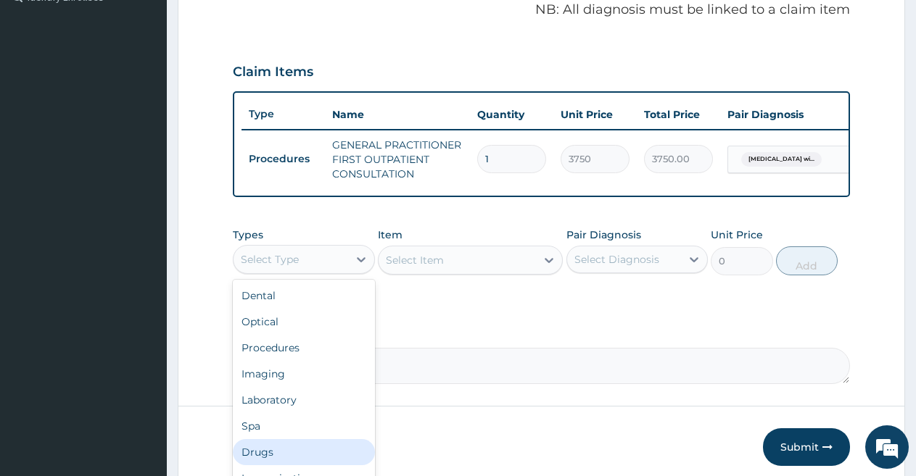
click at [267, 463] on div "Drugs" at bounding box center [304, 452] width 142 height 26
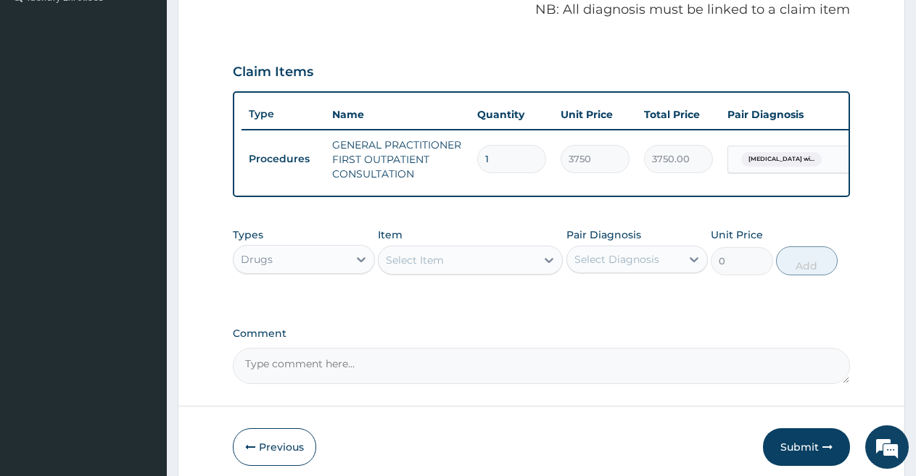
click at [532, 263] on div "Select Item" at bounding box center [457, 260] width 157 height 23
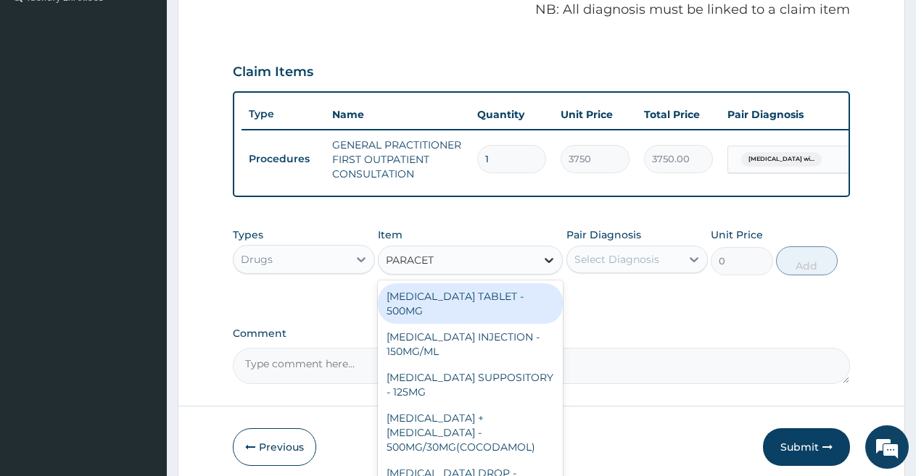
type input "PARACETA"
click at [524, 303] on div "PARACETAMOL TABLET - 500MG" at bounding box center [470, 304] width 185 height 41
type input "33.599999999999994"
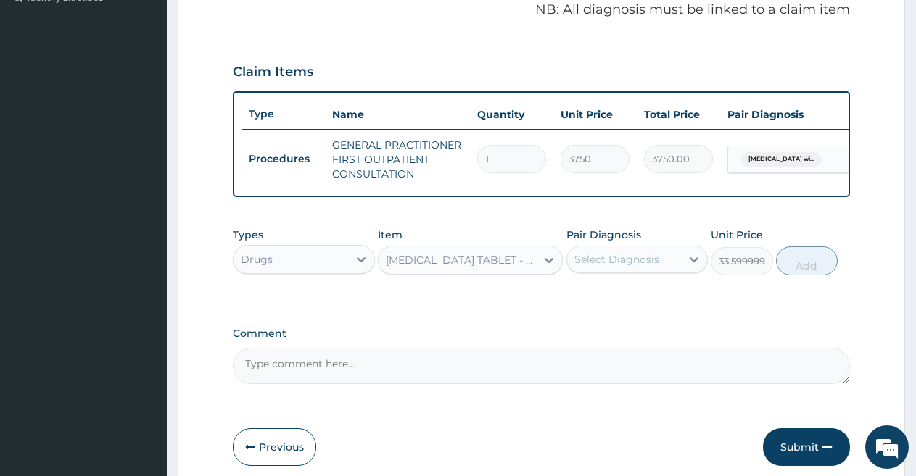
click at [653, 267] on div "Select Diagnosis" at bounding box center [616, 259] width 85 height 15
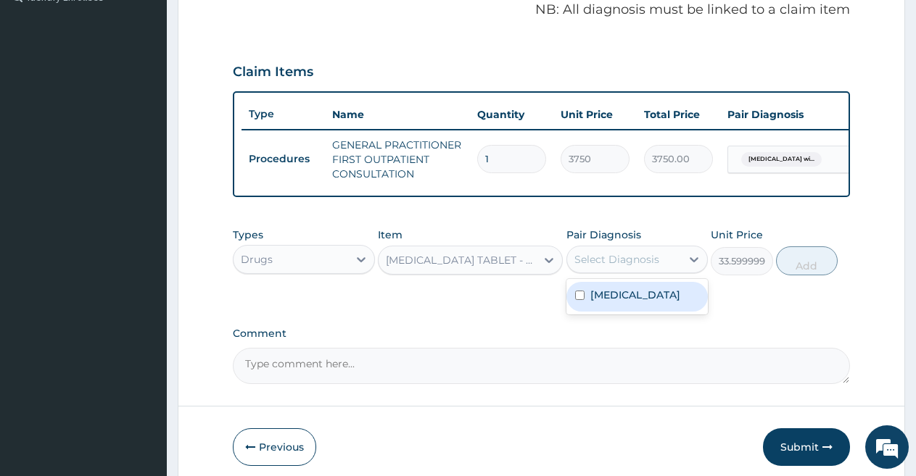
click at [641, 302] on label "Plasmodium malariae malaria without complication" at bounding box center [635, 295] width 90 height 15
checkbox input "true"
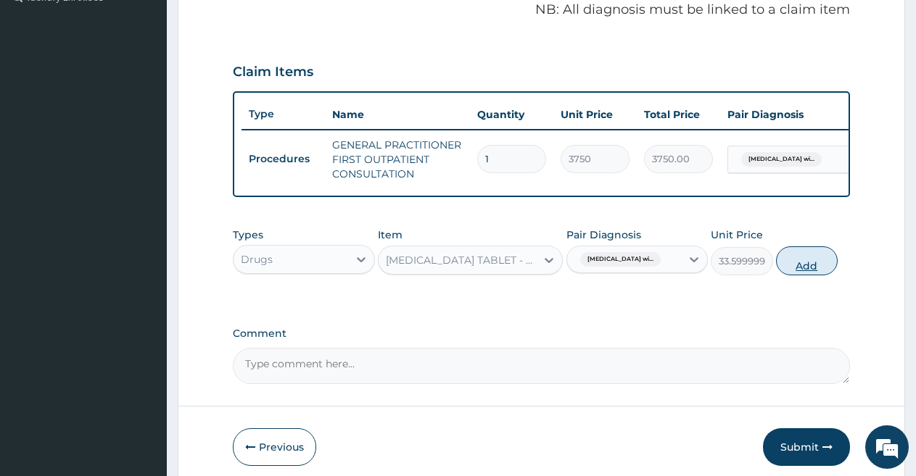
click at [799, 260] on button "Add" at bounding box center [807, 261] width 62 height 29
type input "0"
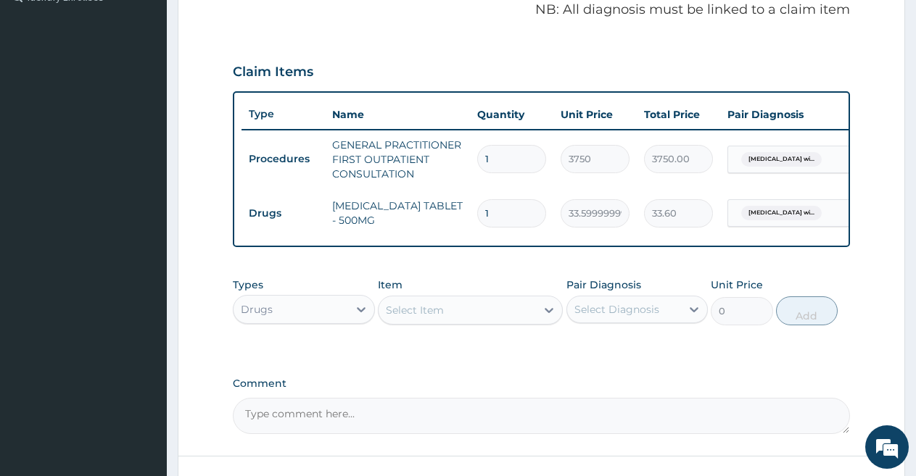
type input "0.00"
type input "3"
type input "100.80"
type input "30"
type input "1008.00"
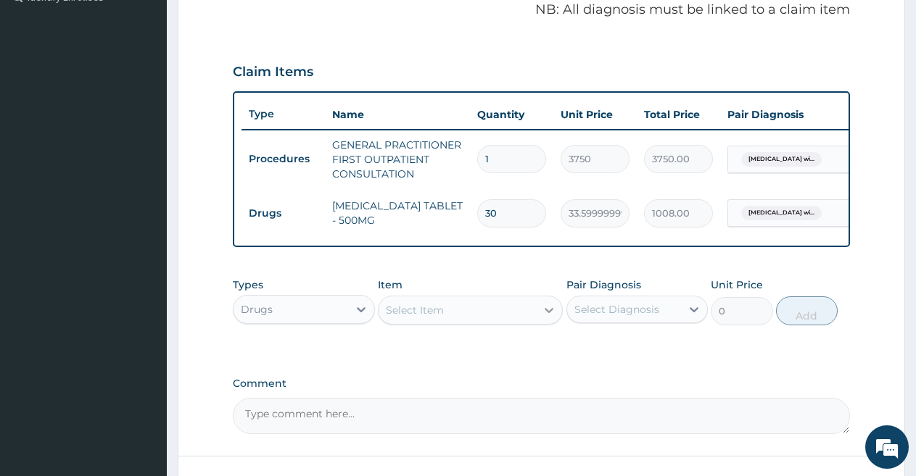
type input "30"
click at [547, 317] on icon at bounding box center [549, 310] width 15 height 15
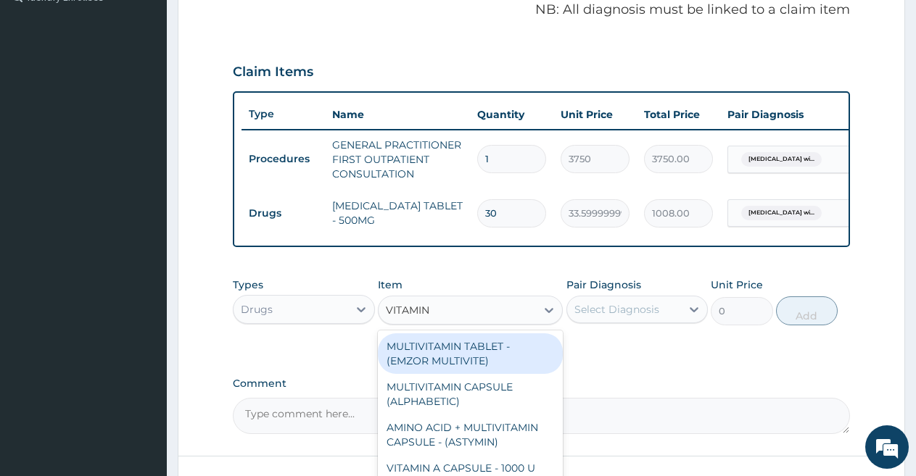
type input "VITAMIN C"
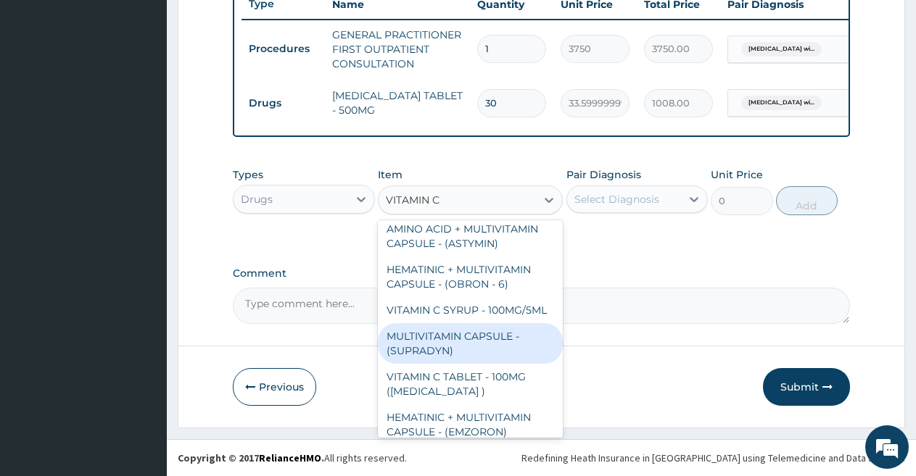
scroll to position [58, 0]
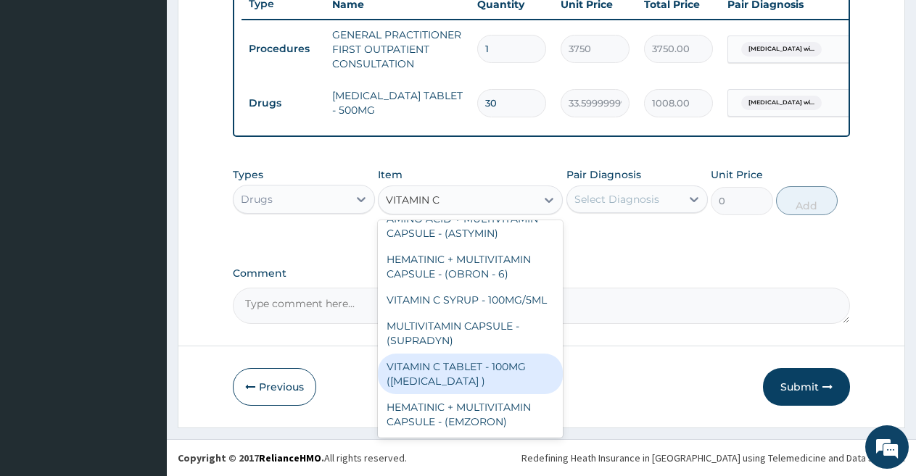
click at [484, 389] on div "VITAMIN C TABLET - 100MG (ASCORBIC ACID )" at bounding box center [470, 374] width 185 height 41
type input "16.799999999999997"
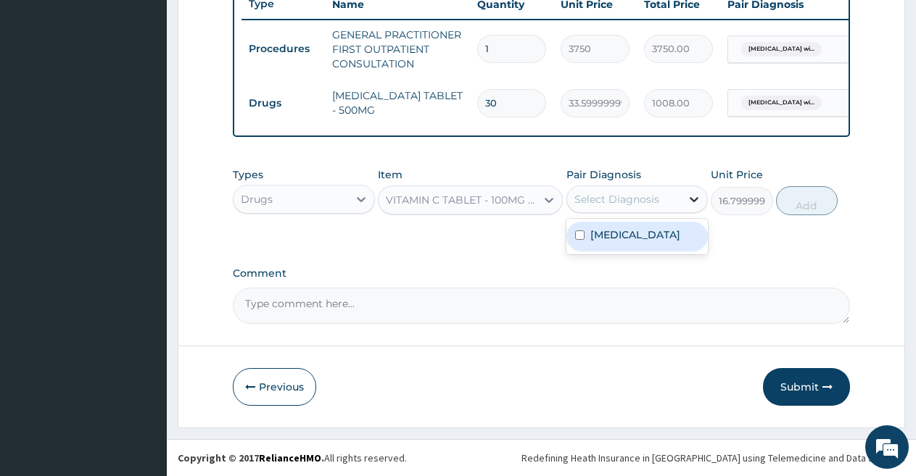
click at [698, 193] on icon at bounding box center [694, 199] width 15 height 15
click at [657, 240] on label "Plasmodium malariae malaria without complication" at bounding box center [635, 235] width 90 height 15
checkbox input "true"
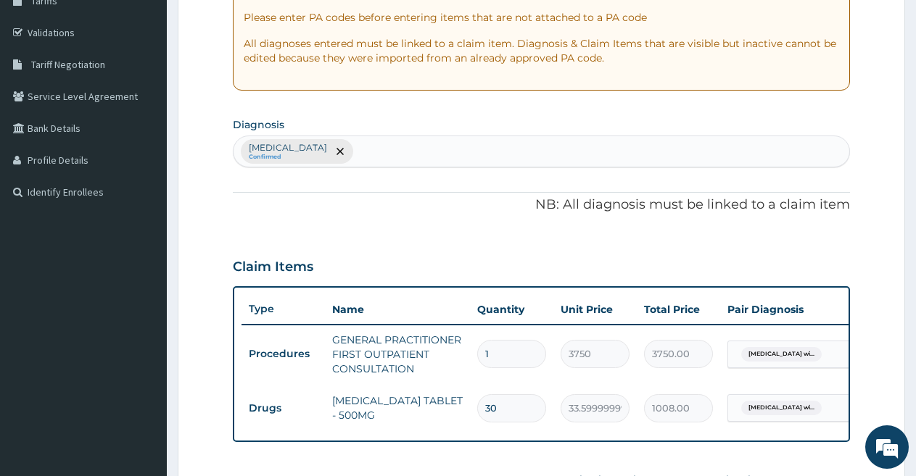
scroll to position [252, 0]
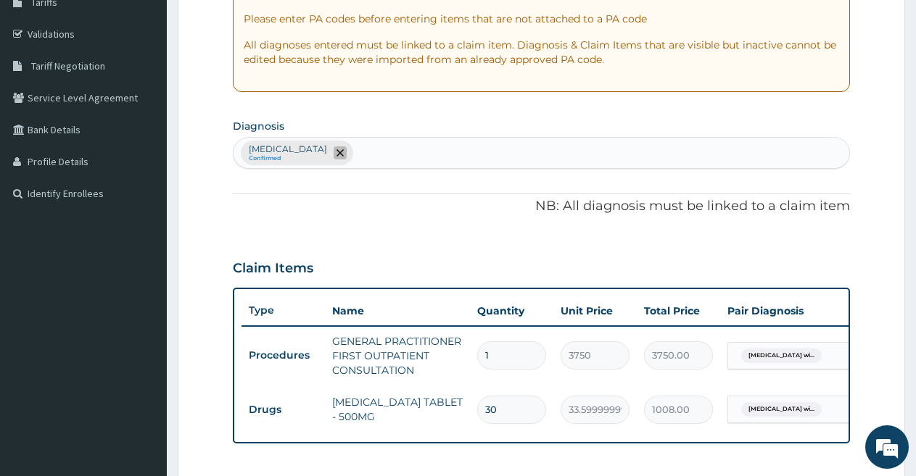
click at [344, 152] on icon "remove selection option" at bounding box center [339, 152] width 7 height 7
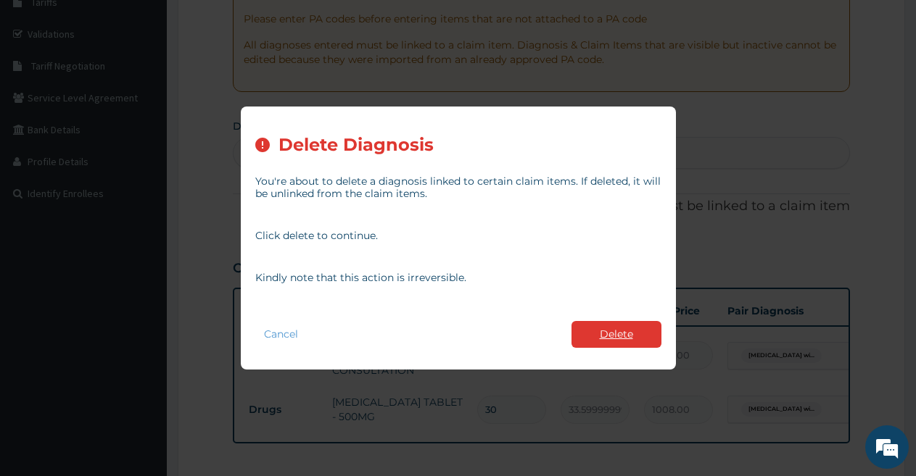
click at [607, 334] on button "Delete" at bounding box center [616, 334] width 90 height 27
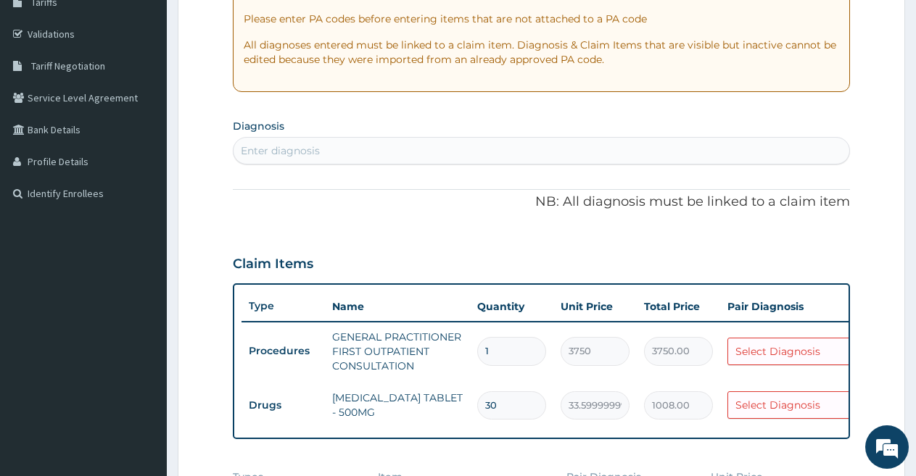
click at [444, 141] on div "Enter diagnosis" at bounding box center [541, 150] width 616 height 23
type input "U"
type input "UPPER"
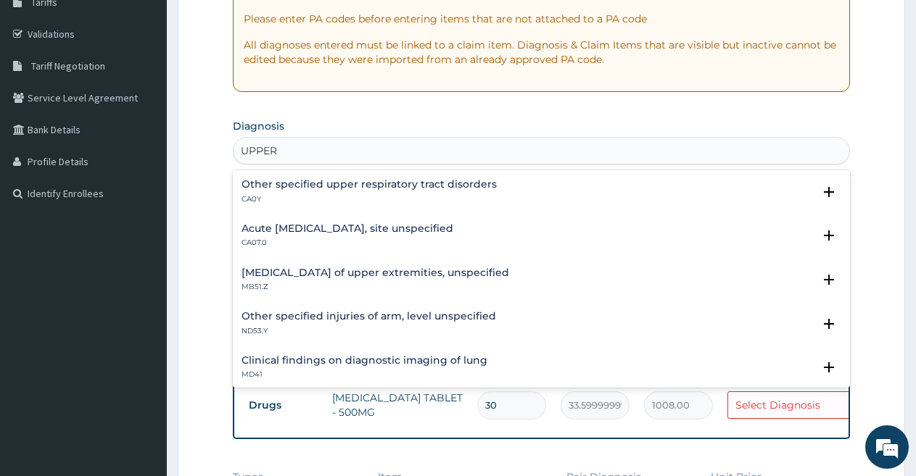
click at [433, 227] on h4 "Acute [MEDICAL_DATA], site unspecified" at bounding box center [347, 228] width 212 height 11
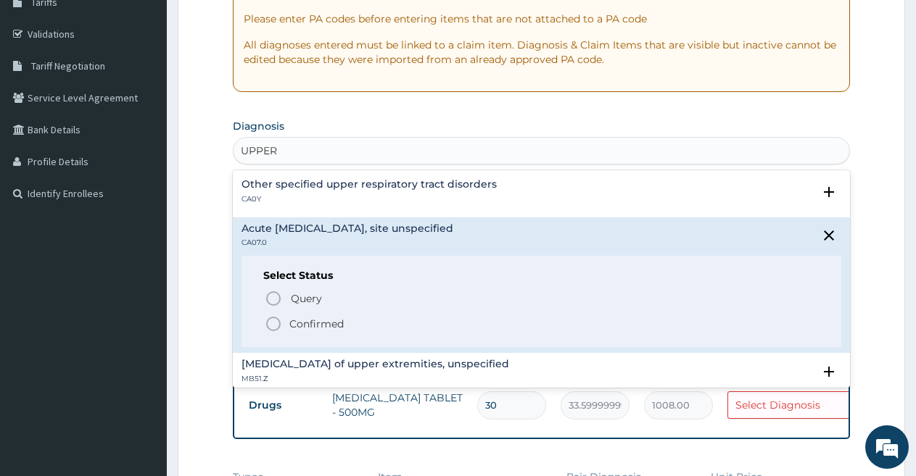
click at [367, 331] on span "Confirmed" at bounding box center [542, 323] width 555 height 17
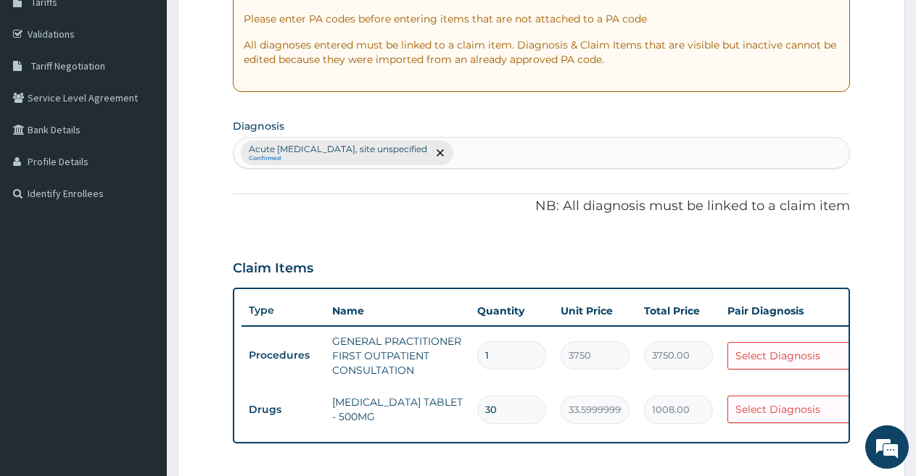
click at [759, 344] on div "Select Diagnosis" at bounding box center [786, 355] width 117 height 23
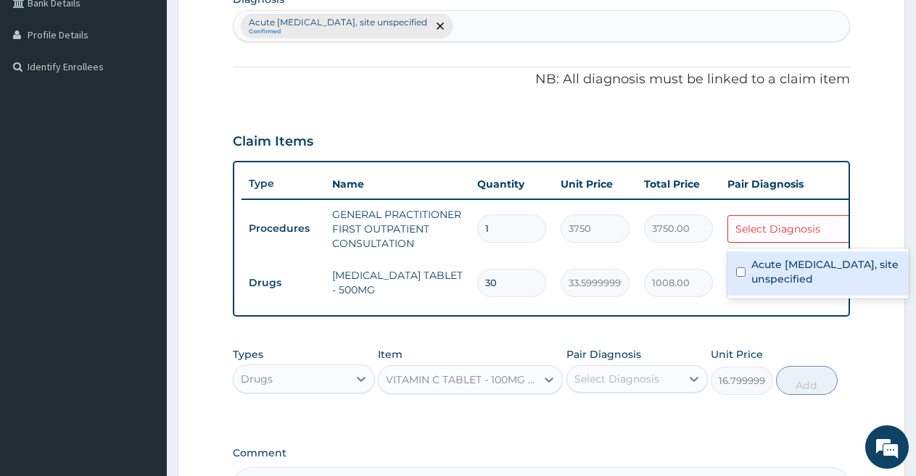
scroll to position [353, 0]
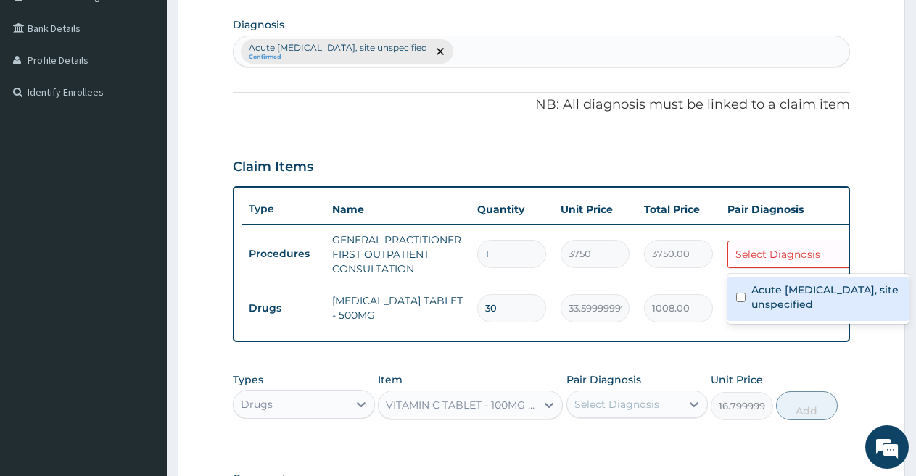
click at [741, 290] on div "Acute [MEDICAL_DATA], site unspecified" at bounding box center [817, 299] width 181 height 44
checkbox input "true"
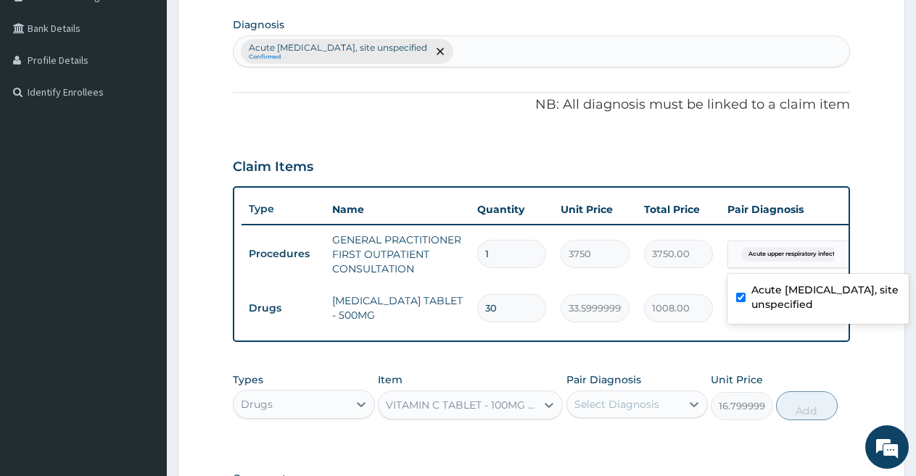
click at [629, 412] on div "Select Diagnosis" at bounding box center [616, 404] width 85 height 15
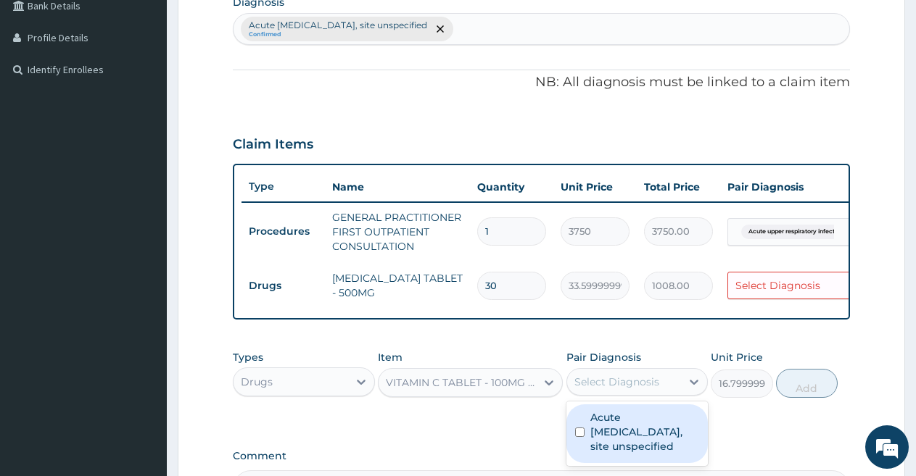
scroll to position [382, 0]
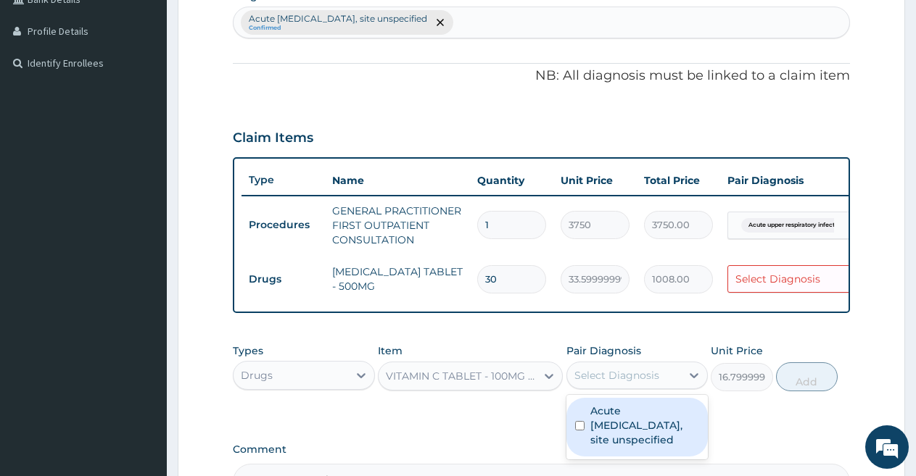
click at [597, 443] on label "Acute [MEDICAL_DATA], site unspecified" at bounding box center [644, 426] width 109 height 44
checkbox input "true"
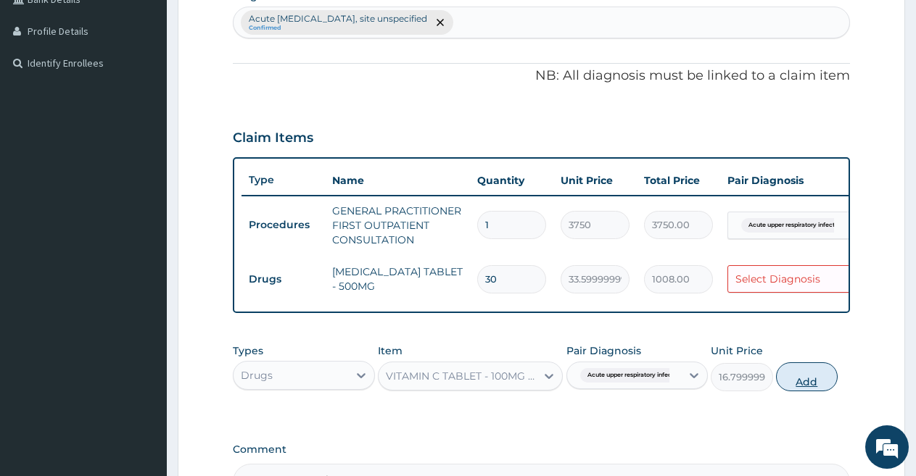
click at [791, 384] on button "Add" at bounding box center [807, 377] width 62 height 29
type input "0"
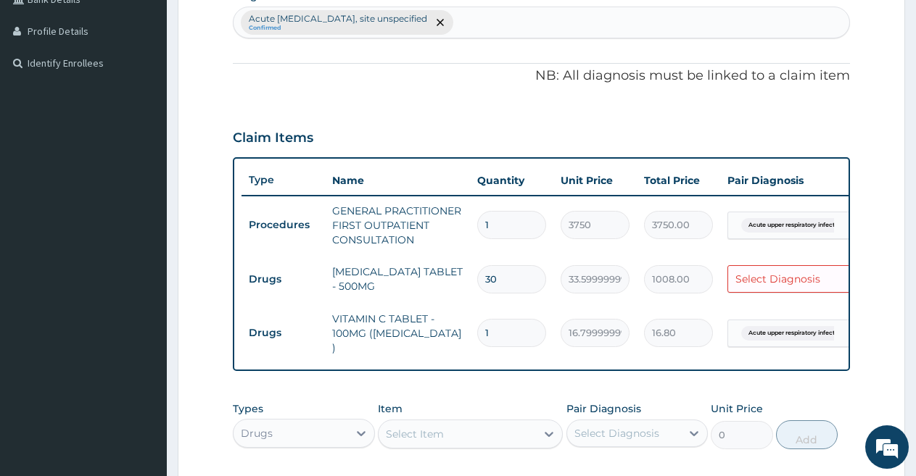
type input "0.00"
type input "3"
type input "50.40"
type input "30"
type input "504.00"
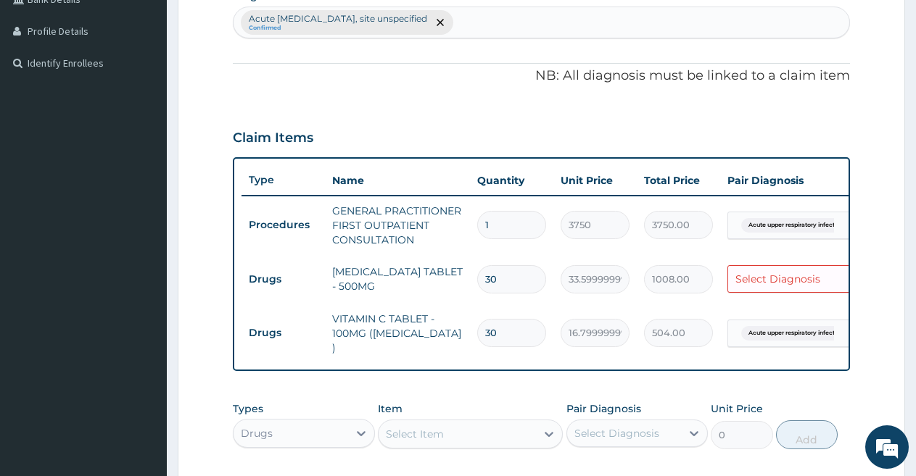
scroll to position [629, 0]
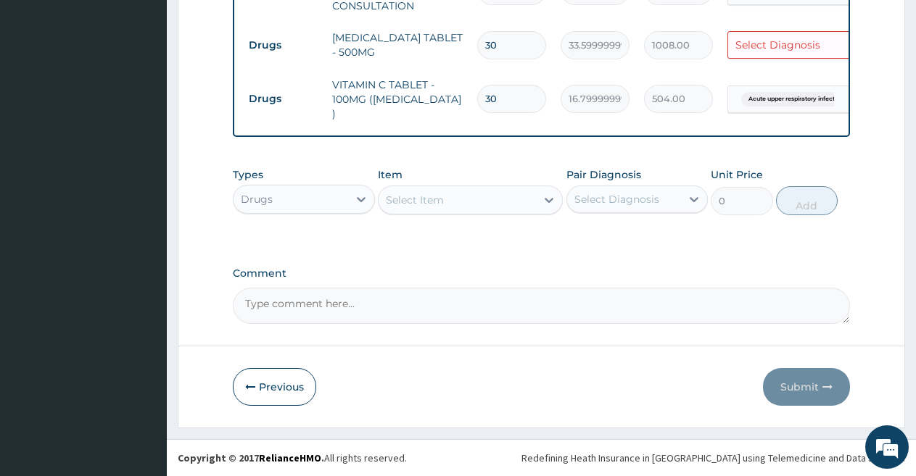
type input "30"
click at [497, 192] on div "Select Item" at bounding box center [457, 200] width 157 height 23
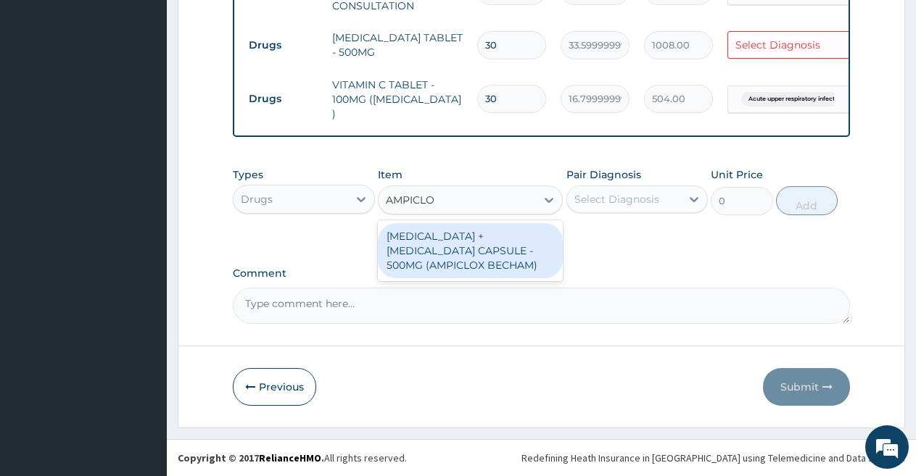
type input "AMPICLOX"
click at [515, 239] on div "AMPICILLIN + CLOXACILLIN CAPSULE - 500MG (AMPICLOX BECHAM)" at bounding box center [470, 250] width 185 height 55
type input "1680"
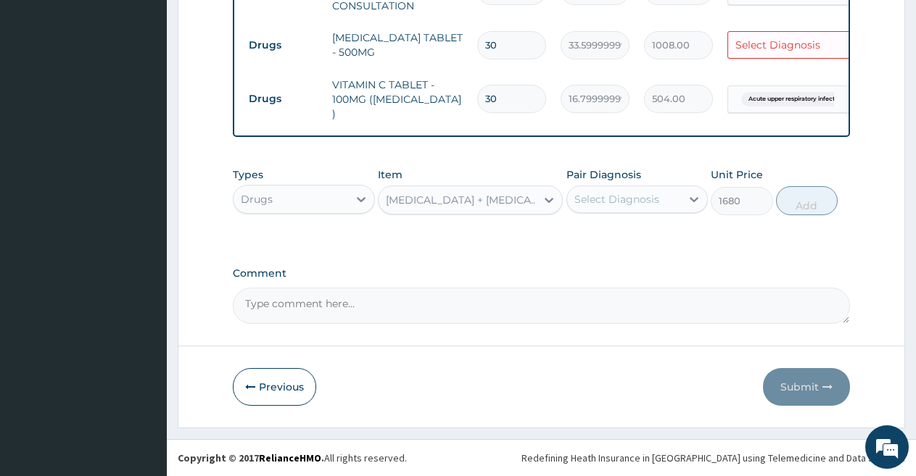
click at [669, 193] on div "Select Diagnosis" at bounding box center [624, 199] width 115 height 23
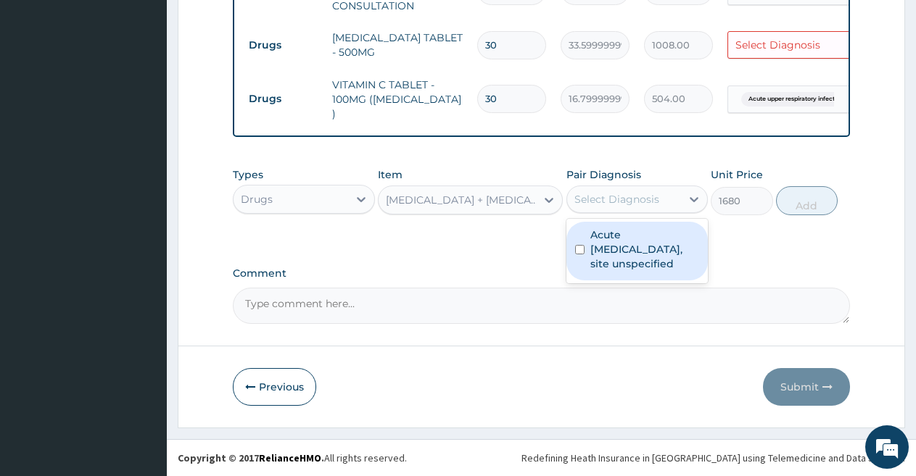
click at [671, 226] on div "Acute [MEDICAL_DATA], site unspecified" at bounding box center [637, 251] width 142 height 59
checkbox input "true"
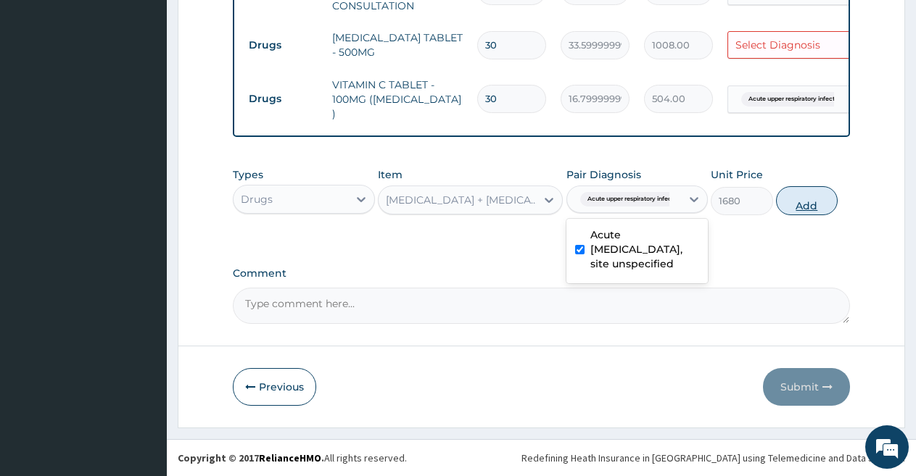
click at [790, 191] on button "Add" at bounding box center [807, 200] width 62 height 29
type input "0"
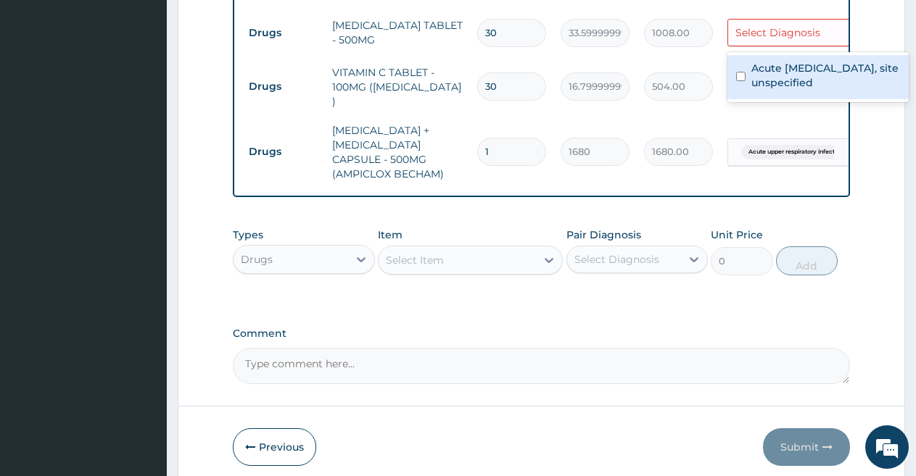
click at [782, 26] on div "Select Diagnosis" at bounding box center [777, 32] width 85 height 15
click at [782, 77] on label "Acute [MEDICAL_DATA], site unspecified" at bounding box center [825, 75] width 149 height 29
checkbox input "true"
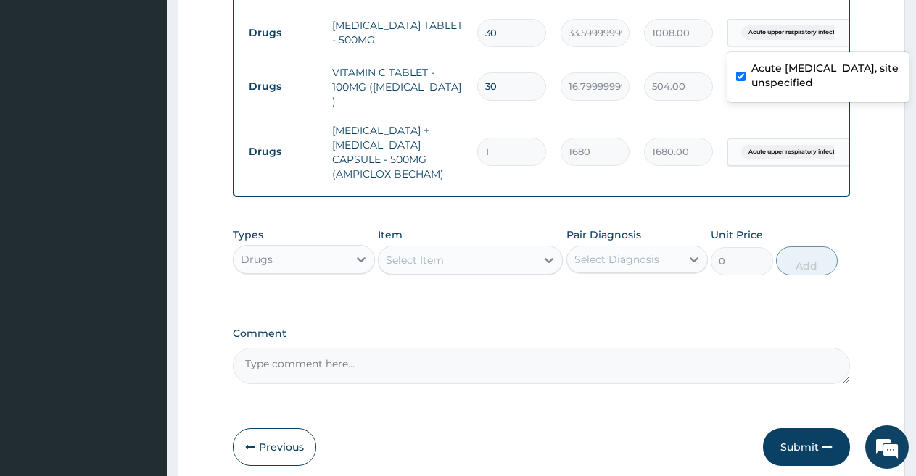
click at [530, 270] on div "Select Item" at bounding box center [457, 260] width 157 height 23
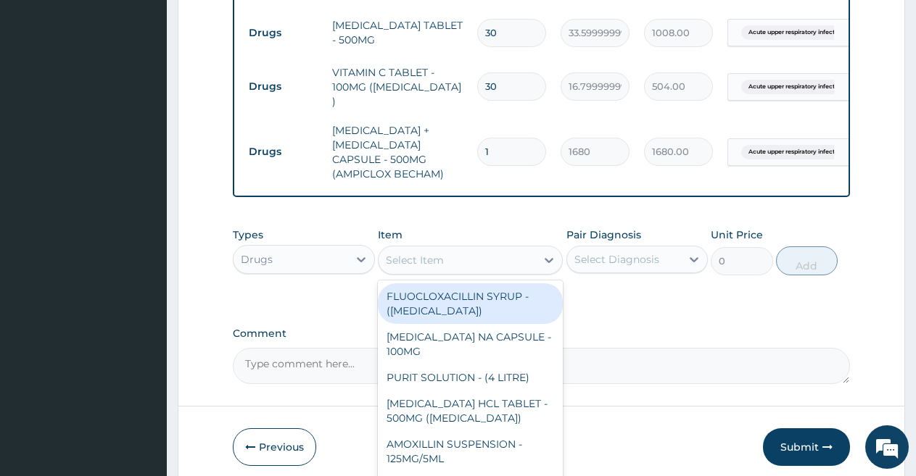
type input "5"
click at [499, 136] on td "1" at bounding box center [511, 152] width 83 height 43
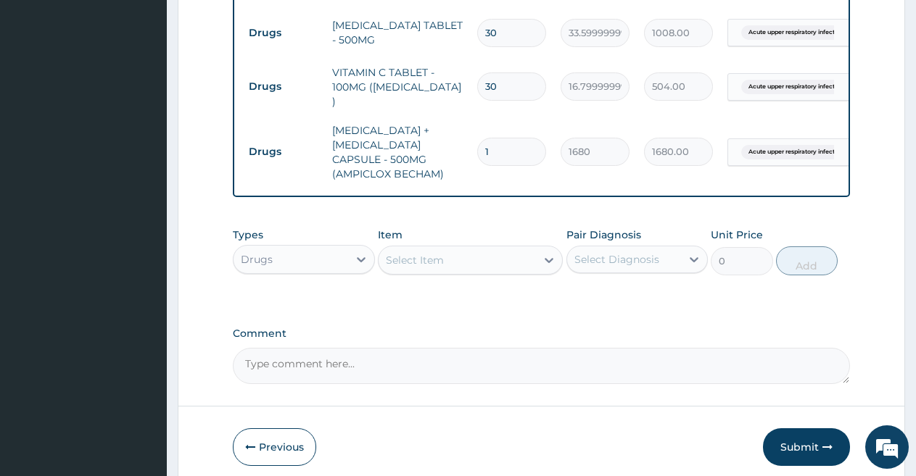
click at [497, 153] on input "1" at bounding box center [511, 152] width 69 height 28
type input "15"
type input "25200.00"
click at [497, 153] on input "15" at bounding box center [511, 152] width 69 height 28
type input "15"
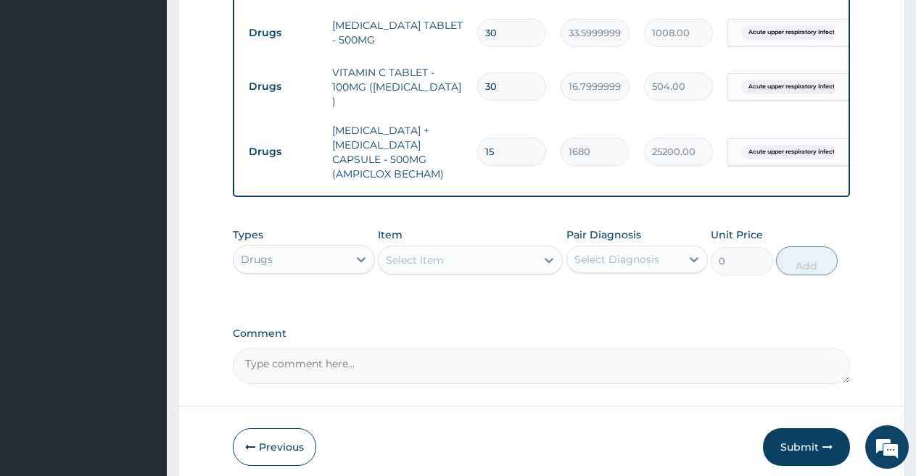
click at [536, 270] on div "Select Item" at bounding box center [457, 260] width 157 height 23
type input "LORAT"
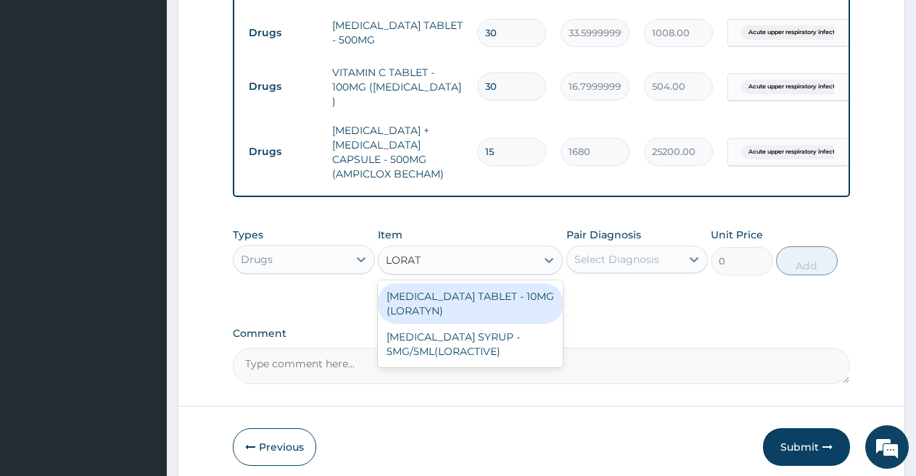
click at [509, 302] on div "LORATADINE TABLET - 10MG (LORATYN)" at bounding box center [470, 304] width 185 height 41
type input "98"
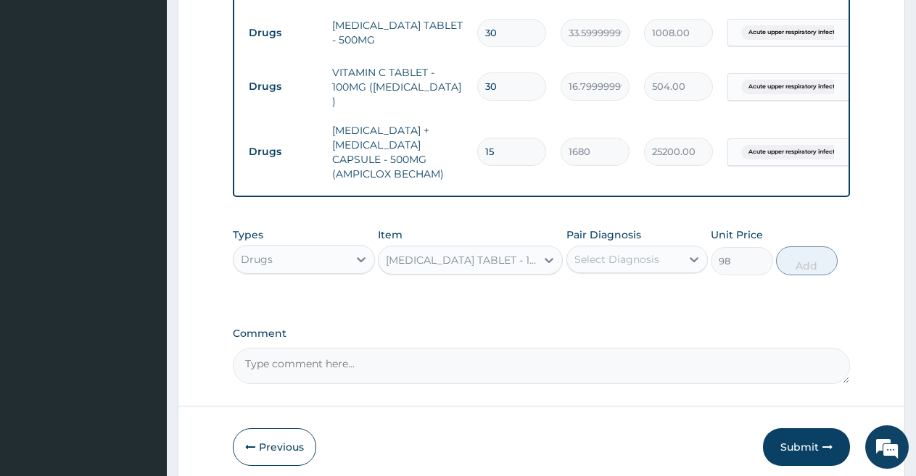
click at [626, 261] on div "Select Diagnosis" at bounding box center [624, 259] width 115 height 23
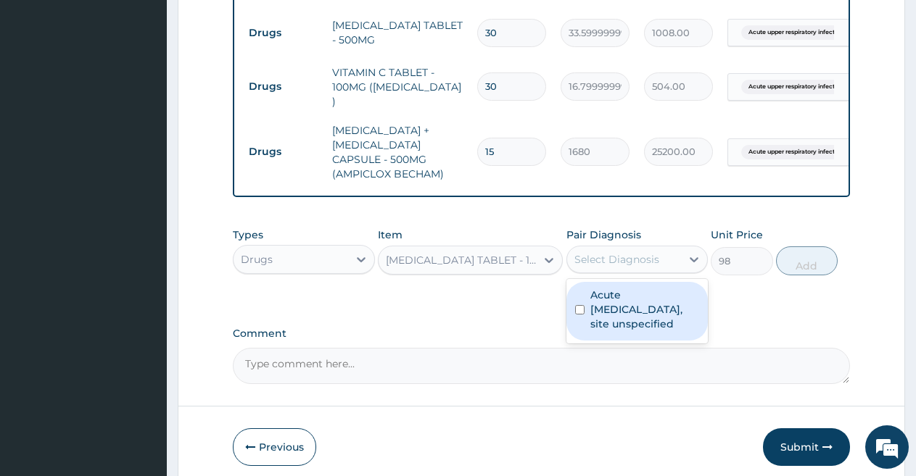
click at [631, 325] on label "Acute [MEDICAL_DATA], site unspecified" at bounding box center [644, 310] width 109 height 44
checkbox input "true"
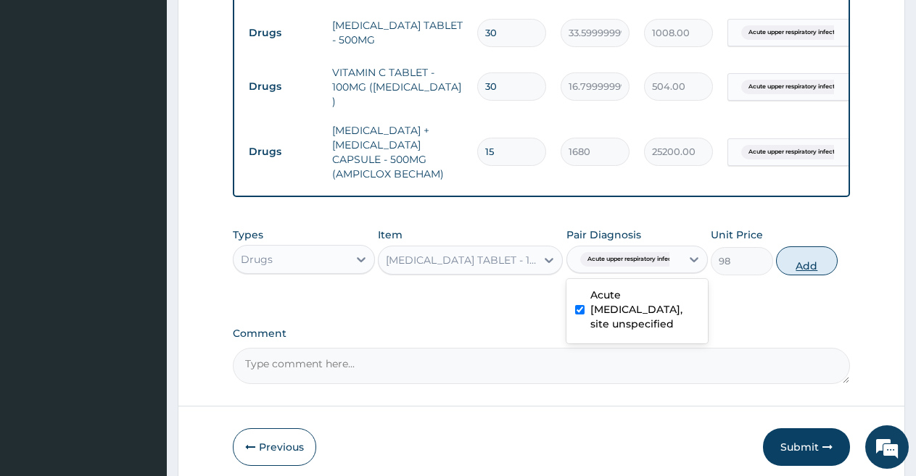
click at [806, 276] on button "Add" at bounding box center [807, 261] width 62 height 29
type input "0"
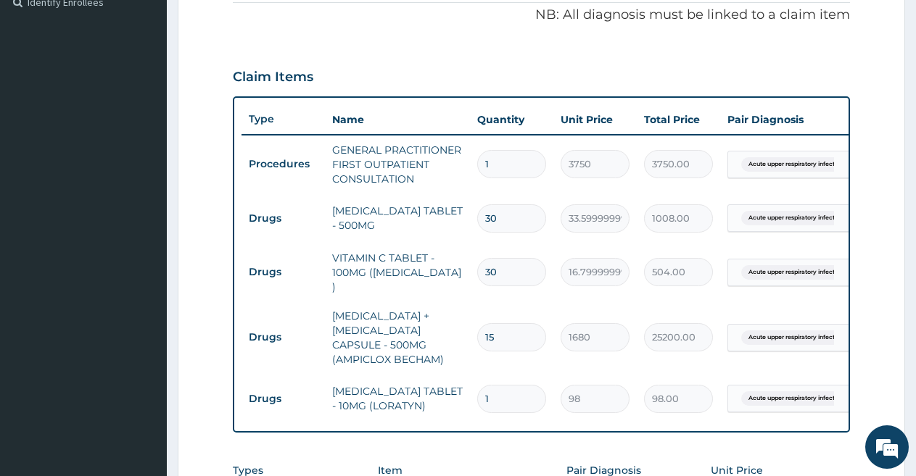
scroll to position [411, 0]
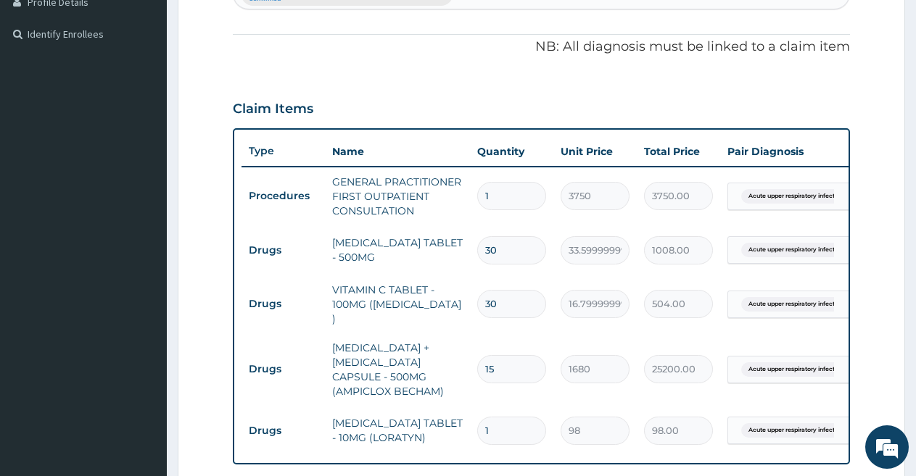
click at [506, 433] on input "1" at bounding box center [511, 431] width 69 height 28
type input "0.00"
type input "5"
type input "490.00"
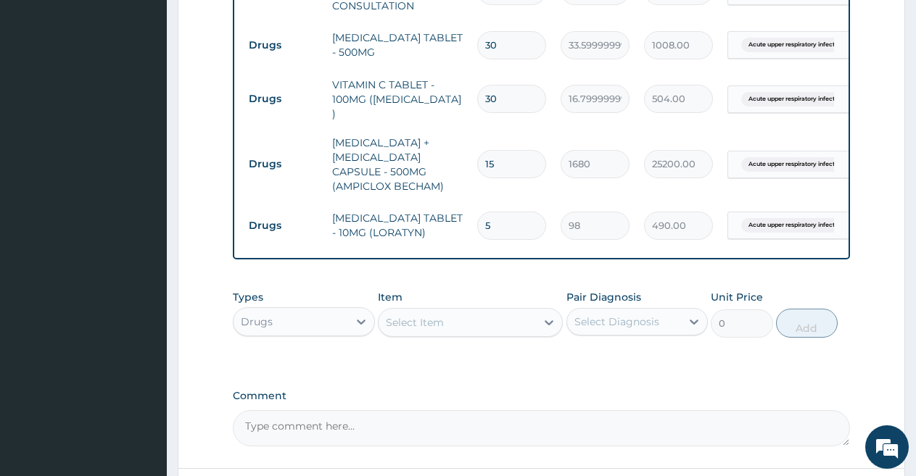
scroll to position [606, 0]
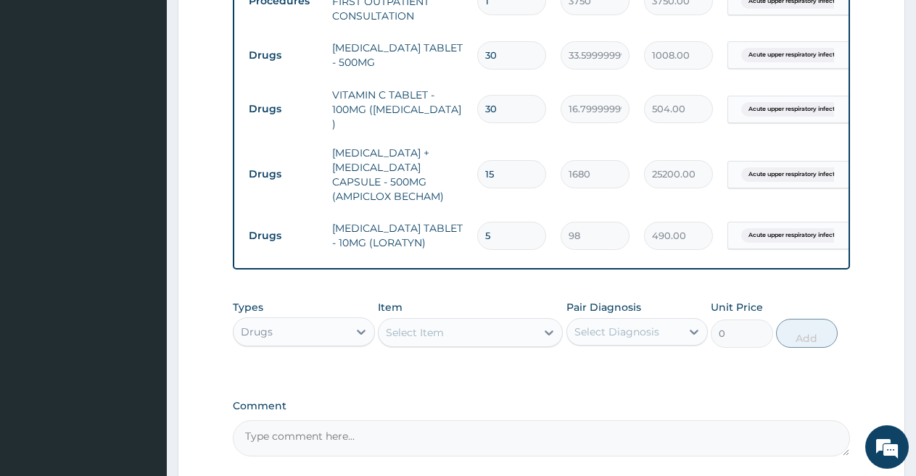
type input "5"
click at [532, 344] on div "Select Item" at bounding box center [457, 332] width 157 height 23
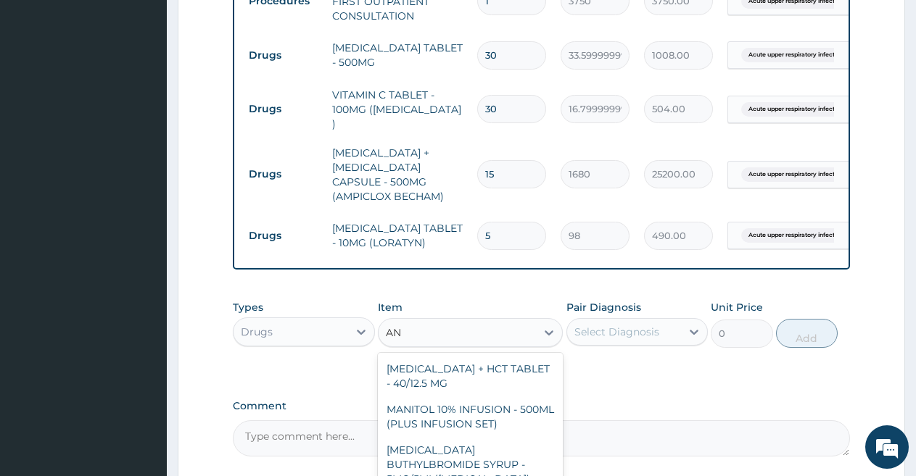
type input "A"
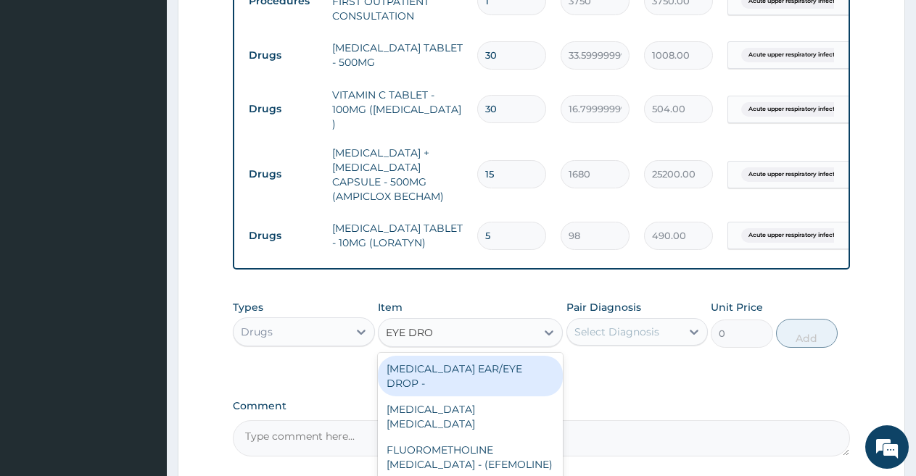
type input "EYE DROP"
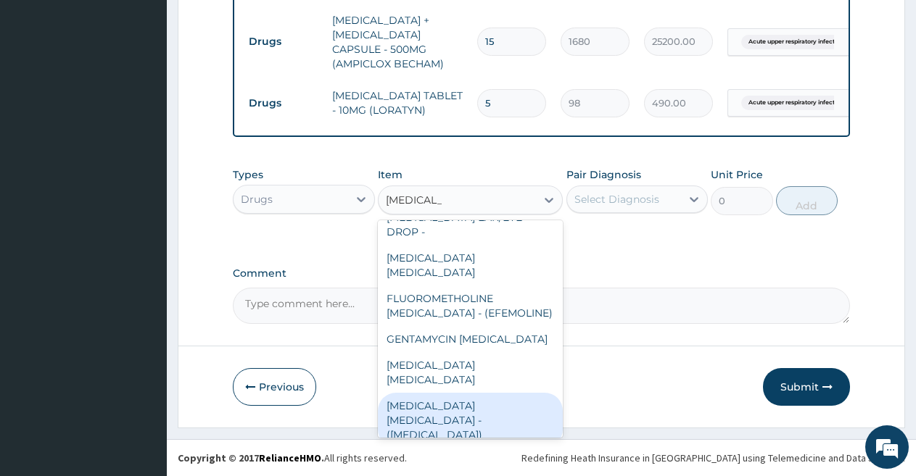
scroll to position [0, 0]
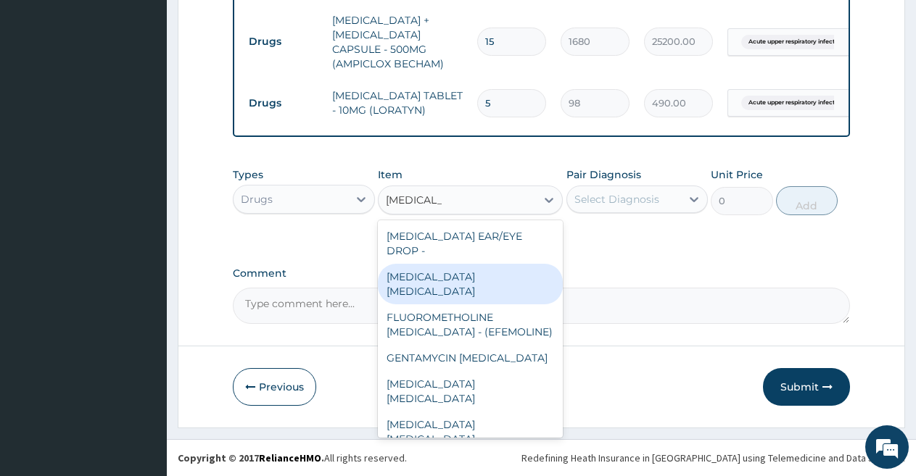
click at [495, 273] on div "PREDNISOLONE EYE DROP" at bounding box center [470, 284] width 185 height 41
type input "840"
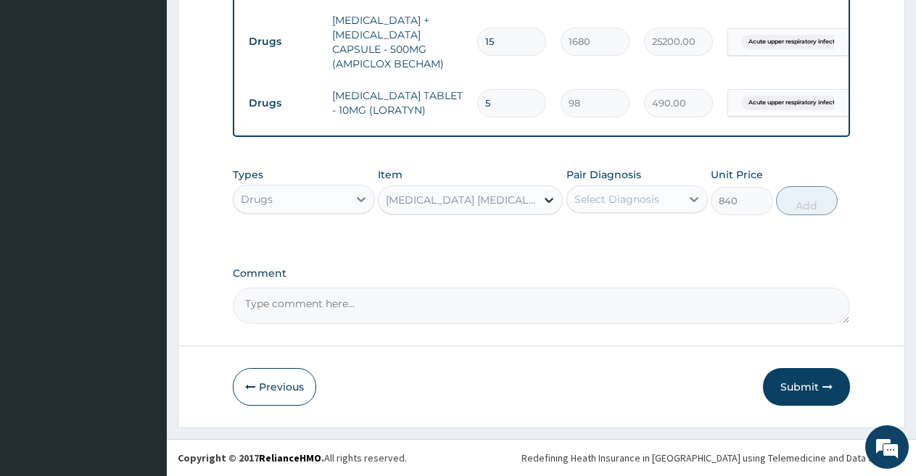
click at [551, 196] on icon at bounding box center [549, 200] width 15 height 15
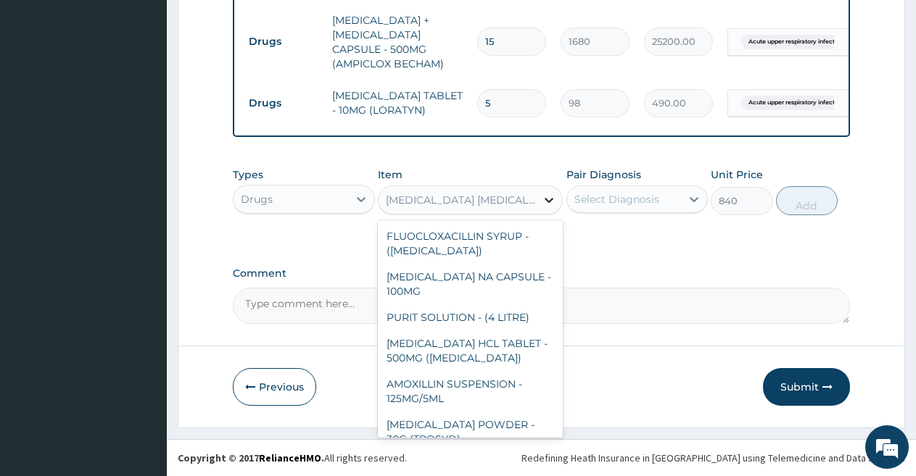
scroll to position [780, 0]
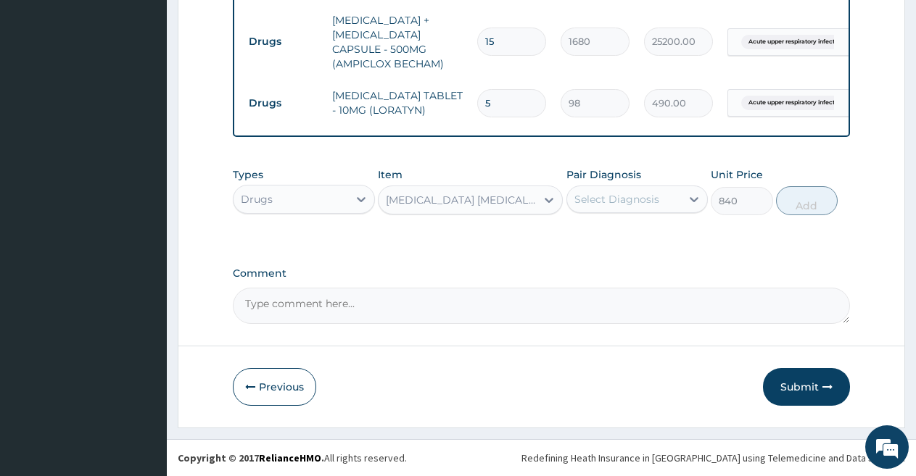
click at [526, 194] on div "PREDNISOLONE EYE DROP" at bounding box center [462, 200] width 152 height 15
type input "E"
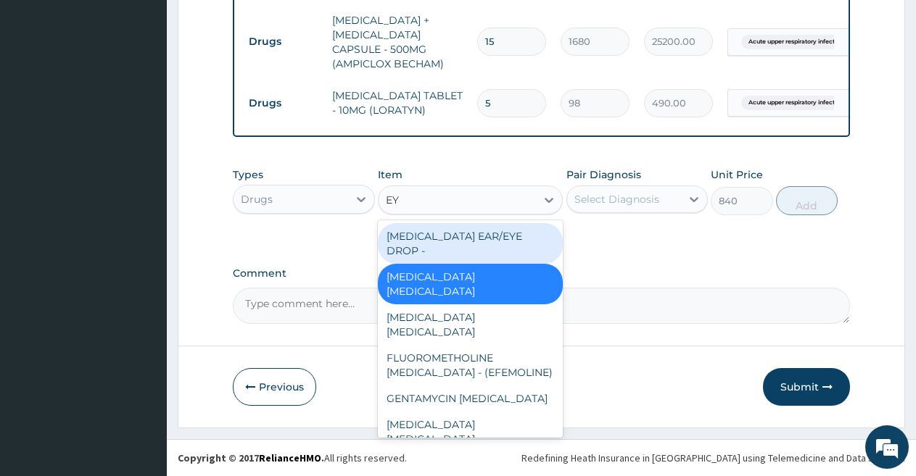
type input "EYE"
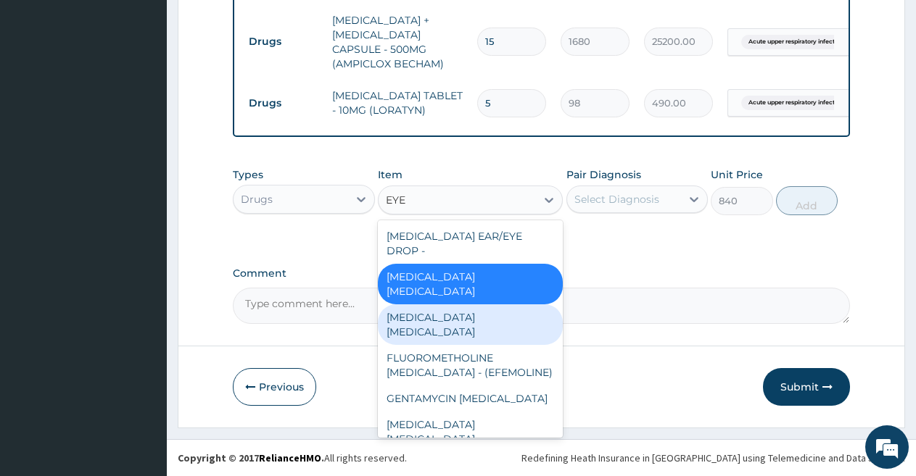
click at [490, 306] on div "PENICILLIN EYE DROP" at bounding box center [470, 325] width 185 height 41
type input "336"
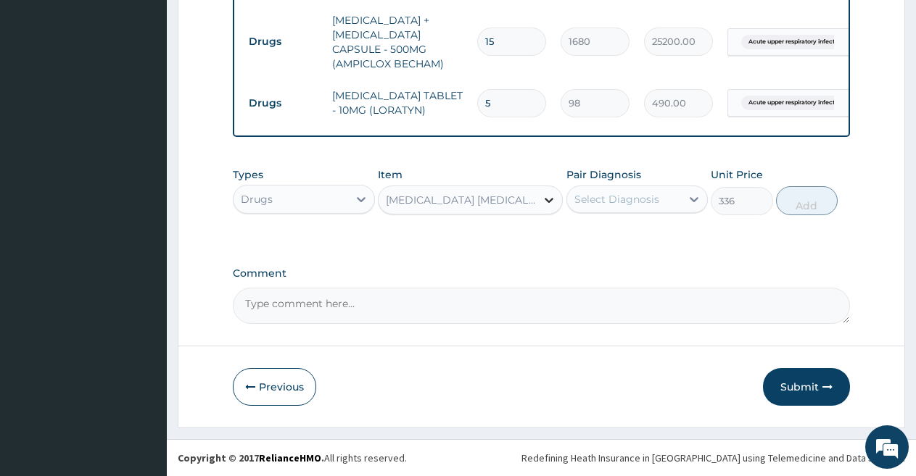
click at [545, 197] on icon at bounding box center [549, 200] width 15 height 15
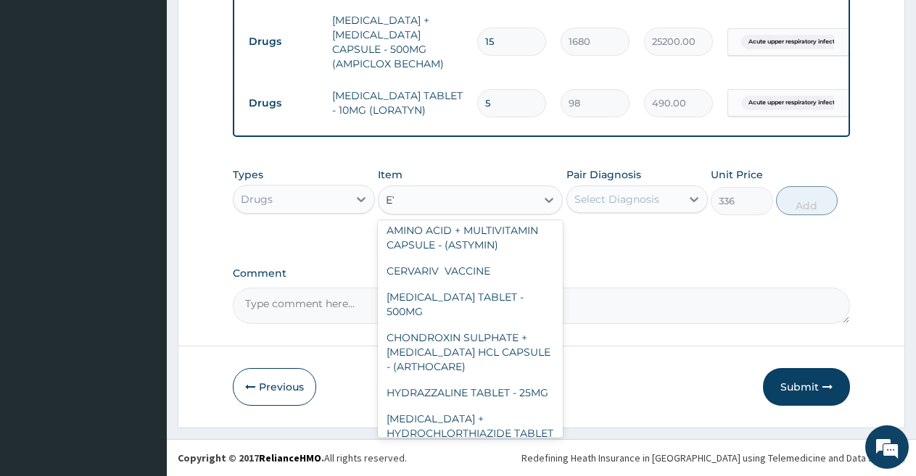
scroll to position [0, 0]
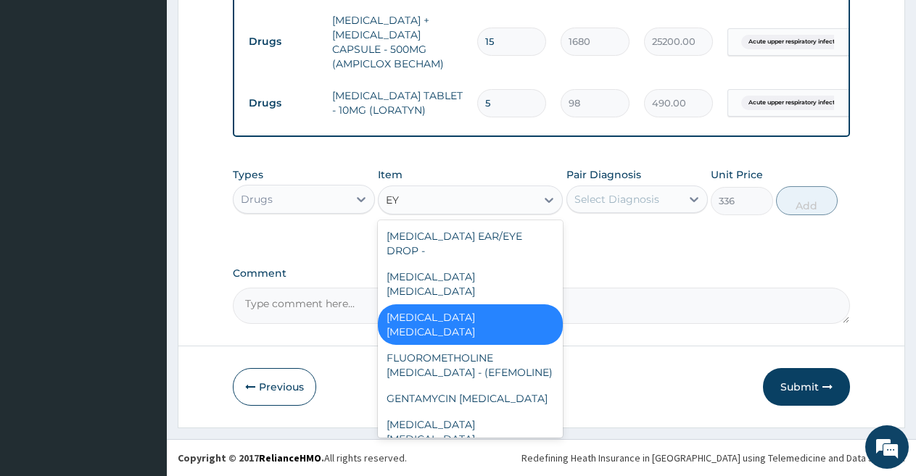
type input "EYE"
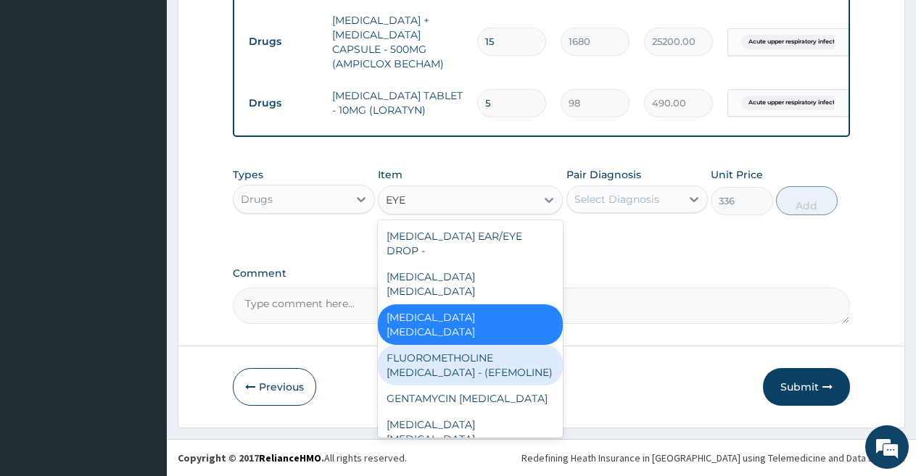
click at [471, 345] on div "FLUOROMETHOLINE EYE DROP - (EFEMOLINE)" at bounding box center [470, 365] width 185 height 41
type input "1400"
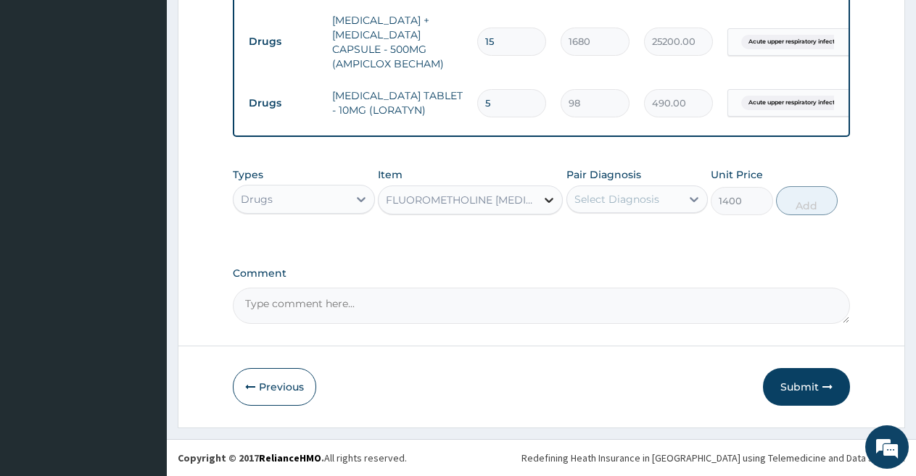
click at [546, 195] on icon at bounding box center [549, 200] width 15 height 15
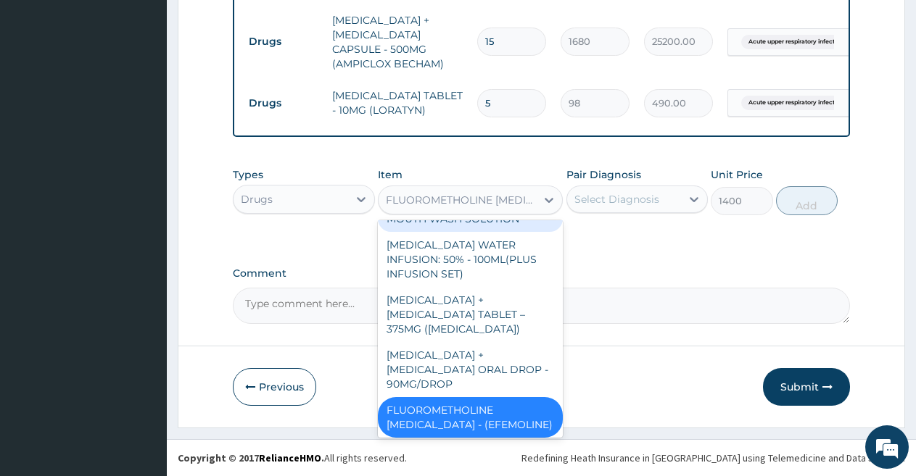
scroll to position [3372, 0]
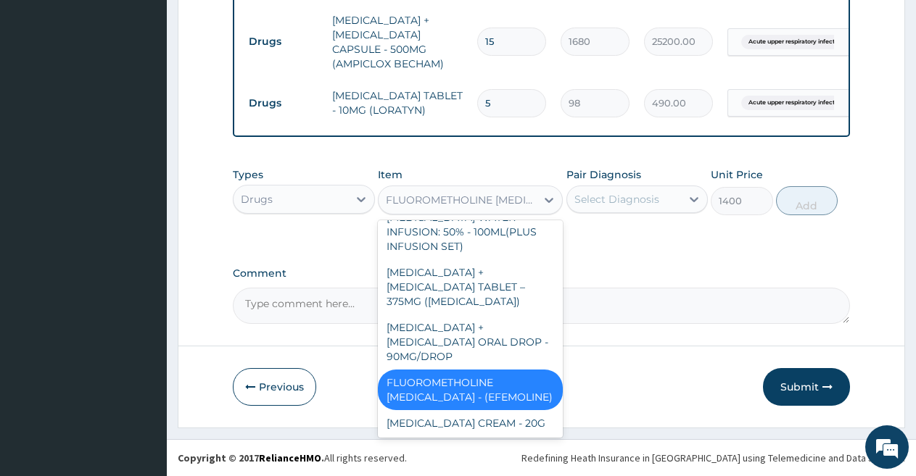
click at [441, 197] on div "FLUOROMETHOLINE EYE DROP - (EFEMOLINE)" at bounding box center [462, 200] width 152 height 15
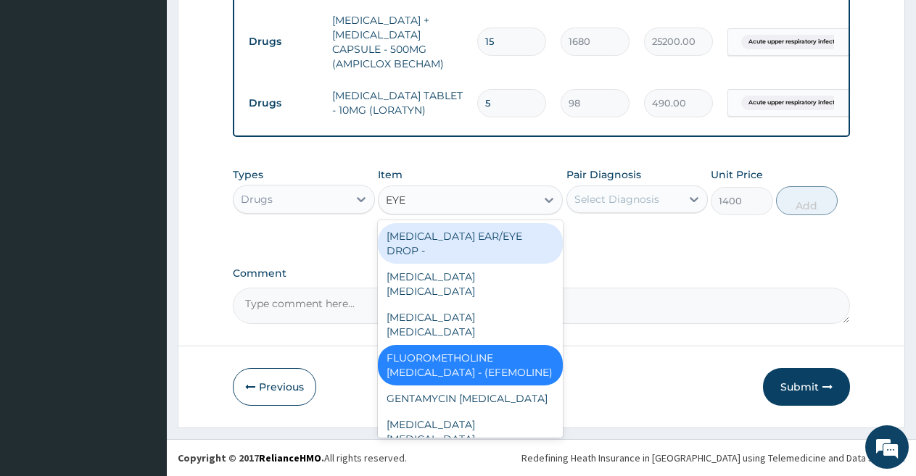
type input "EYE"
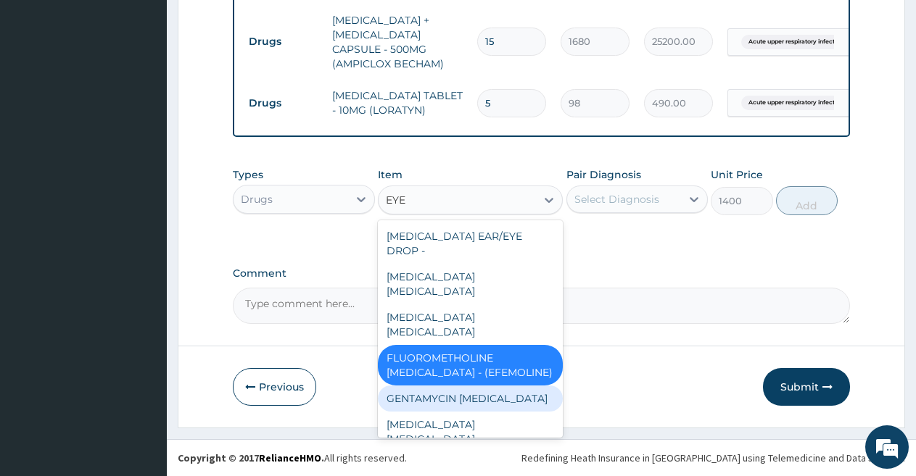
click at [434, 386] on div "GENTAMYCIN EYE DROP" at bounding box center [470, 399] width 185 height 26
type input "840"
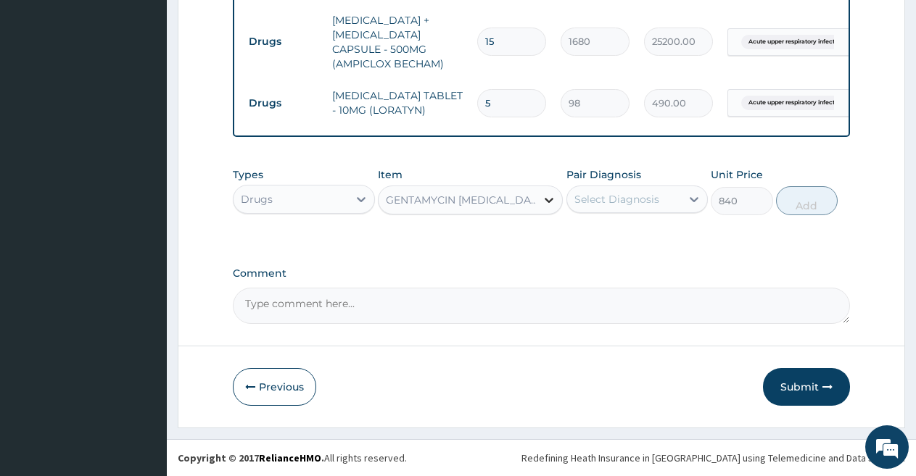
click at [546, 197] on icon at bounding box center [549, 200] width 15 height 15
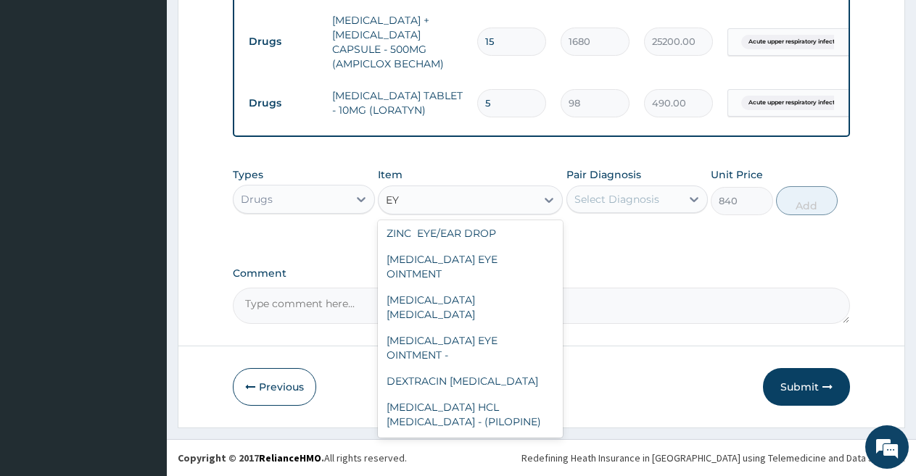
scroll to position [0, 0]
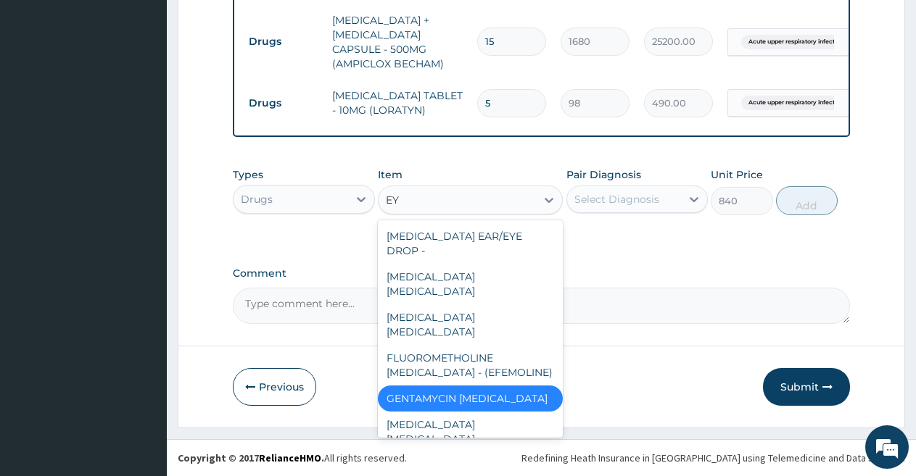
type input "EYE"
click at [513, 412] on div "XALATAN EYE DROP" at bounding box center [470, 432] width 185 height 41
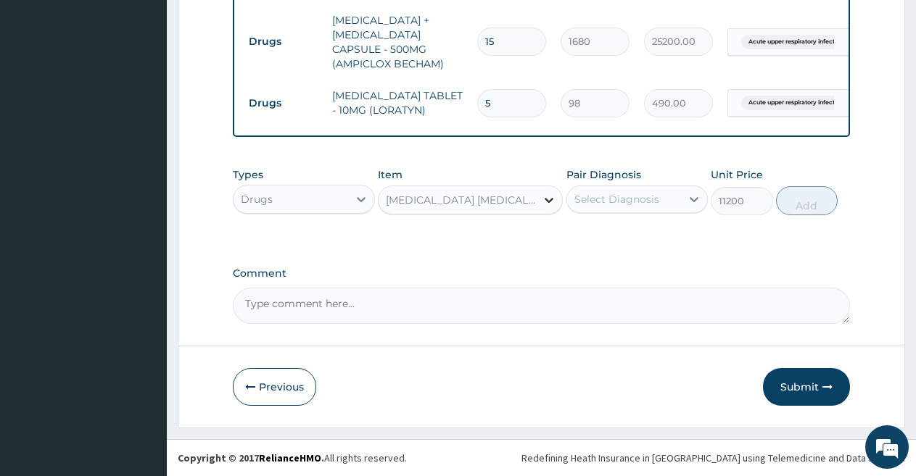
click at [545, 197] on icon at bounding box center [549, 200] width 15 height 15
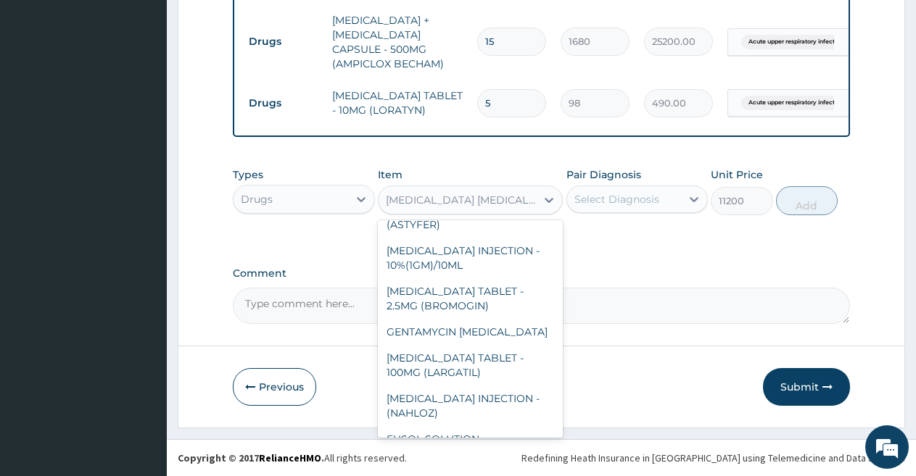
scroll to position [4794, 0]
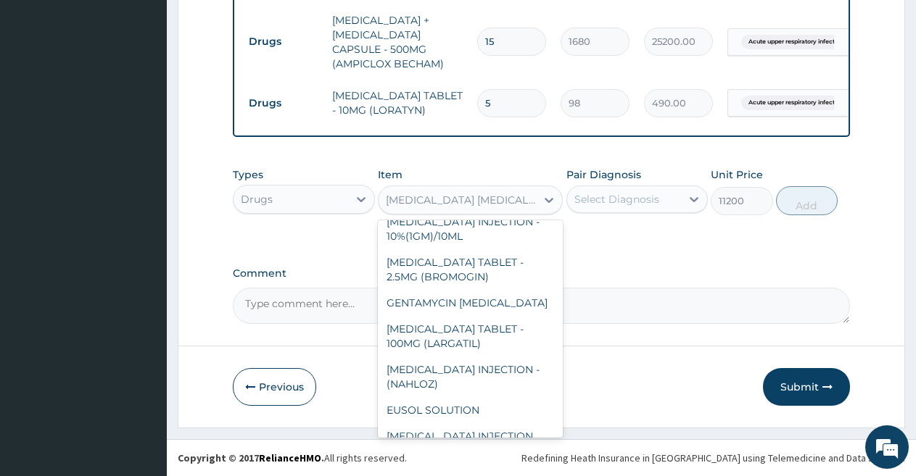
type input "8400"
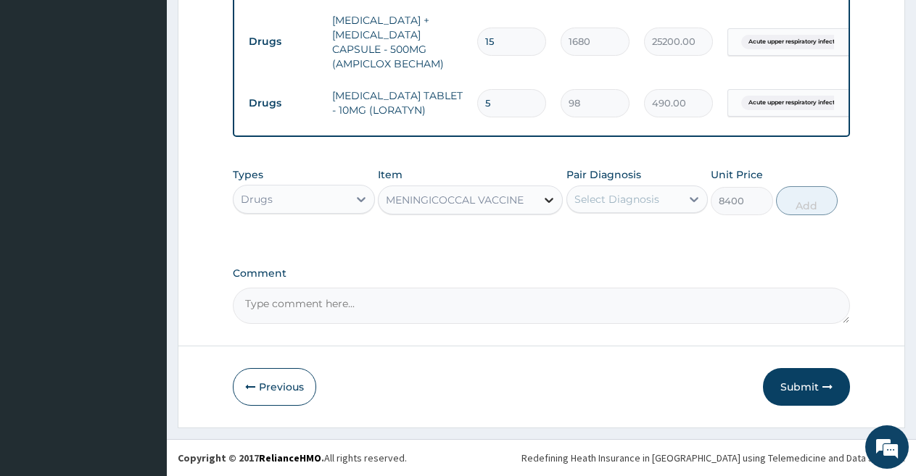
click at [549, 201] on icon at bounding box center [549, 200] width 9 height 5
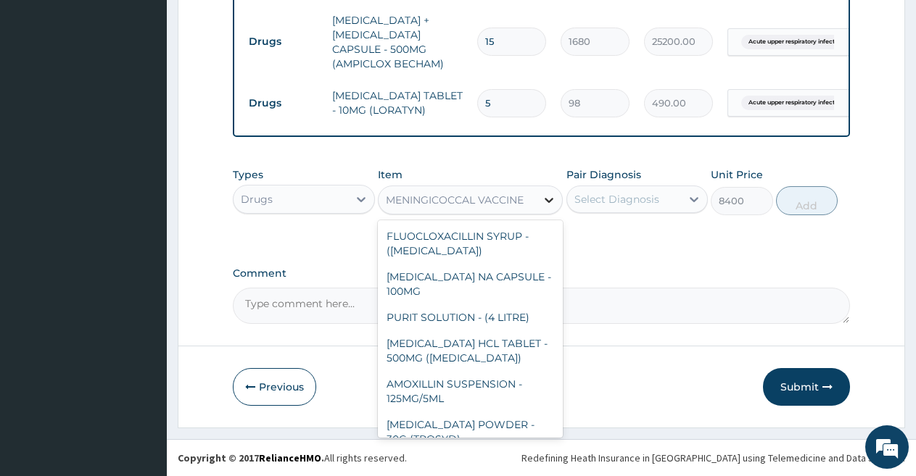
scroll to position [4792, 0]
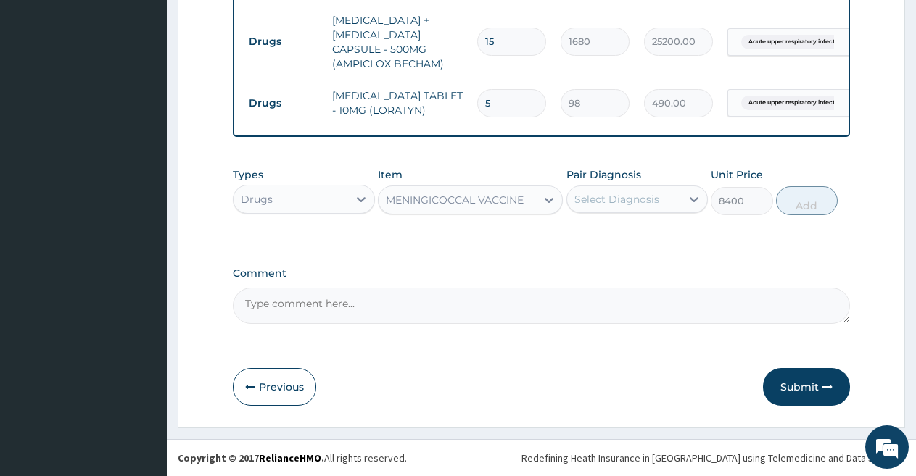
click at [492, 197] on div "MENINGICOCCAL VACCINE" at bounding box center [455, 200] width 138 height 15
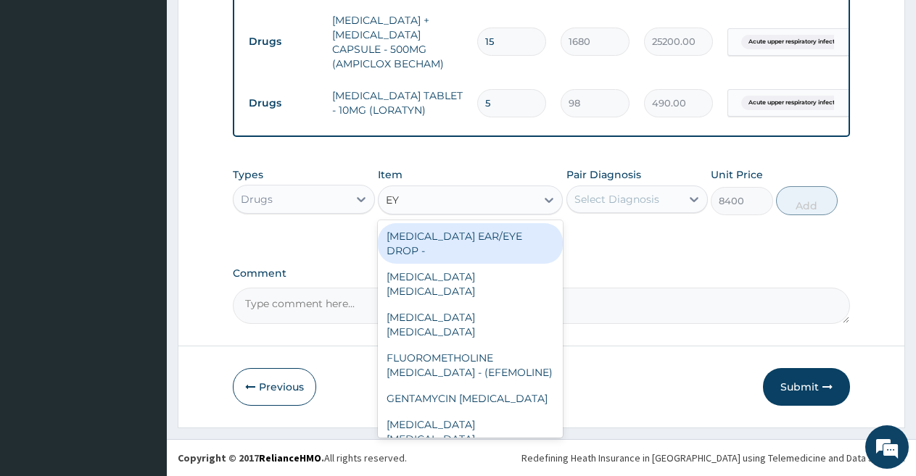
type input "EYE"
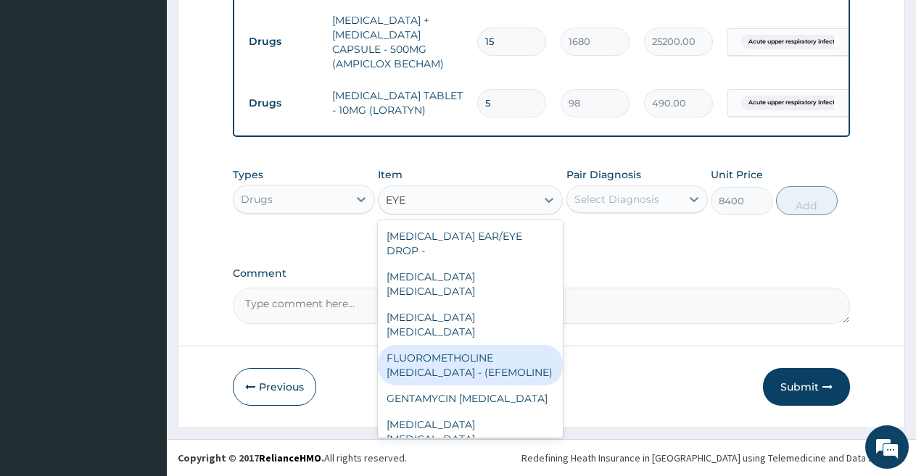
click at [484, 345] on div "FLUOROMETHOLINE EYE DROP - (EFEMOLINE)" at bounding box center [470, 365] width 185 height 41
type input "1400"
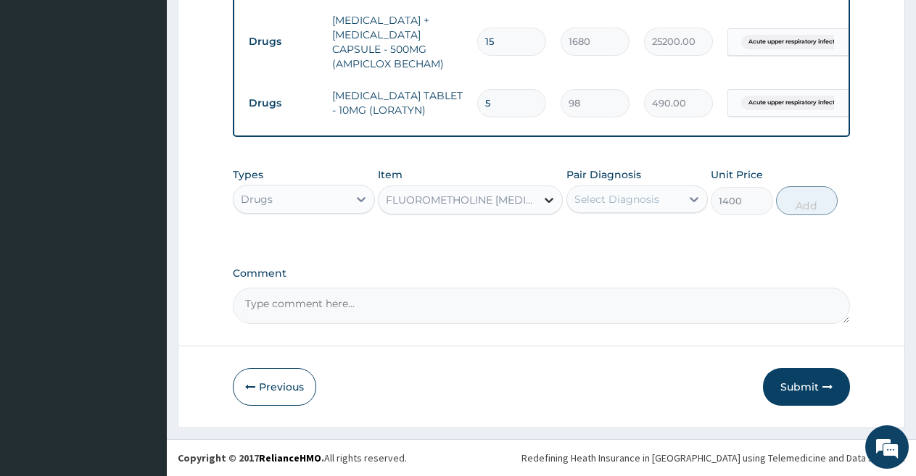
click at [549, 199] on icon at bounding box center [549, 200] width 15 height 15
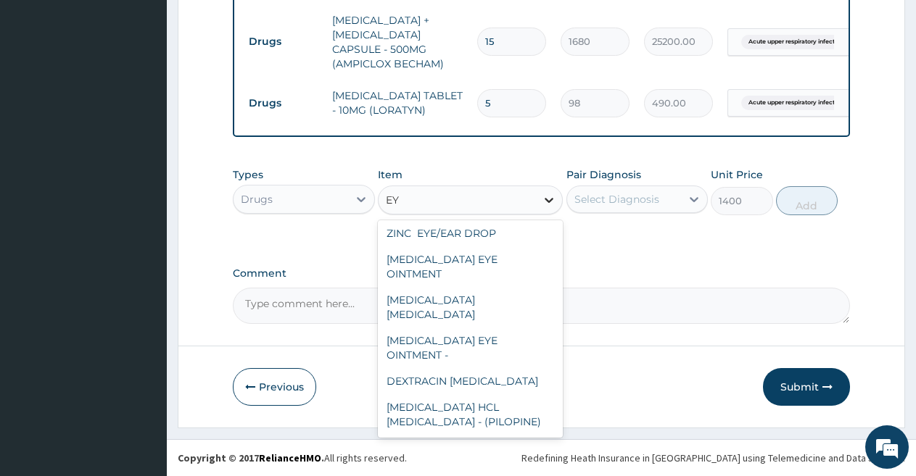
scroll to position [0, 0]
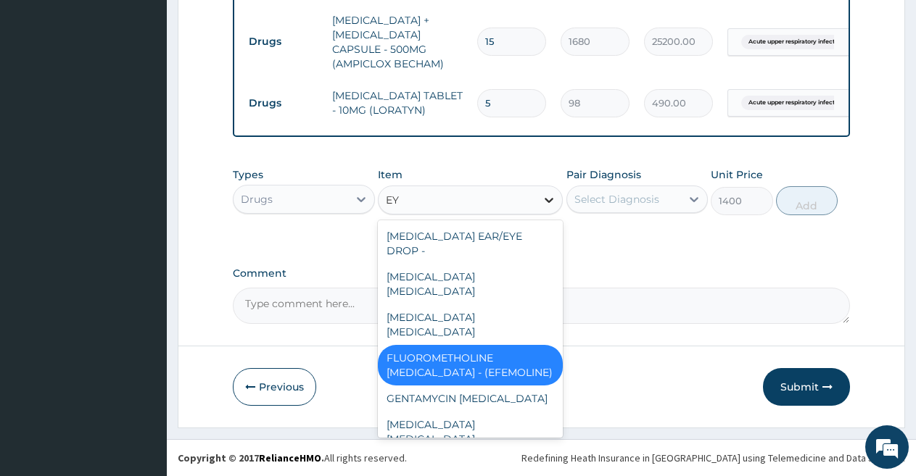
type input "EYE"
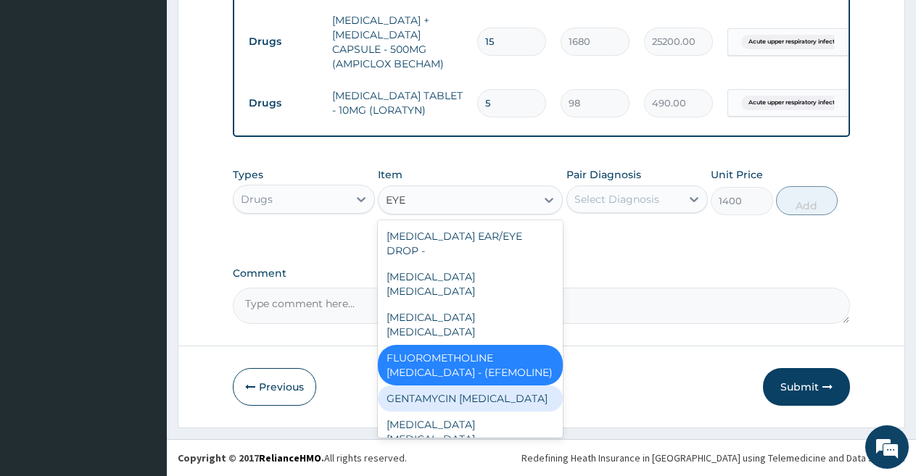
click at [513, 386] on div "GENTAMYCIN EYE DROP" at bounding box center [470, 399] width 185 height 26
type input "840"
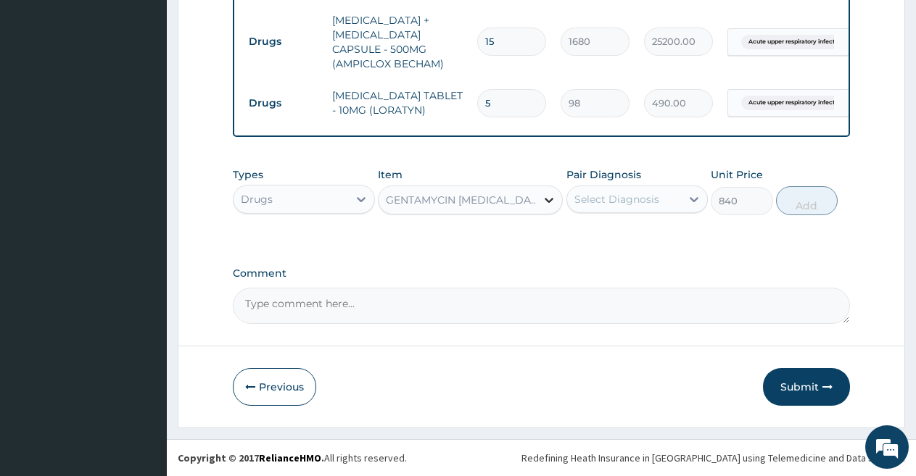
click at [547, 194] on icon at bounding box center [549, 200] width 15 height 15
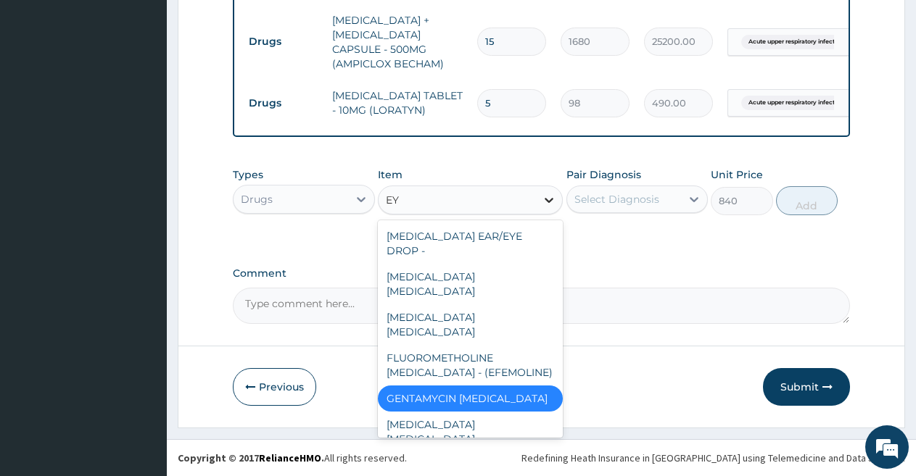
type input "EYE"
click at [486, 412] on div "XALATAN EYE DROP" at bounding box center [470, 432] width 185 height 41
type input "11200"
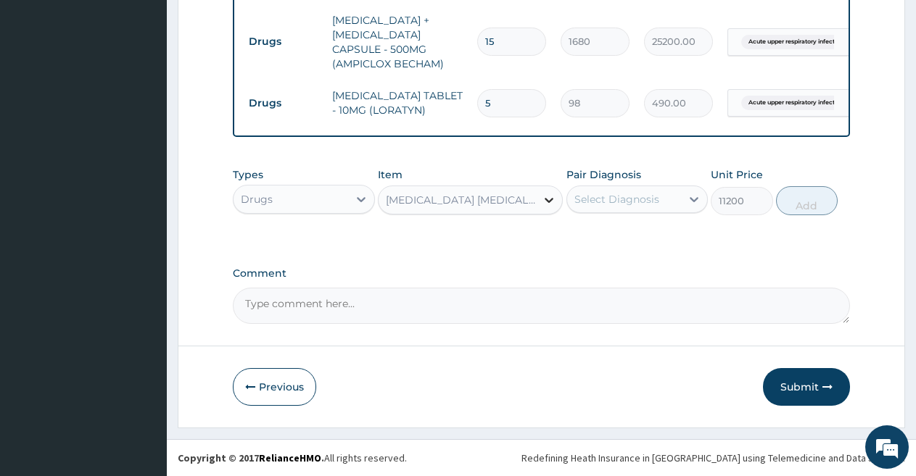
click at [546, 197] on icon at bounding box center [549, 200] width 15 height 15
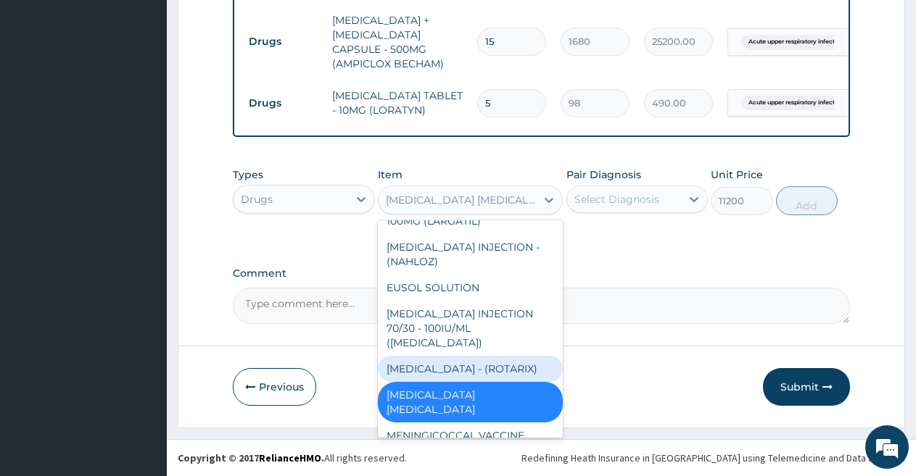
scroll to position [4945, 0]
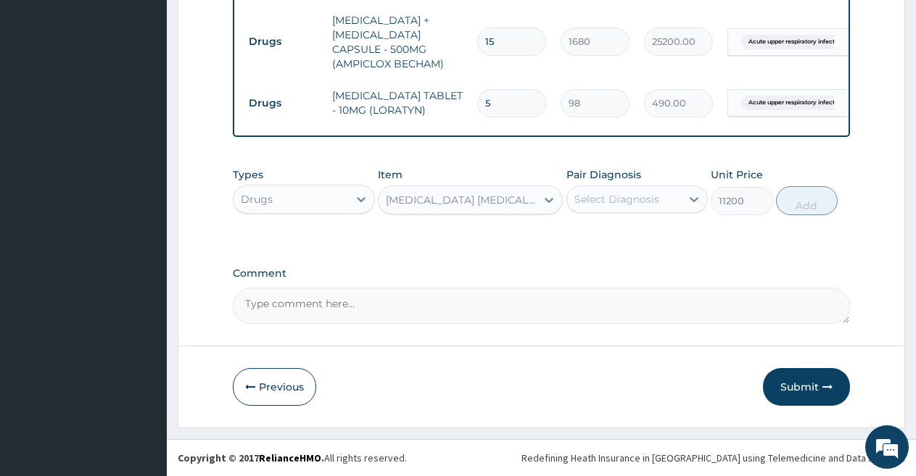
click at [444, 193] on div "XALATAN EYE DROP" at bounding box center [462, 200] width 152 height 15
click at [547, 193] on icon at bounding box center [549, 200] width 15 height 15
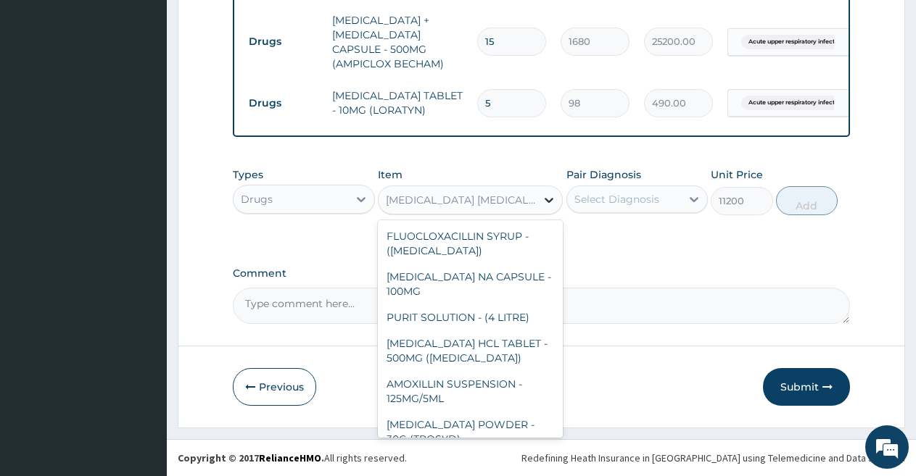
scroll to position [4765, 0]
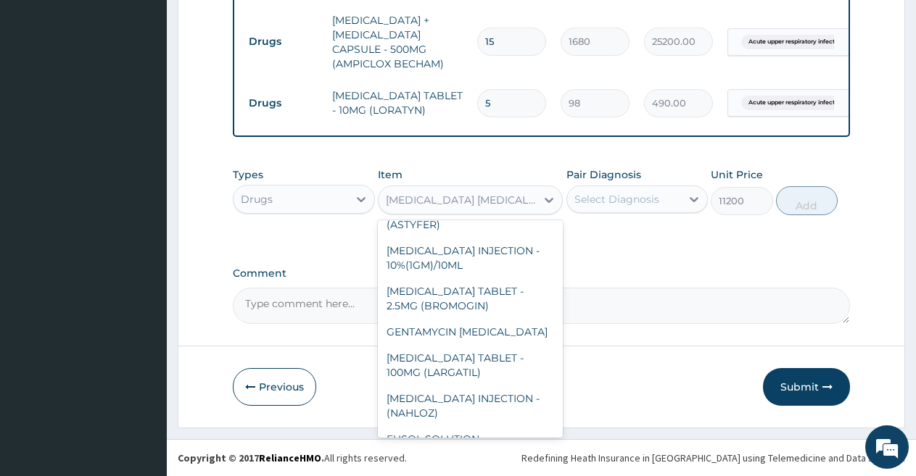
click at [483, 194] on div "XALATAN EYE DROP" at bounding box center [462, 200] width 152 height 15
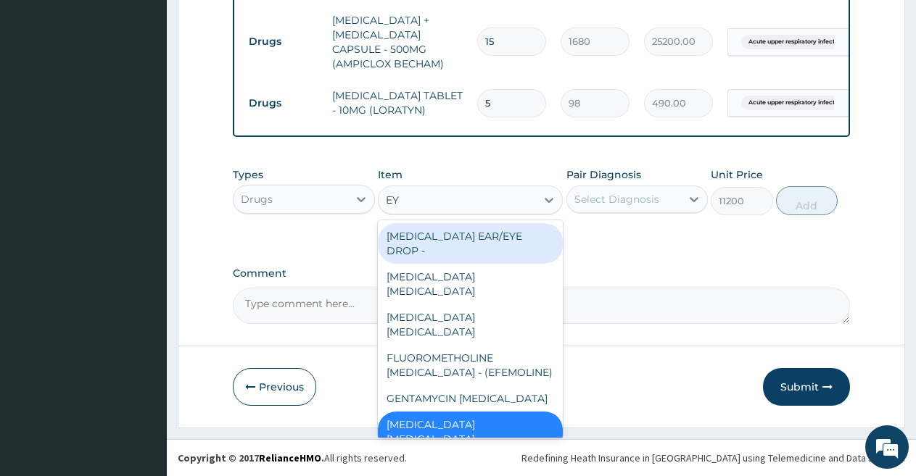
type input "EYE"
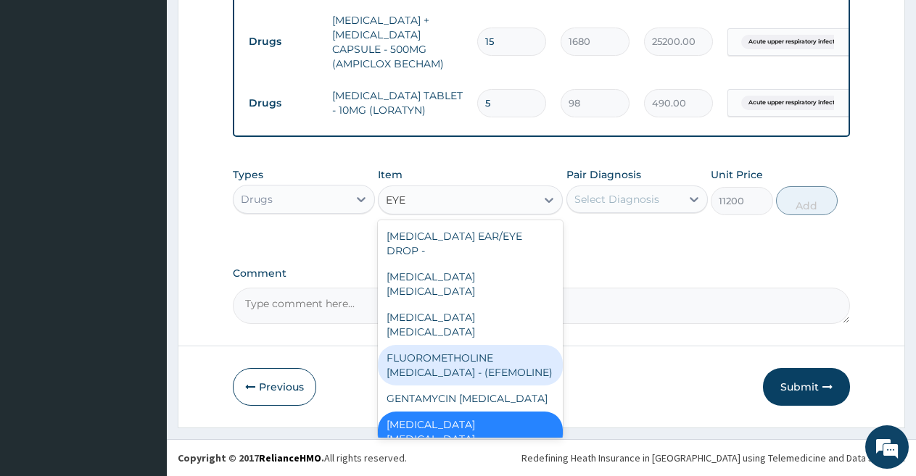
click at [472, 345] on div "FLUOROMETHOLINE EYE DROP - (EFEMOLINE)" at bounding box center [470, 365] width 185 height 41
type input "1400"
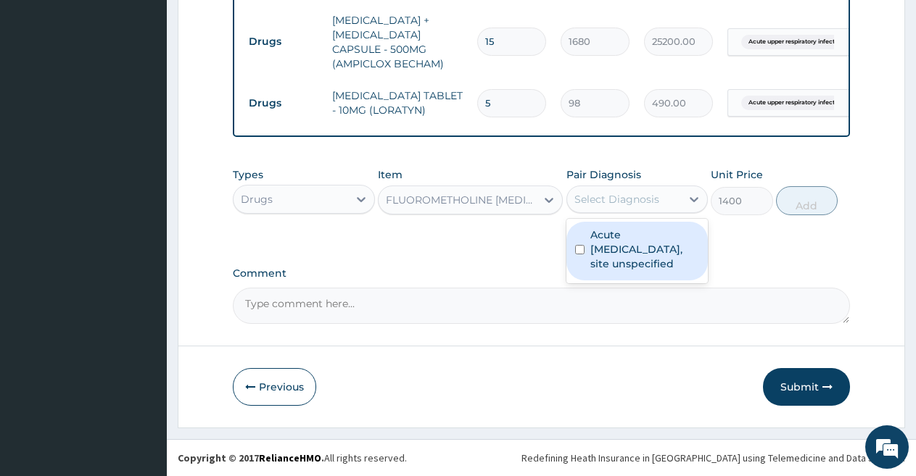
drag, startPoint x: 701, startPoint y: 198, endPoint x: 672, endPoint y: 241, distance: 52.3
click at [672, 213] on div "option Acute upper respiratory infection, site unspecified, selected. option Ac…" at bounding box center [637, 200] width 142 height 28
click at [672, 241] on label "Acute [MEDICAL_DATA], site unspecified" at bounding box center [644, 250] width 109 height 44
checkbox input "true"
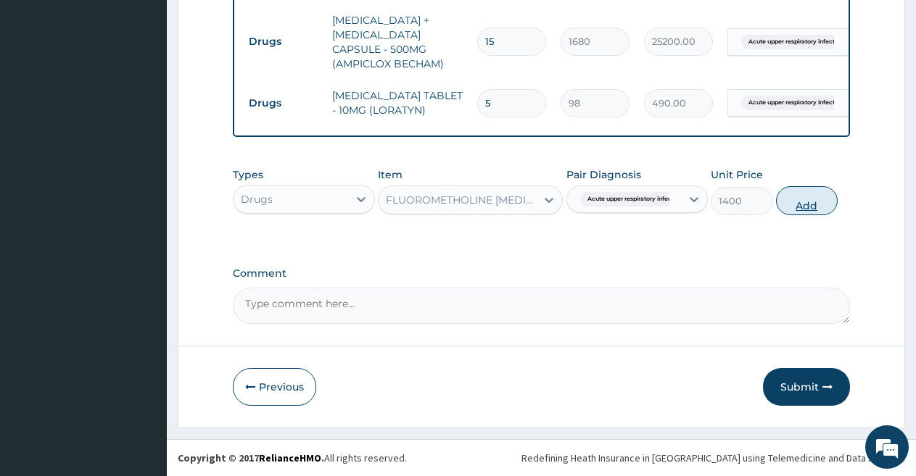
click at [806, 202] on button "Add" at bounding box center [807, 200] width 62 height 29
type input "0"
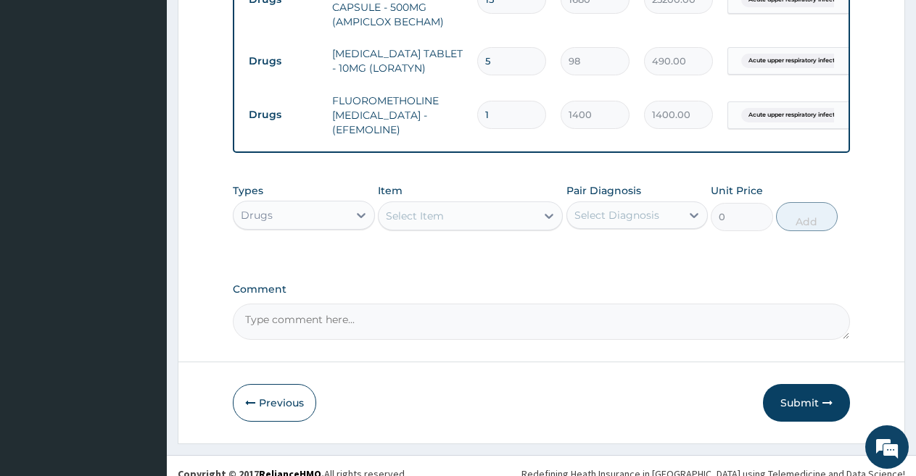
scroll to position [801, 0]
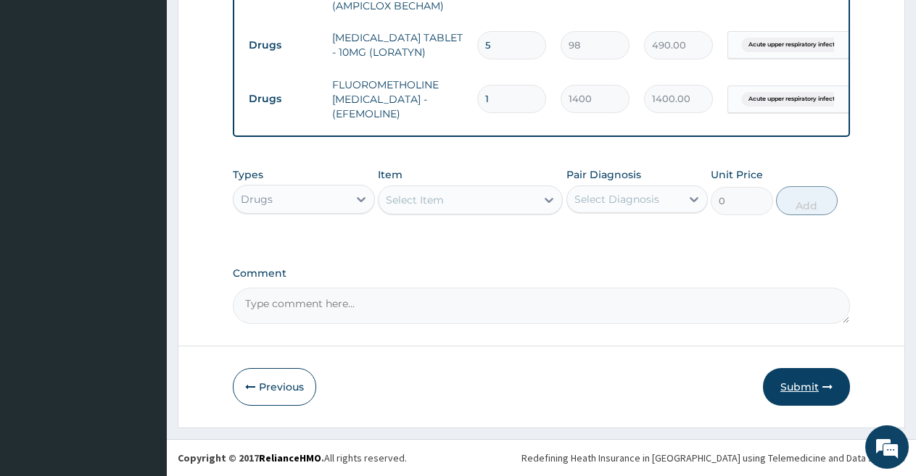
click at [806, 384] on button "Submit" at bounding box center [806, 387] width 87 height 38
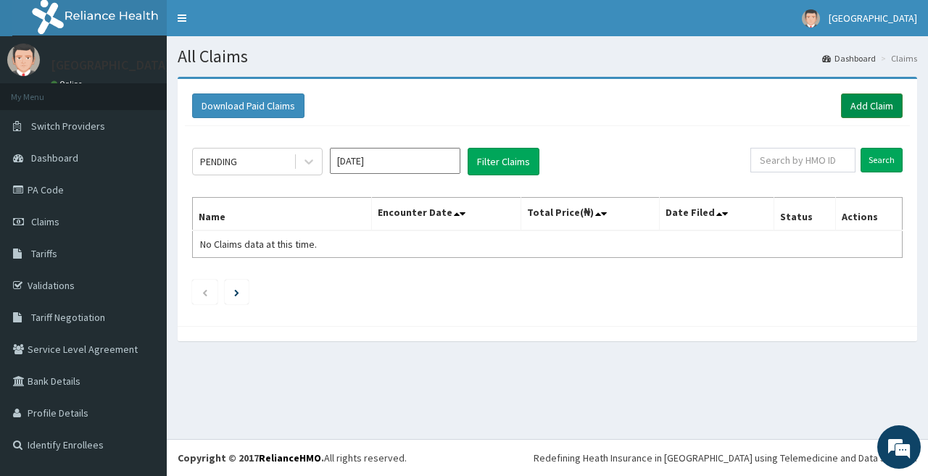
click at [877, 102] on link "Add Claim" at bounding box center [872, 106] width 62 height 25
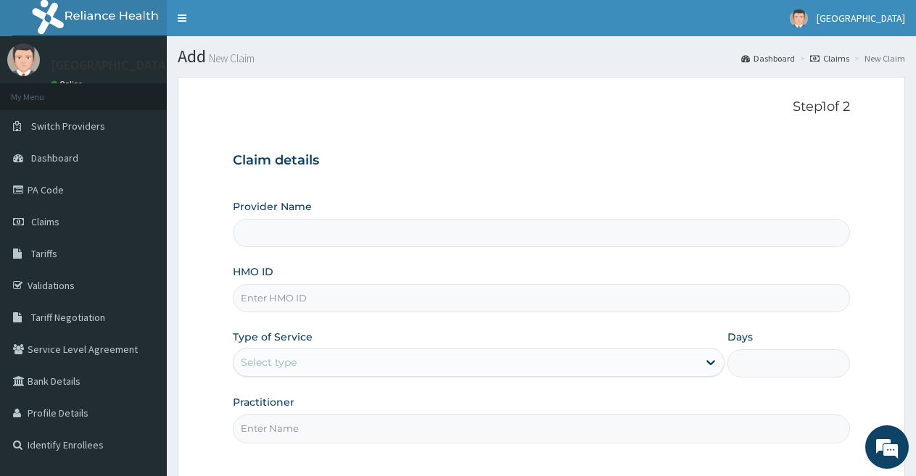
type input "[GEOGRAPHIC_DATA]"
click at [246, 295] on input "HMO ID" at bounding box center [541, 298] width 617 height 28
type input "mcp/10005/a"
click at [307, 357] on div "Select type" at bounding box center [464, 362] width 463 height 23
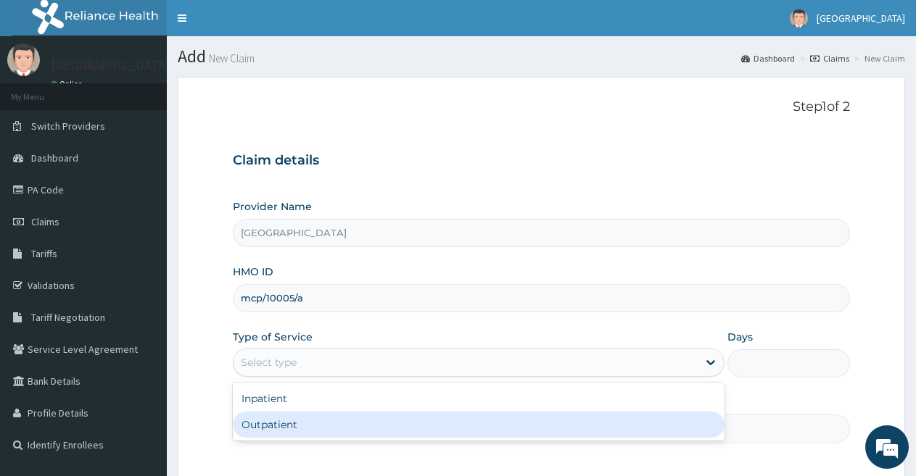
click at [271, 426] on div "Outpatient" at bounding box center [478, 425] width 491 height 26
type input "1"
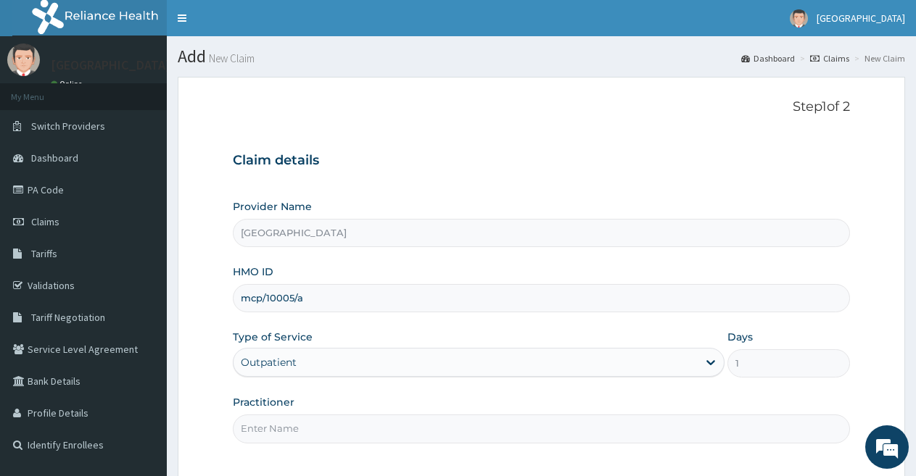
click at [273, 431] on input "Practitioner" at bounding box center [541, 429] width 617 height 28
type input "DOCTOR FAVOUR"
click at [915, 466] on section "Step 1 of 2 Claim details Provider Name [GEOGRAPHIC_DATA] HMO ID mcp/10005/a Ty…" at bounding box center [541, 319] width 749 height 506
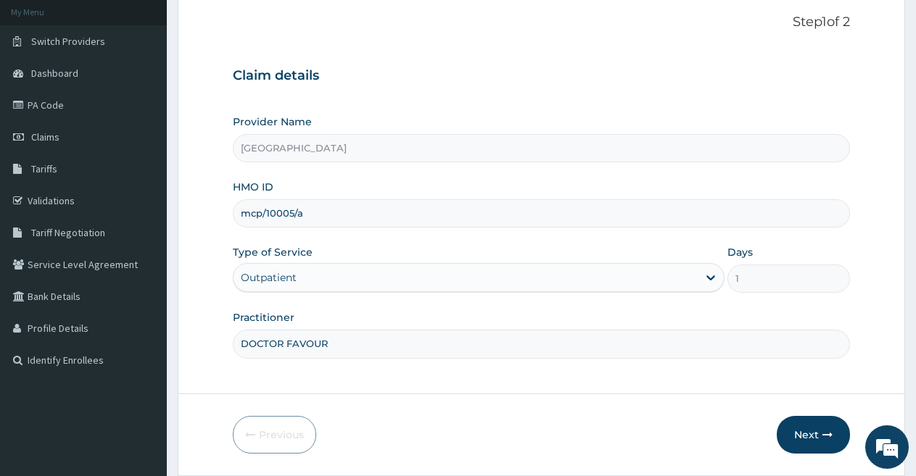
scroll to position [133, 0]
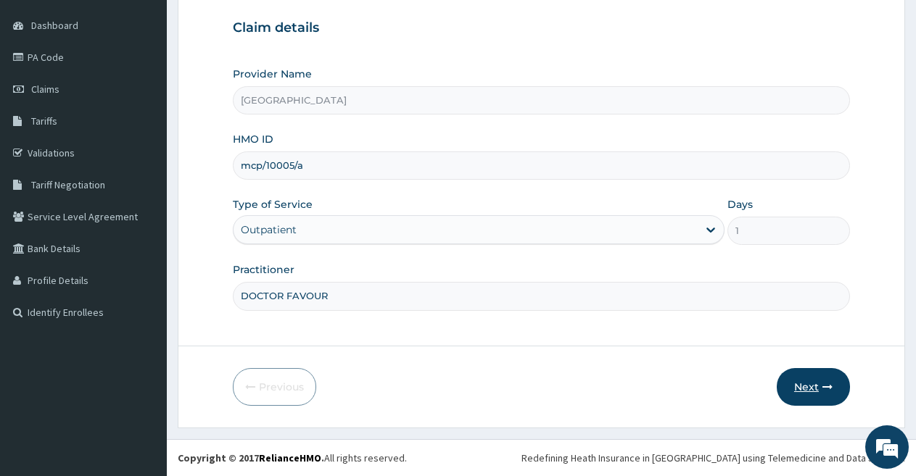
click at [822, 375] on button "Next" at bounding box center [813, 387] width 73 height 38
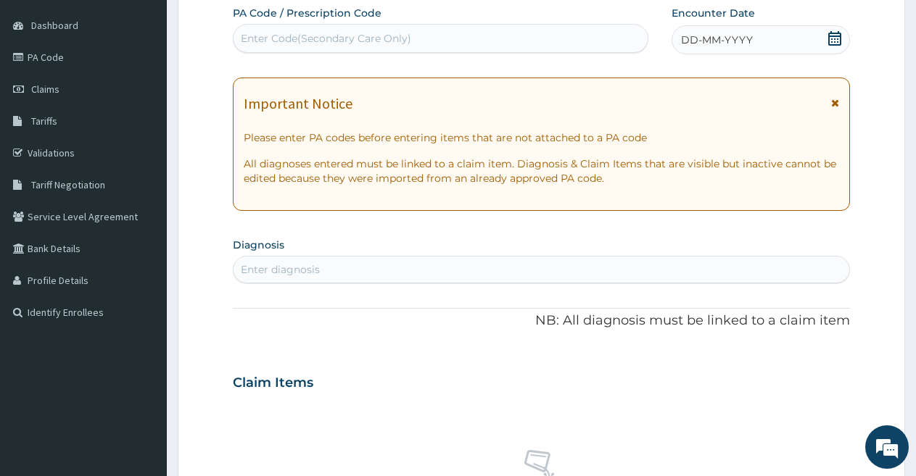
click at [696, 40] on span "DD-MM-YYYY" at bounding box center [717, 40] width 72 height 15
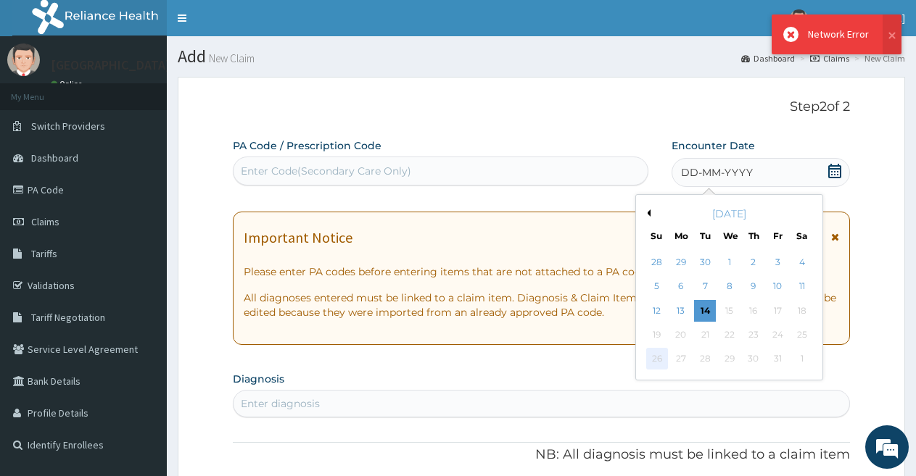
scroll to position [73, 0]
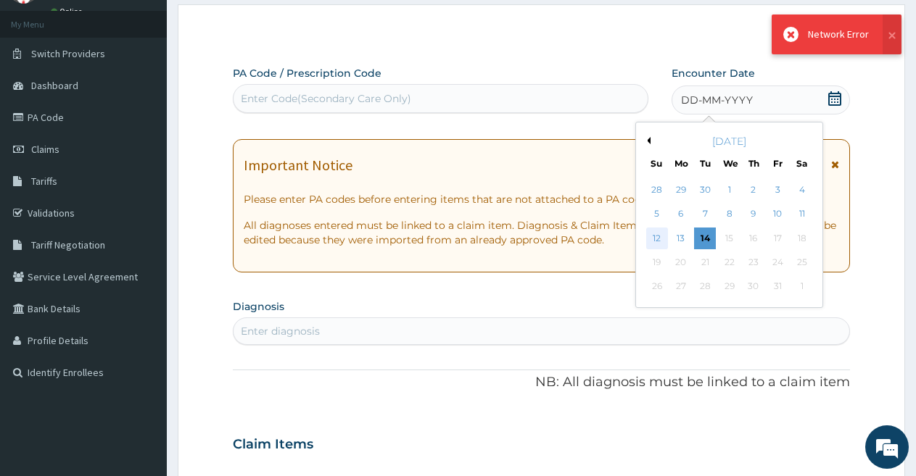
click at [657, 242] on div "12" at bounding box center [657, 239] width 22 height 22
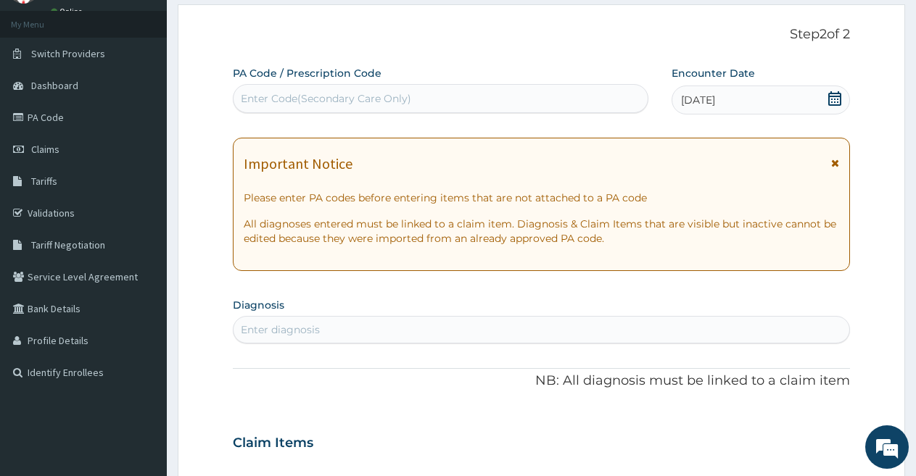
click at [439, 323] on div "Enter diagnosis" at bounding box center [541, 329] width 616 height 23
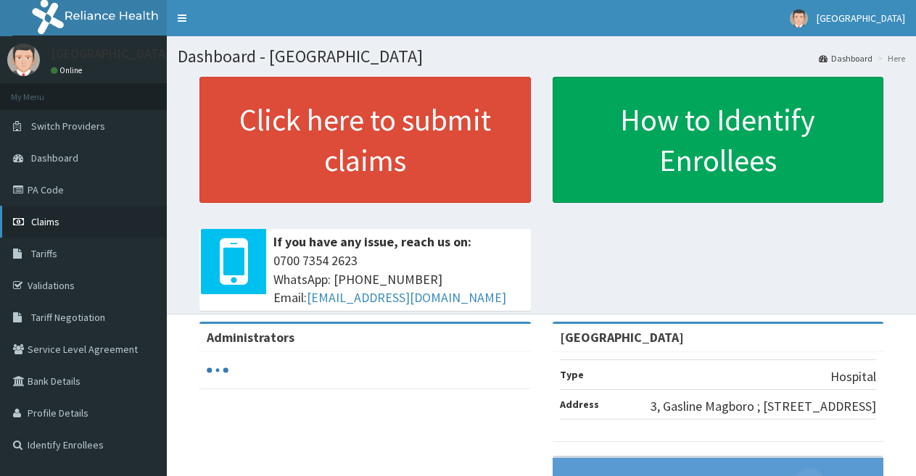
click at [17, 216] on link "Claims" at bounding box center [83, 222] width 167 height 32
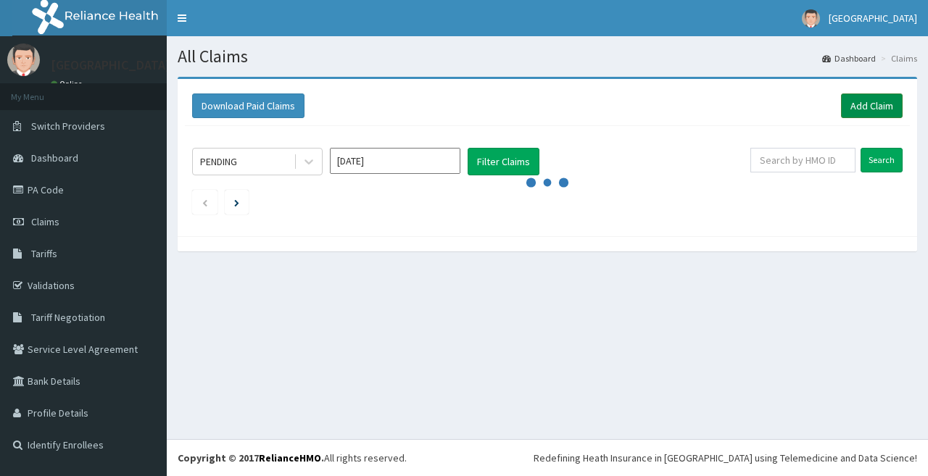
click at [874, 102] on link "Add Claim" at bounding box center [872, 106] width 62 height 25
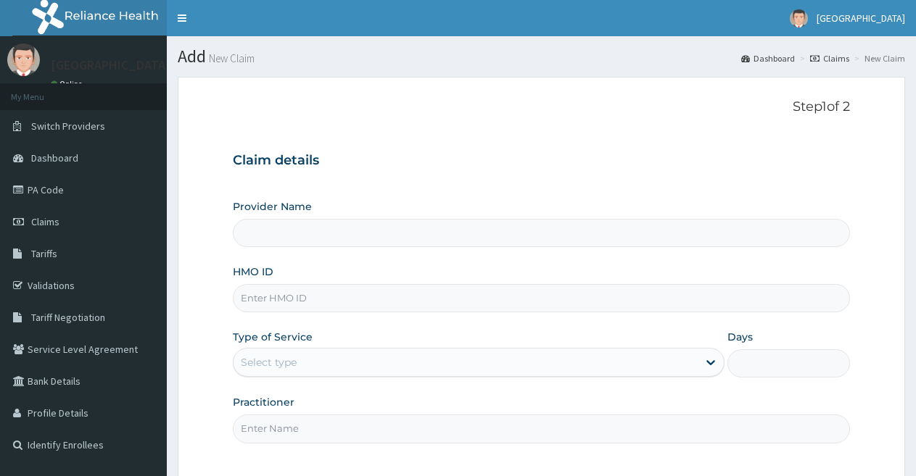
type input "[GEOGRAPHIC_DATA]"
click at [306, 306] on input "HMO ID" at bounding box center [541, 298] width 617 height 28
type input "mcp/10005/a"
click at [281, 358] on div "Select type" at bounding box center [269, 362] width 56 height 15
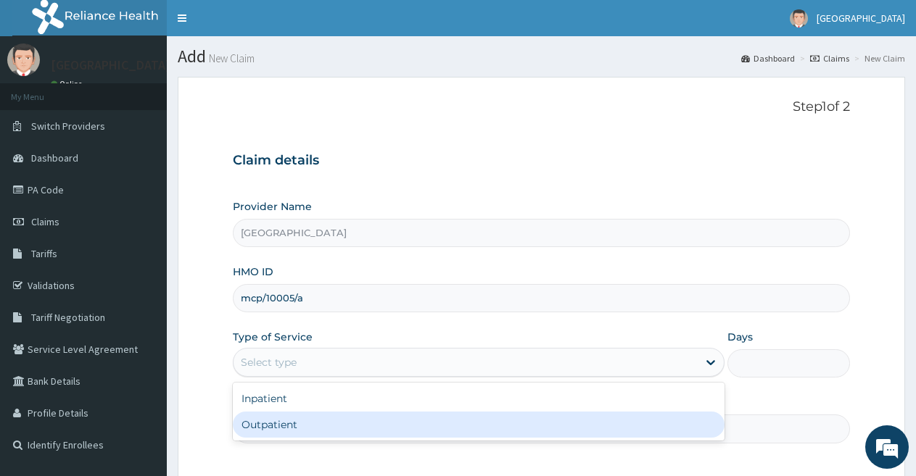
click at [263, 416] on div "Outpatient" at bounding box center [478, 425] width 491 height 26
type input "1"
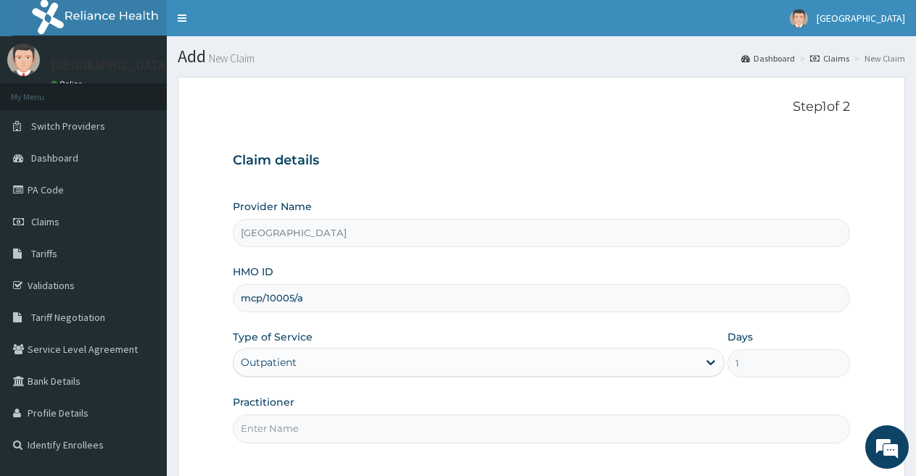
click at [260, 428] on input "Practitioner" at bounding box center [541, 429] width 617 height 28
type input "DOCTOR FAVOUR"
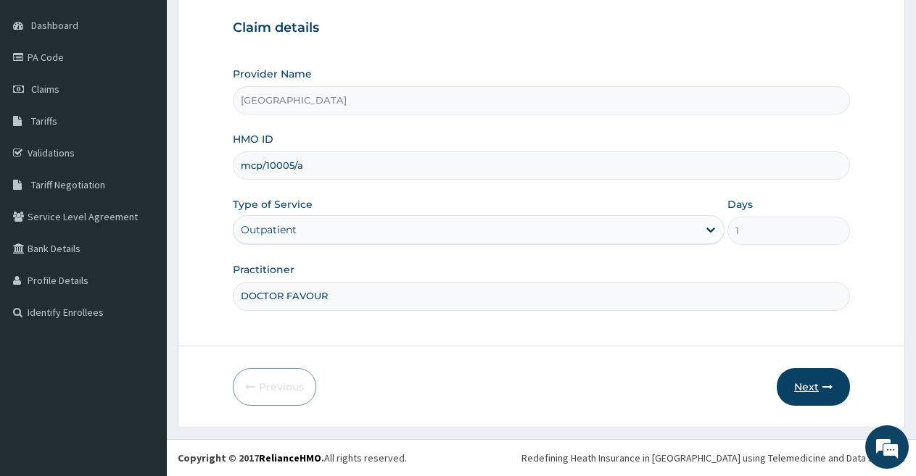
click at [805, 391] on button "Next" at bounding box center [813, 387] width 73 height 38
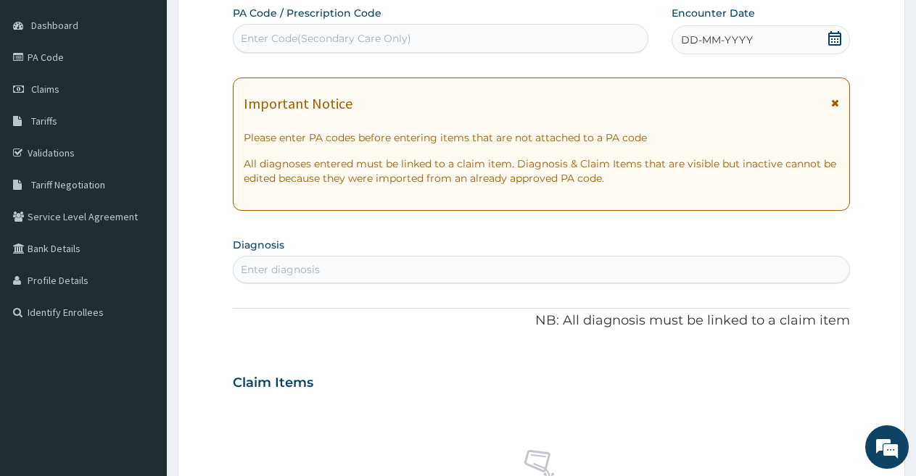
scroll to position [0, 0]
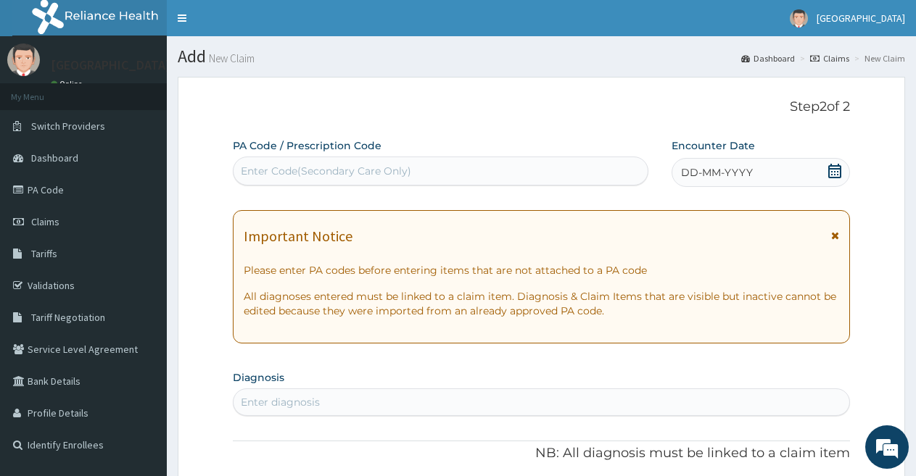
click at [689, 173] on span "DD-MM-YYYY" at bounding box center [717, 172] width 72 height 15
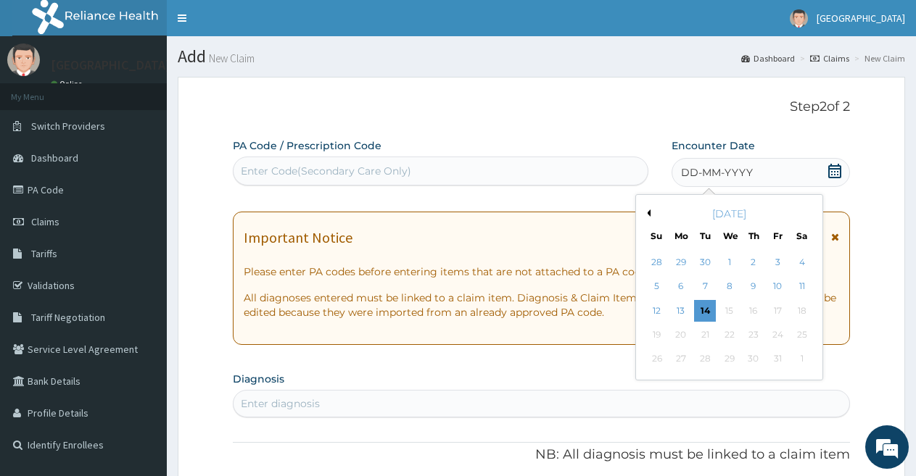
scroll to position [73, 0]
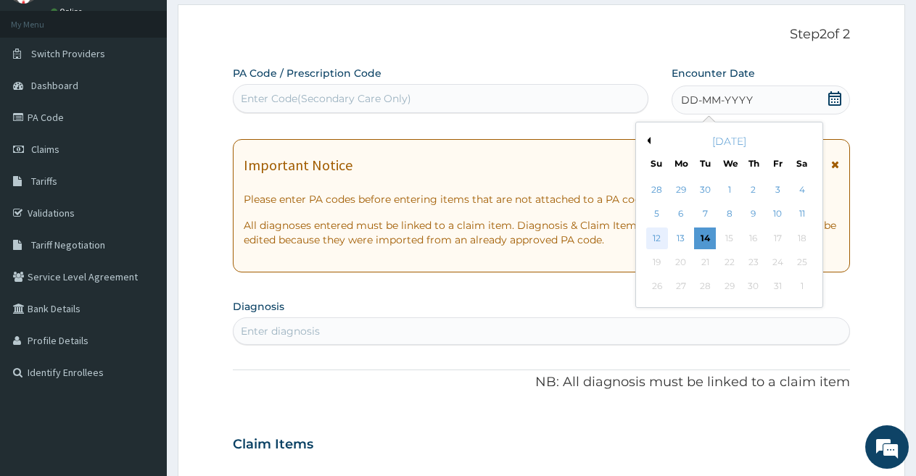
click at [653, 228] on div "12" at bounding box center [657, 239] width 22 height 22
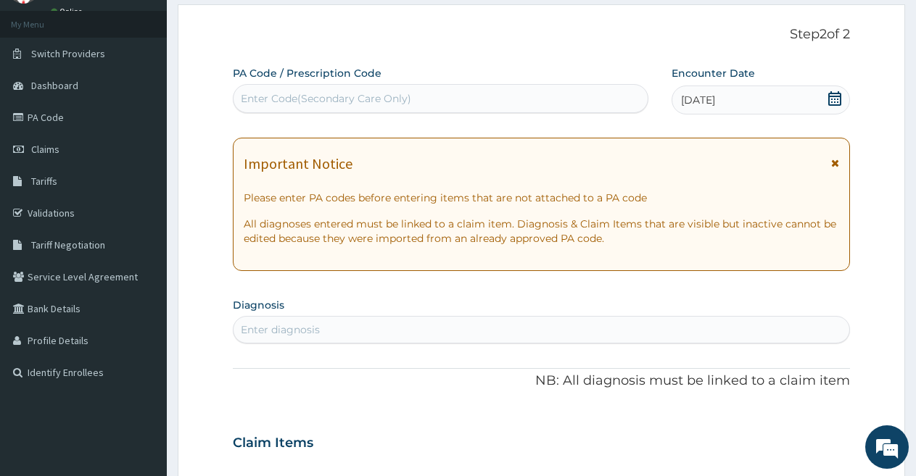
click at [532, 328] on div "Enter diagnosis" at bounding box center [541, 329] width 616 height 23
click at [502, 319] on div "Enter diagnosis" at bounding box center [541, 329] width 616 height 23
type input "UPPER"
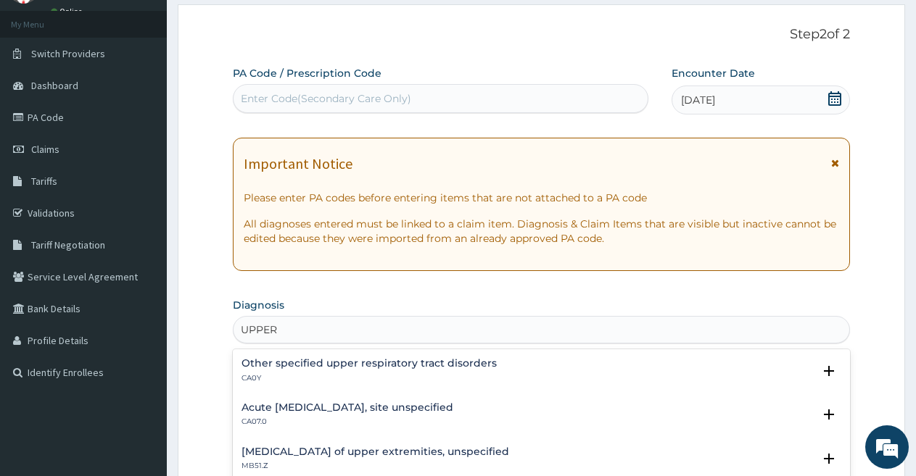
click at [452, 402] on h4 "Acute [MEDICAL_DATA], site unspecified" at bounding box center [347, 407] width 212 height 11
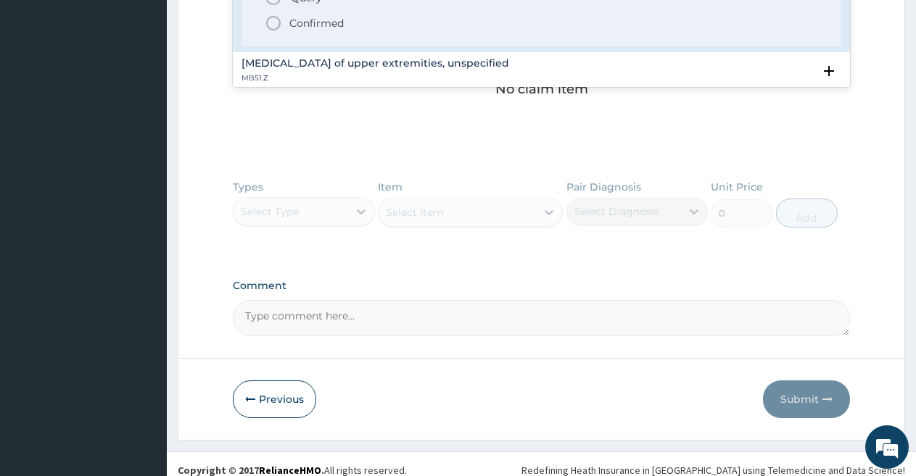
scroll to position [565, 0]
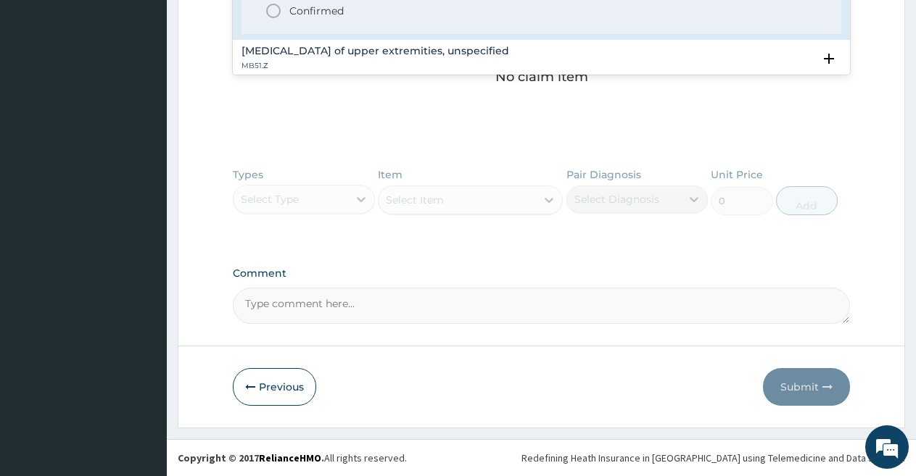
click at [269, 8] on icon "status option filled" at bounding box center [273, 10] width 17 height 17
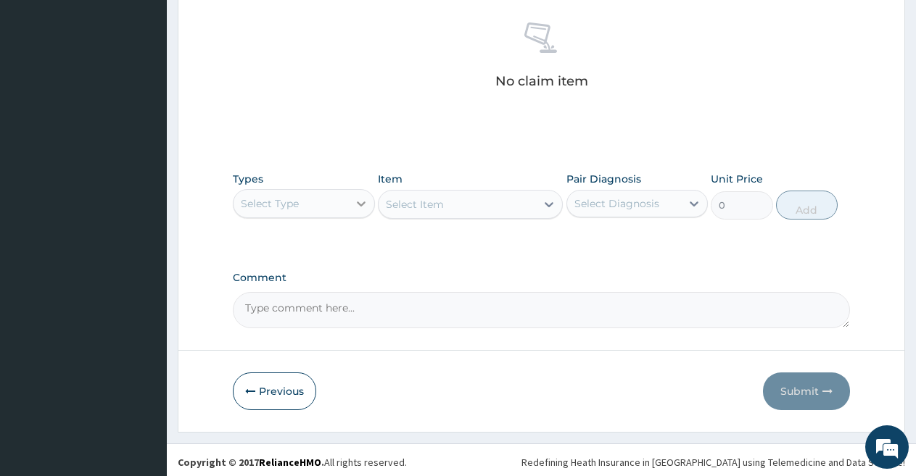
click at [360, 201] on icon at bounding box center [361, 204] width 15 height 15
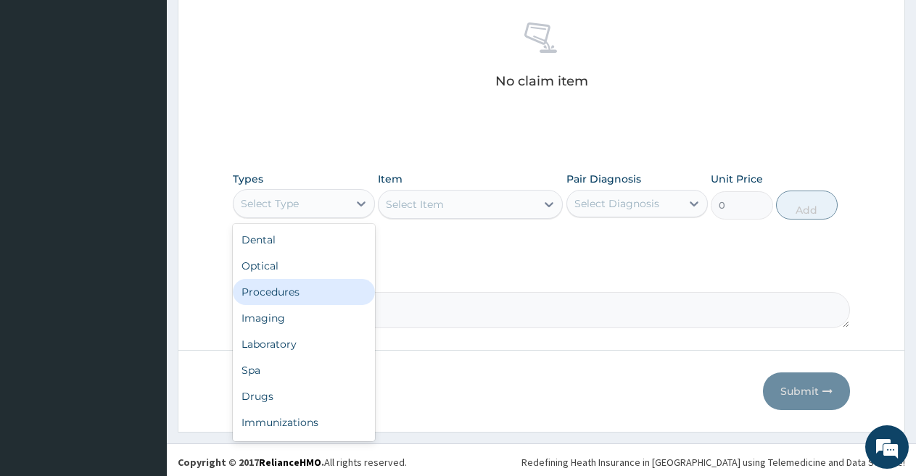
click at [260, 292] on div "Procedures" at bounding box center [304, 292] width 142 height 26
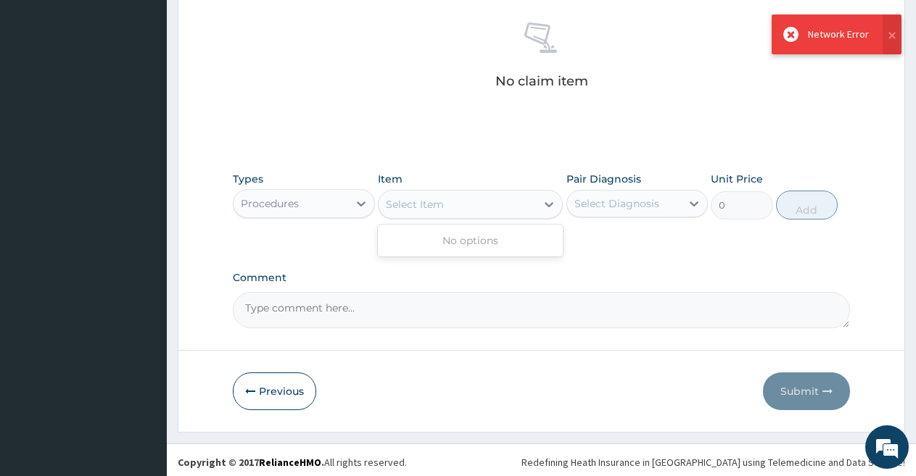
click at [536, 204] on div "Select Item" at bounding box center [457, 204] width 157 height 23
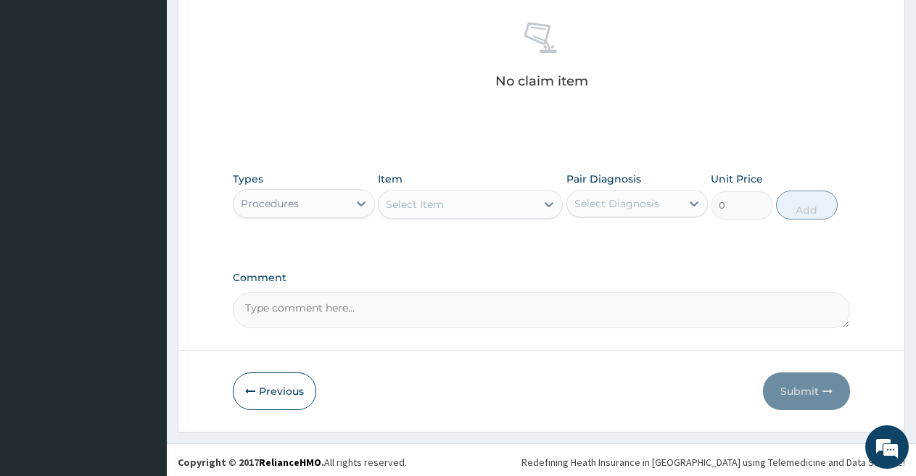
click at [454, 195] on div "Select Item" at bounding box center [457, 204] width 157 height 23
type input "CON"
